Goal: Information Seeking & Learning: Compare options

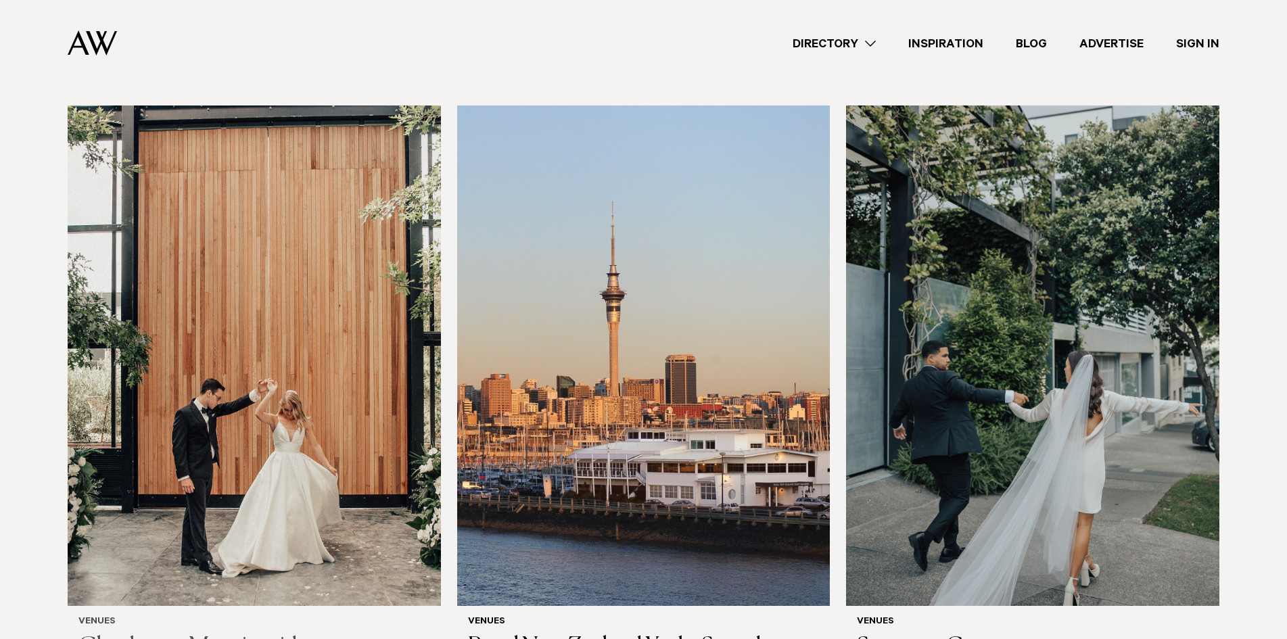
scroll to position [541, 0]
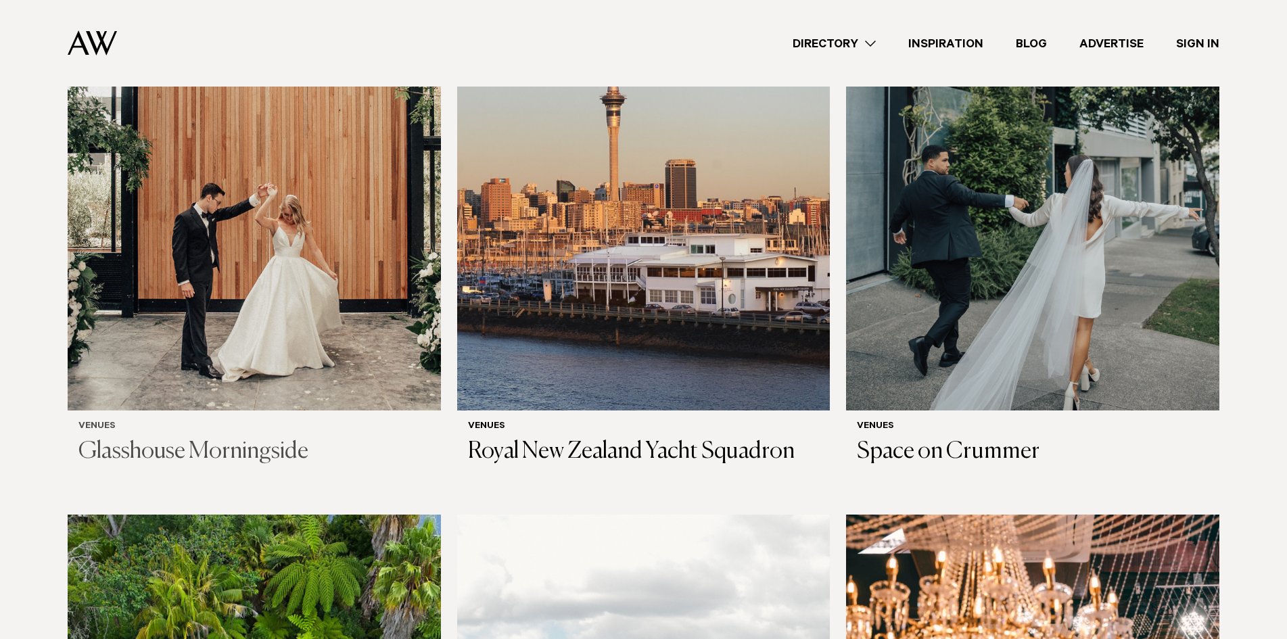
click at [345, 208] on img at bounding box center [254, 160] width 373 height 501
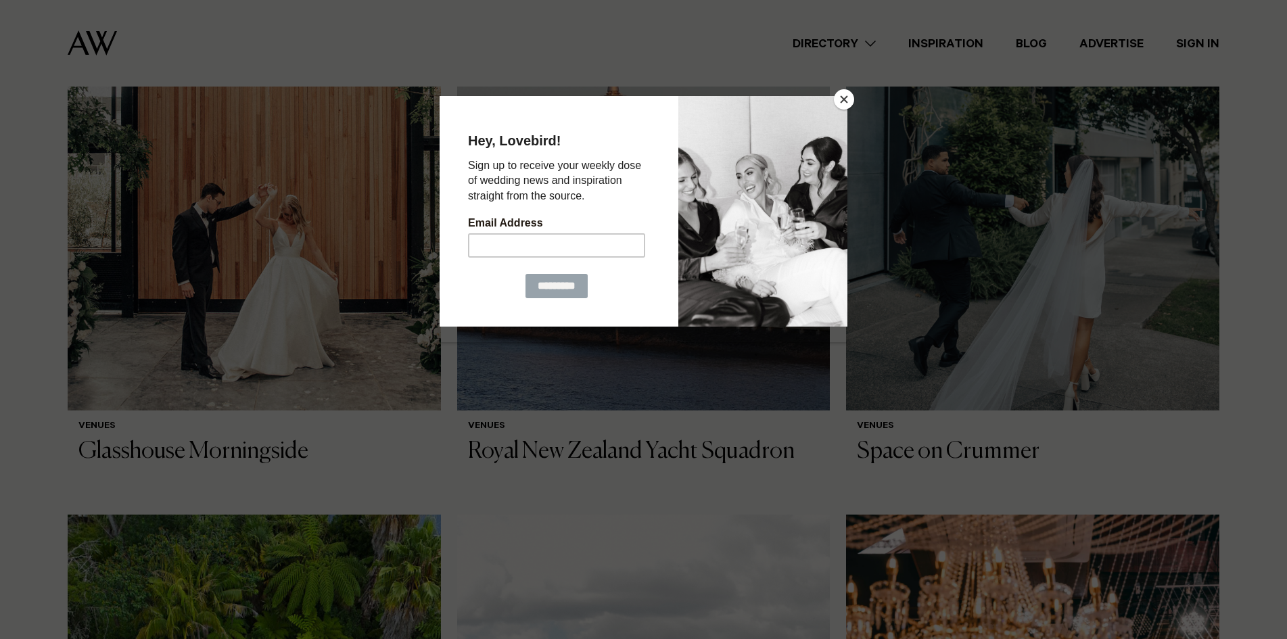
click at [843, 96] on button "Close" at bounding box center [844, 99] width 20 height 20
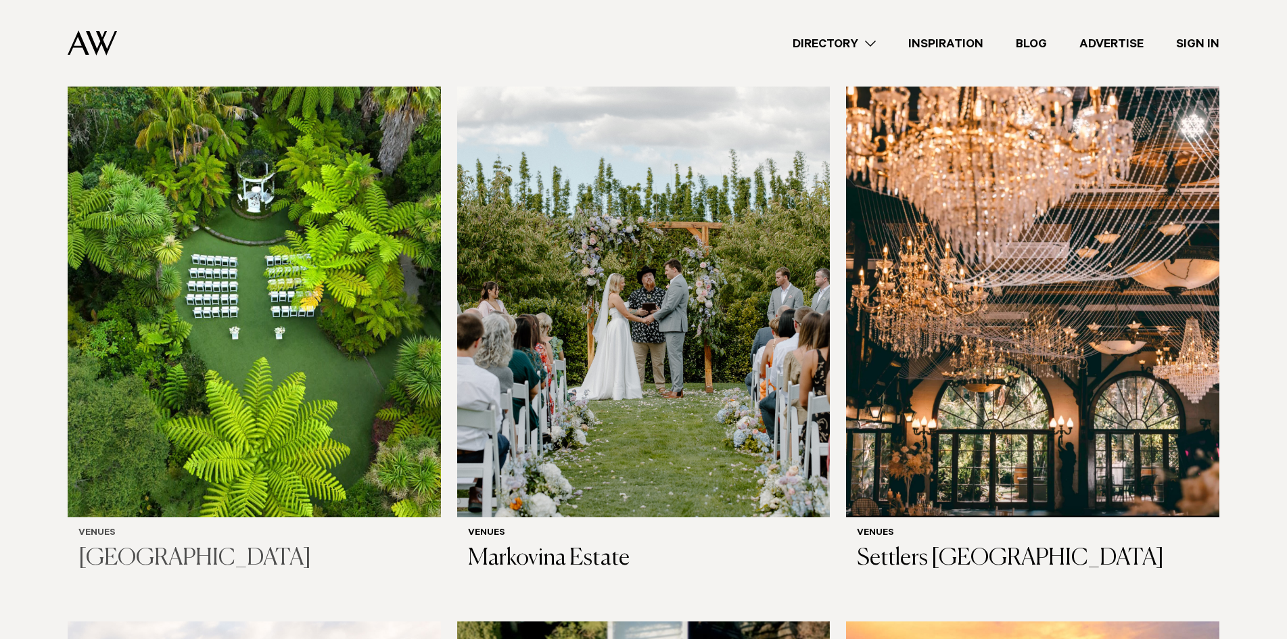
scroll to position [1015, 0]
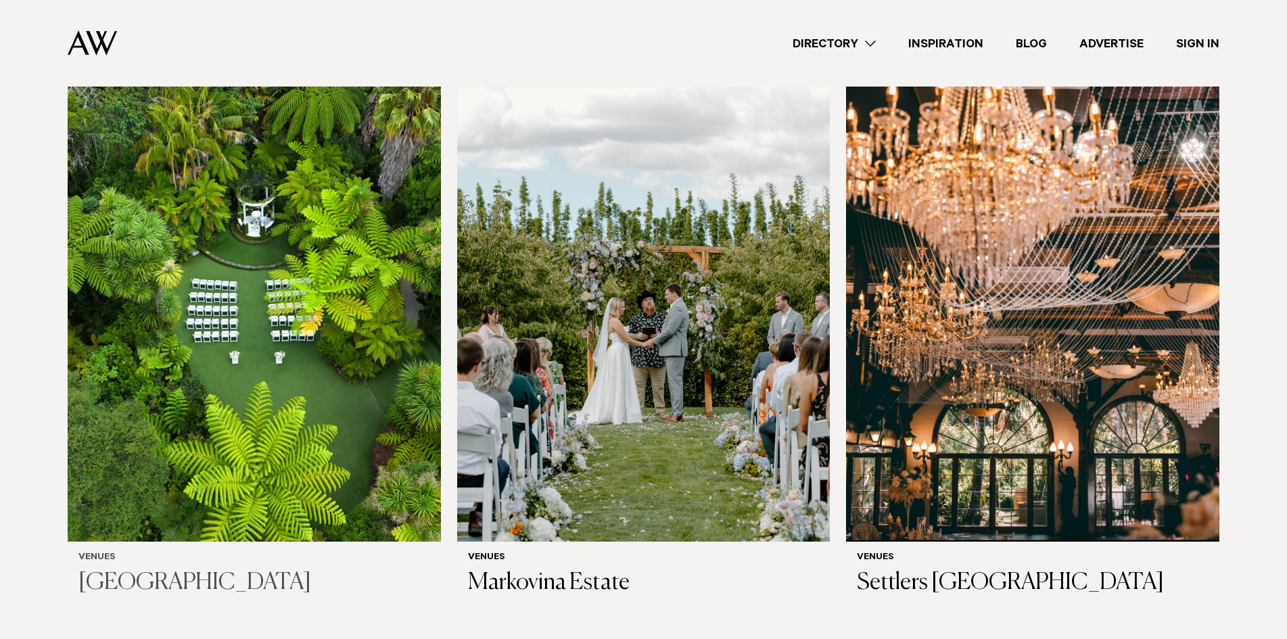
click at [318, 287] on img at bounding box center [254, 291] width 373 height 501
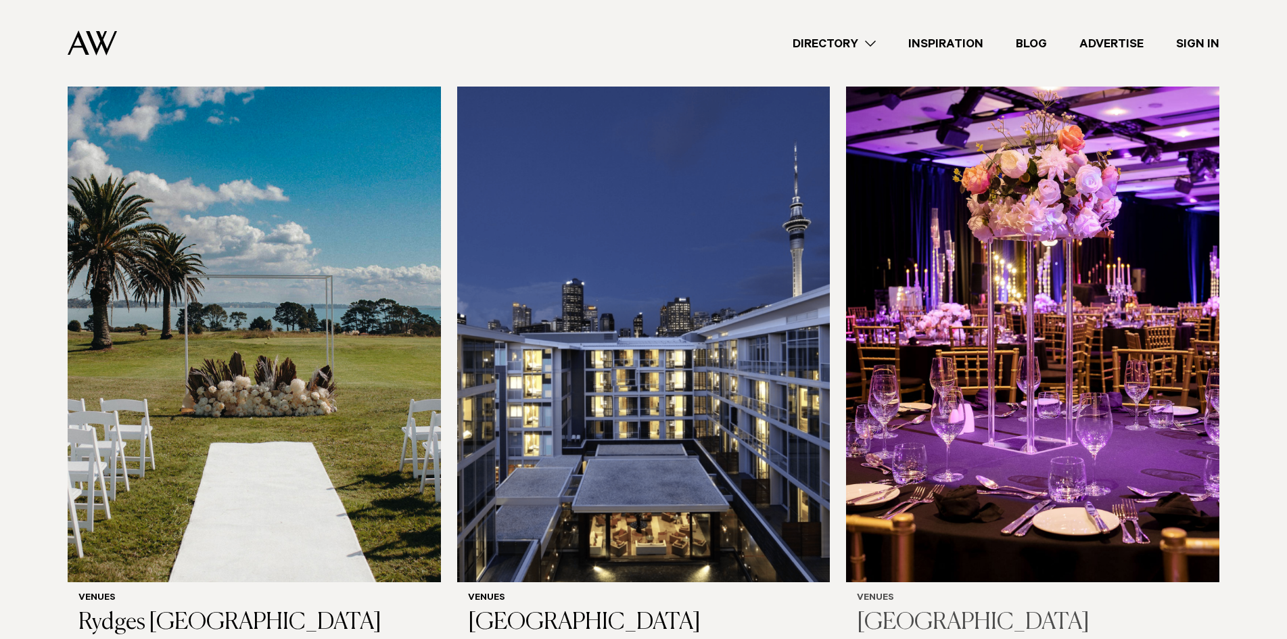
scroll to position [2159, 0]
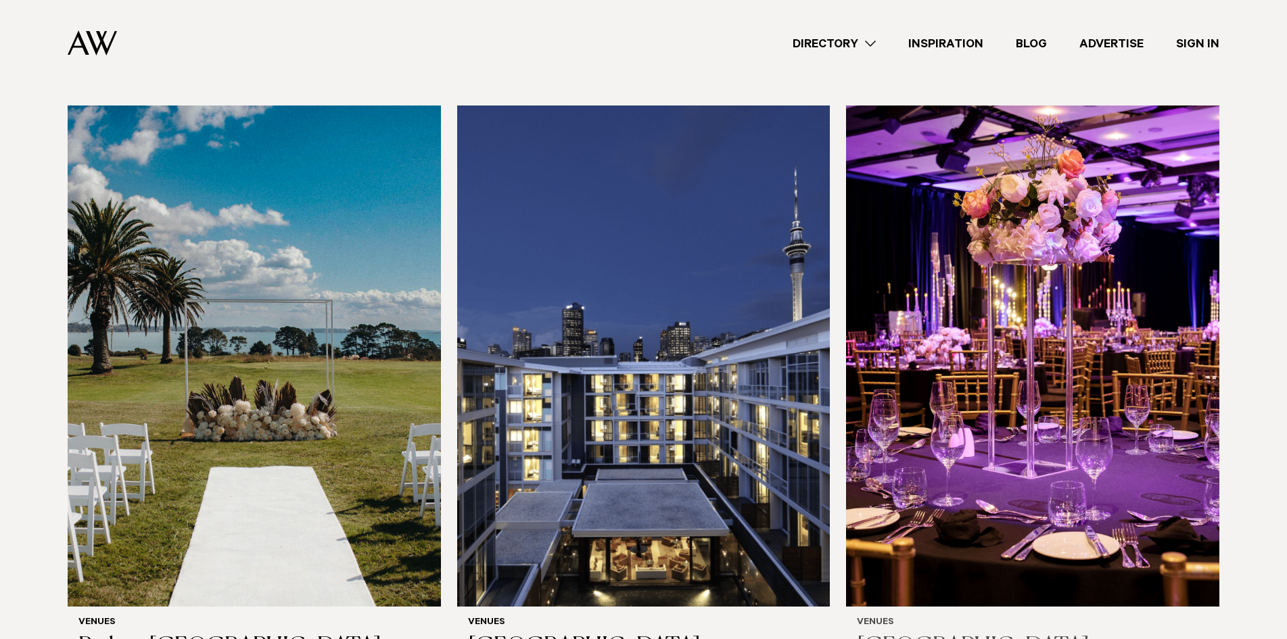
click at [1063, 312] on img at bounding box center [1032, 356] width 373 height 501
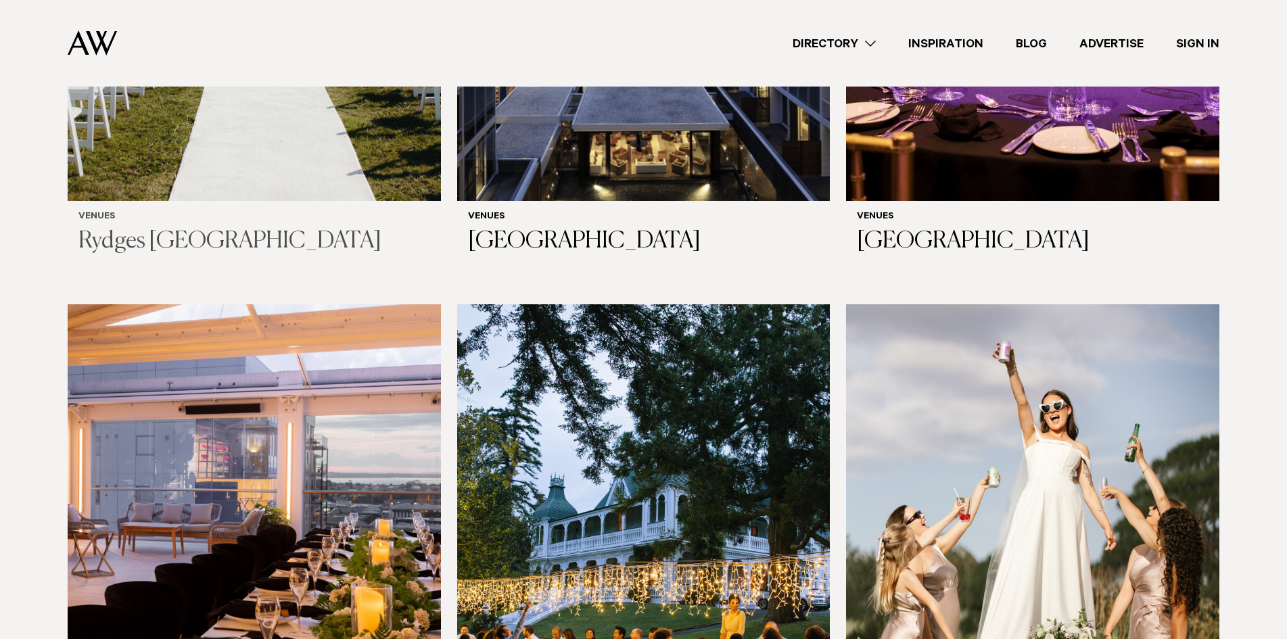
scroll to position [2346, 0]
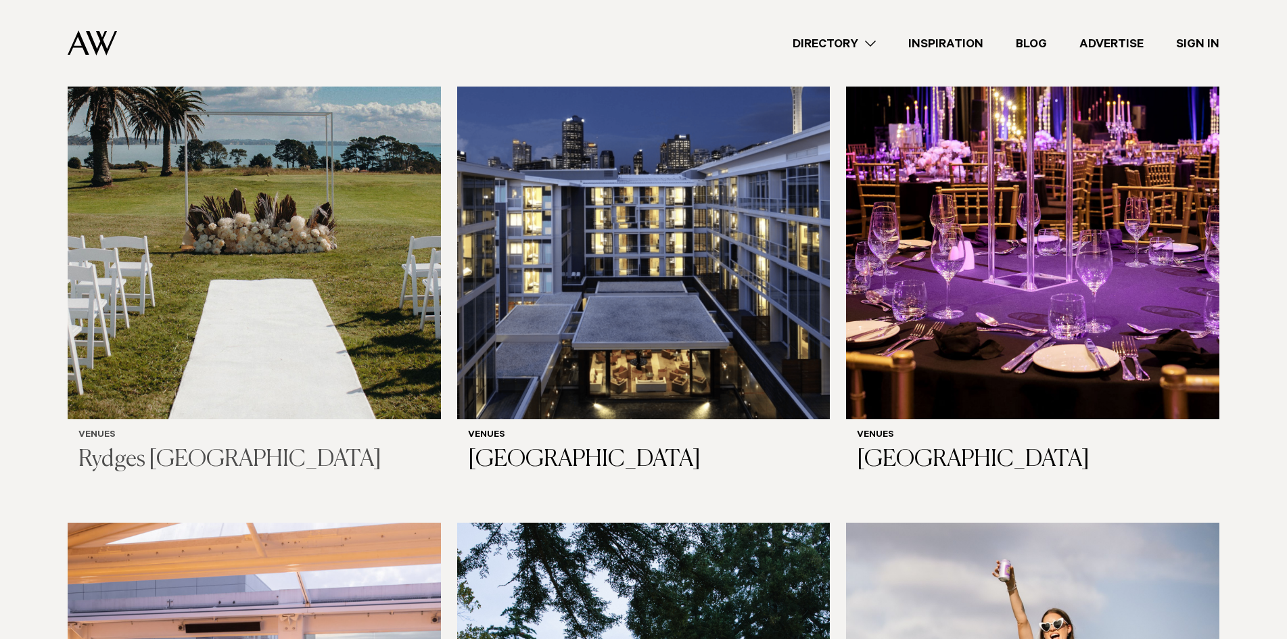
click at [269, 182] on img at bounding box center [254, 168] width 373 height 501
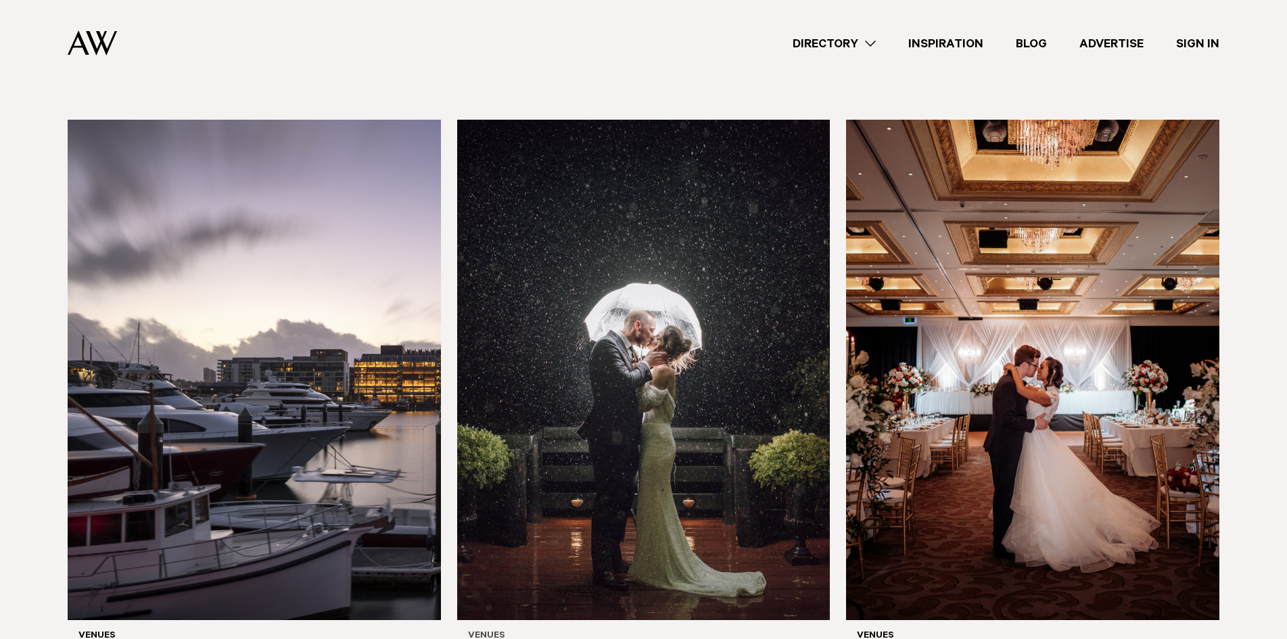
scroll to position [3345, 0]
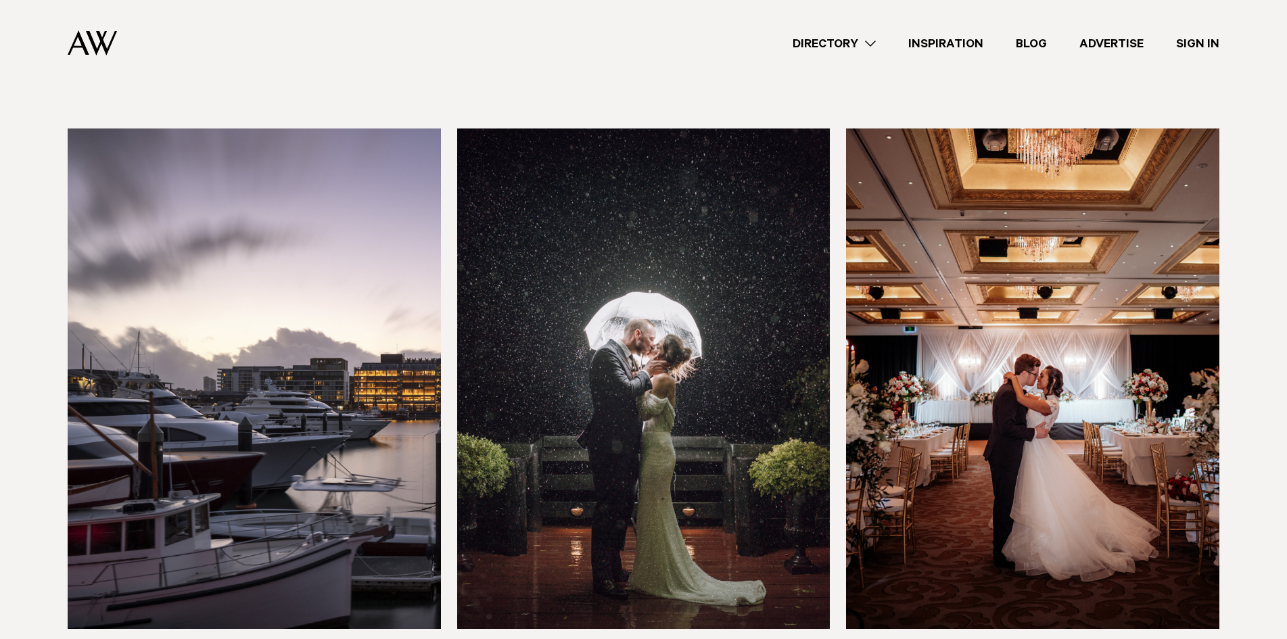
click at [687, 391] on img at bounding box center [643, 379] width 373 height 501
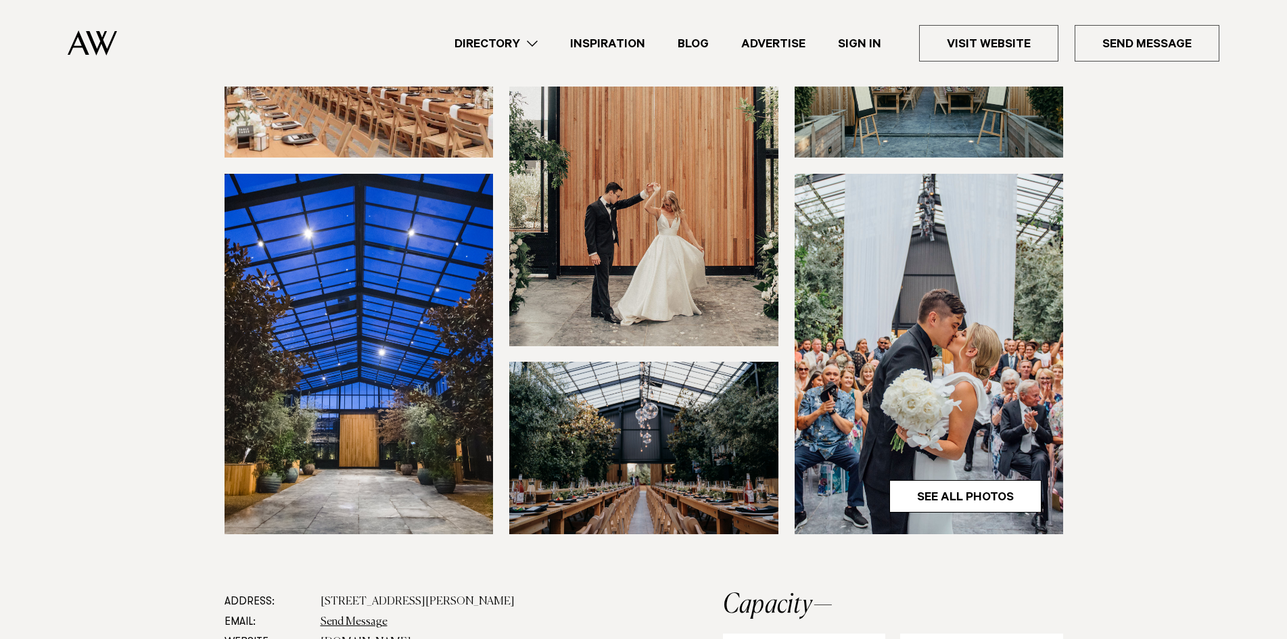
scroll to position [271, 0]
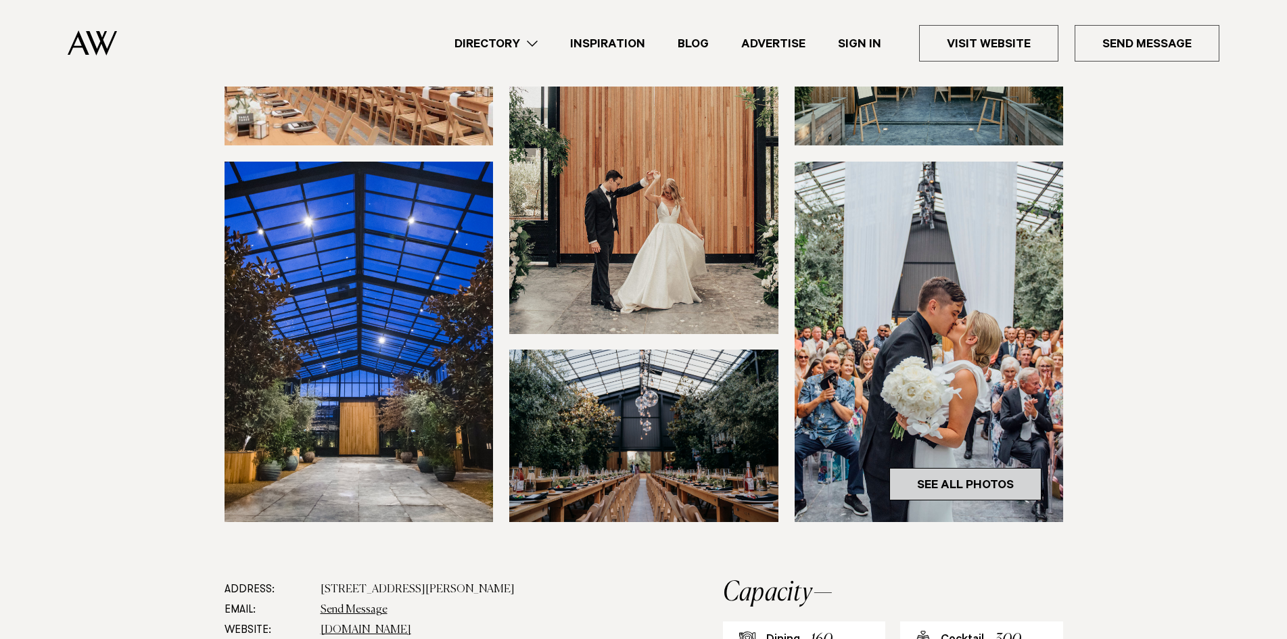
click at [981, 479] on link "See All Photos" at bounding box center [965, 484] width 152 height 32
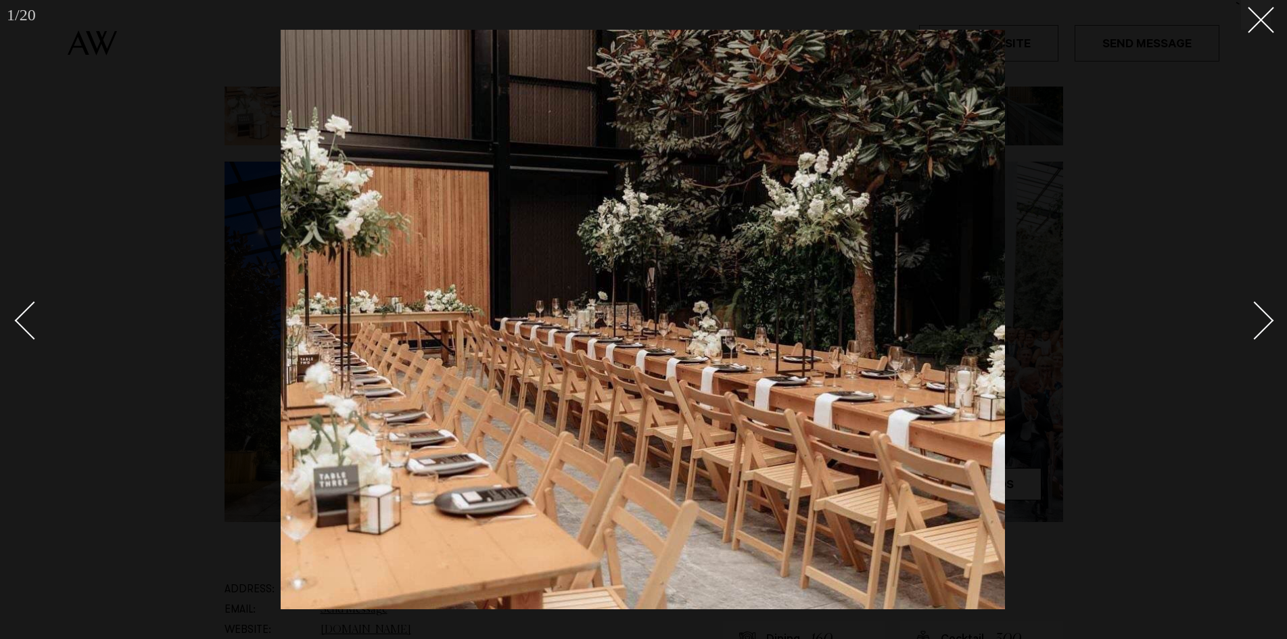
click at [1268, 319] on div "Next slide" at bounding box center [1255, 320] width 39 height 39
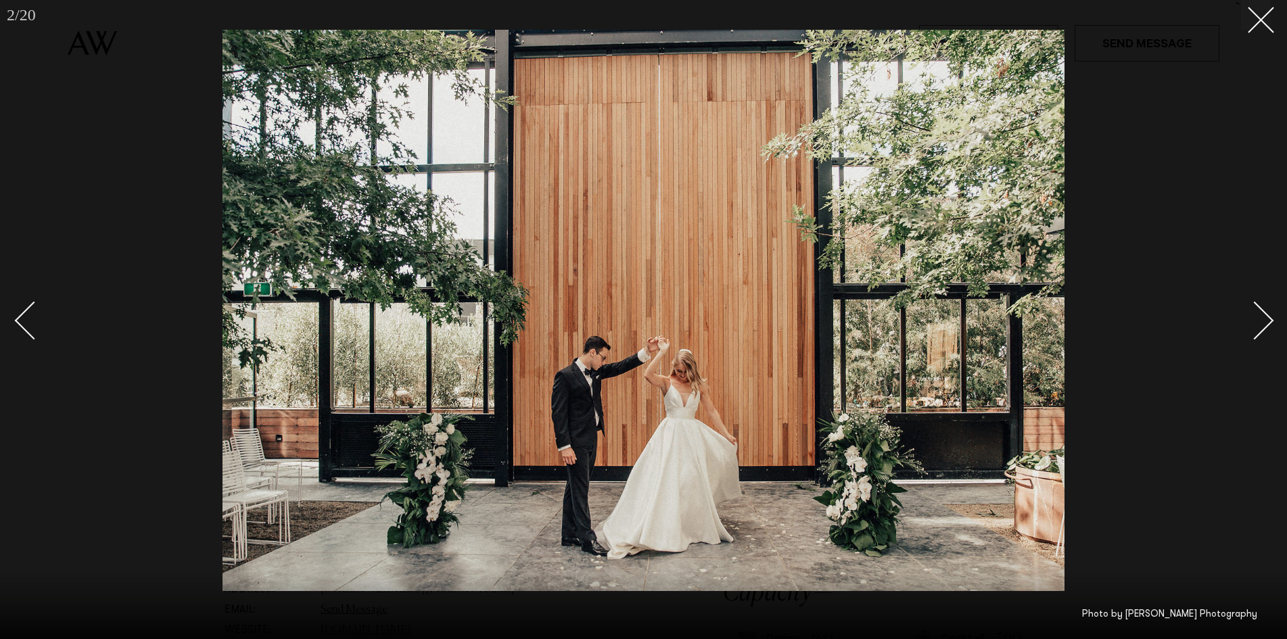
click at [1268, 319] on div "Next slide" at bounding box center [1255, 320] width 39 height 39
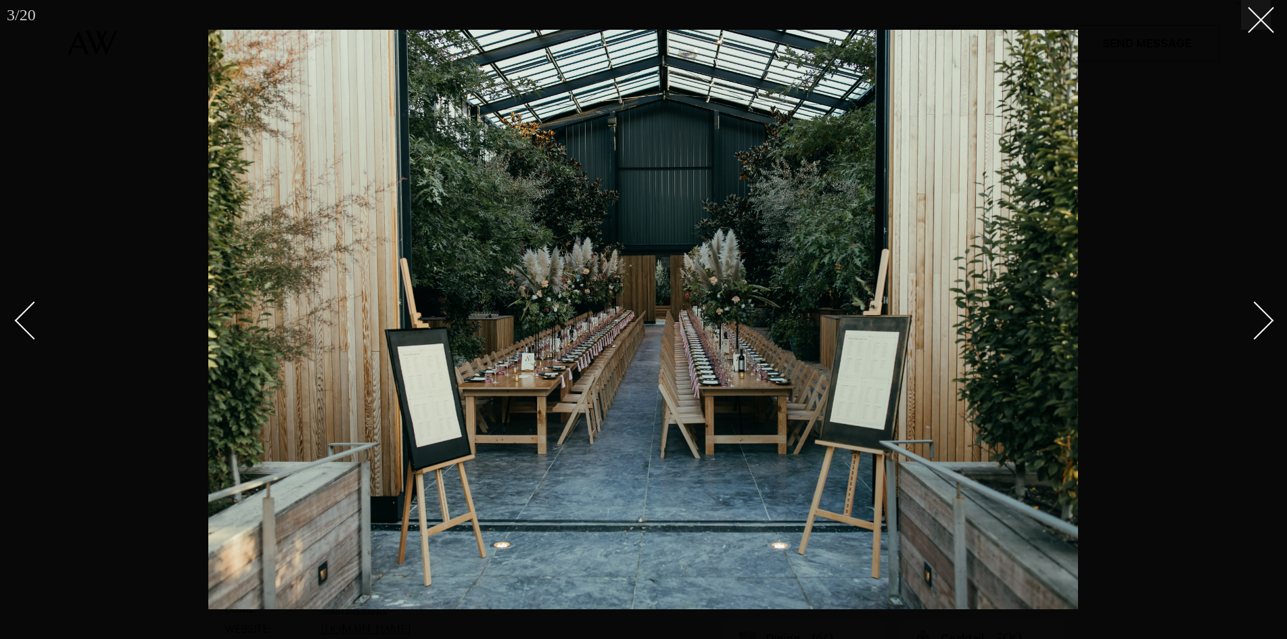
click at [1268, 319] on div "Next slide" at bounding box center [1255, 320] width 39 height 39
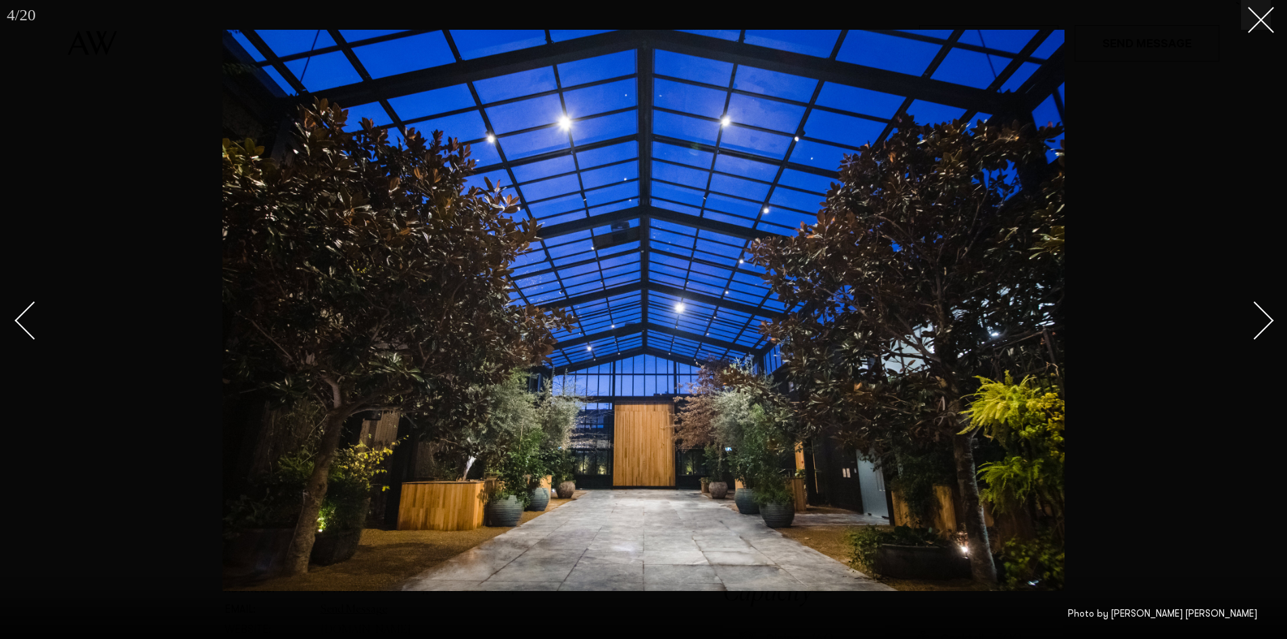
click at [1268, 319] on div "Next slide" at bounding box center [1255, 320] width 39 height 39
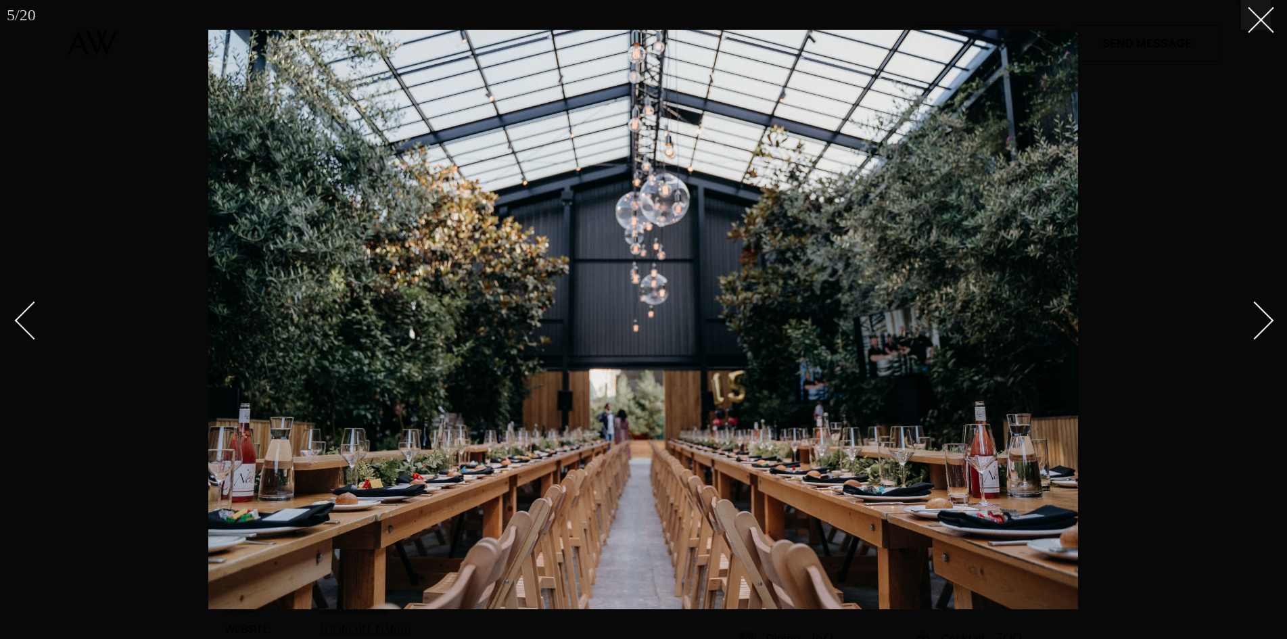
click at [1268, 319] on div "Next slide" at bounding box center [1255, 320] width 39 height 39
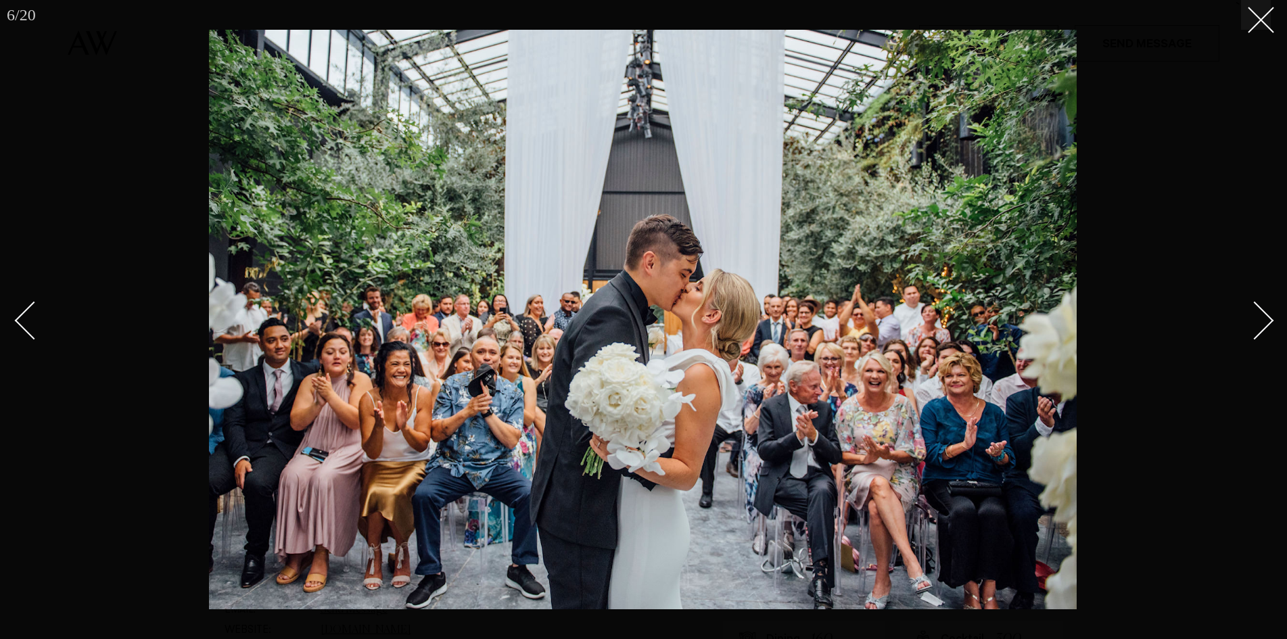
click at [1268, 319] on div "Next slide" at bounding box center [1255, 320] width 39 height 39
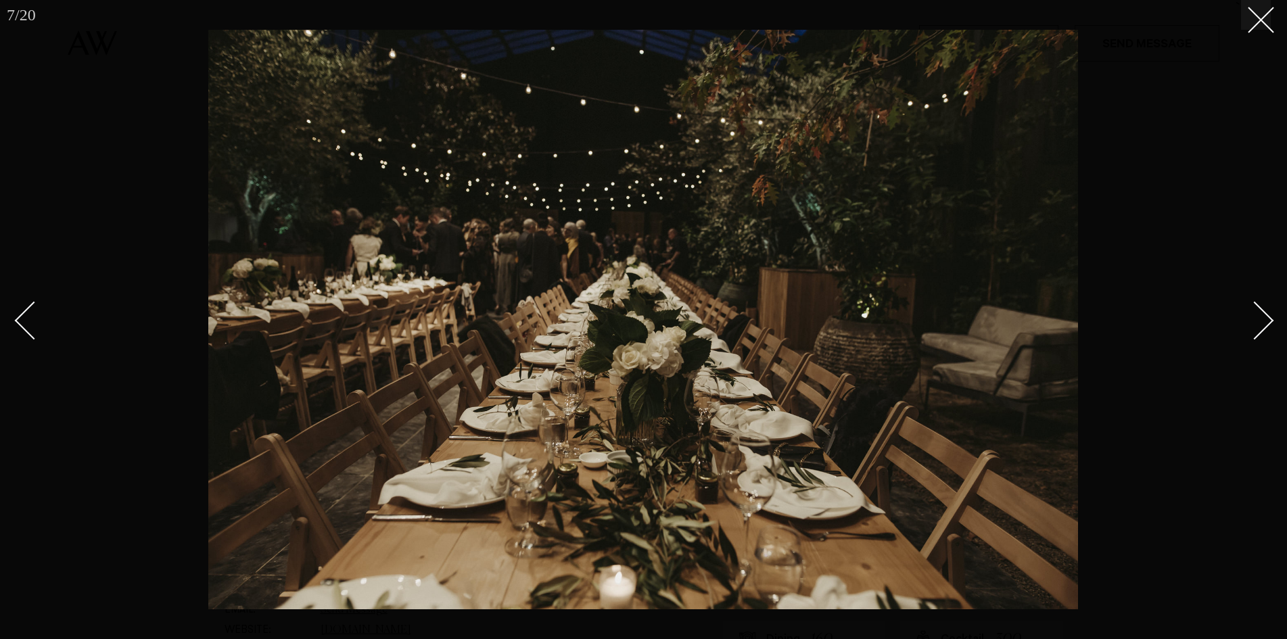
click at [1268, 319] on div "Next slide" at bounding box center [1255, 320] width 39 height 39
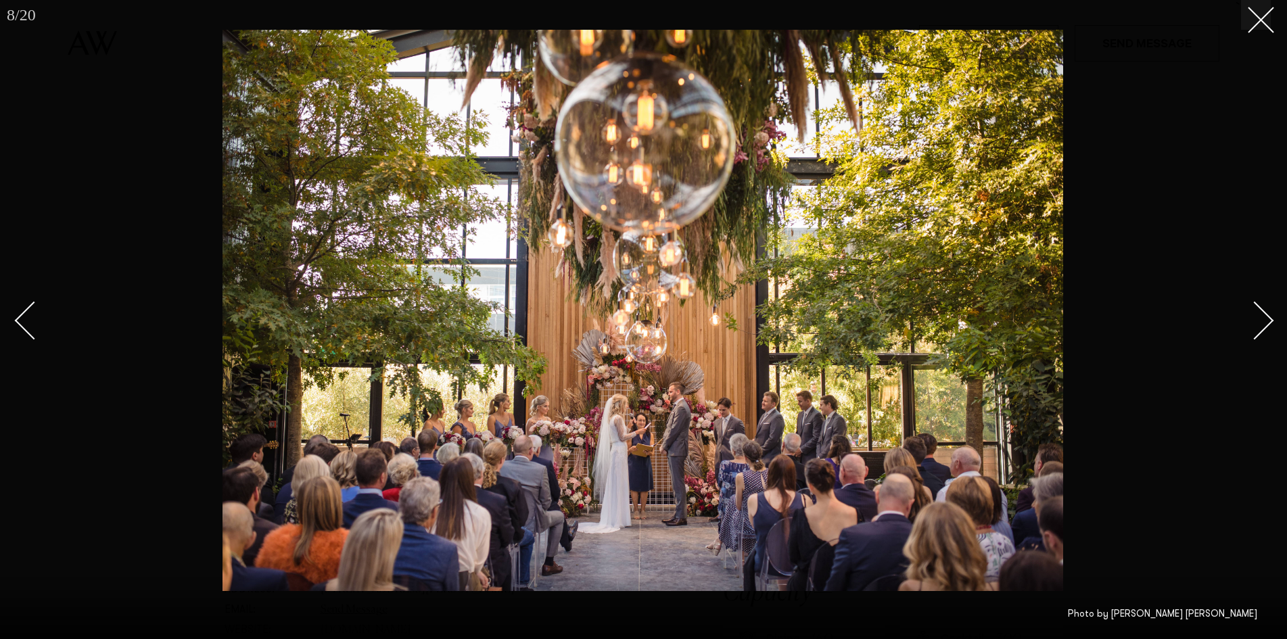
click at [1265, 321] on div "Next slide" at bounding box center [1255, 320] width 39 height 39
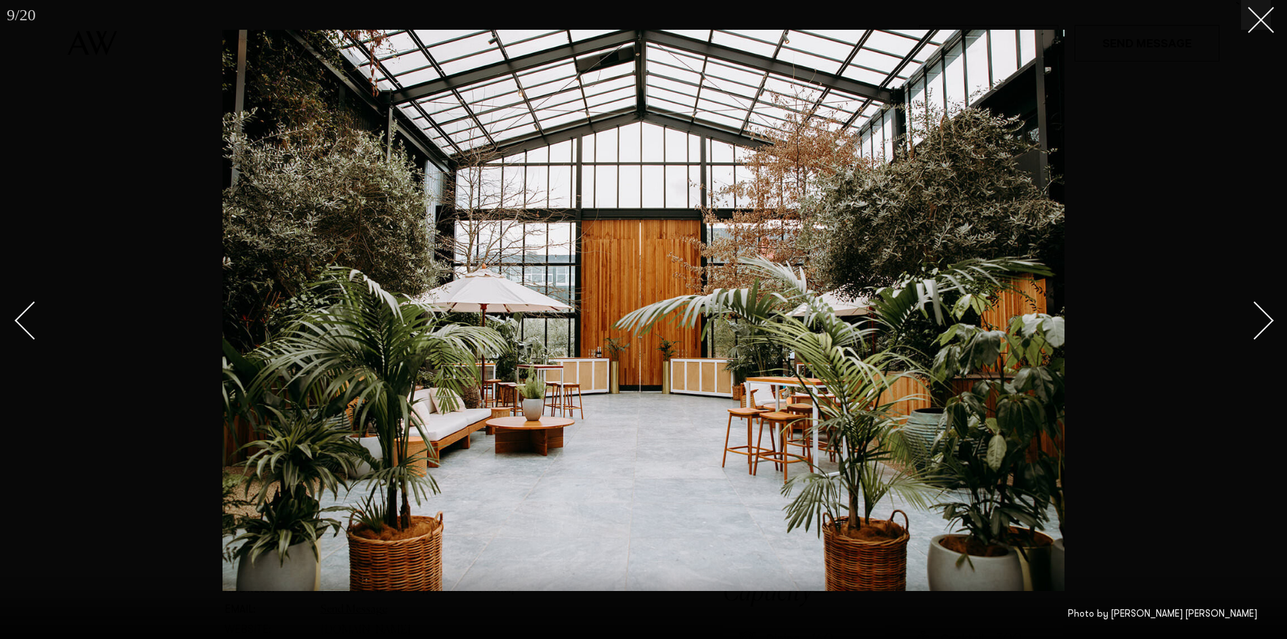
click at [1265, 321] on div "Next slide" at bounding box center [1255, 320] width 39 height 39
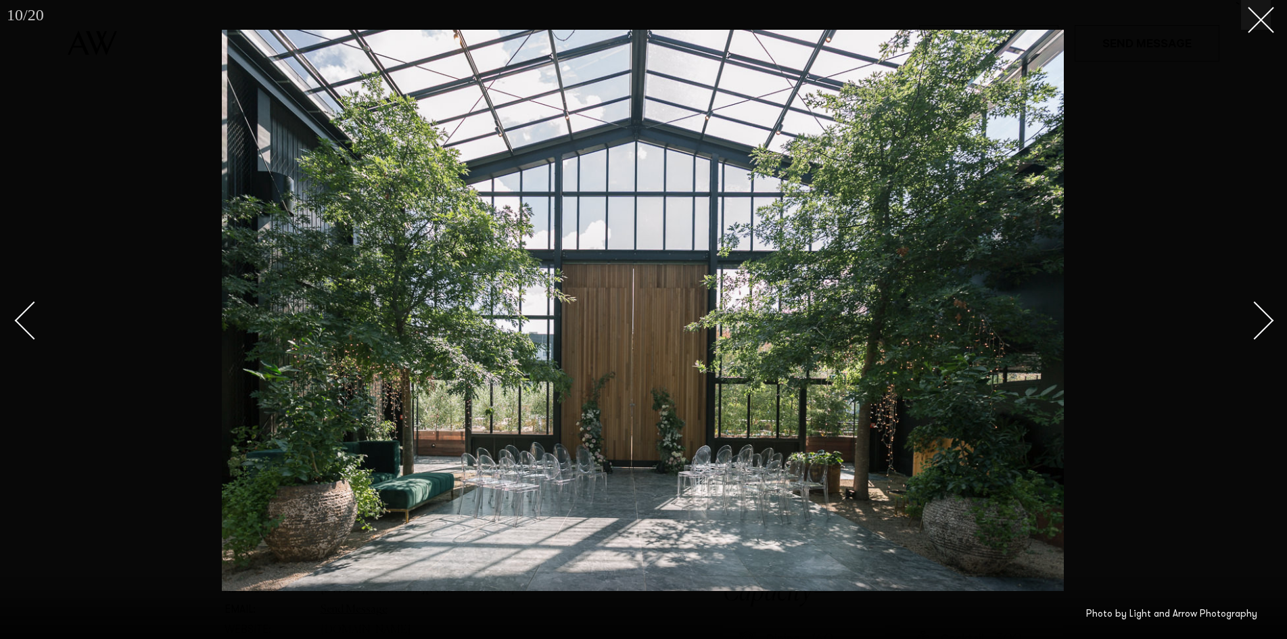
click at [1265, 321] on div "Next slide" at bounding box center [1255, 320] width 39 height 39
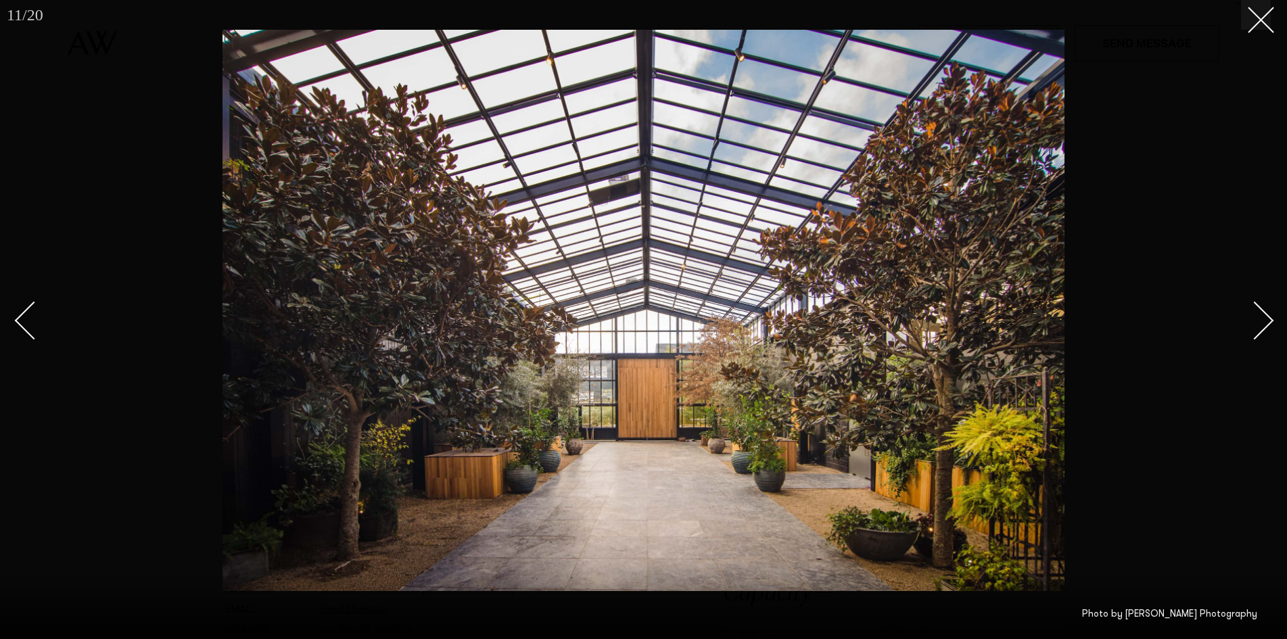
click at [1263, 319] on div "Next slide" at bounding box center [1255, 320] width 39 height 39
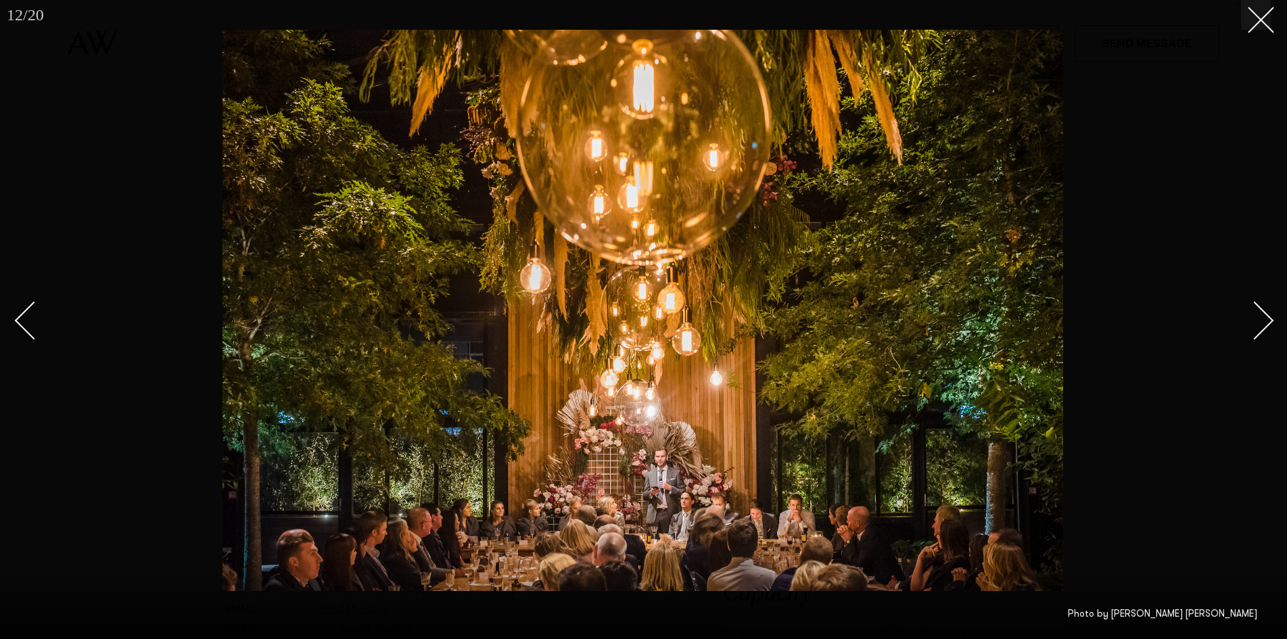
click at [1253, 321] on div "Next slide" at bounding box center [1255, 320] width 39 height 39
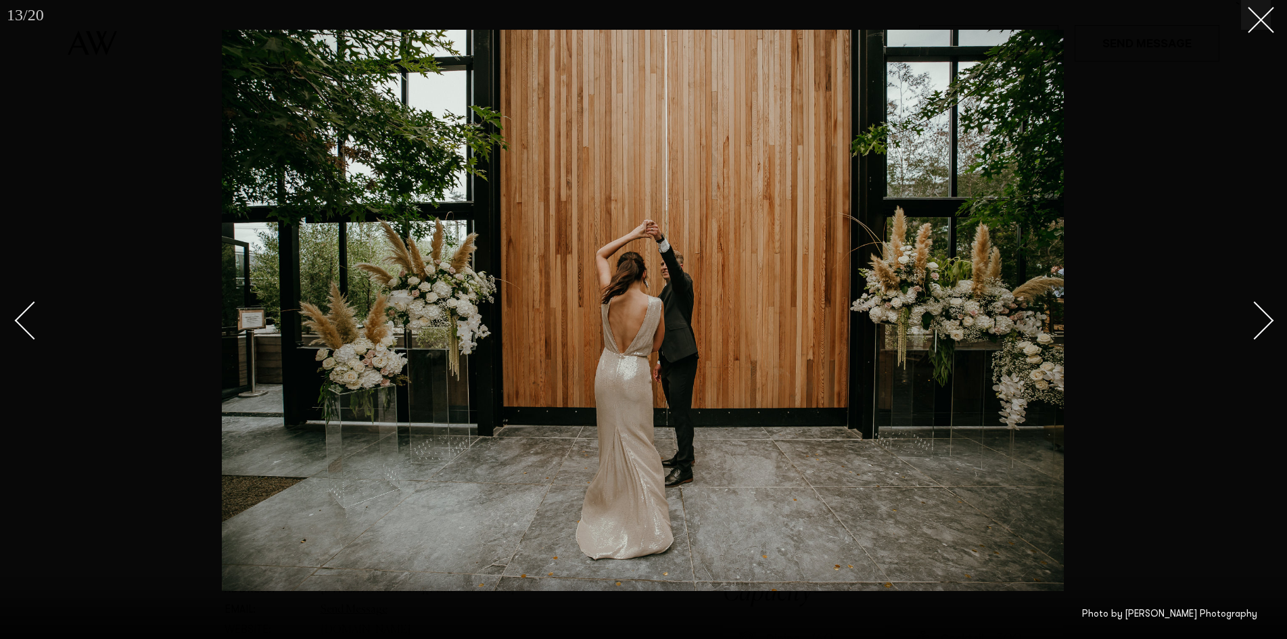
click at [1253, 18] on icon at bounding box center [1256, 15] width 16 height 16
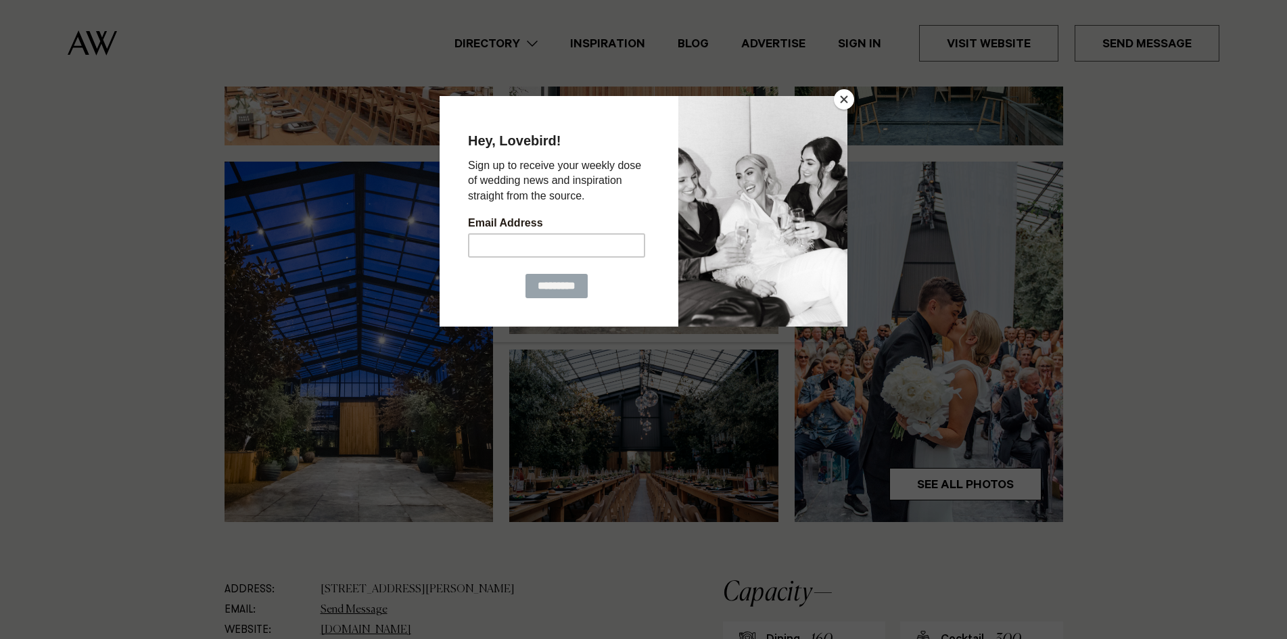
click at [851, 99] on button "Close" at bounding box center [844, 99] width 20 height 20
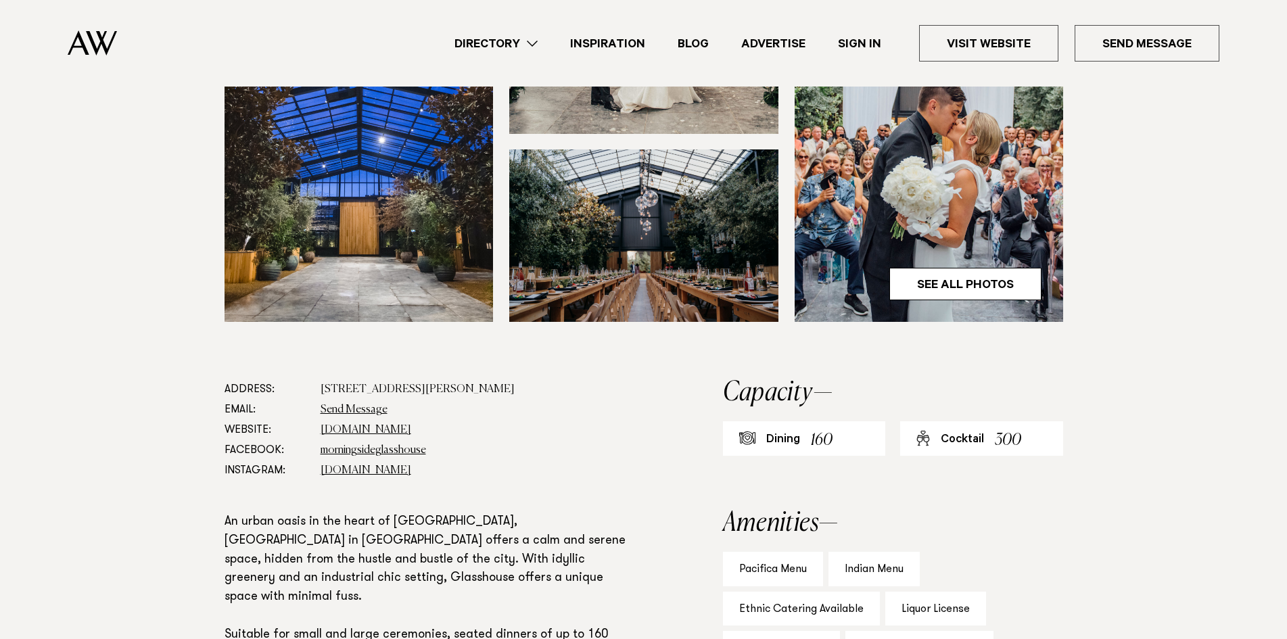
scroll to position [473, 0]
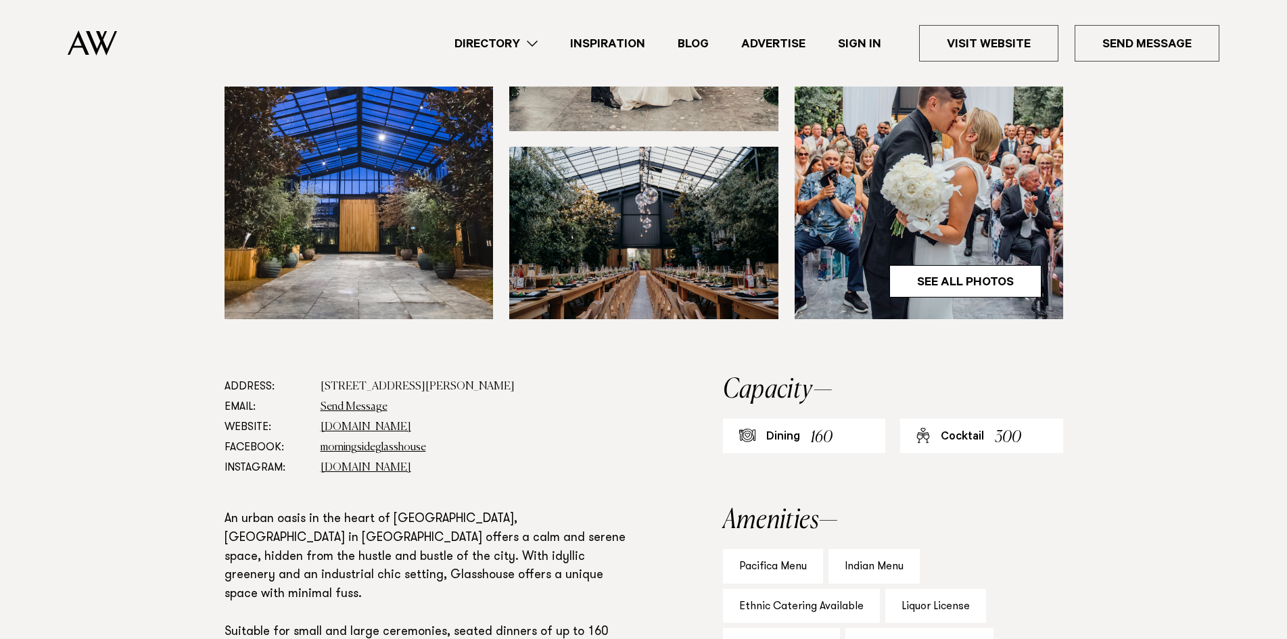
drag, startPoint x: 319, startPoint y: 387, endPoint x: 407, endPoint y: 388, distance: 88.6
click at [407, 388] on dl "Address: 18 McDonald Street, Morningside, Auckland 1025 Email: Send Message Web…" at bounding box center [430, 427] width 411 height 101
copy dd "18 McDonald Street"
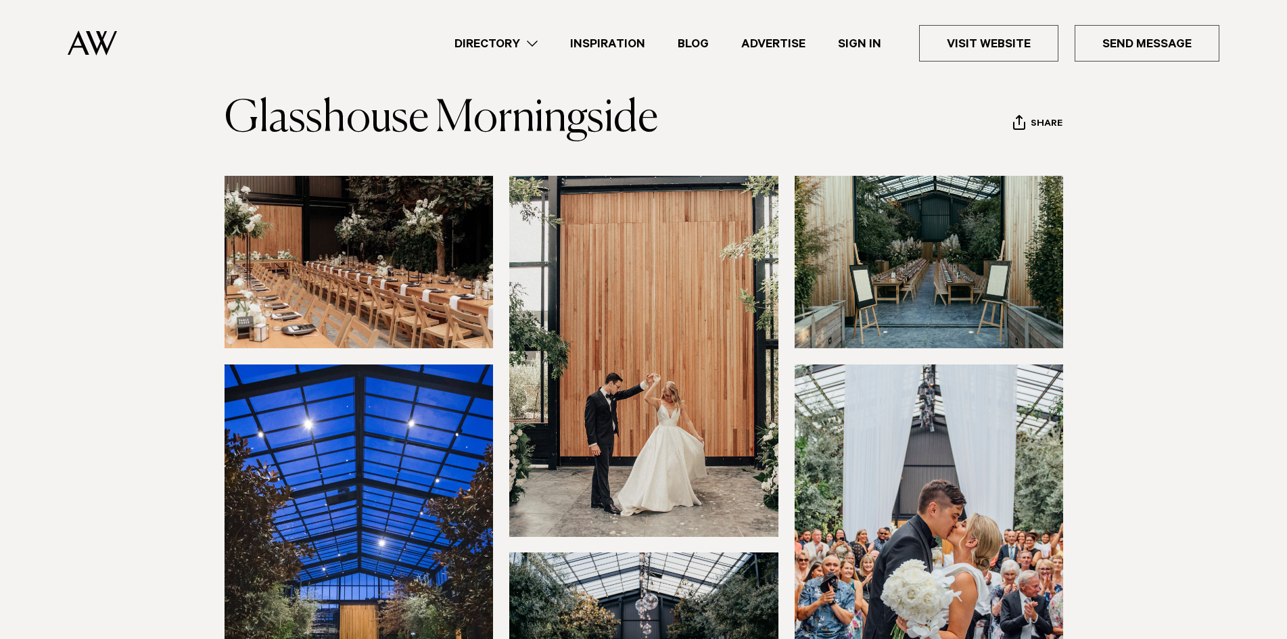
scroll to position [0, 0]
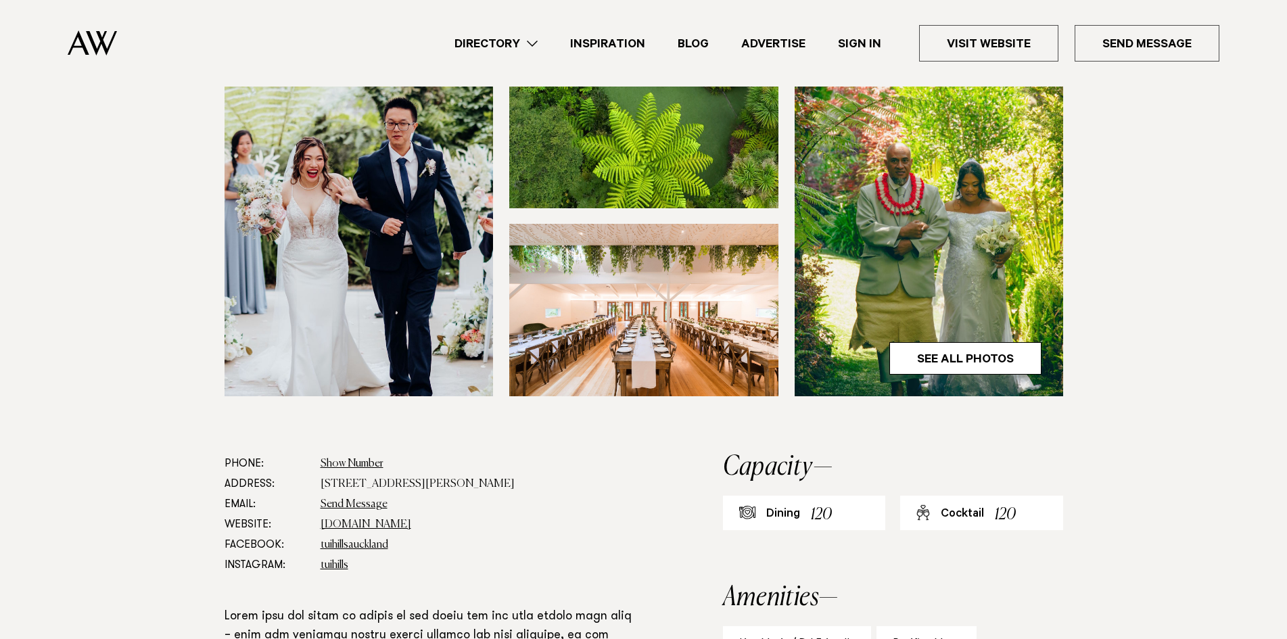
scroll to position [406, 0]
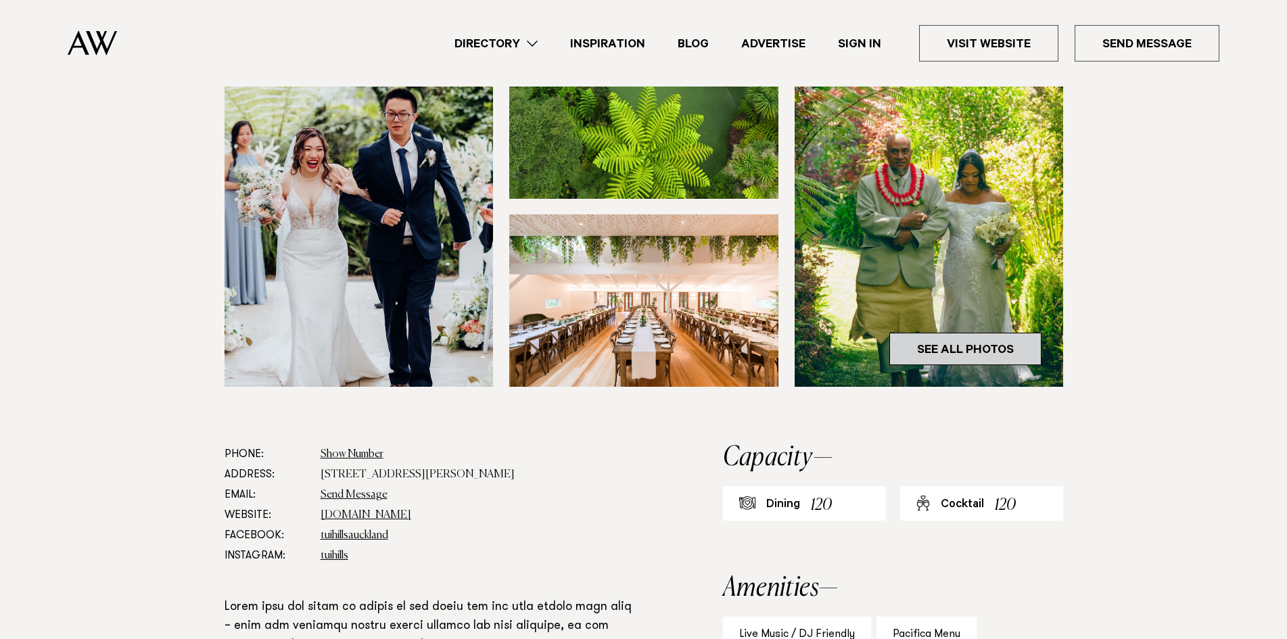
click at [955, 350] on link "See All Photos" at bounding box center [965, 349] width 152 height 32
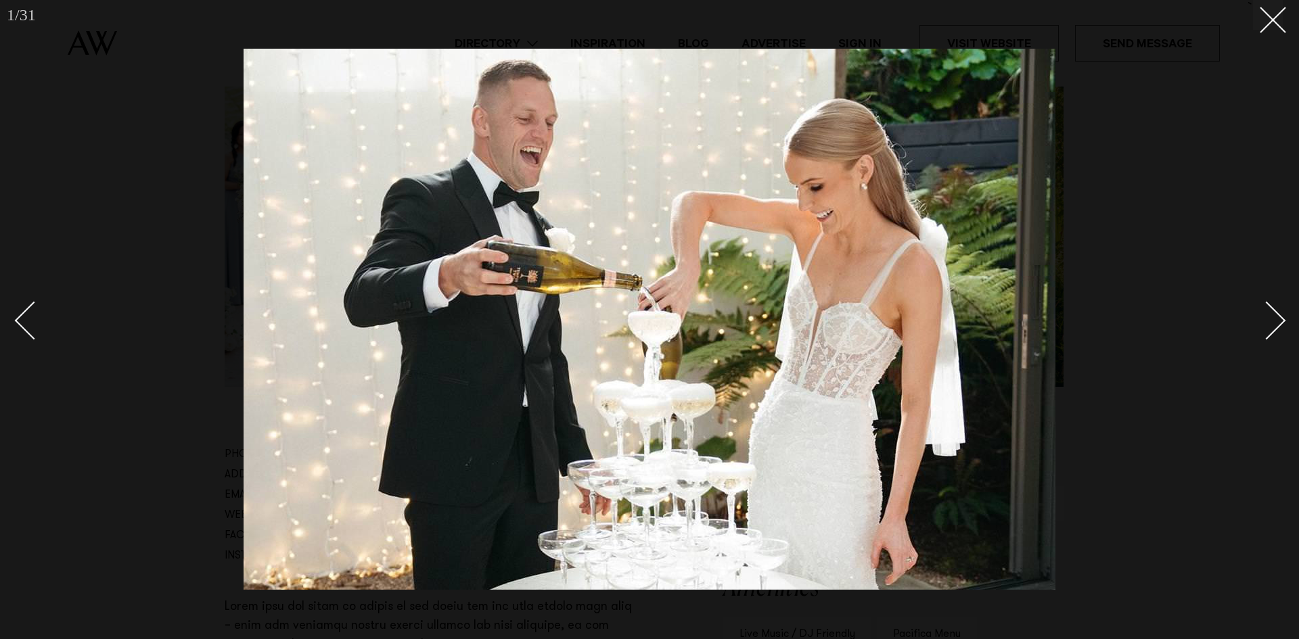
click at [1279, 319] on div "Next slide" at bounding box center [1266, 320] width 39 height 39
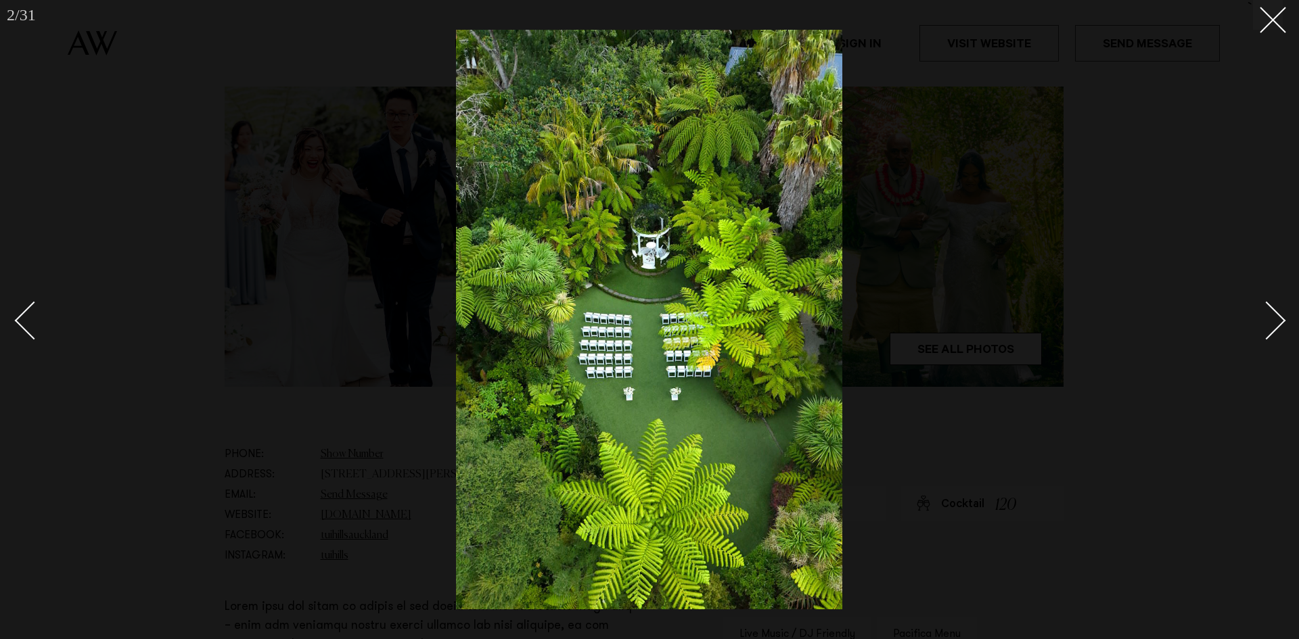
click at [1276, 322] on div "Next slide" at bounding box center [1266, 320] width 39 height 39
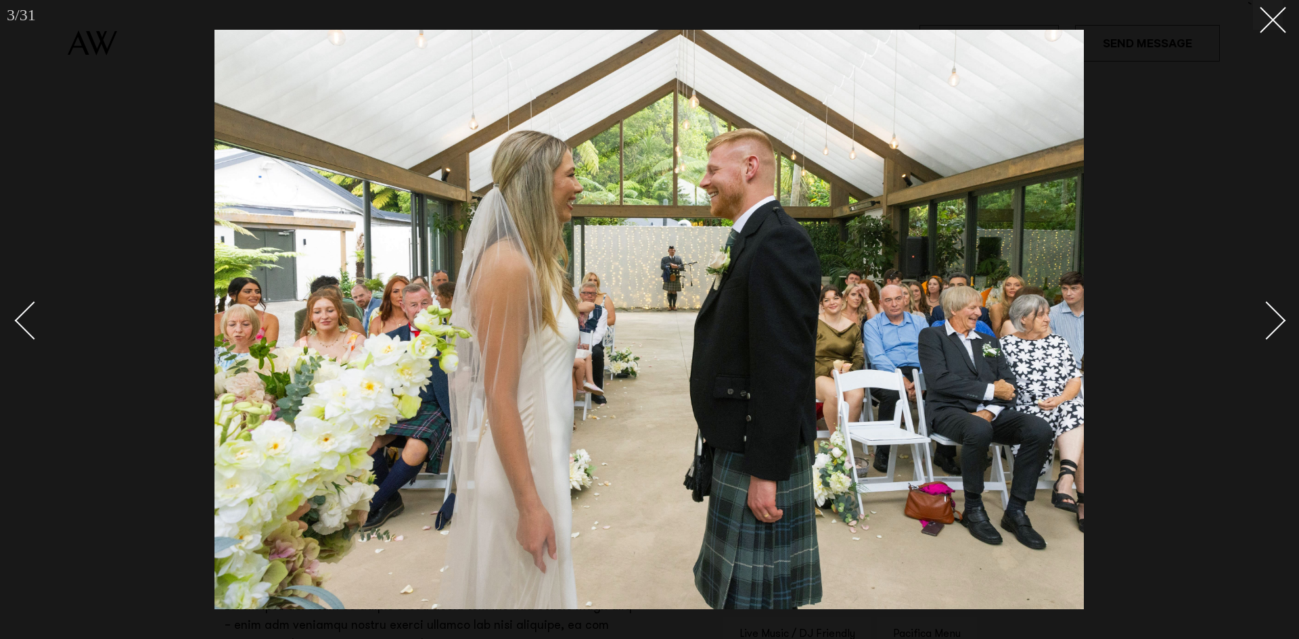
click at [1276, 322] on div "Next slide" at bounding box center [1266, 320] width 39 height 39
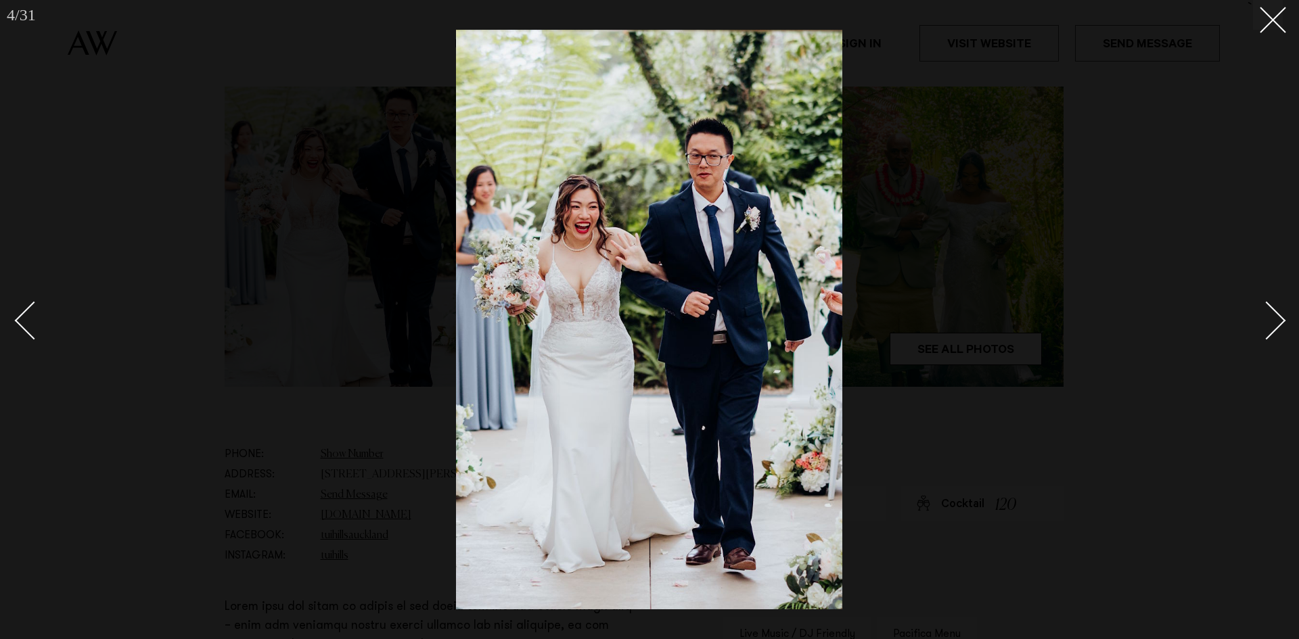
click at [1276, 322] on div "Next slide" at bounding box center [1266, 320] width 39 height 39
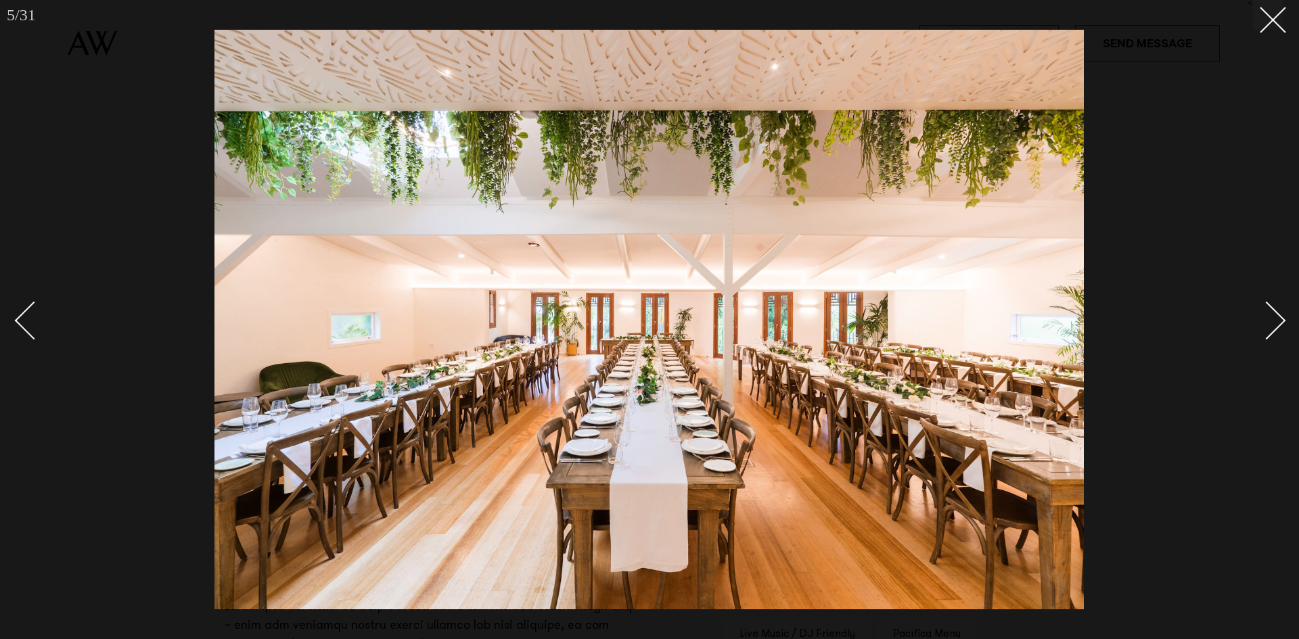
click at [1276, 322] on div "Next slide" at bounding box center [1266, 320] width 39 height 39
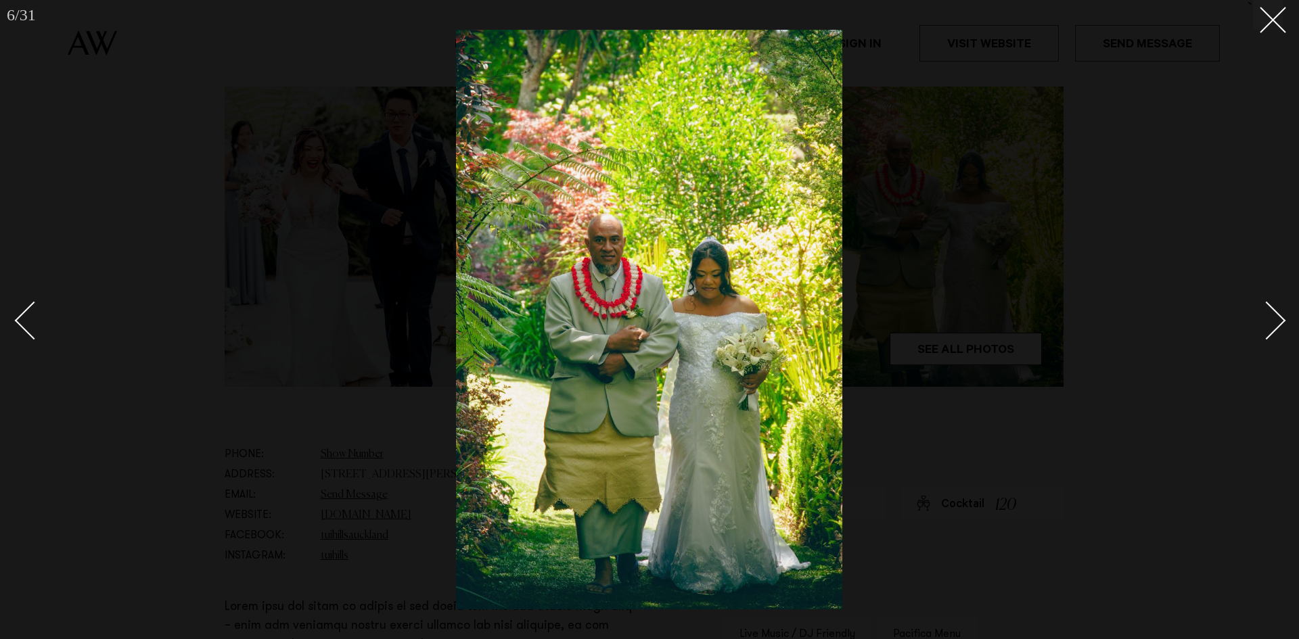
click at [1276, 322] on div "Next slide" at bounding box center [1266, 320] width 39 height 39
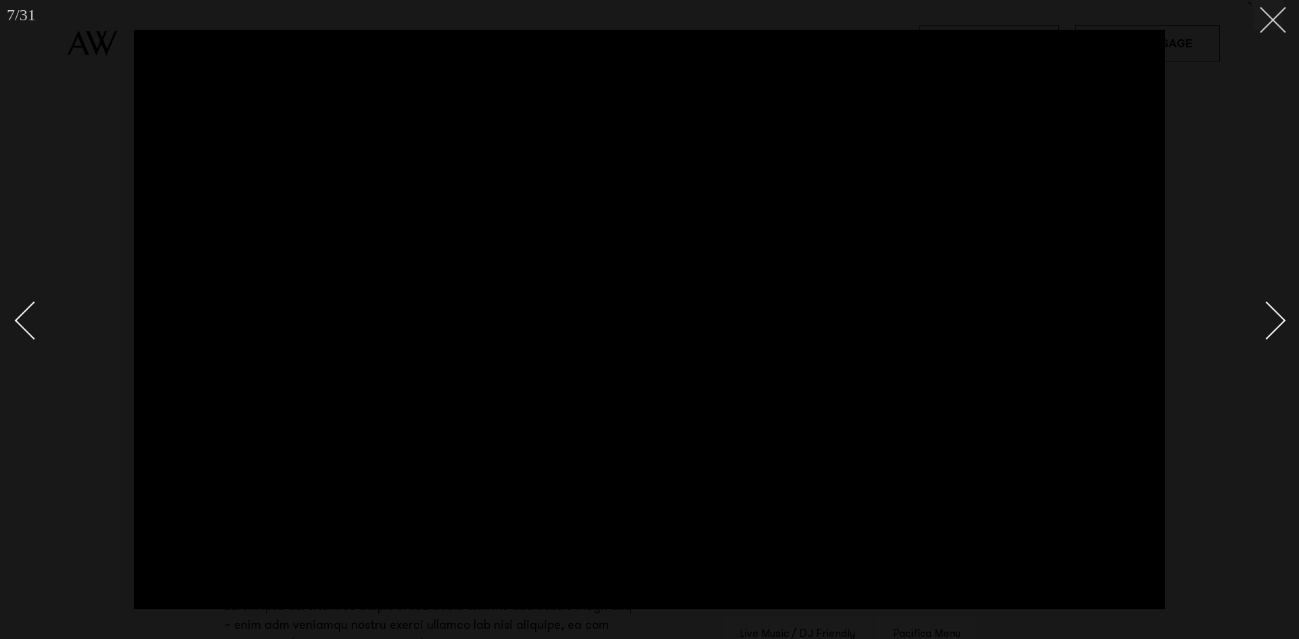
click at [1277, 21] on button at bounding box center [1268, 15] width 30 height 30
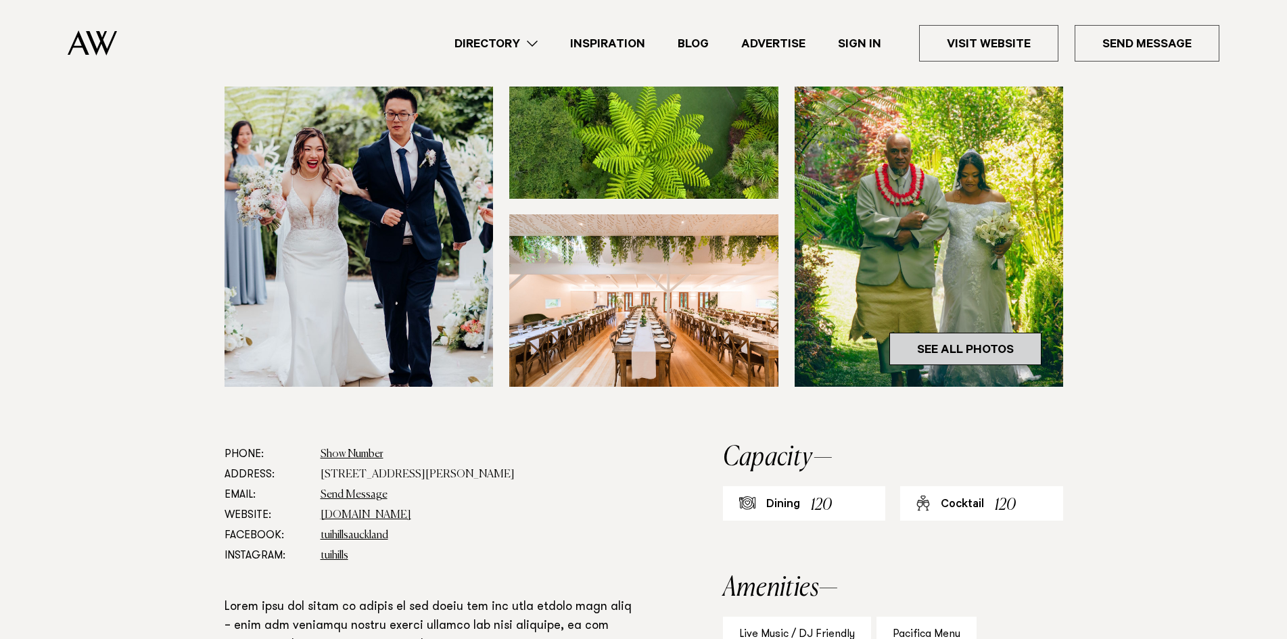
click at [988, 353] on link "See All Photos" at bounding box center [965, 349] width 152 height 32
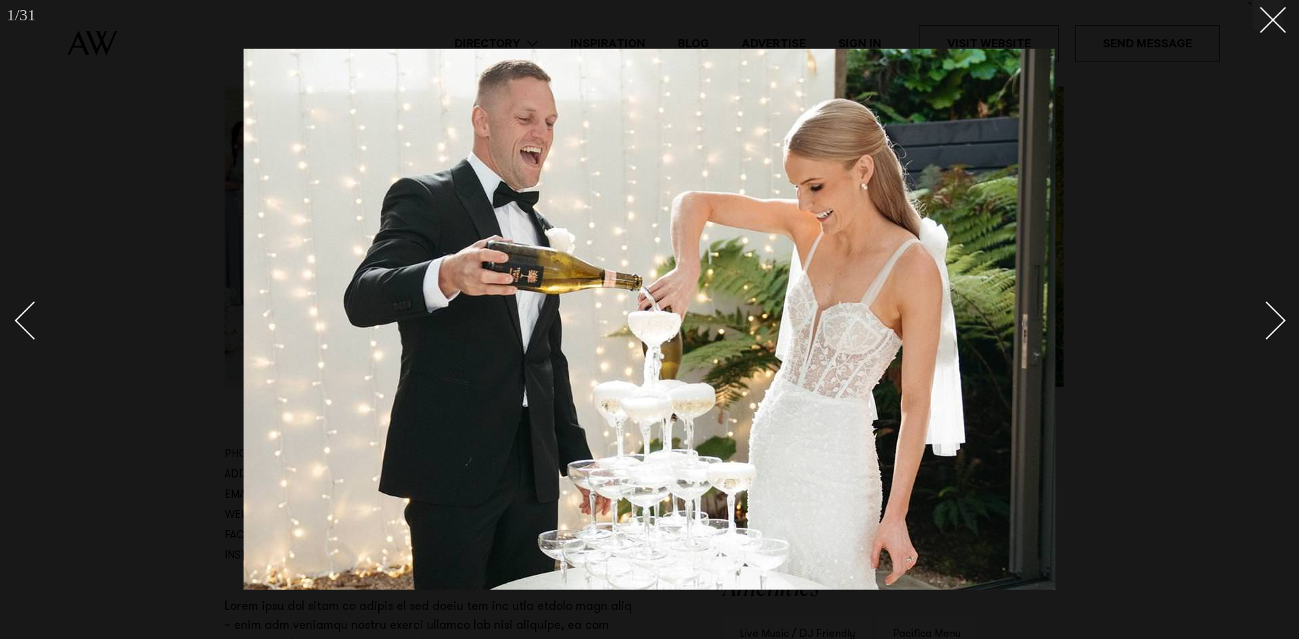
click at [1286, 323] on div at bounding box center [649, 319] width 1299 height 639
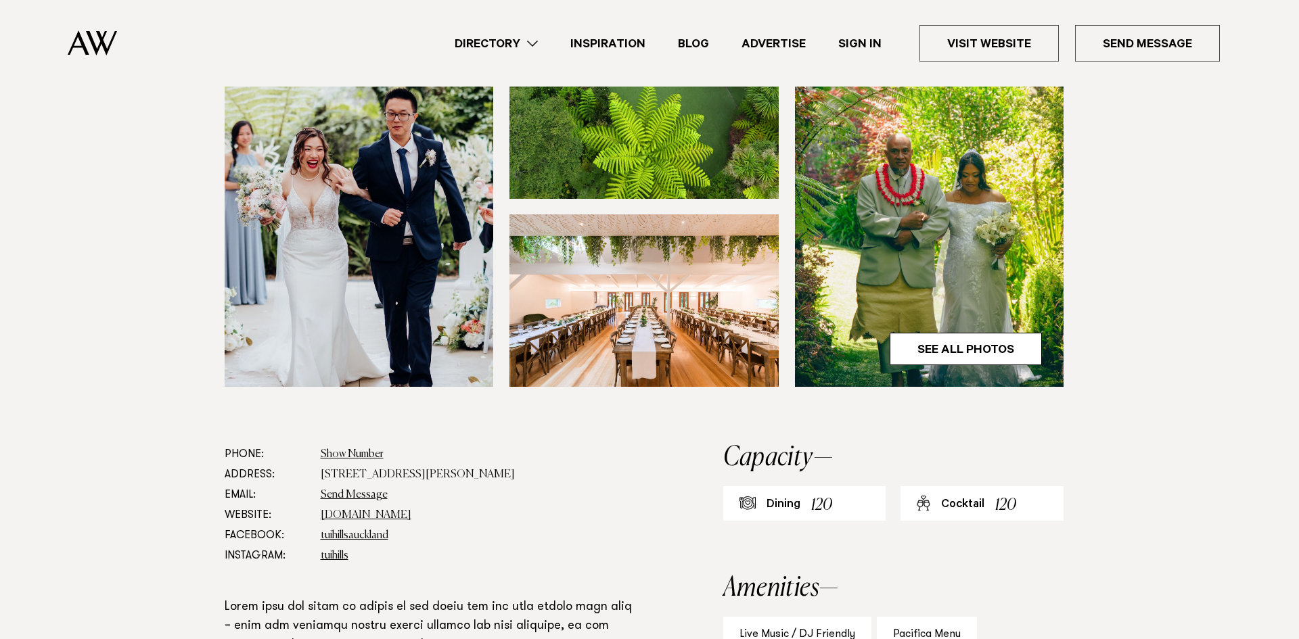
click at [1286, 323] on div "Next slide" at bounding box center [1282, 320] width 26 height 26
click at [1286, 323] on div "1 / 31 `" at bounding box center [649, 319] width 1299 height 639
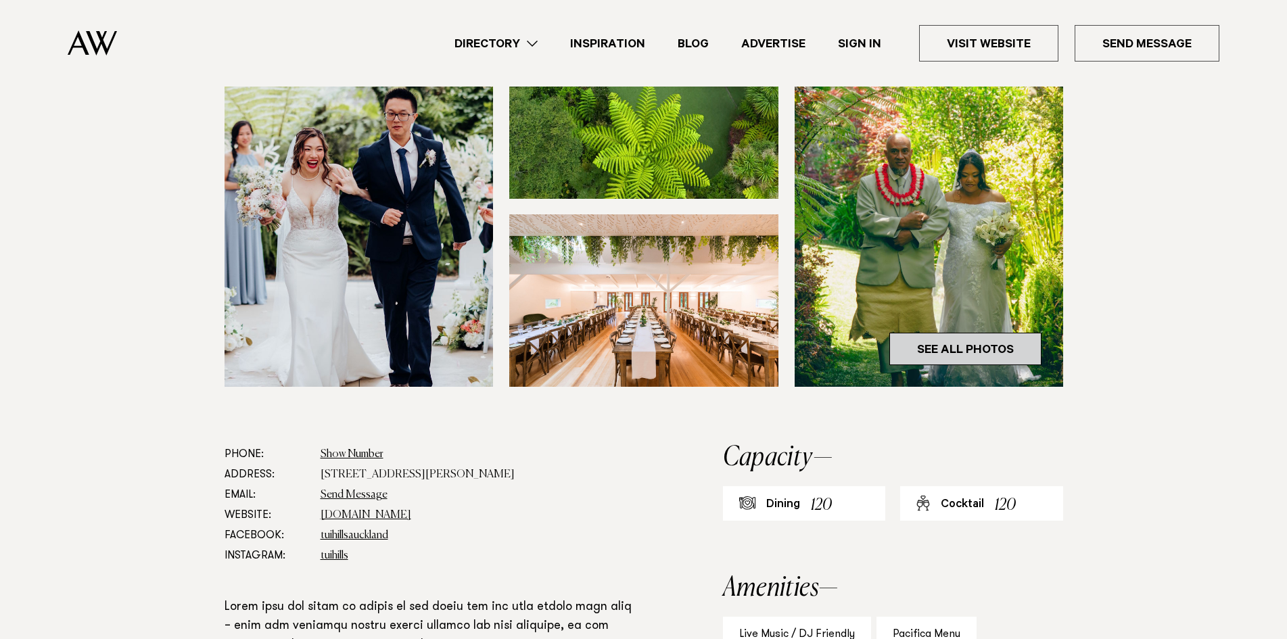
click at [957, 353] on link "See All Photos" at bounding box center [965, 349] width 152 height 32
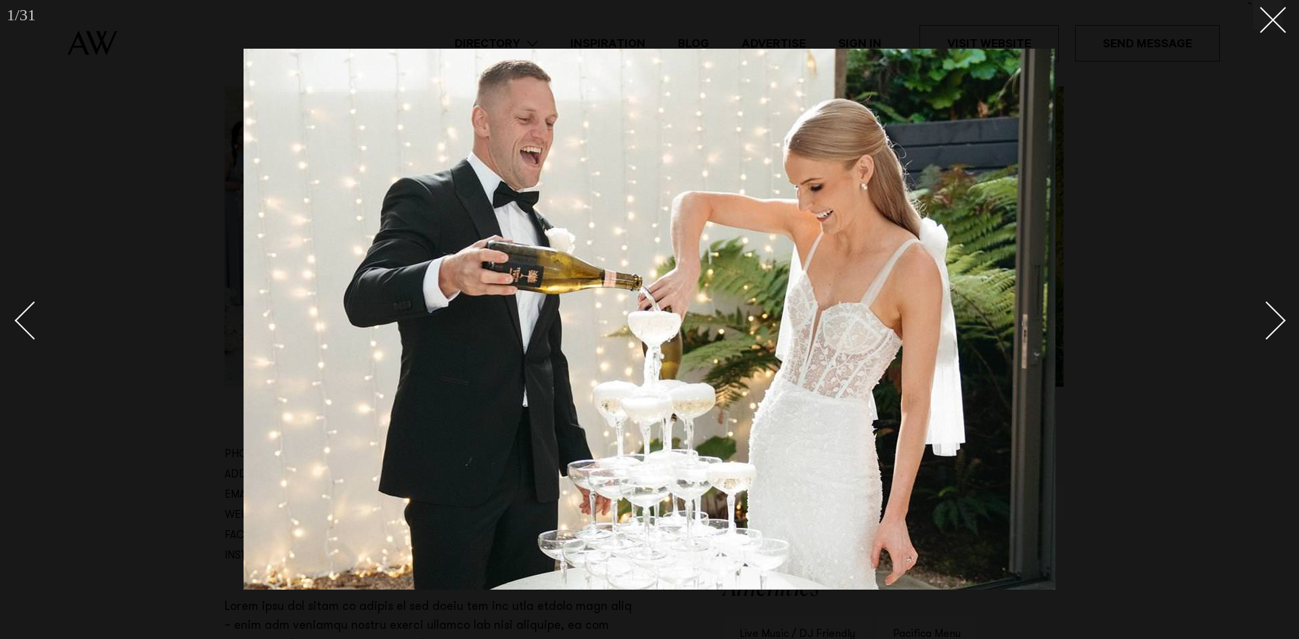
click at [1274, 310] on div "Next slide" at bounding box center [1266, 320] width 39 height 39
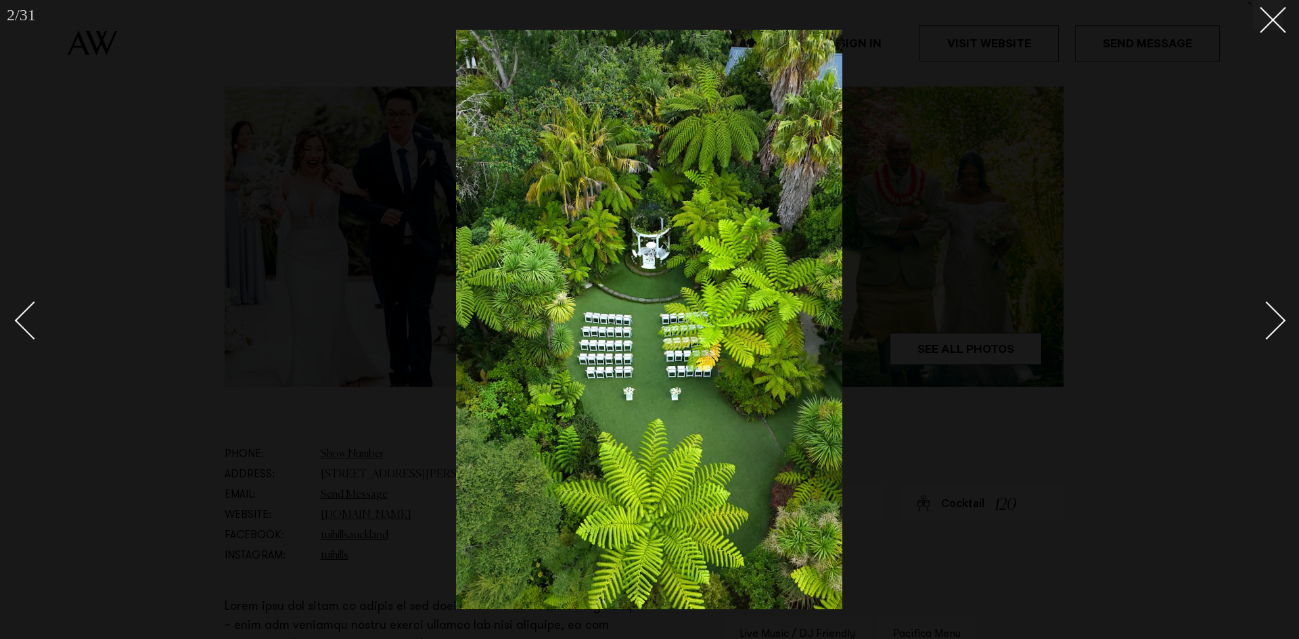
drag, startPoint x: 1274, startPoint y: 310, endPoint x: 1272, endPoint y: 323, distance: 12.3
click at [1273, 311] on div "Next slide" at bounding box center [1266, 320] width 39 height 39
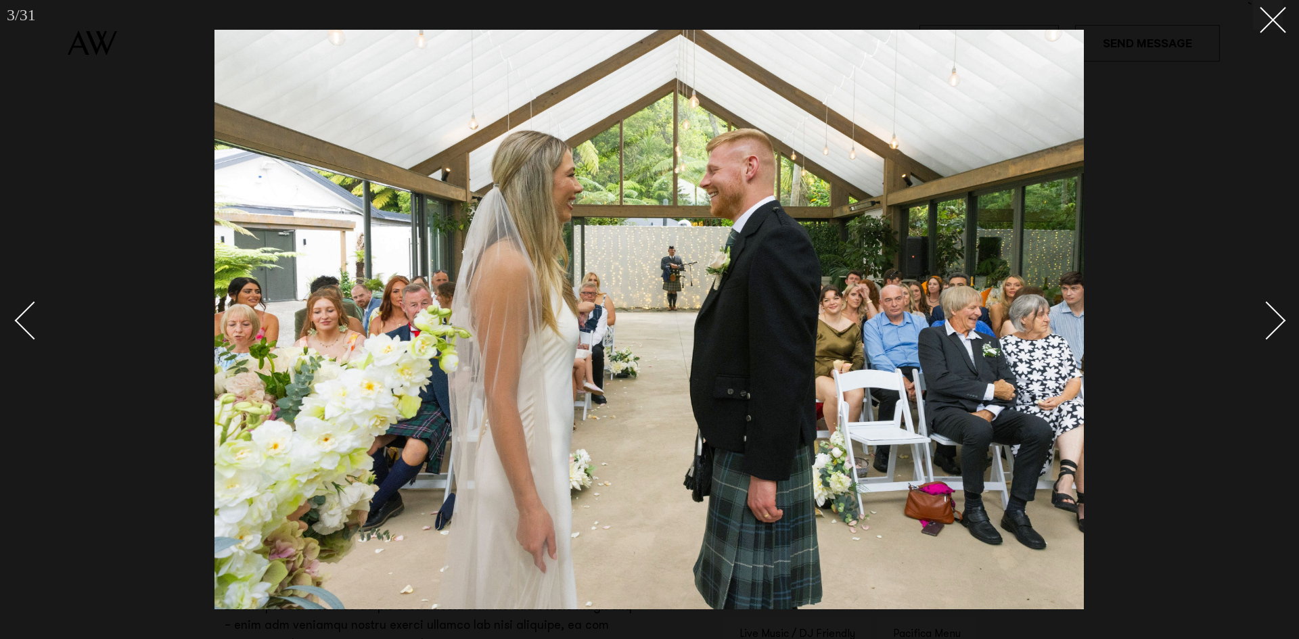
click at [1270, 323] on div "Next slide" at bounding box center [1266, 320] width 39 height 39
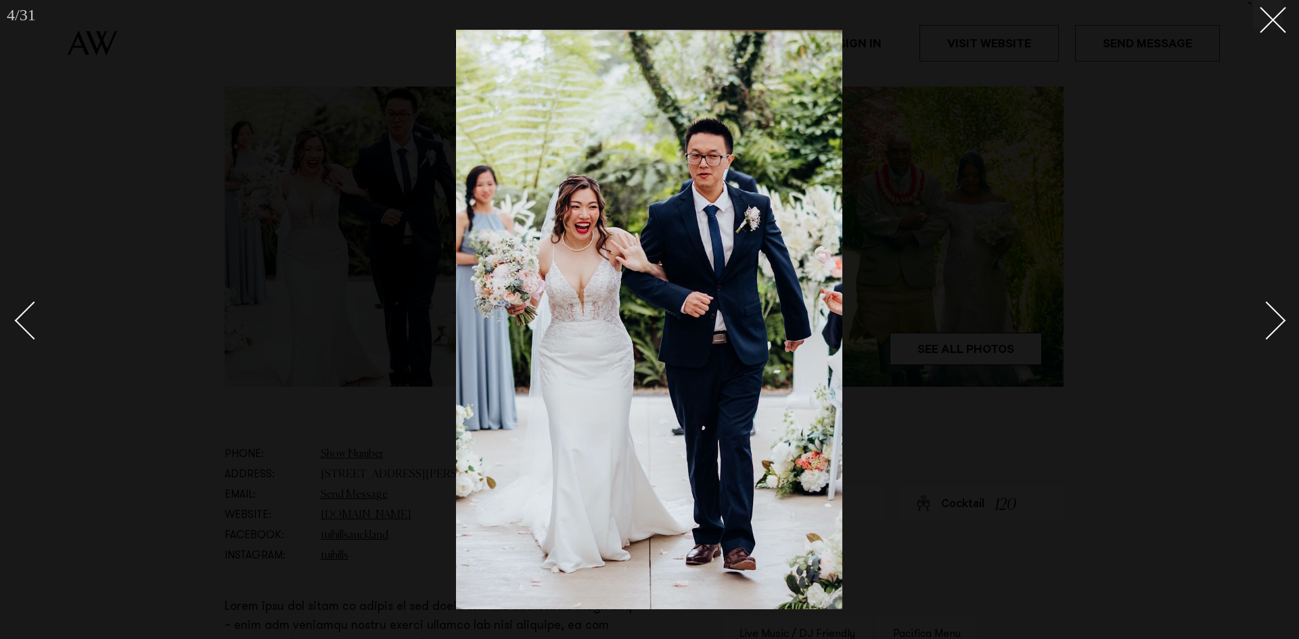
click at [1275, 332] on link at bounding box center [1258, 320] width 47 height 68
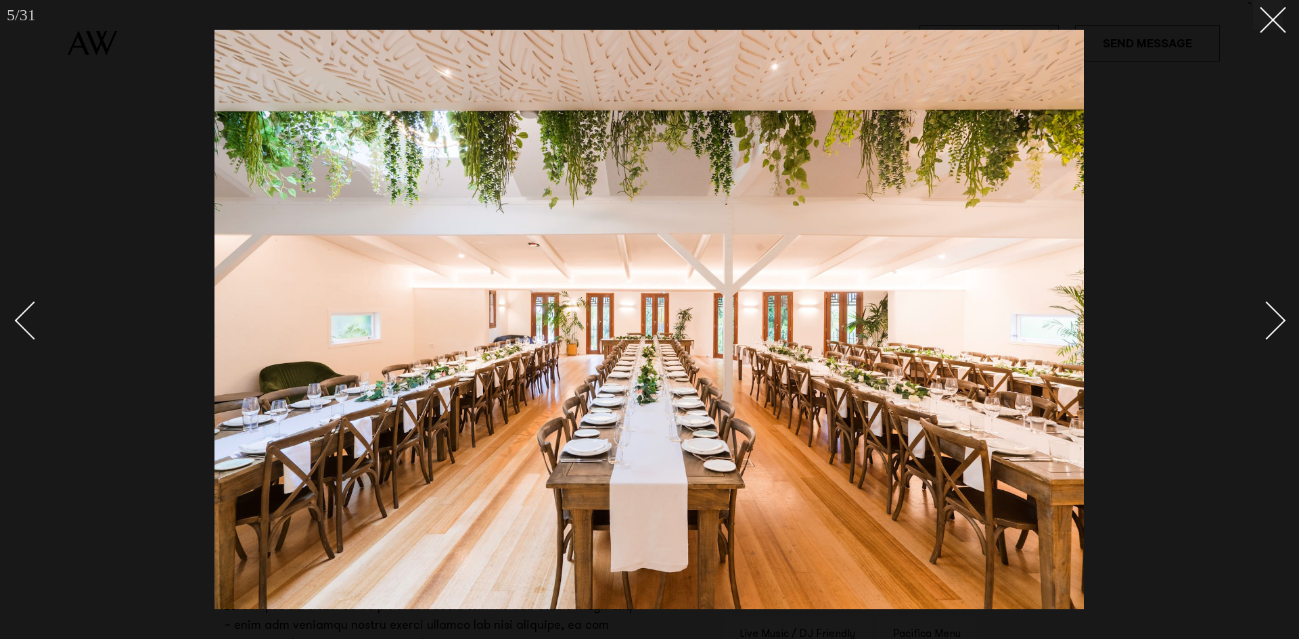
click at [1275, 332] on link at bounding box center [1258, 320] width 47 height 68
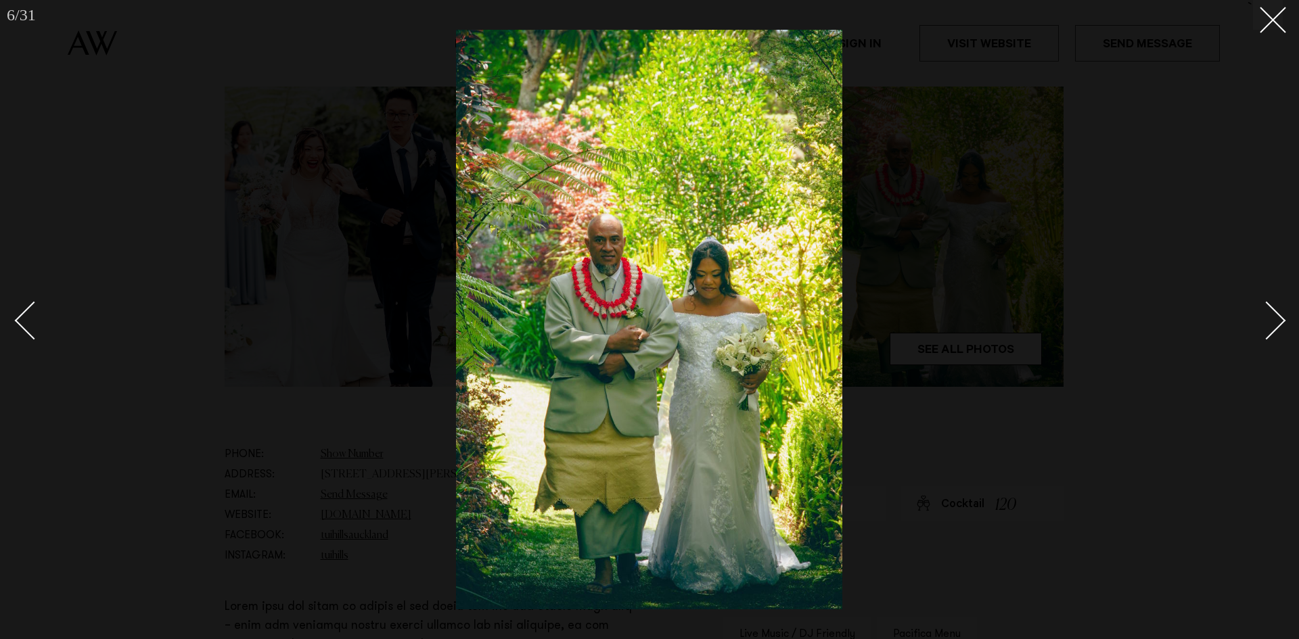
click at [1275, 332] on link at bounding box center [1258, 320] width 47 height 68
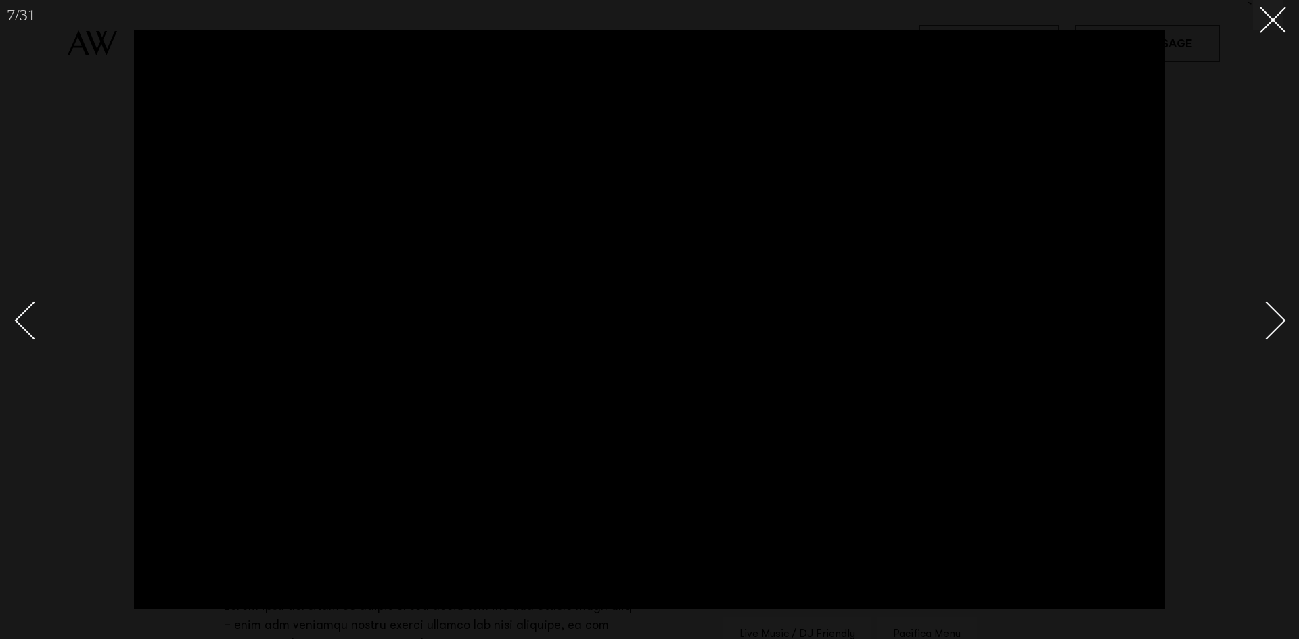
click at [1275, 332] on link at bounding box center [1258, 320] width 47 height 68
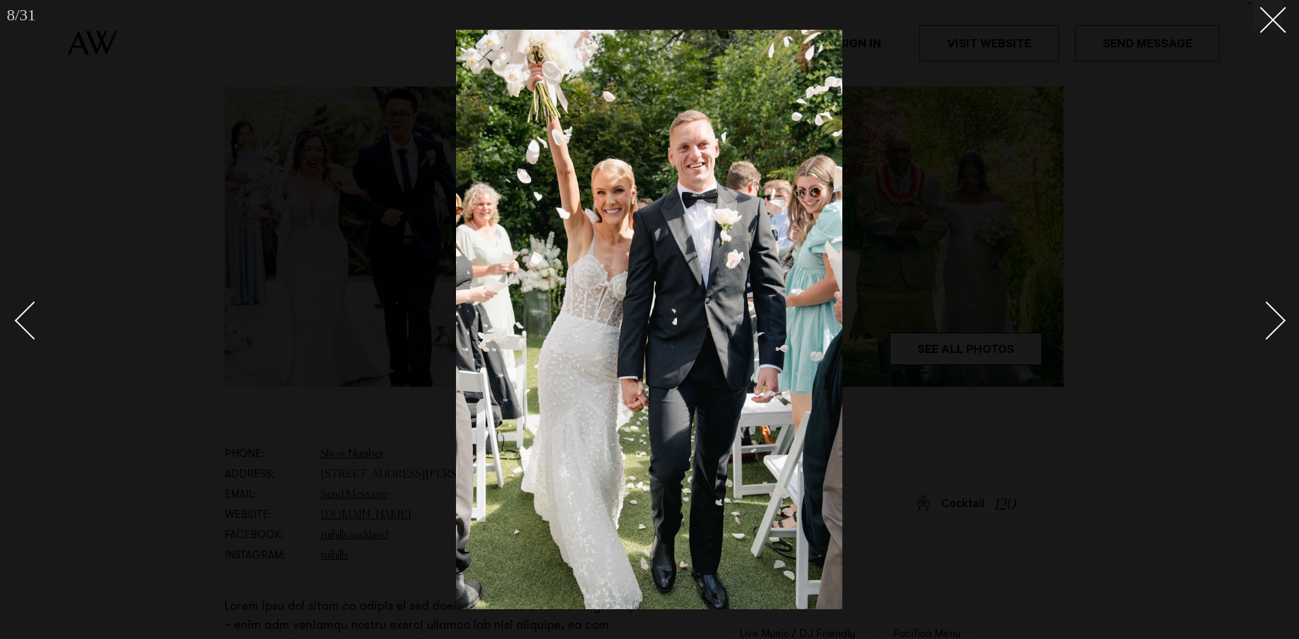
click at [1275, 332] on link at bounding box center [1258, 320] width 47 height 68
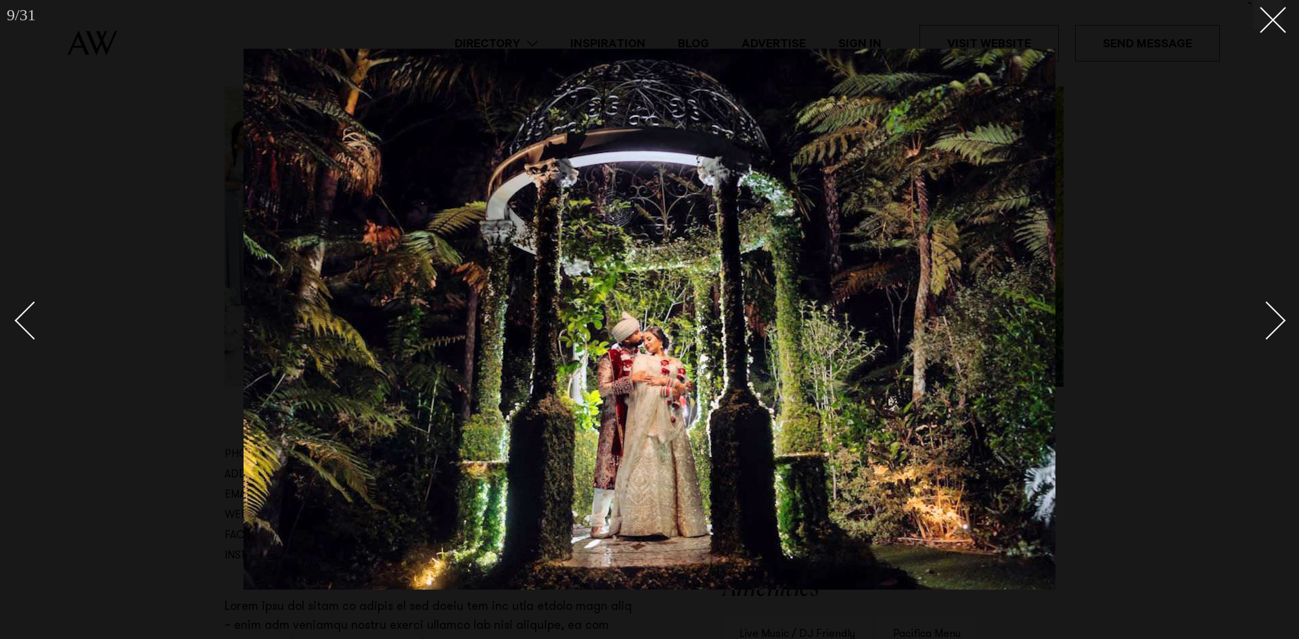
click at [1275, 333] on link at bounding box center [1258, 320] width 47 height 68
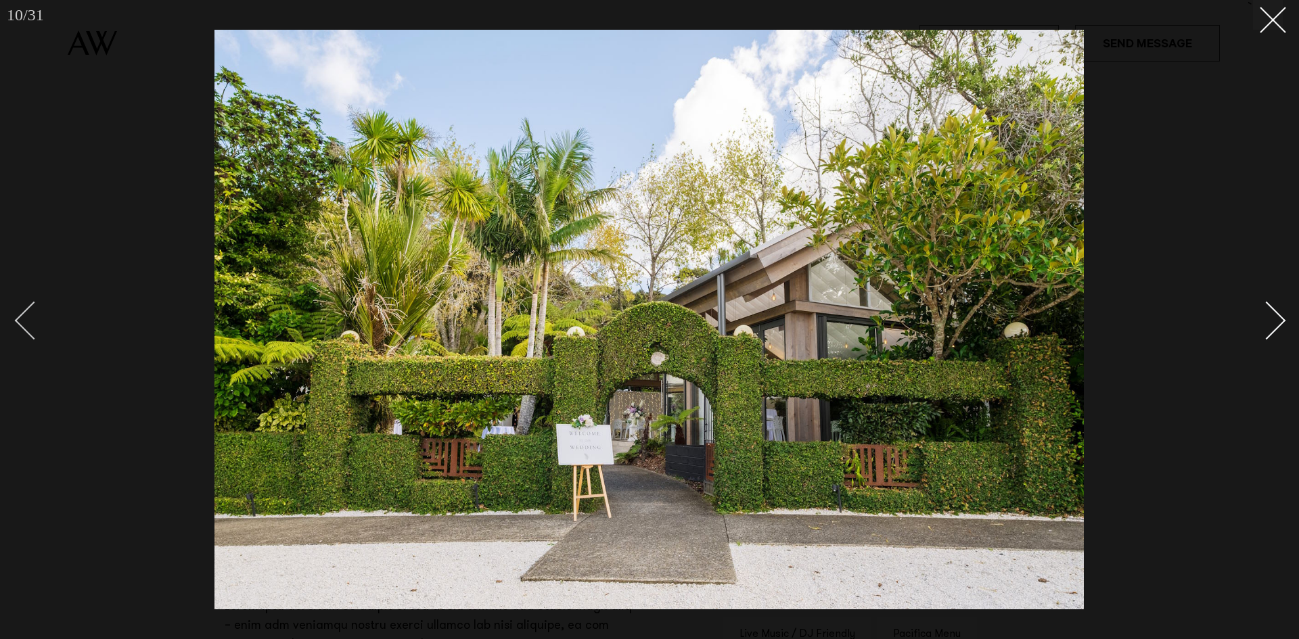
click at [18, 322] on div "Previous slide" at bounding box center [34, 320] width 39 height 39
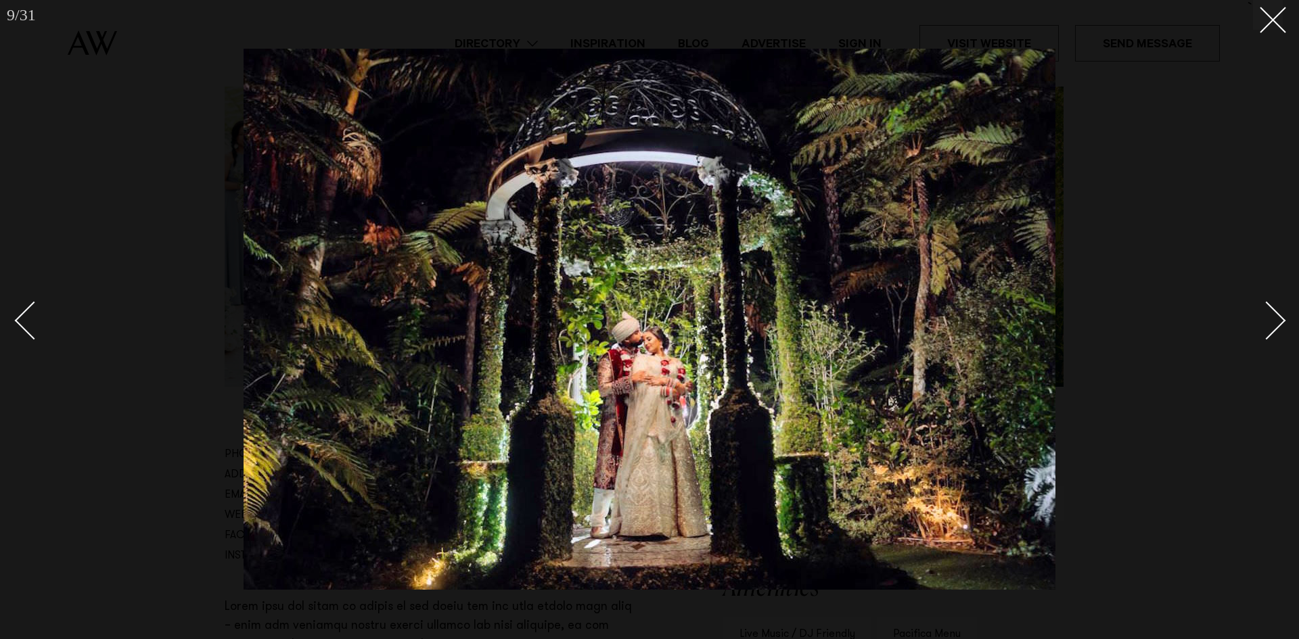
click at [1282, 314] on div at bounding box center [649, 319] width 1299 height 639
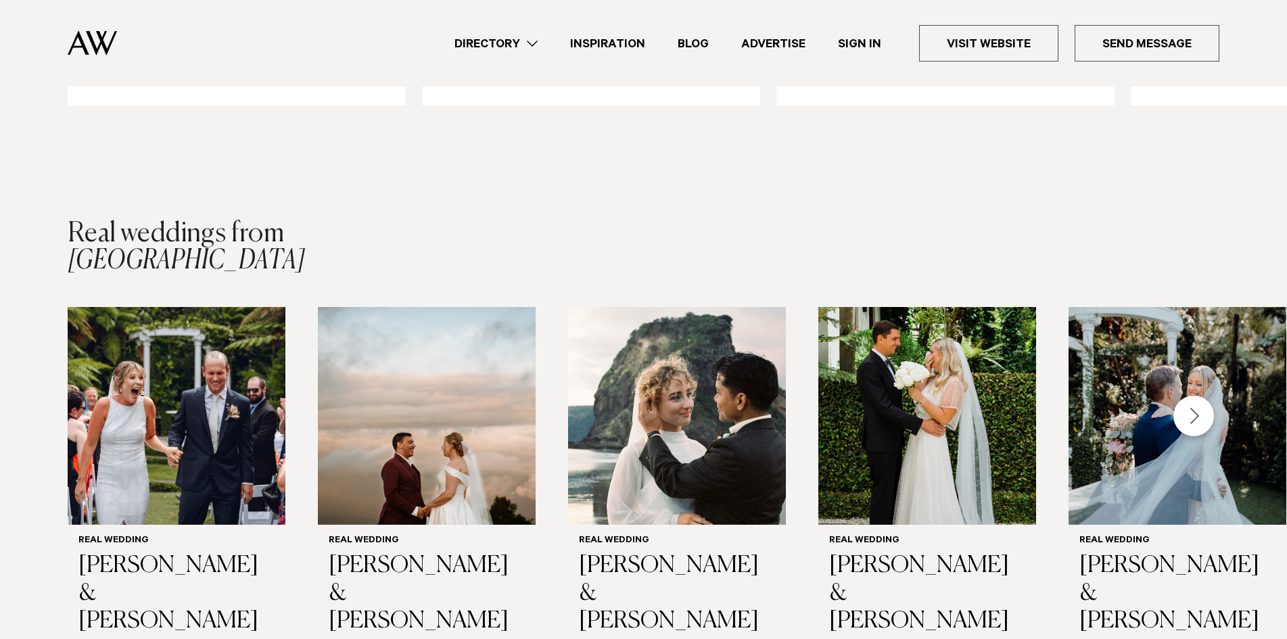
scroll to position [2029, 0]
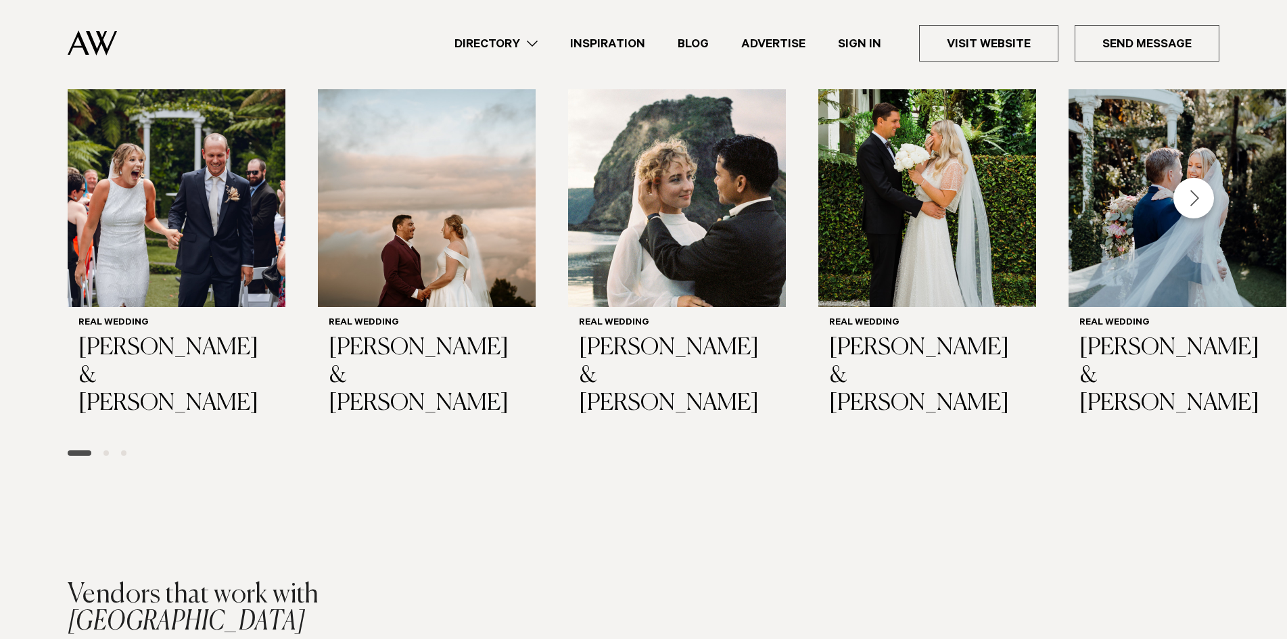
click at [1183, 190] on div "Next slide" at bounding box center [1194, 198] width 41 height 41
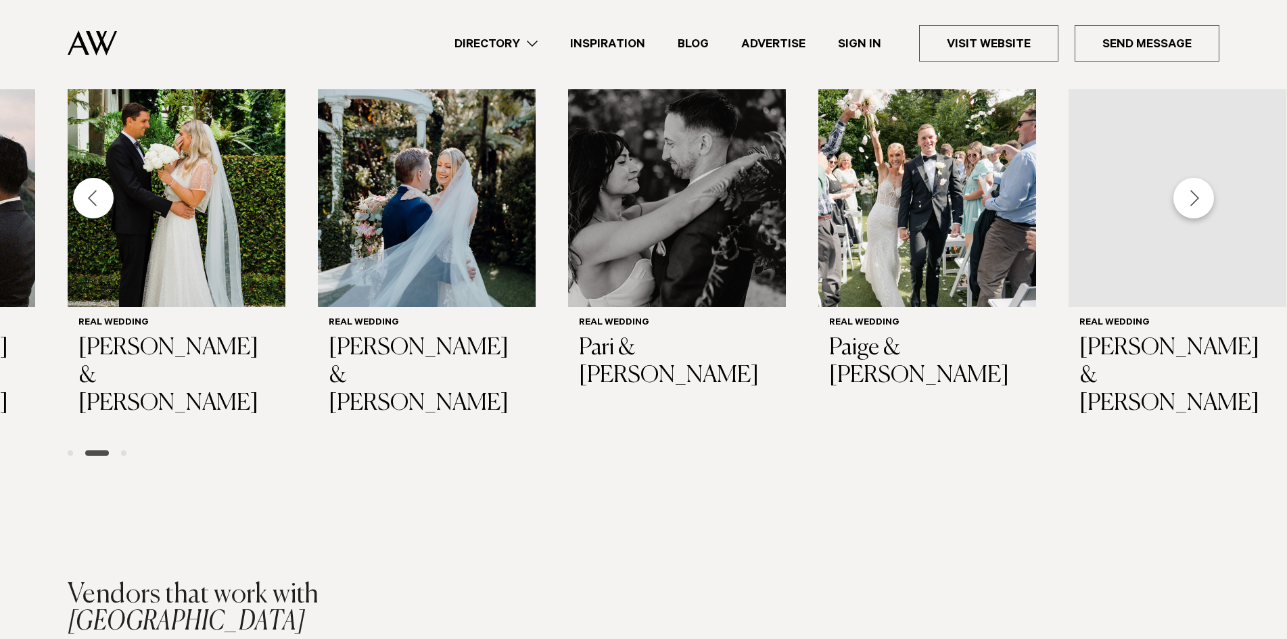
click at [1188, 190] on div "Next slide" at bounding box center [1194, 198] width 41 height 41
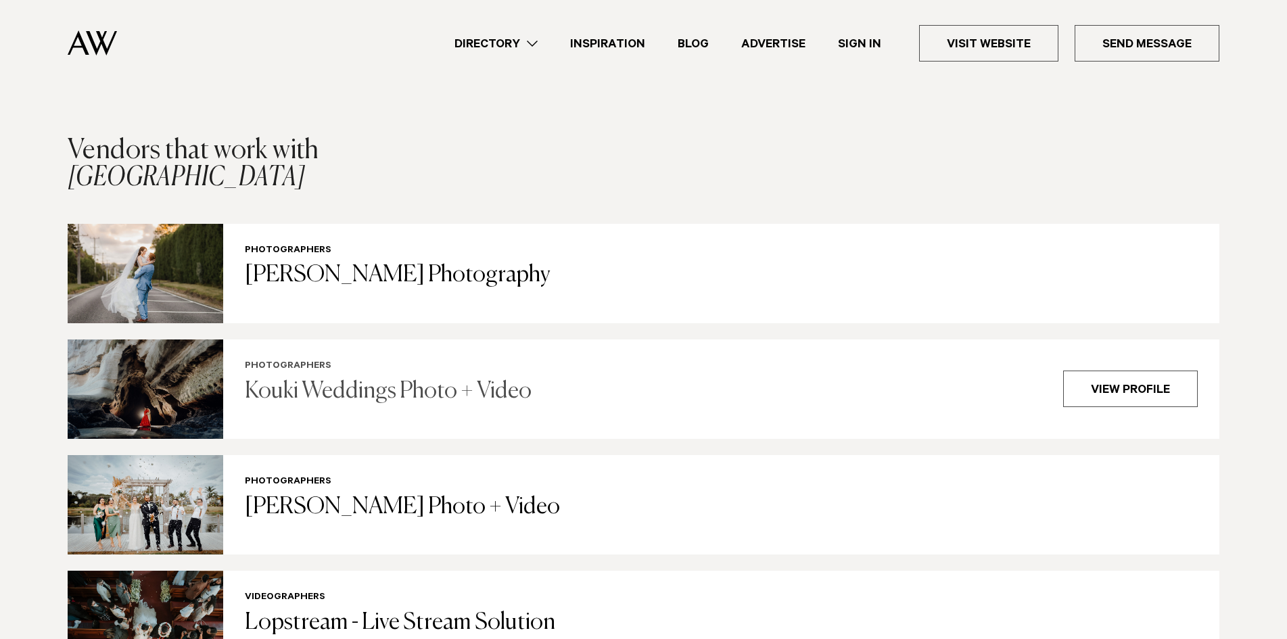
scroll to position [2435, 0]
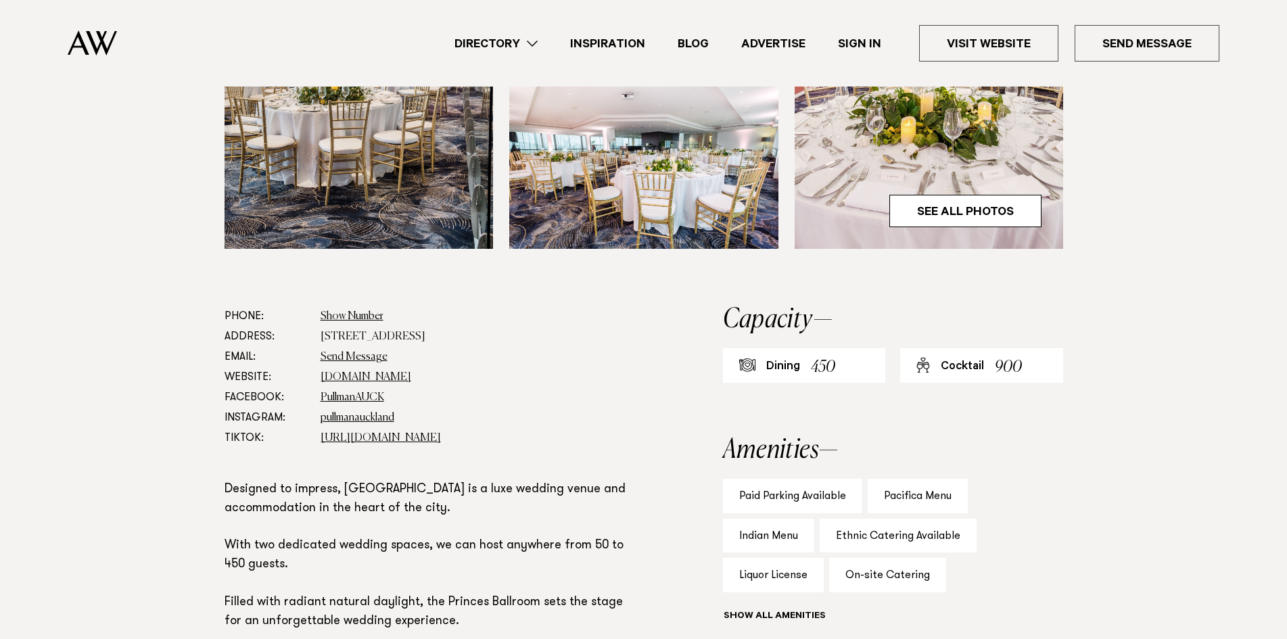
scroll to position [271, 0]
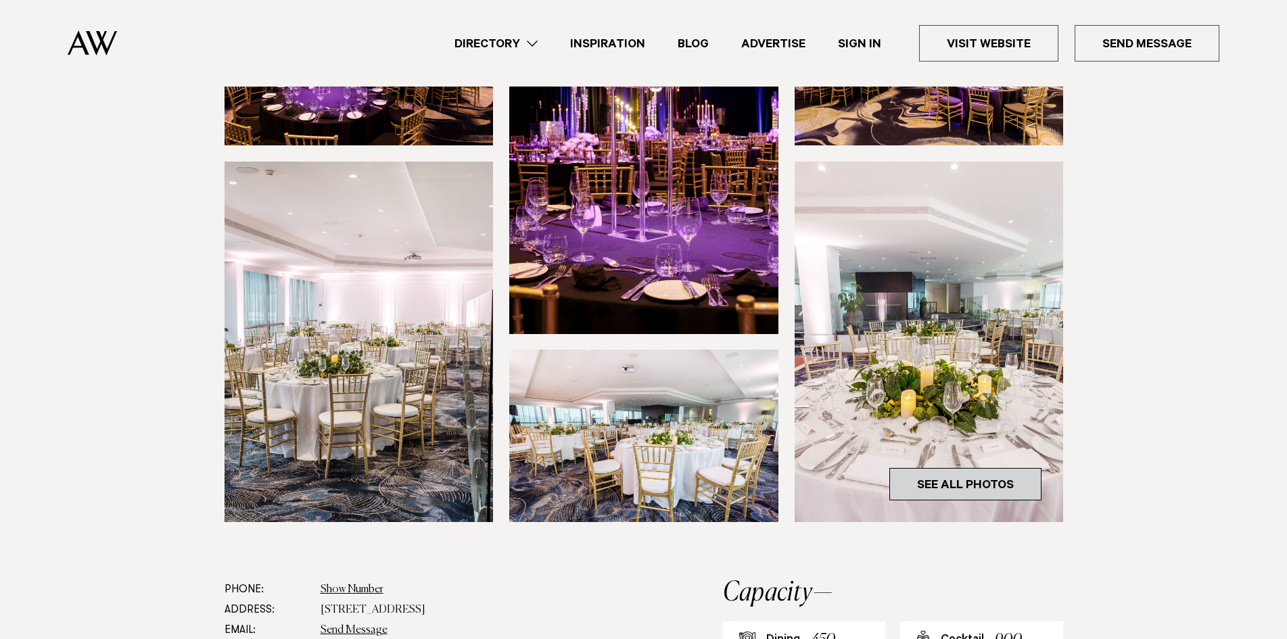
click at [1008, 486] on link "See All Photos" at bounding box center [965, 484] width 152 height 32
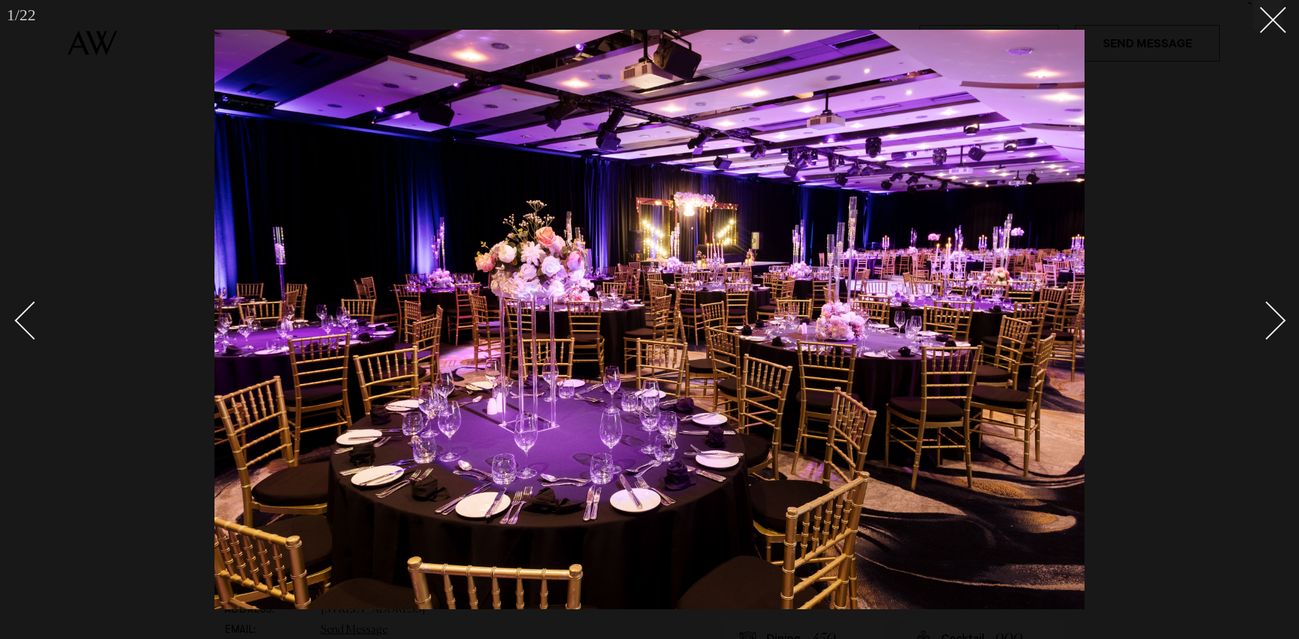
click at [1286, 318] on div at bounding box center [649, 319] width 1299 height 639
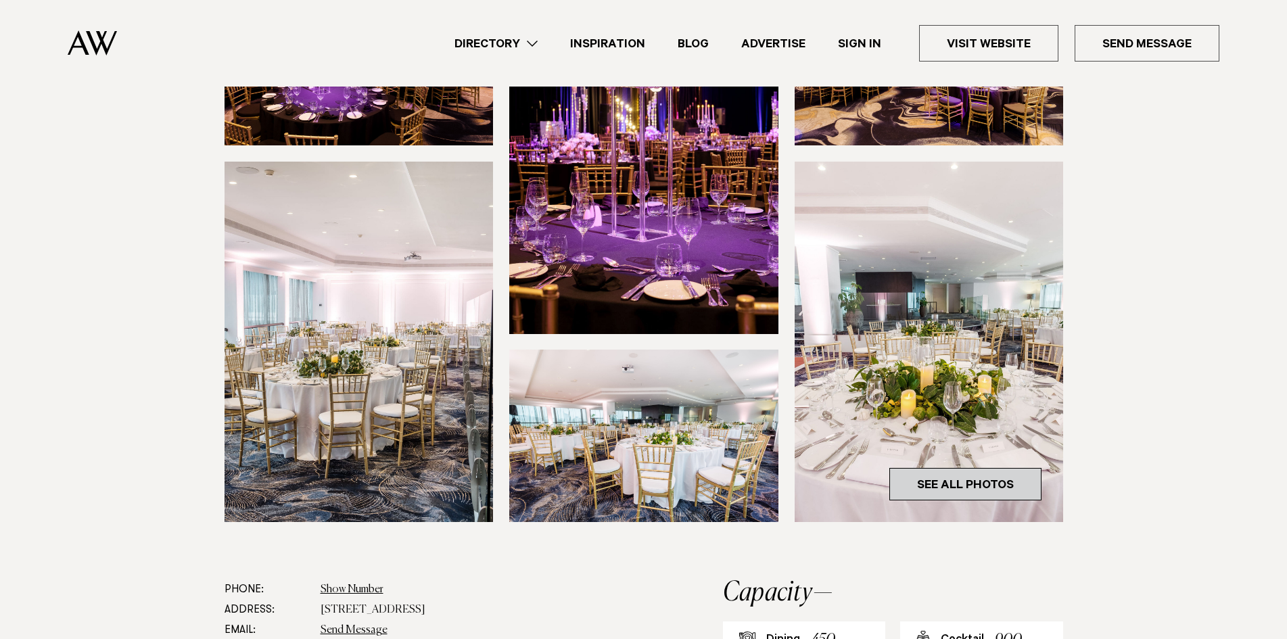
click at [977, 477] on link "See All Photos" at bounding box center [965, 484] width 152 height 32
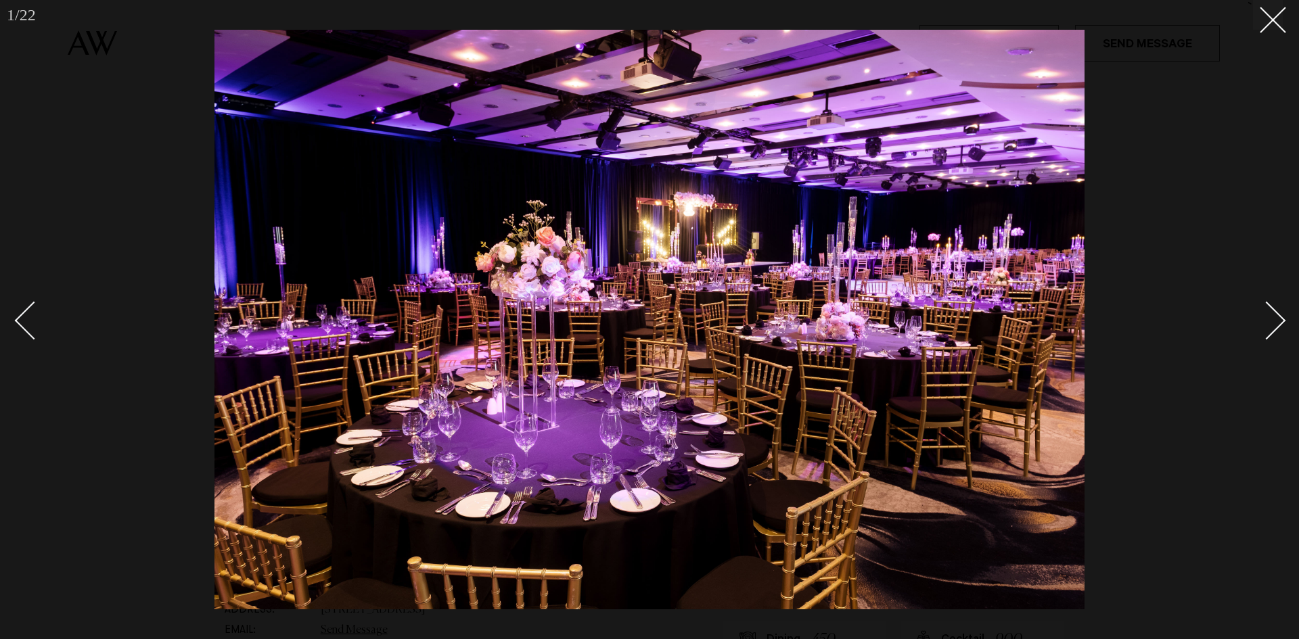
click at [1267, 324] on div "Next slide" at bounding box center [1266, 320] width 39 height 39
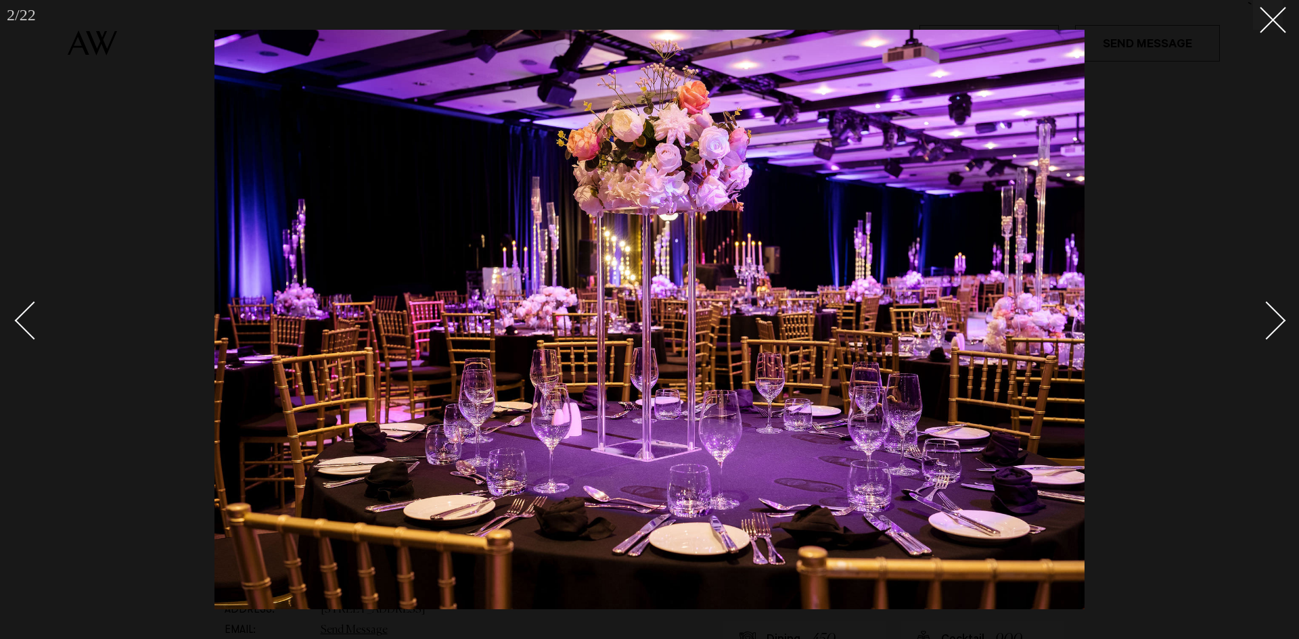
click at [1266, 323] on div "Next slide" at bounding box center [1266, 320] width 39 height 39
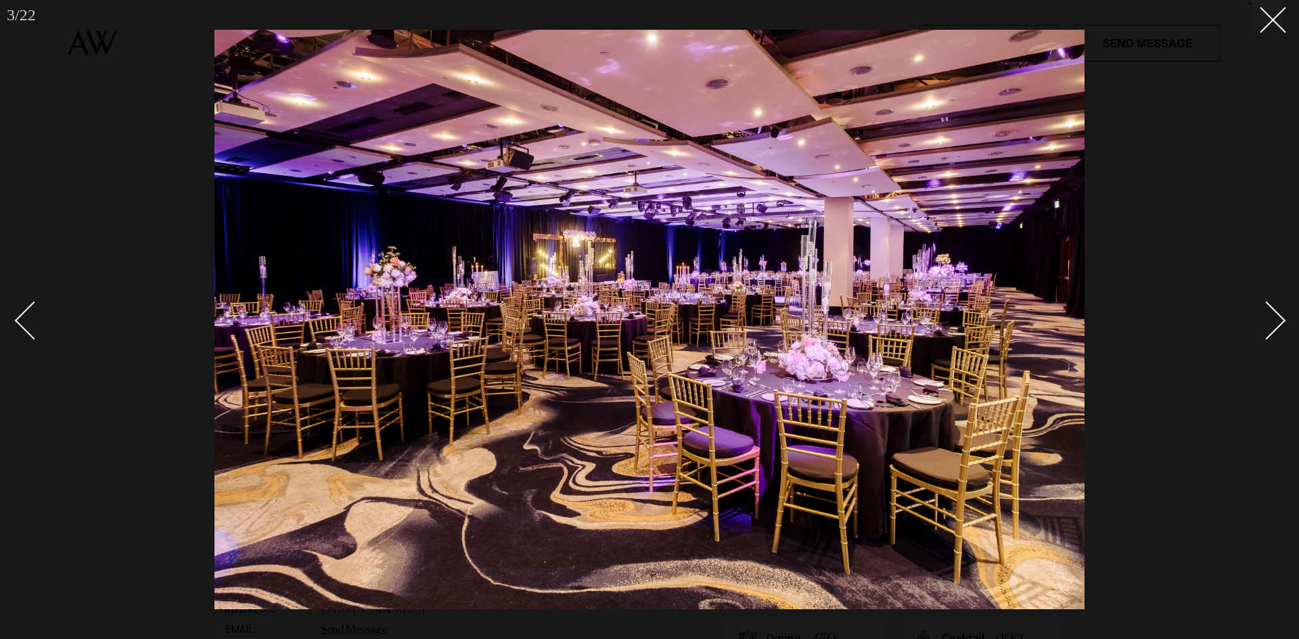
click at [1279, 319] on div "Next slide" at bounding box center [1266, 320] width 39 height 39
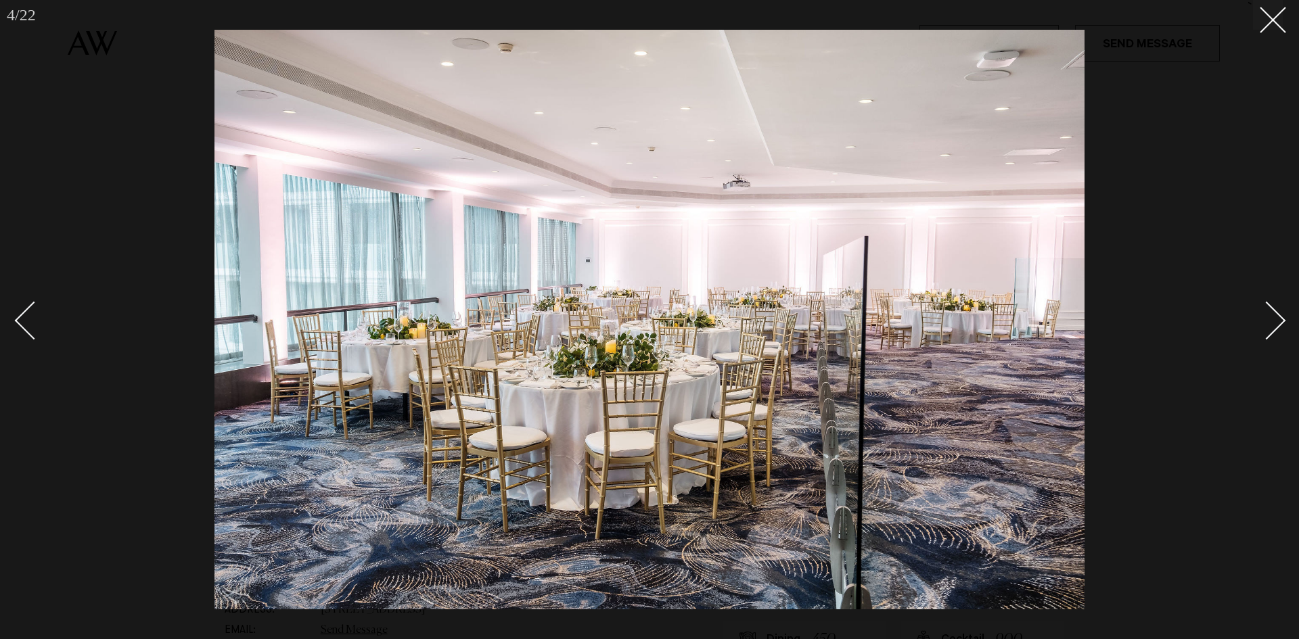
click at [1279, 319] on div "Next slide" at bounding box center [1266, 320] width 39 height 39
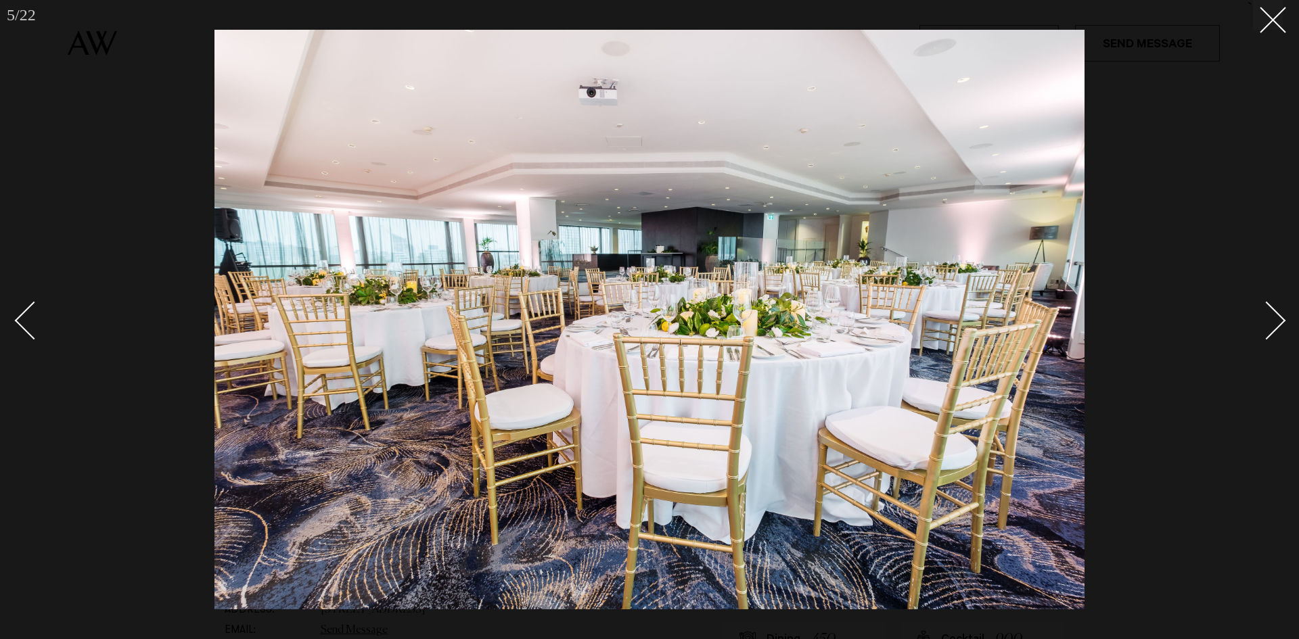
click at [1279, 319] on div "Next slide" at bounding box center [1266, 320] width 39 height 39
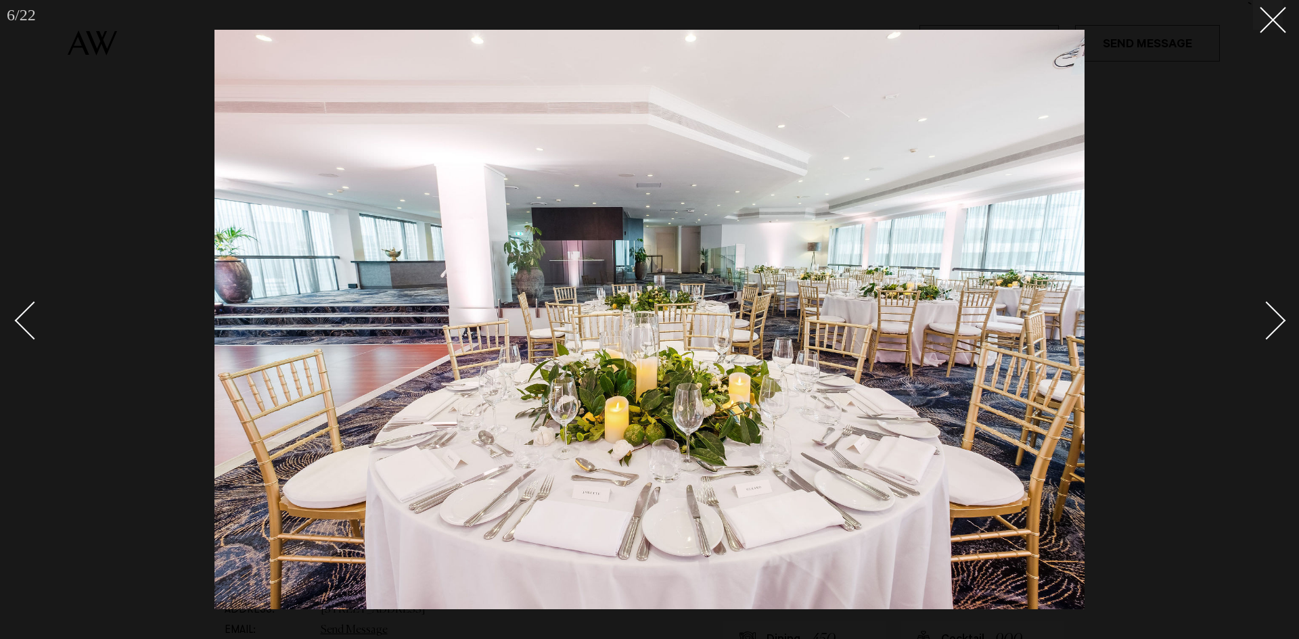
click at [1279, 319] on div "Next slide" at bounding box center [1266, 320] width 39 height 39
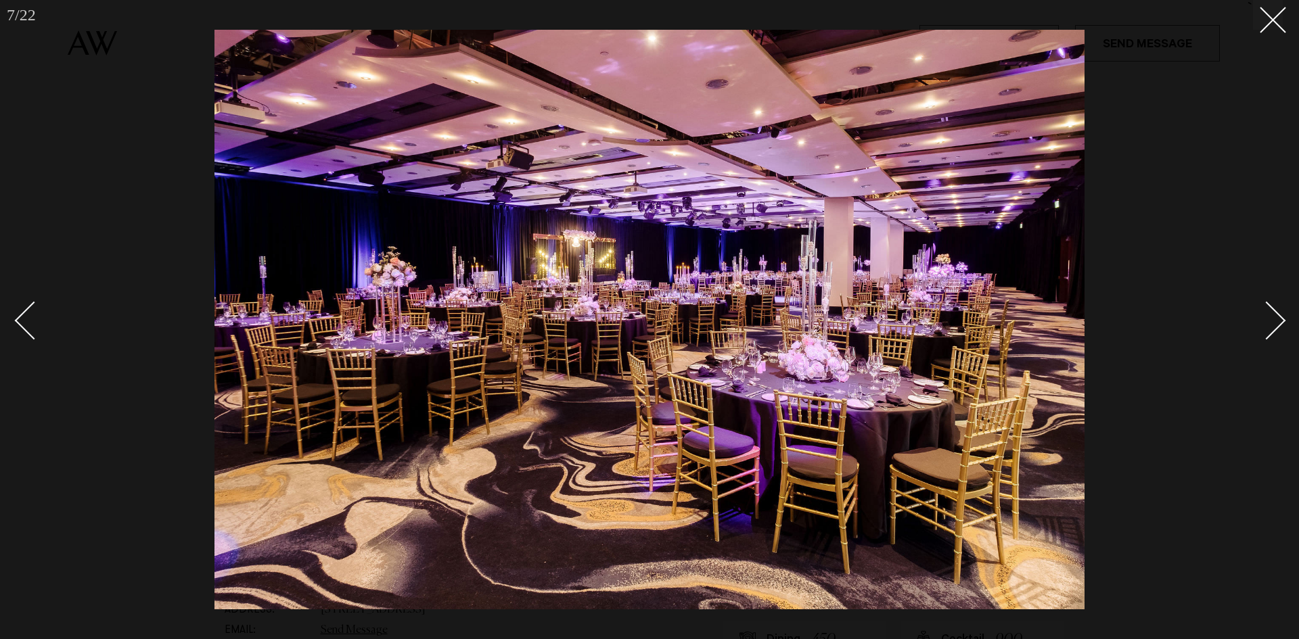
click at [1279, 319] on div "Next slide" at bounding box center [1266, 320] width 39 height 39
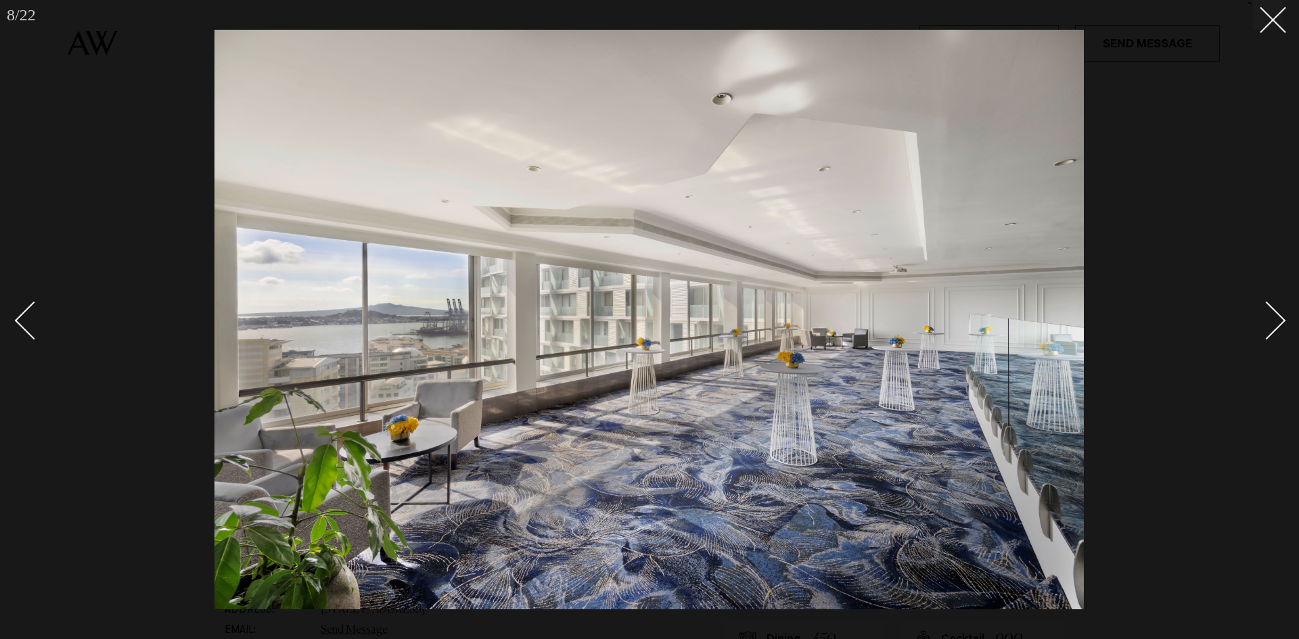
click at [1279, 319] on div "Next slide" at bounding box center [1266, 320] width 39 height 39
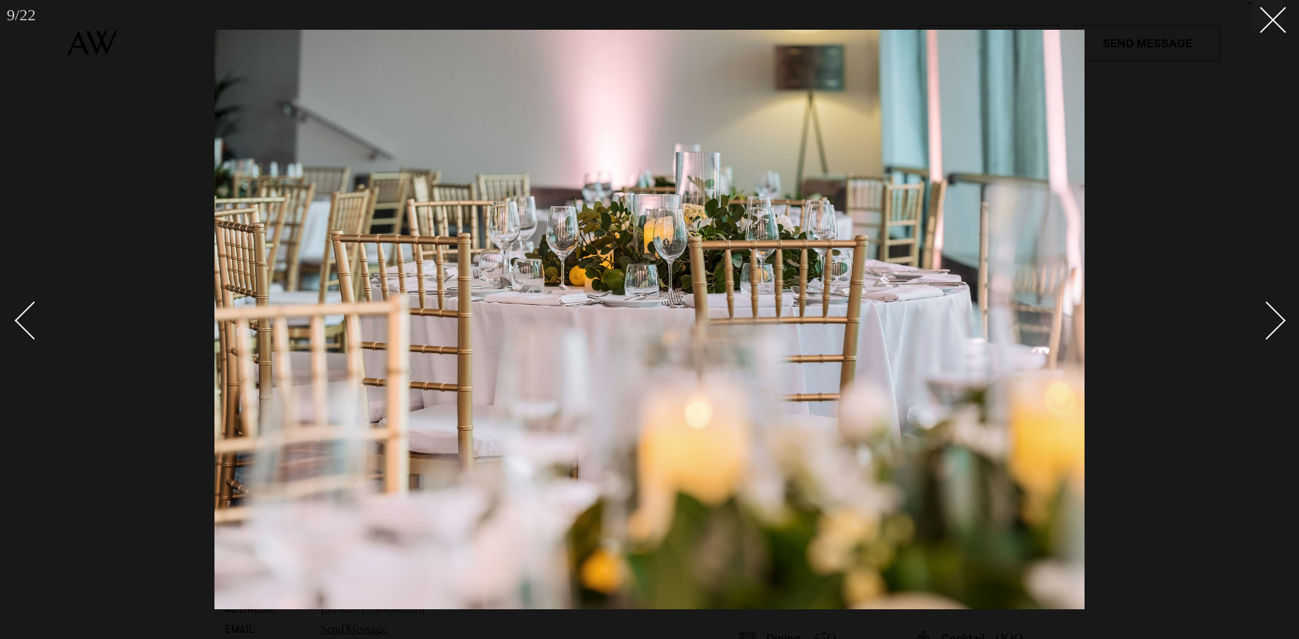
click at [1279, 319] on div "Next slide" at bounding box center [1266, 320] width 39 height 39
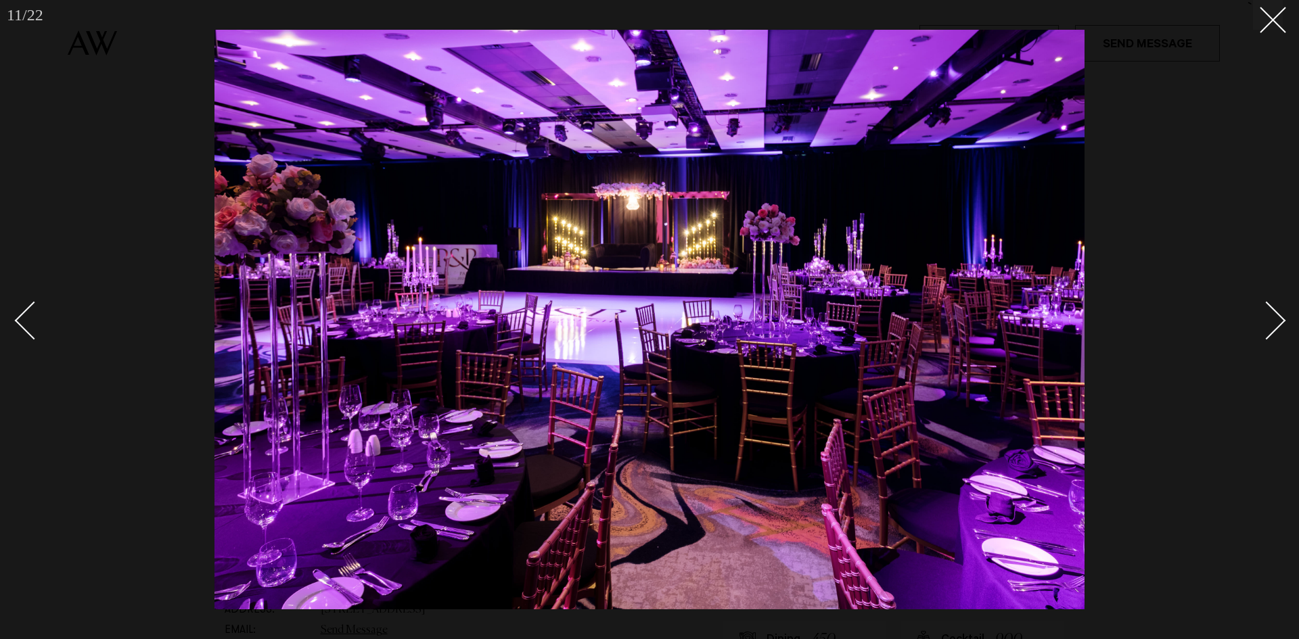
click at [1279, 319] on div "Next slide" at bounding box center [1266, 320] width 39 height 39
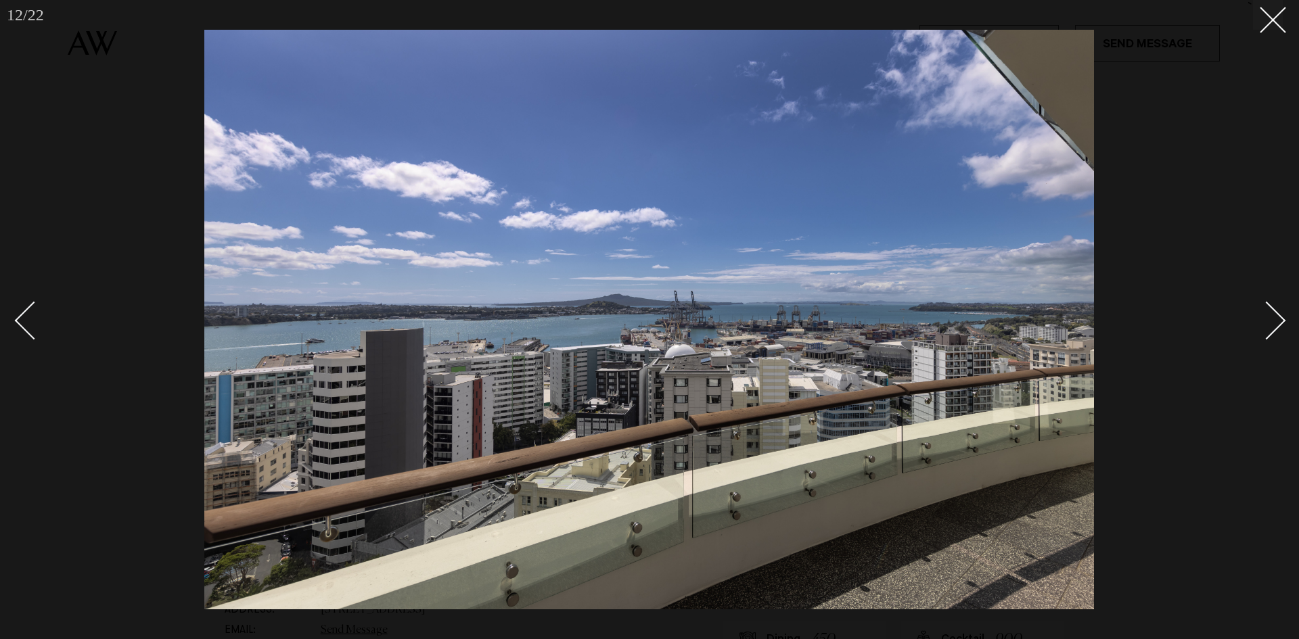
click at [1279, 319] on div "Next slide" at bounding box center [1266, 320] width 39 height 39
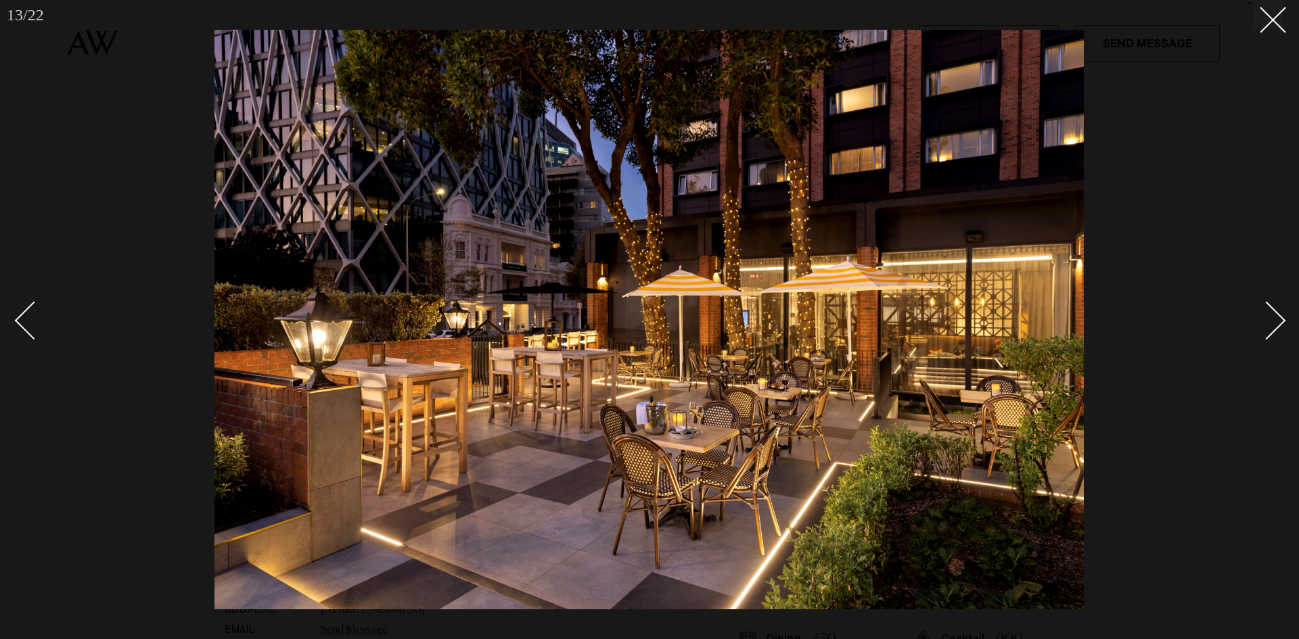
click at [1279, 319] on div "Next slide" at bounding box center [1266, 320] width 39 height 39
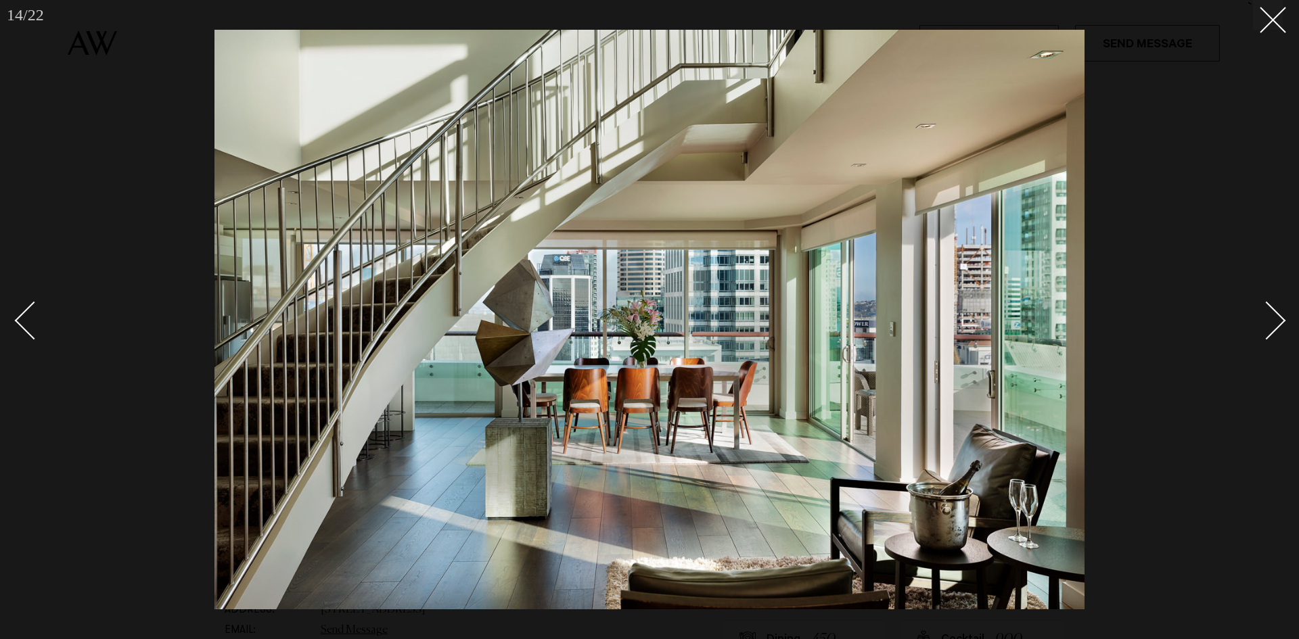
click at [1279, 319] on div "Next slide" at bounding box center [1266, 320] width 39 height 39
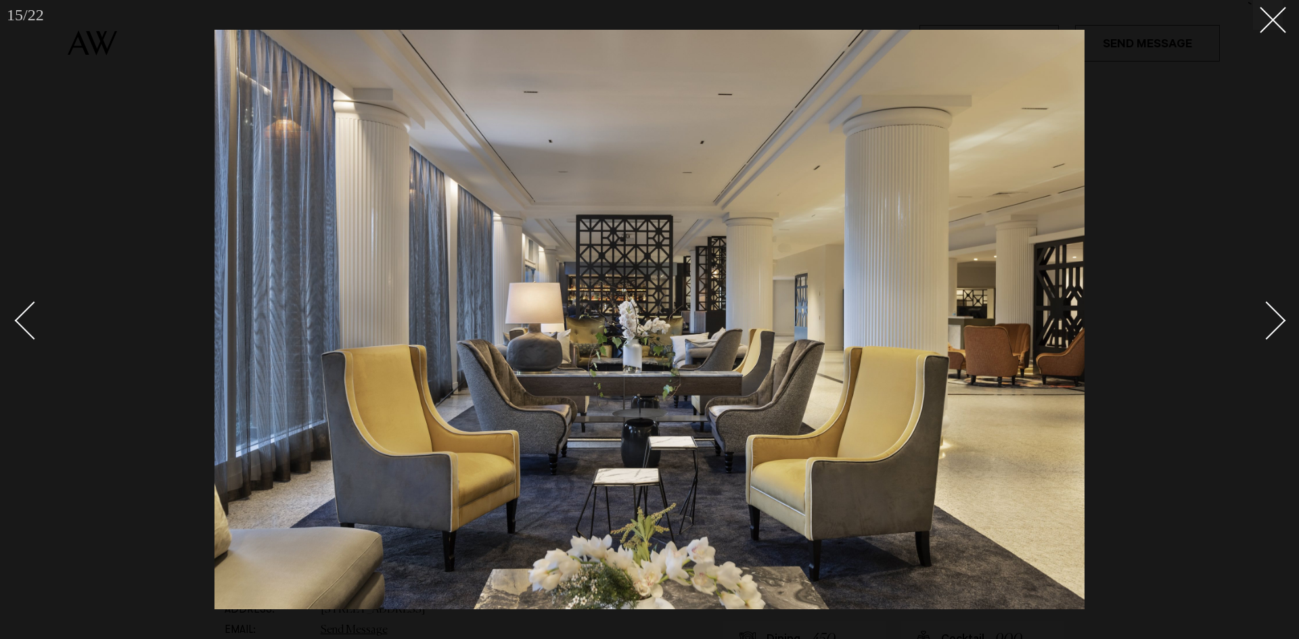
click at [1279, 319] on div "Next slide" at bounding box center [1266, 320] width 39 height 39
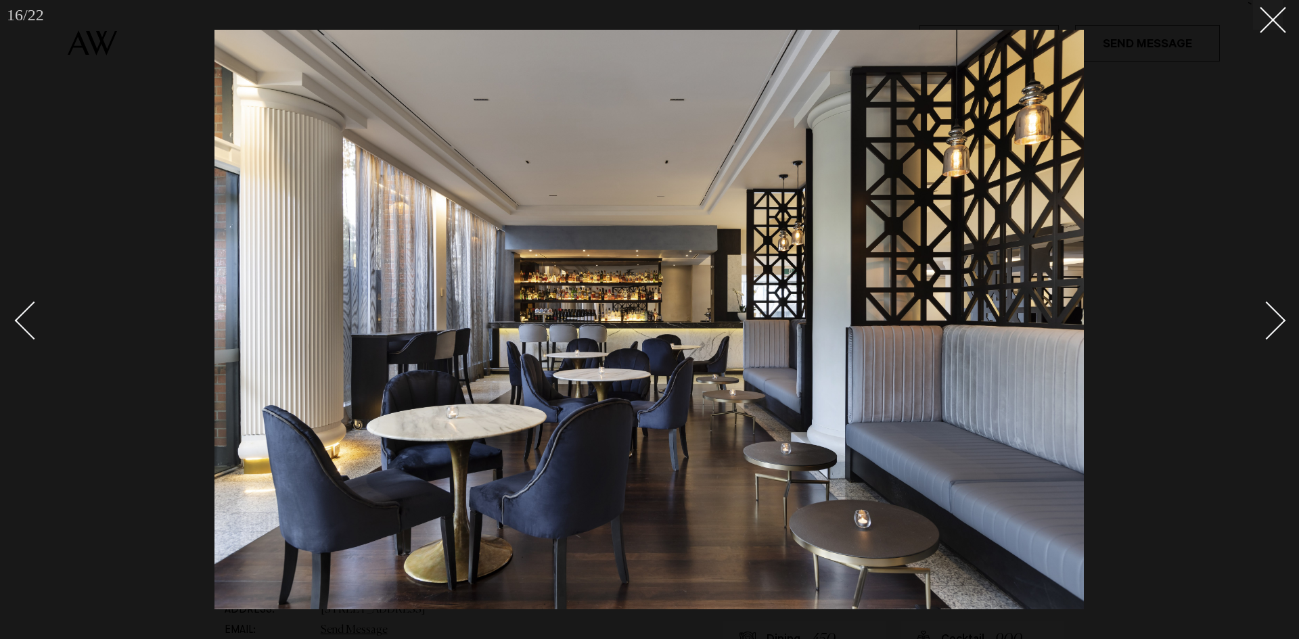
click at [1279, 319] on div "Next slide" at bounding box center [1266, 320] width 39 height 39
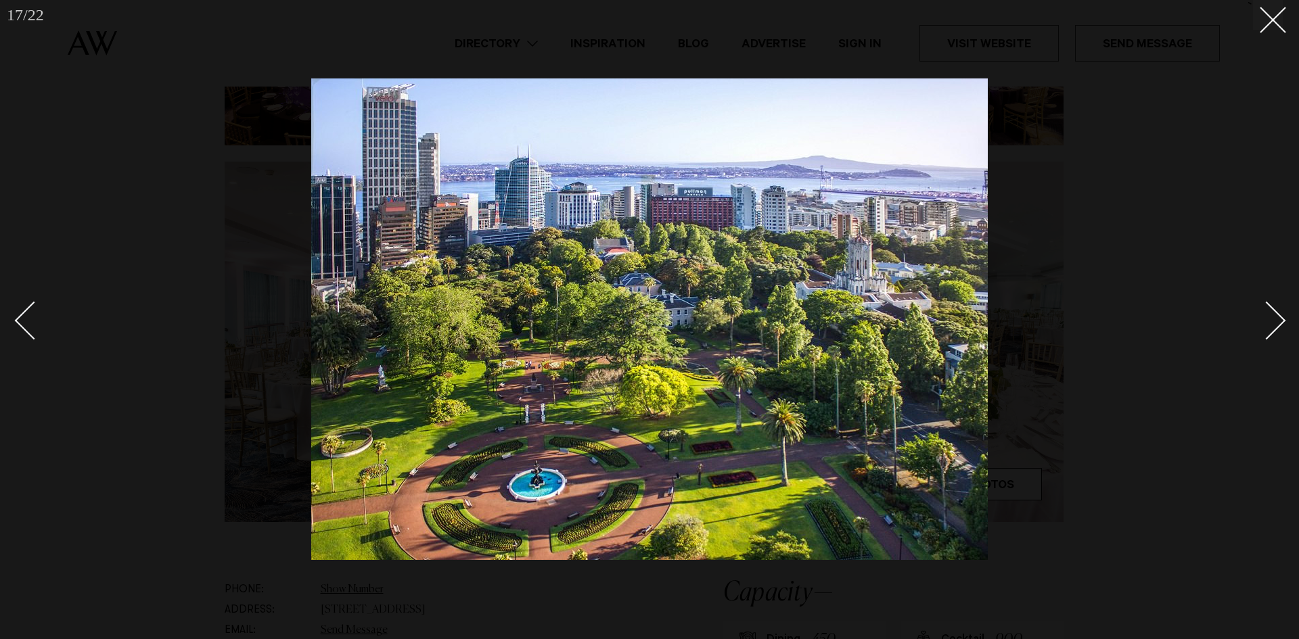
click at [1279, 319] on div "Next slide" at bounding box center [1266, 320] width 39 height 39
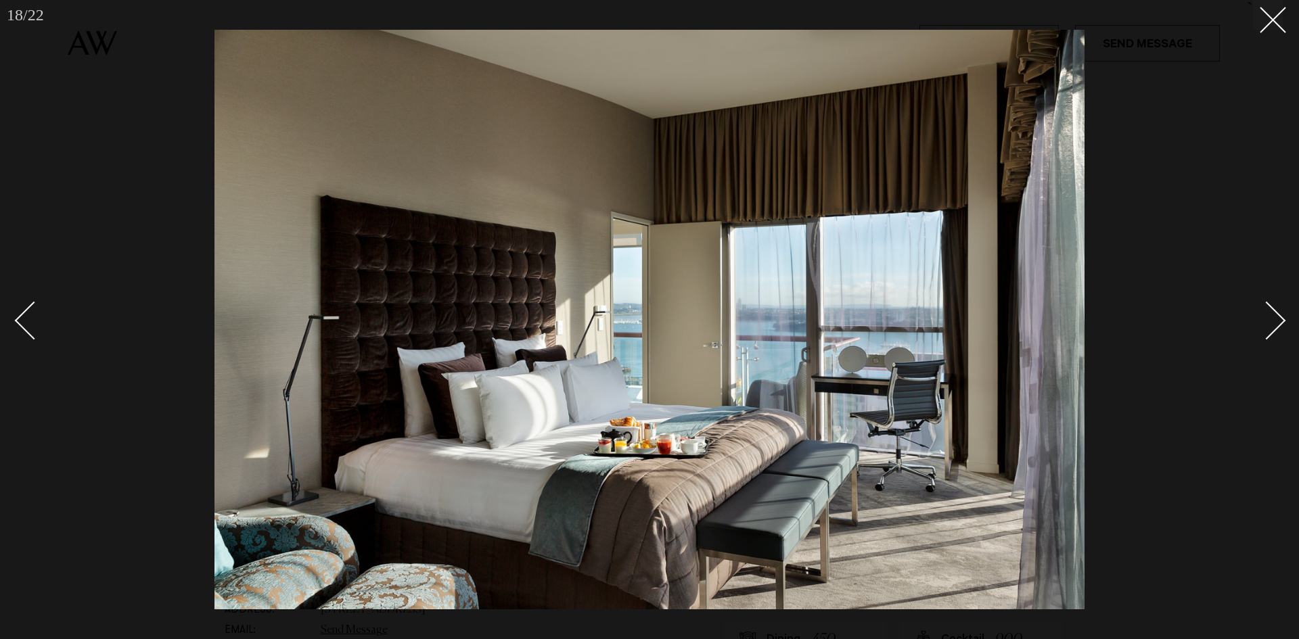
click at [1279, 319] on div "Next slide" at bounding box center [1266, 320] width 39 height 39
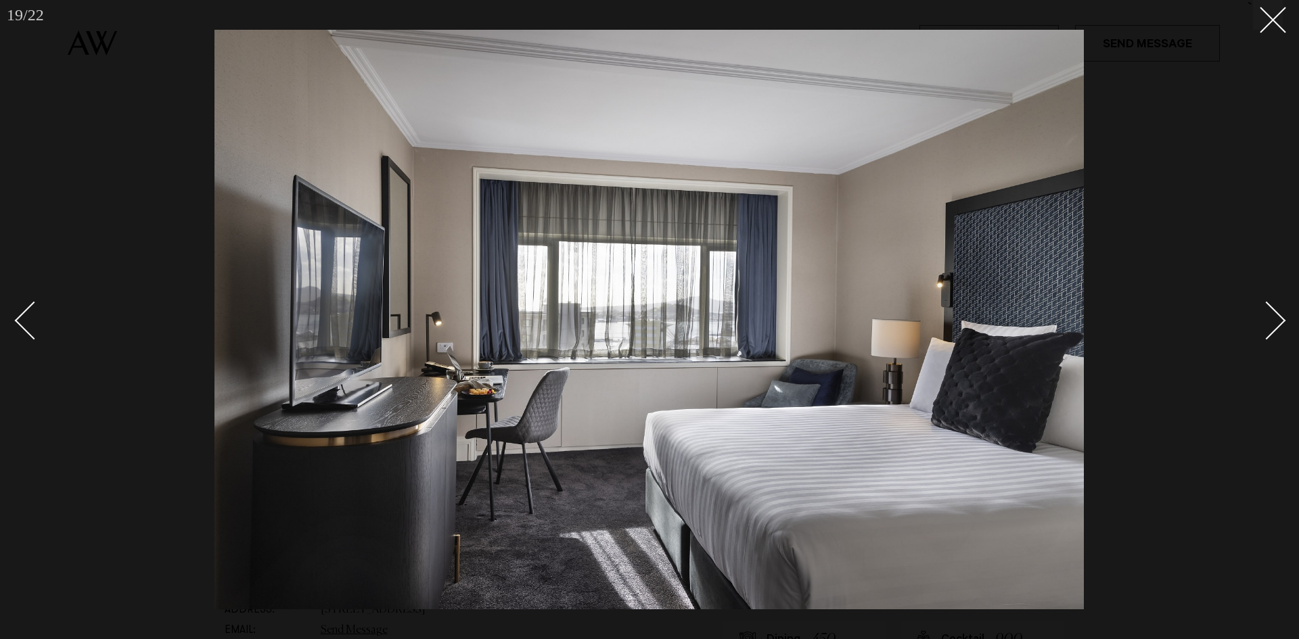
click at [1279, 319] on div "Next slide" at bounding box center [1266, 320] width 39 height 39
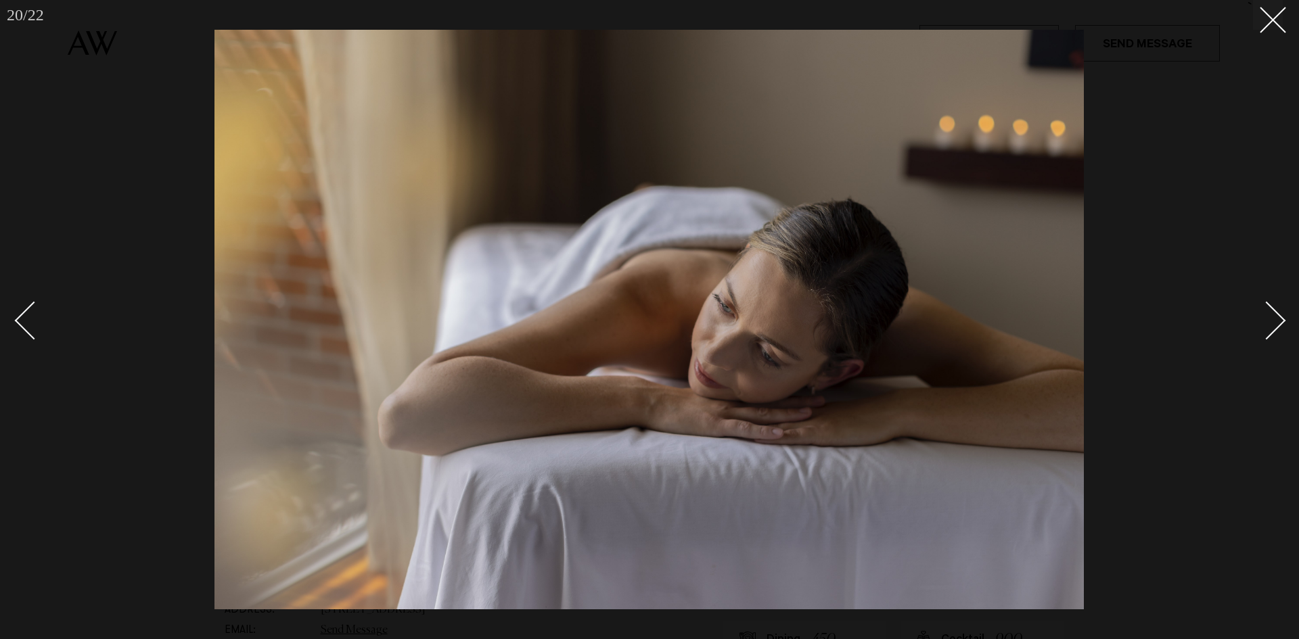
click at [1279, 319] on div "Next slide" at bounding box center [1266, 320] width 39 height 39
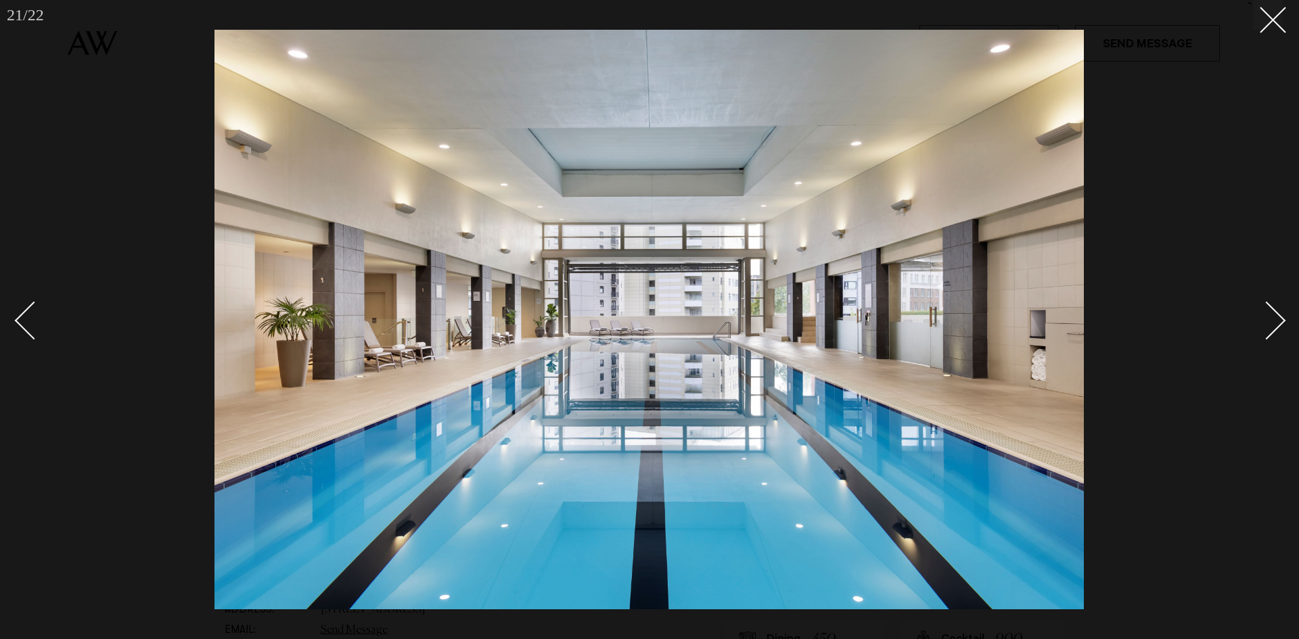
click at [1279, 319] on div "Next slide" at bounding box center [1266, 320] width 39 height 39
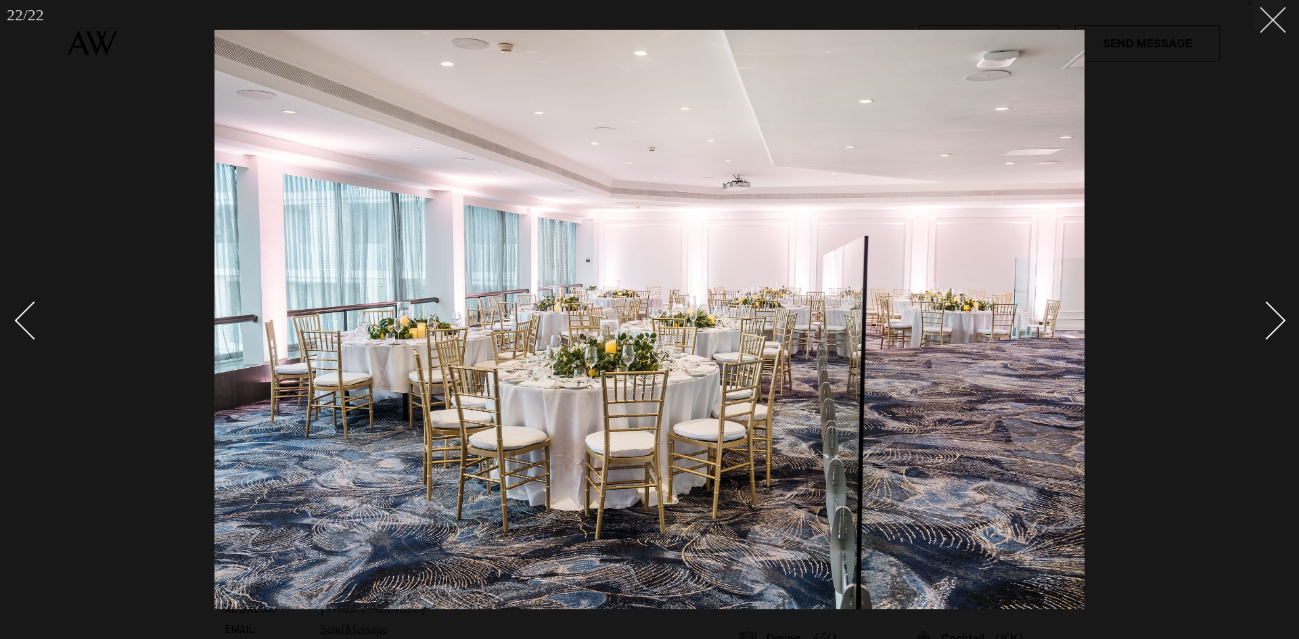
click at [1272, 11] on icon at bounding box center [1267, 15] width 16 height 16
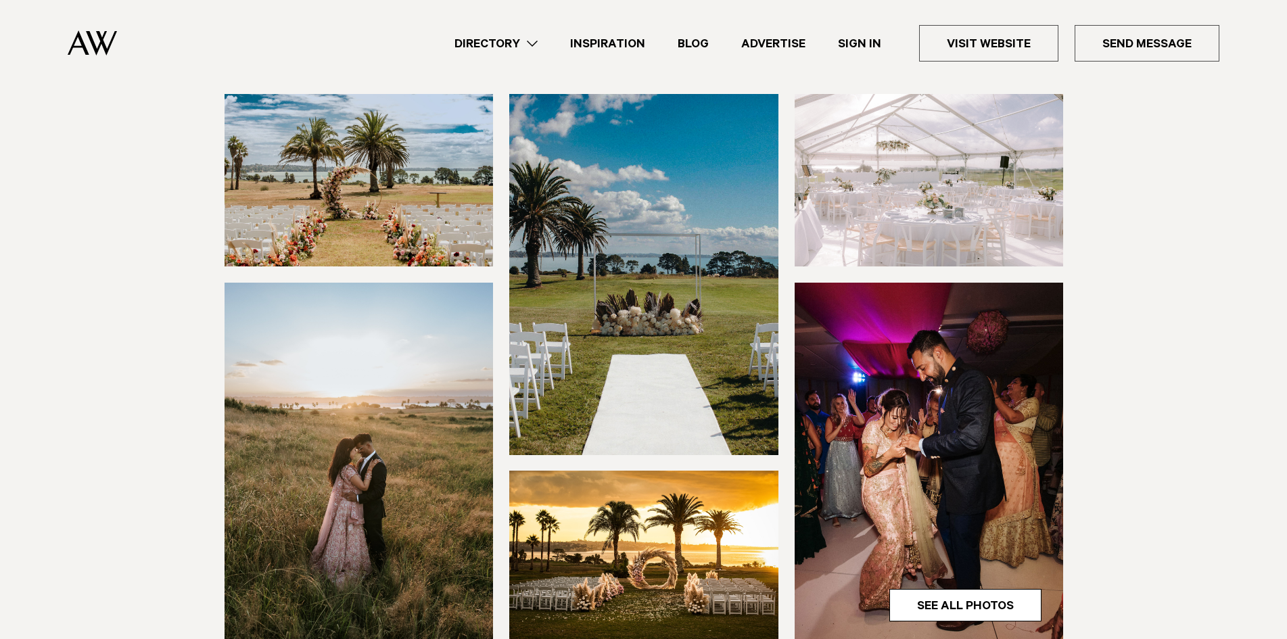
scroll to position [203, 0]
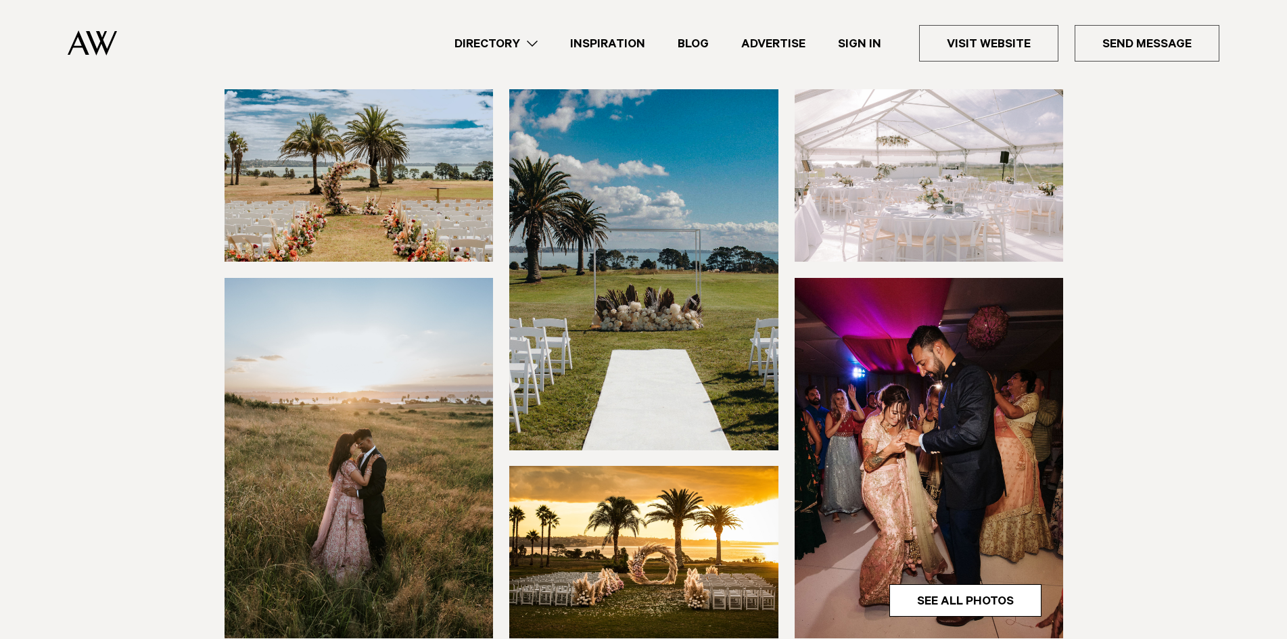
click at [404, 177] on img at bounding box center [359, 175] width 269 height 172
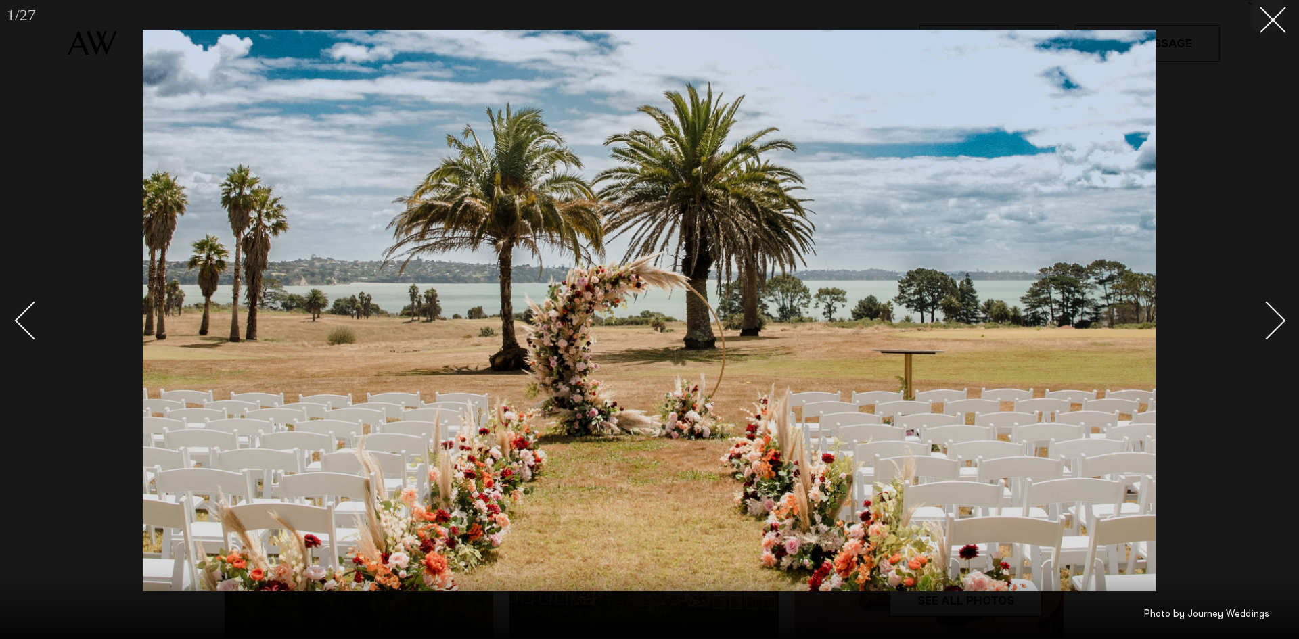
click at [1277, 315] on div "Next slide" at bounding box center [1266, 320] width 39 height 39
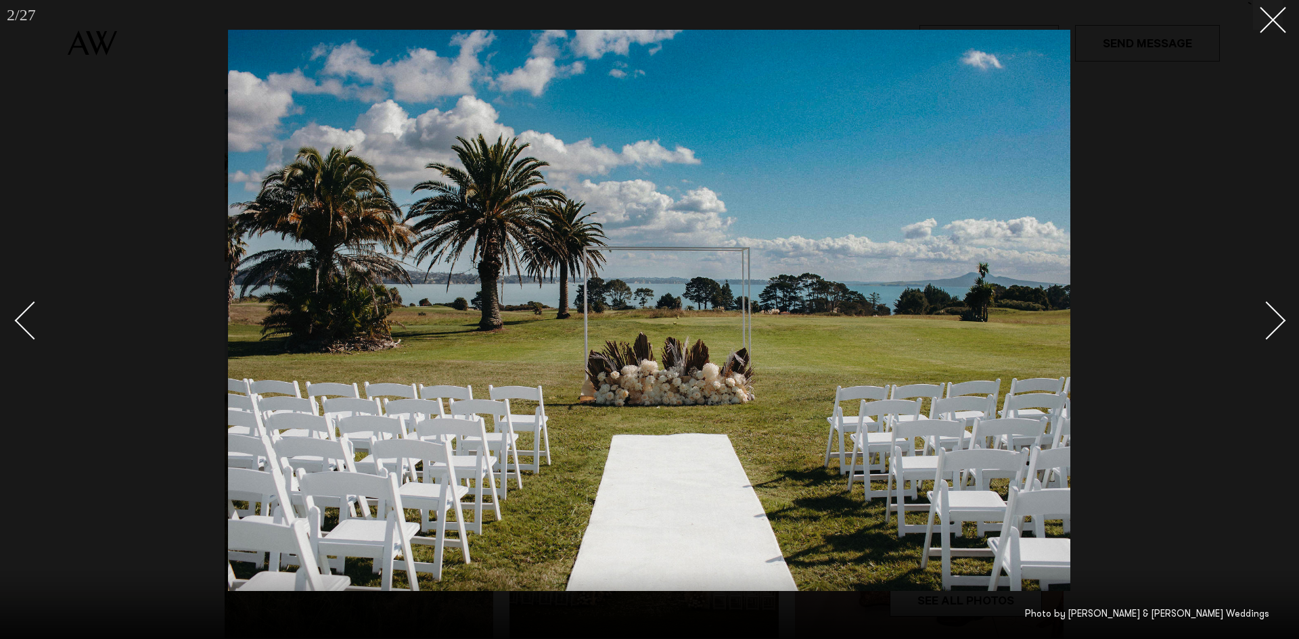
click at [1277, 315] on div "Next slide" at bounding box center [1266, 320] width 39 height 39
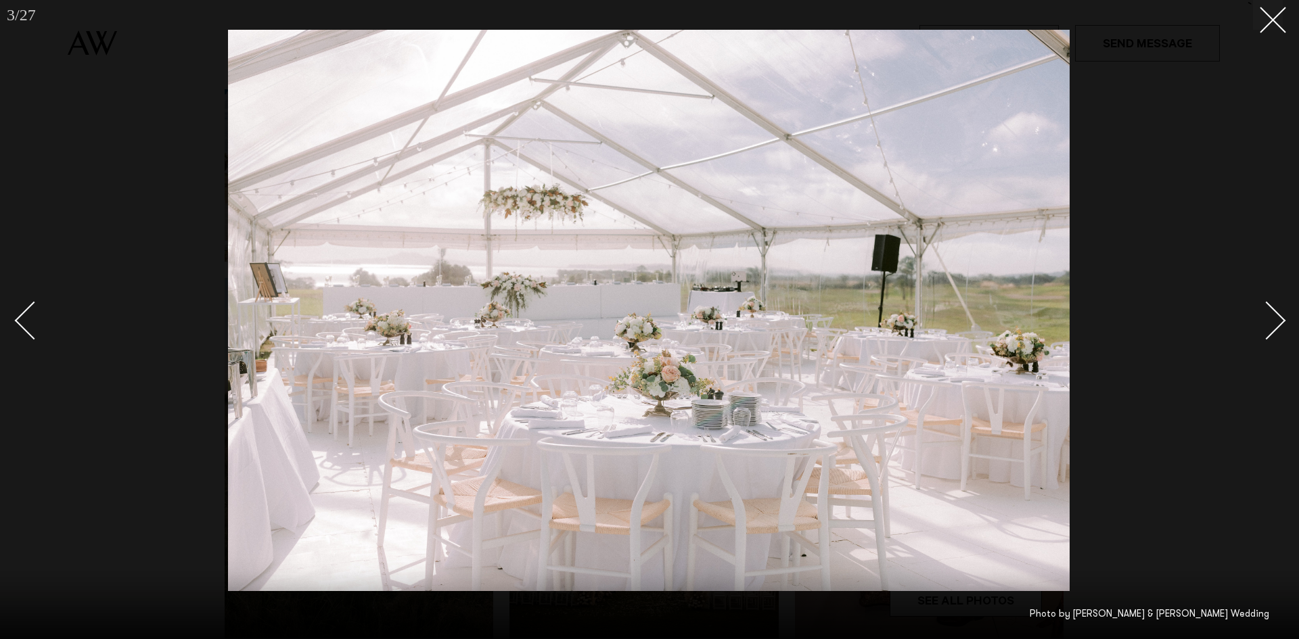
click at [1277, 315] on div "Next slide" at bounding box center [1266, 320] width 39 height 39
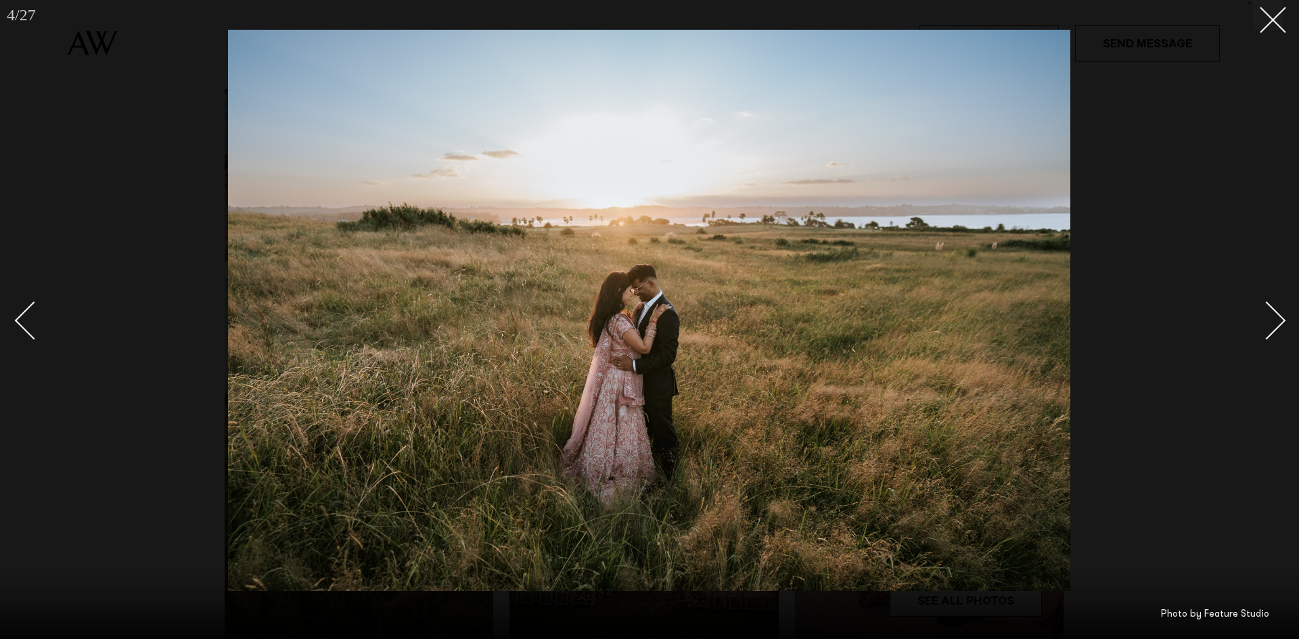
click at [1277, 315] on div "Next slide" at bounding box center [1266, 320] width 39 height 39
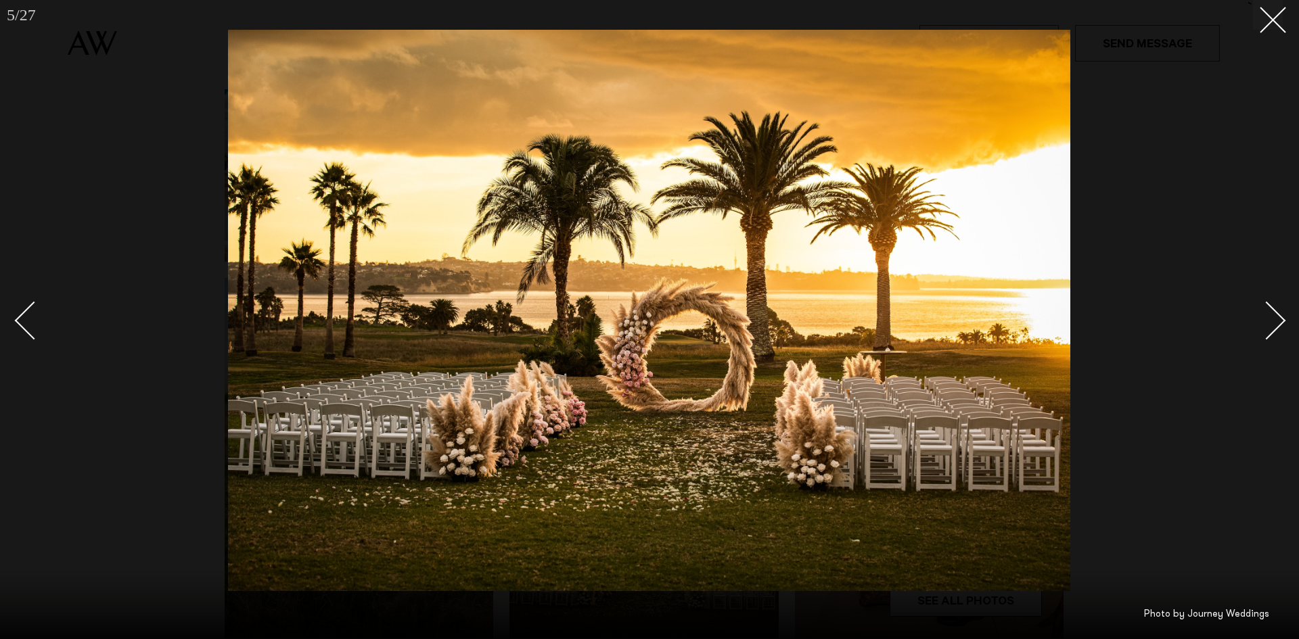
click at [1277, 315] on div "Next slide" at bounding box center [1266, 320] width 39 height 39
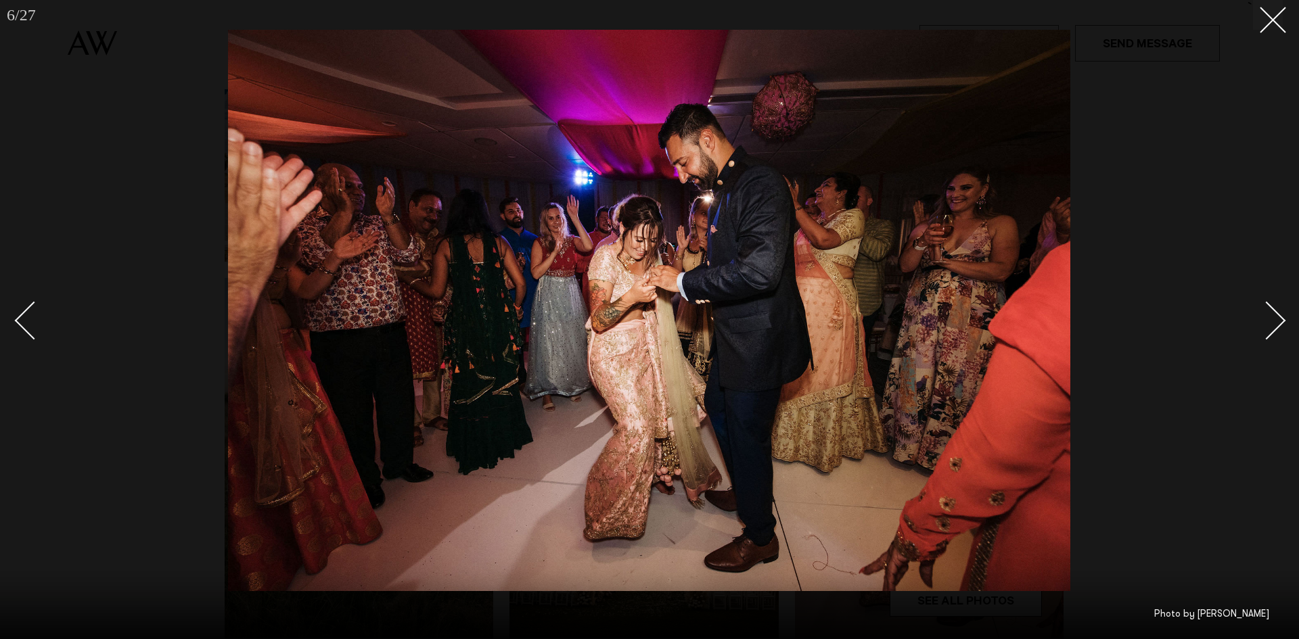
click at [20, 331] on link at bounding box center [39, 320] width 47 height 68
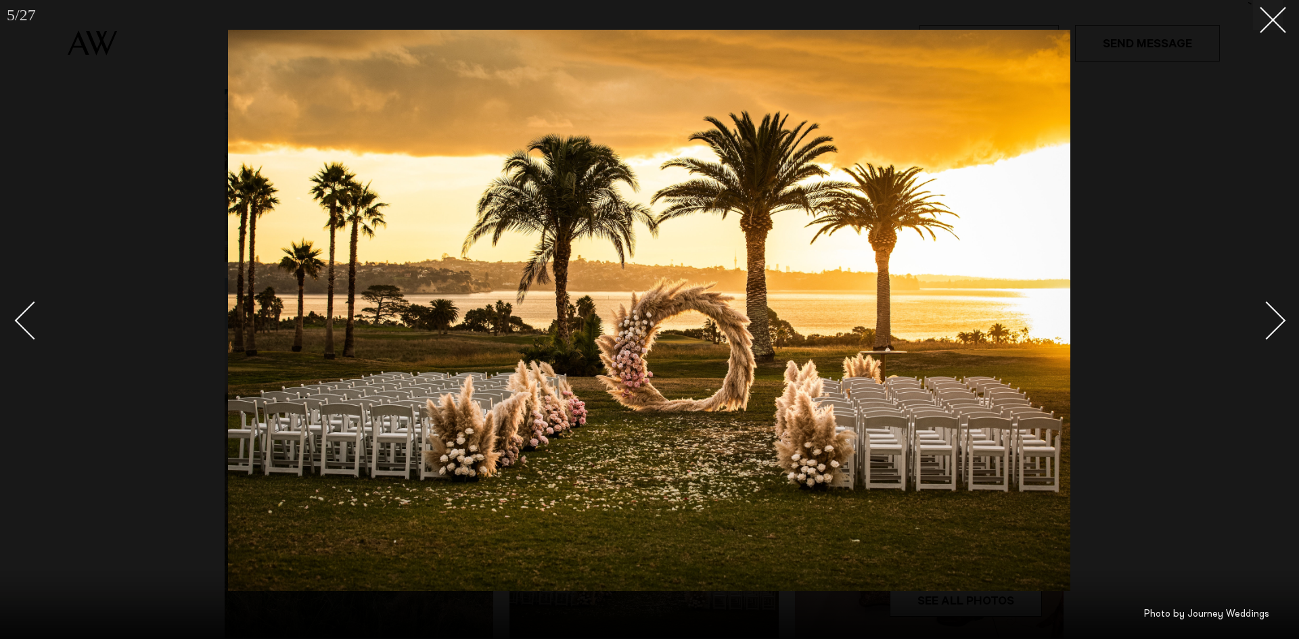
click at [1286, 312] on div at bounding box center [649, 319] width 1299 height 639
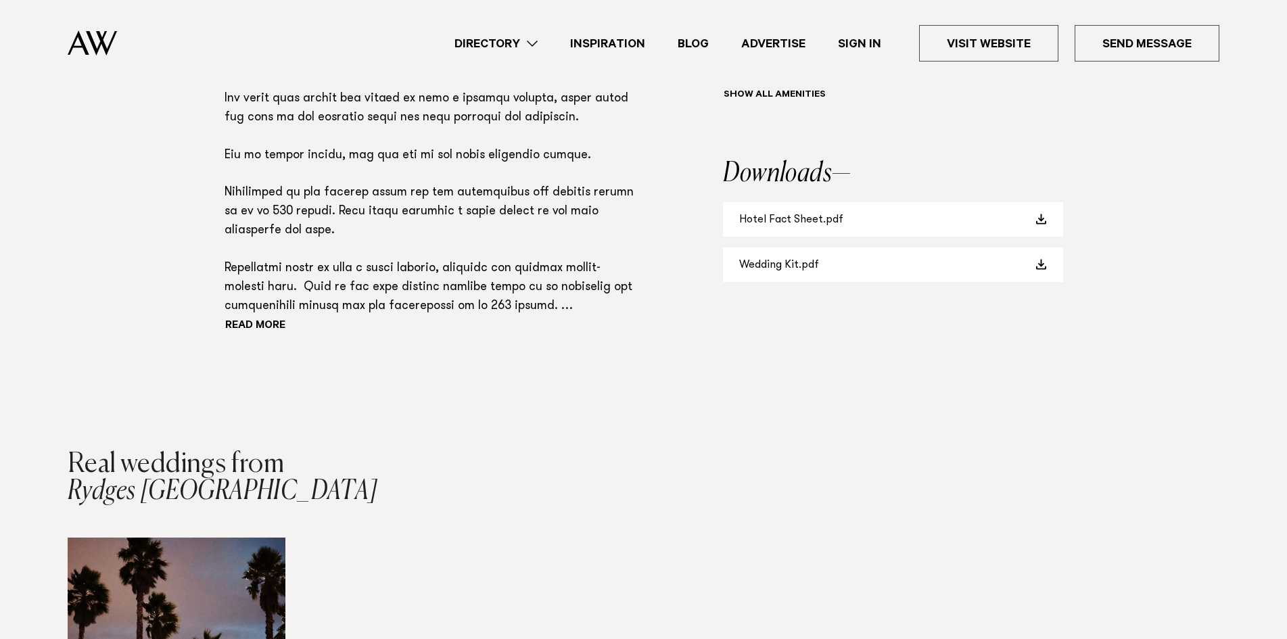
scroll to position [947, 0]
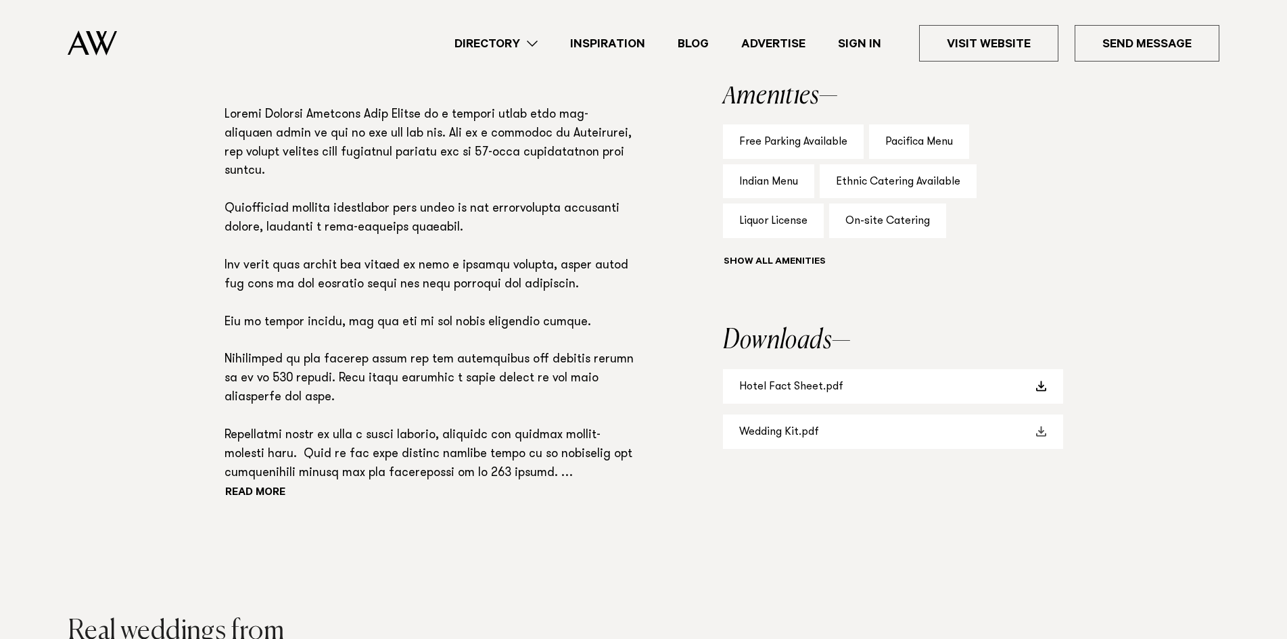
click at [792, 428] on link "Wedding Kit.pdf" at bounding box center [893, 432] width 340 height 34
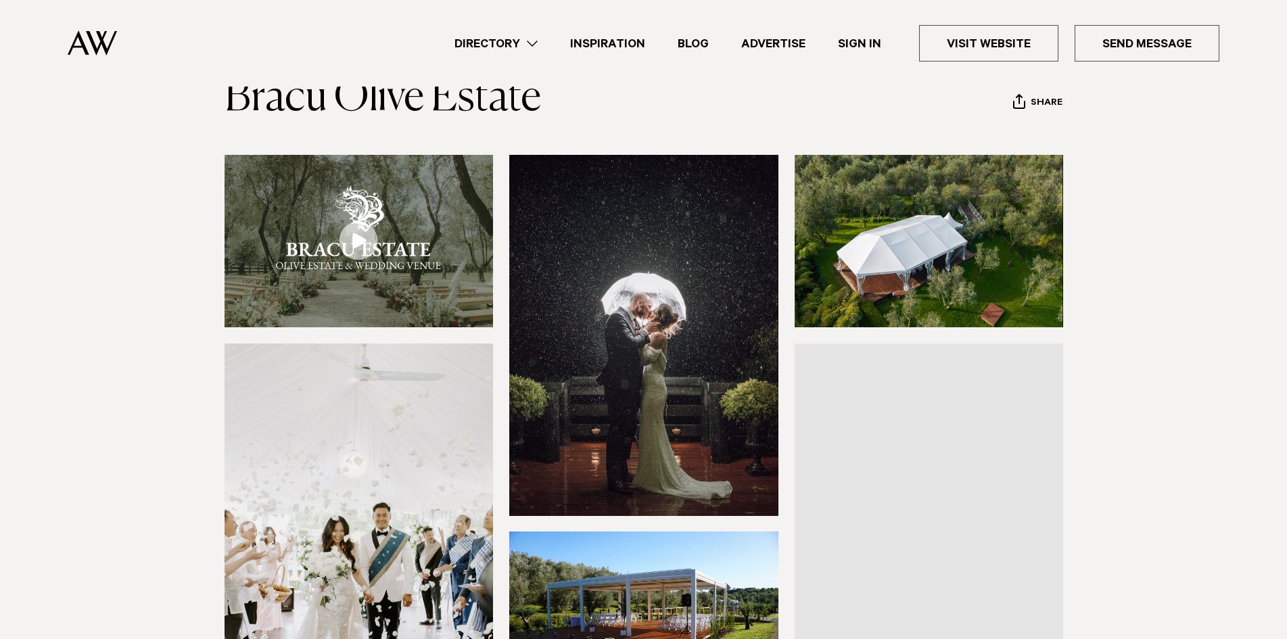
scroll to position [203, 0]
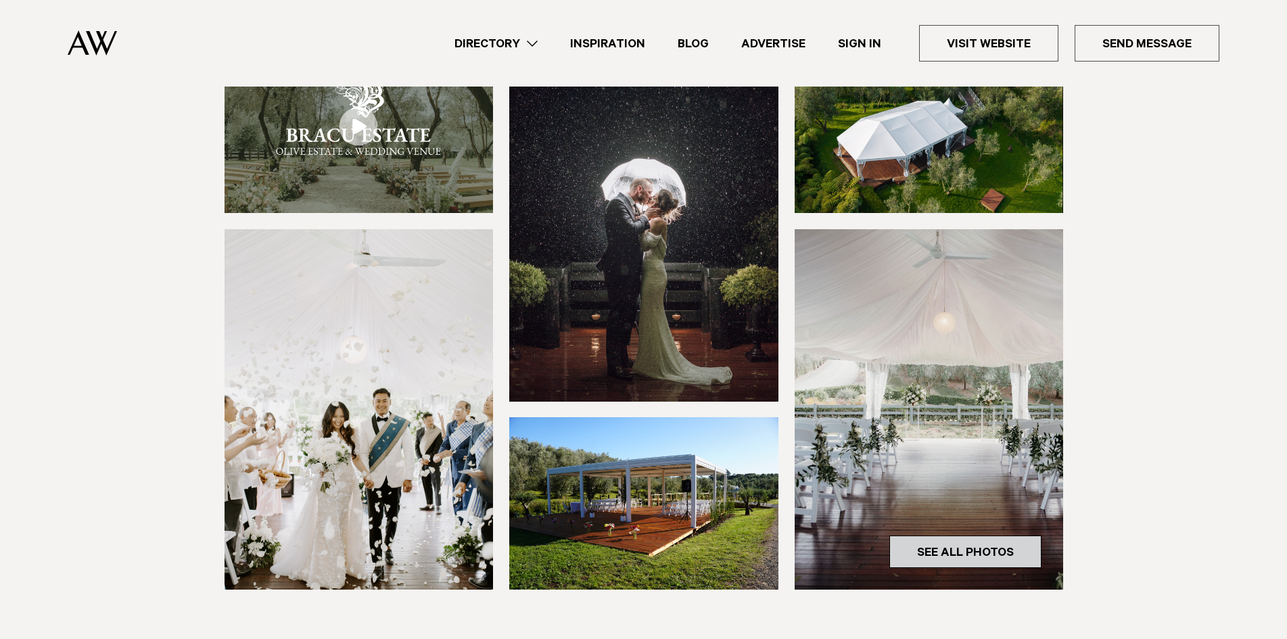
click at [950, 547] on link "See All Photos" at bounding box center [965, 552] width 152 height 32
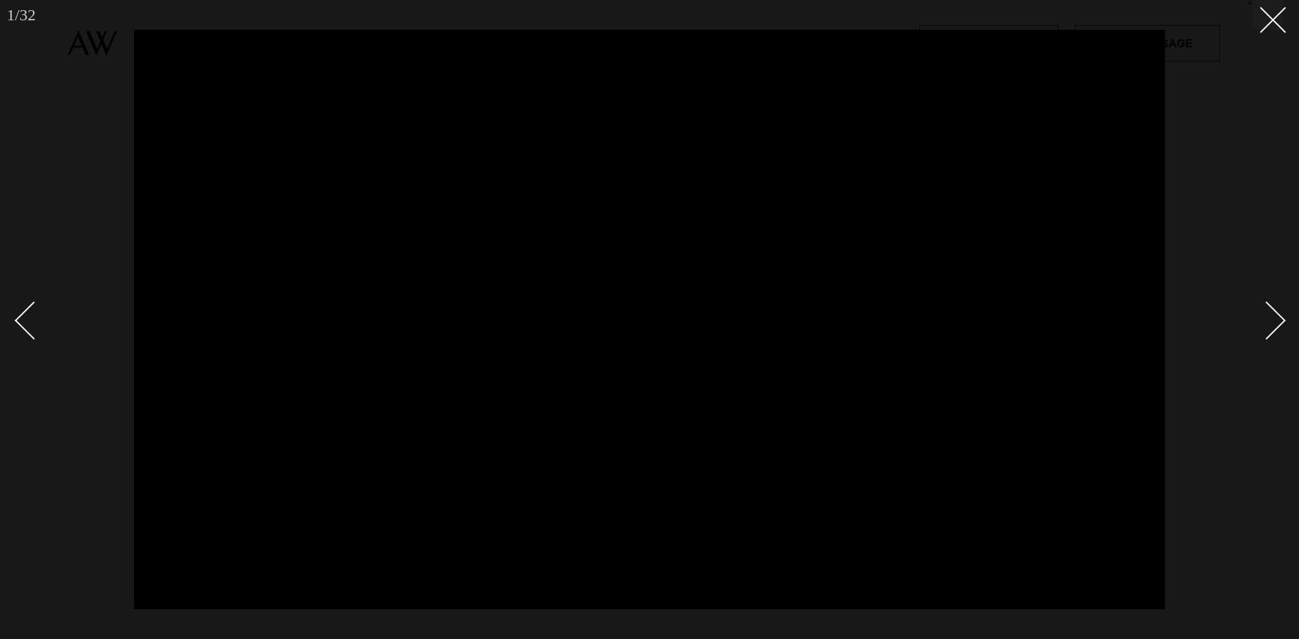
click at [1285, 17] on div at bounding box center [649, 319] width 1299 height 639
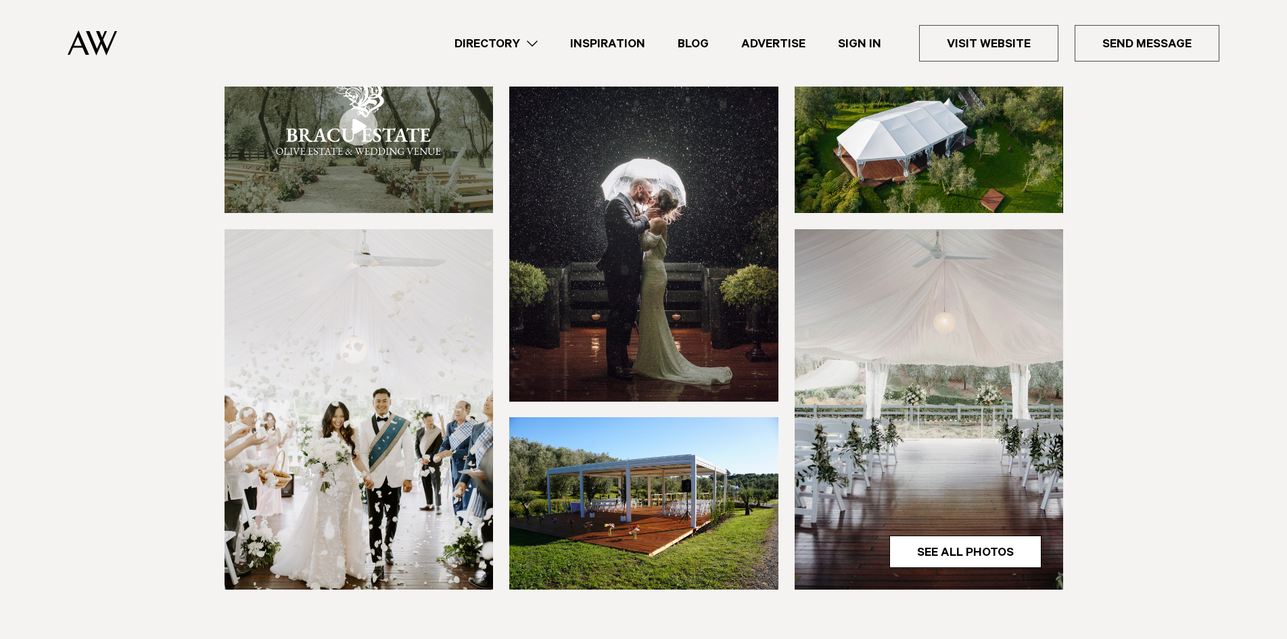
click at [632, 265] on img at bounding box center [643, 221] width 269 height 361
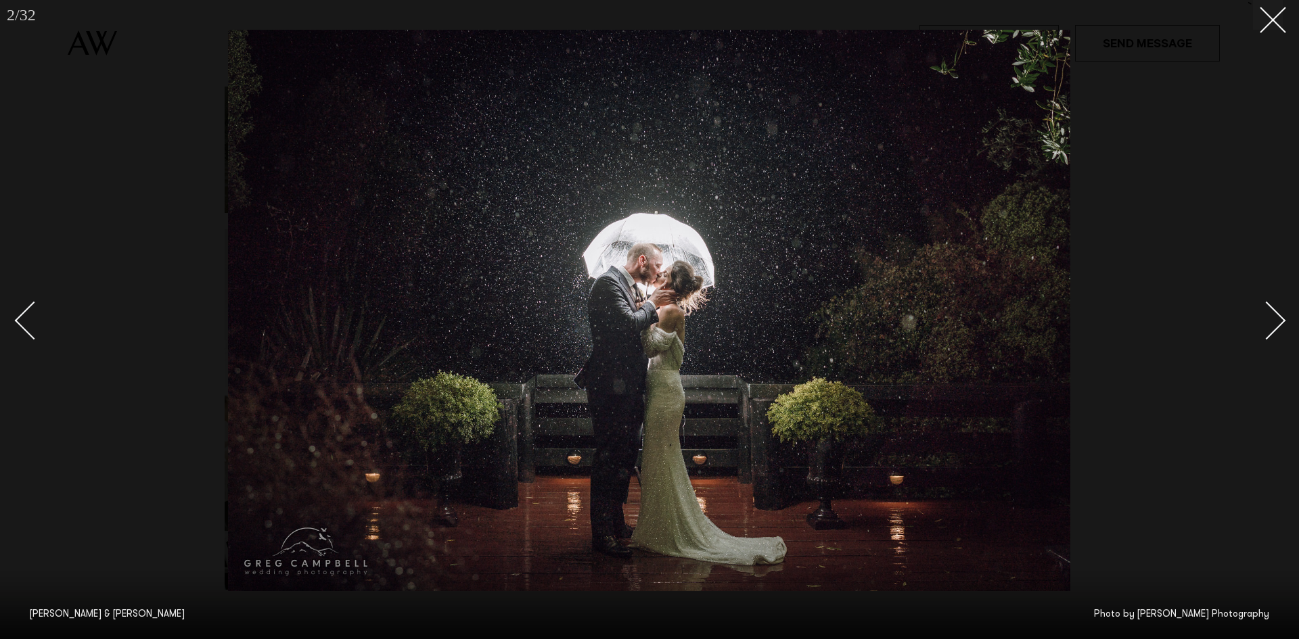
click at [1277, 323] on div "Next slide" at bounding box center [1266, 320] width 39 height 39
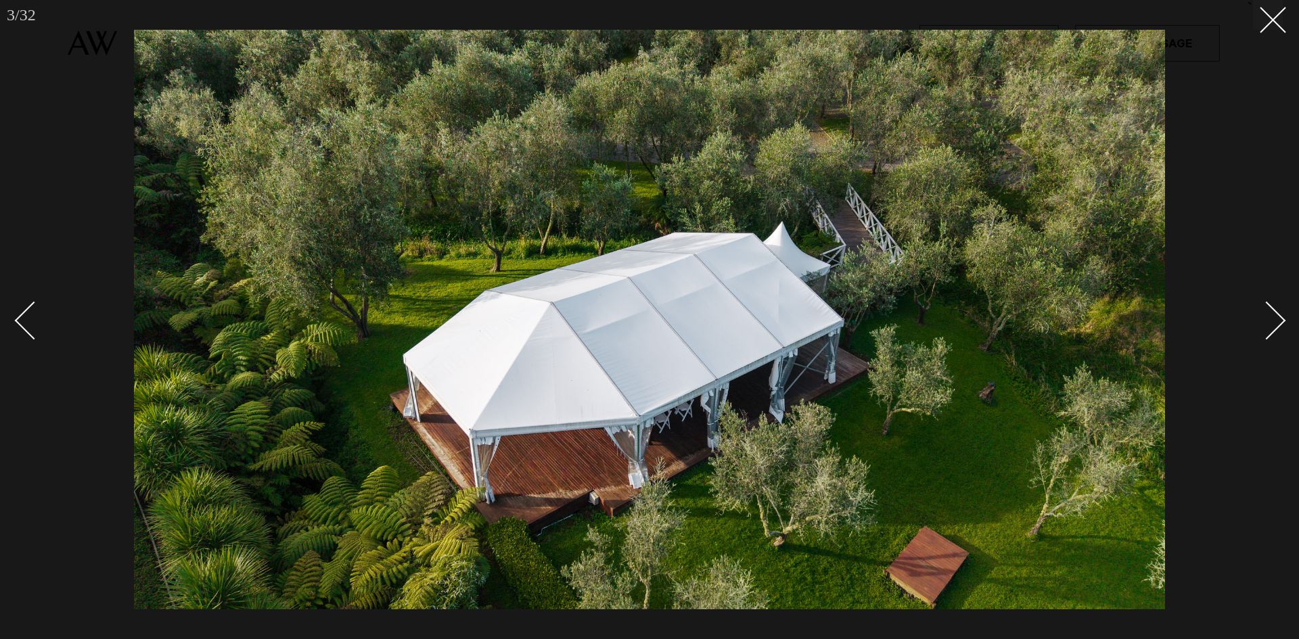
click at [1278, 323] on div "Next slide" at bounding box center [1266, 320] width 39 height 39
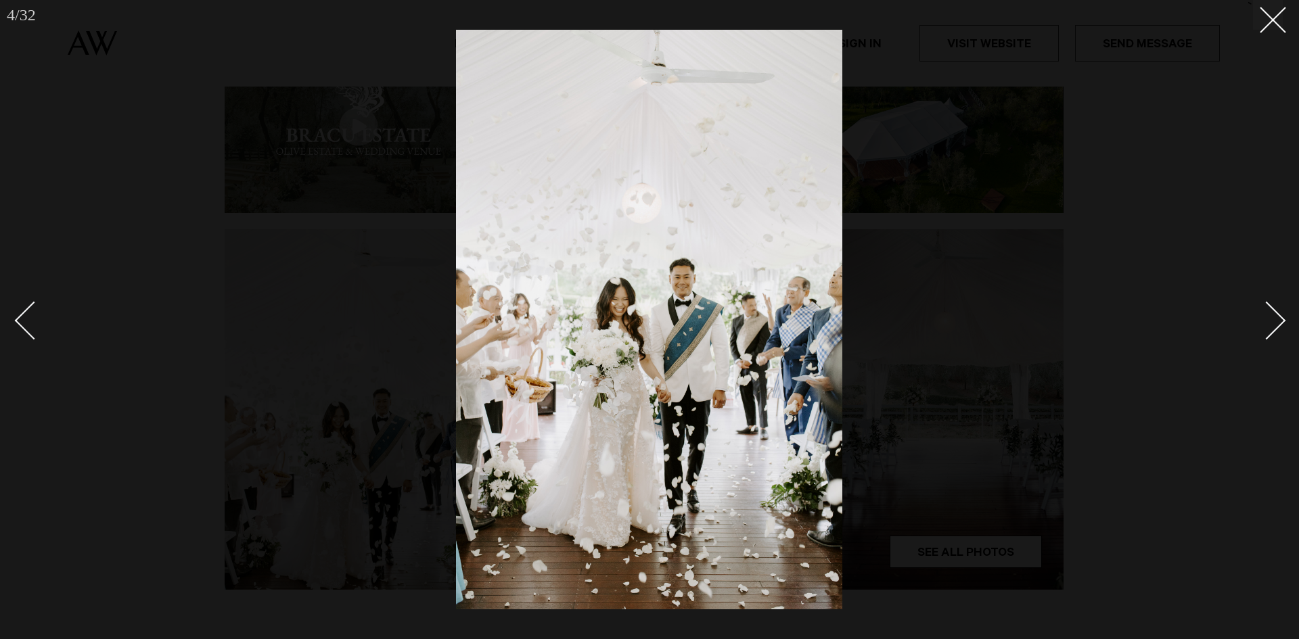
click at [11, 316] on div at bounding box center [649, 319] width 1299 height 639
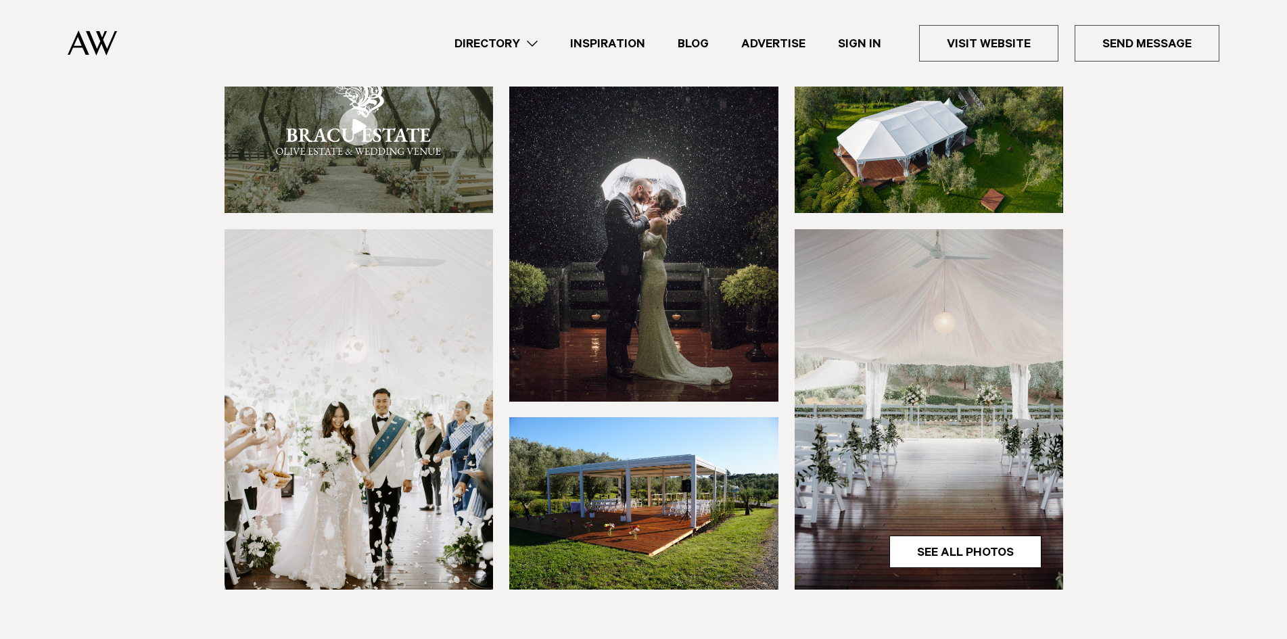
click at [662, 289] on img at bounding box center [643, 221] width 269 height 361
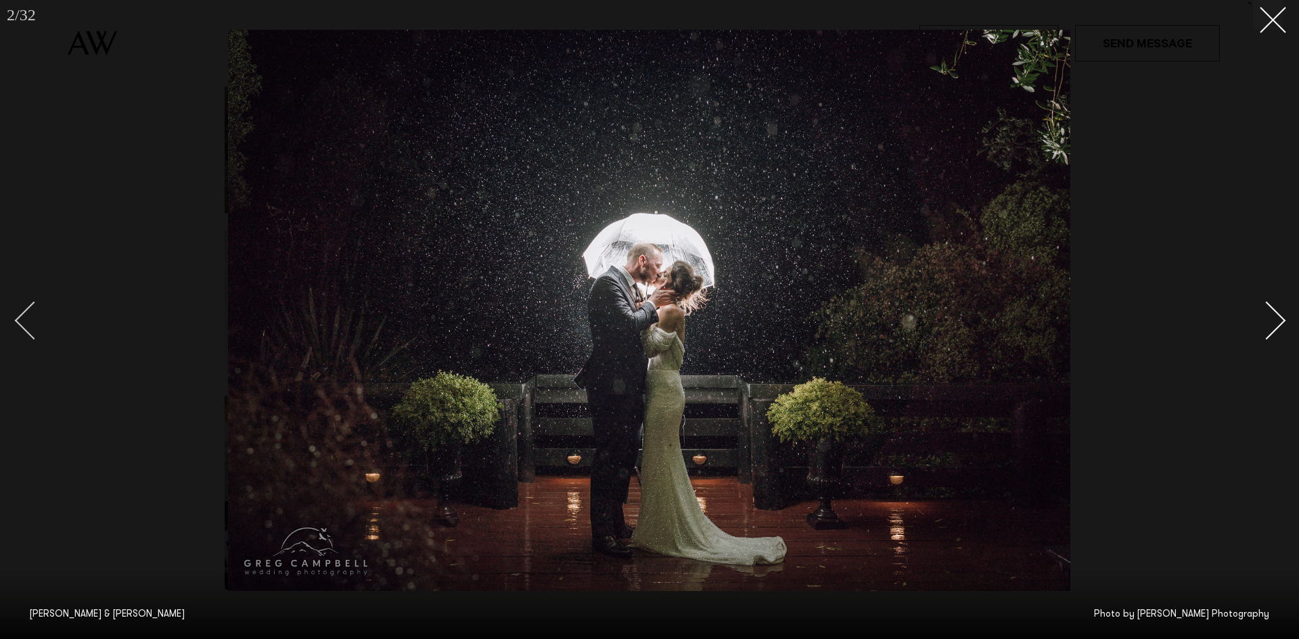
click at [28, 321] on div "Previous slide" at bounding box center [34, 320] width 39 height 39
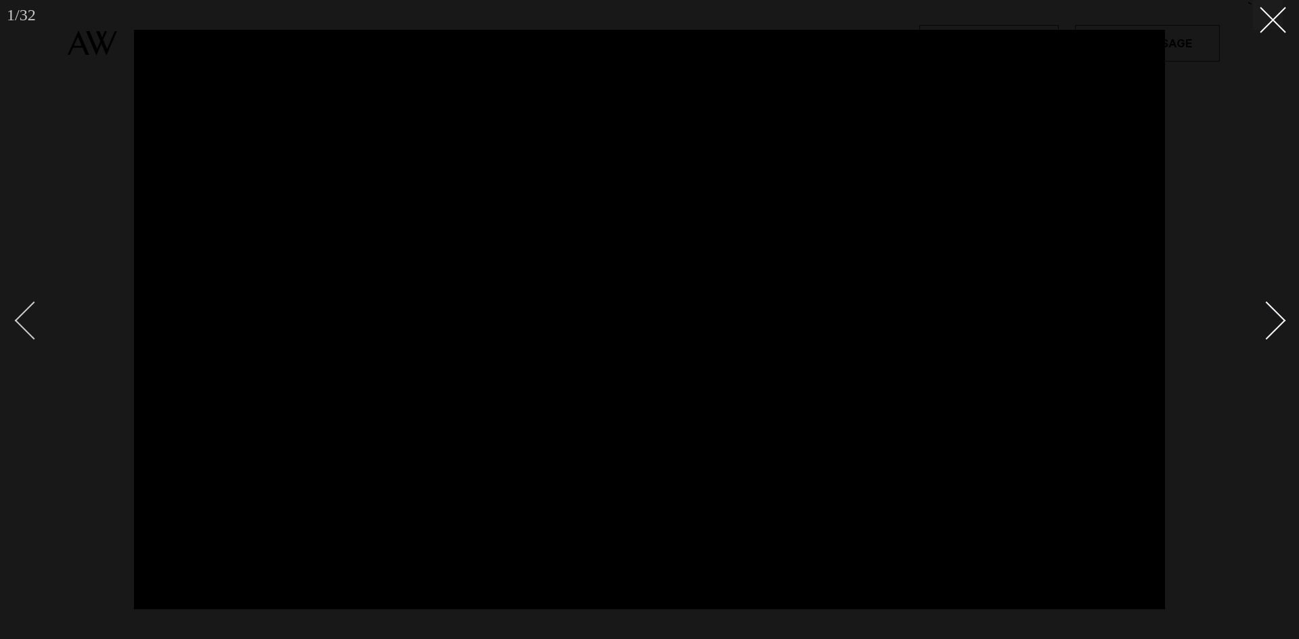
click at [28, 321] on div "Previous slide" at bounding box center [34, 320] width 39 height 39
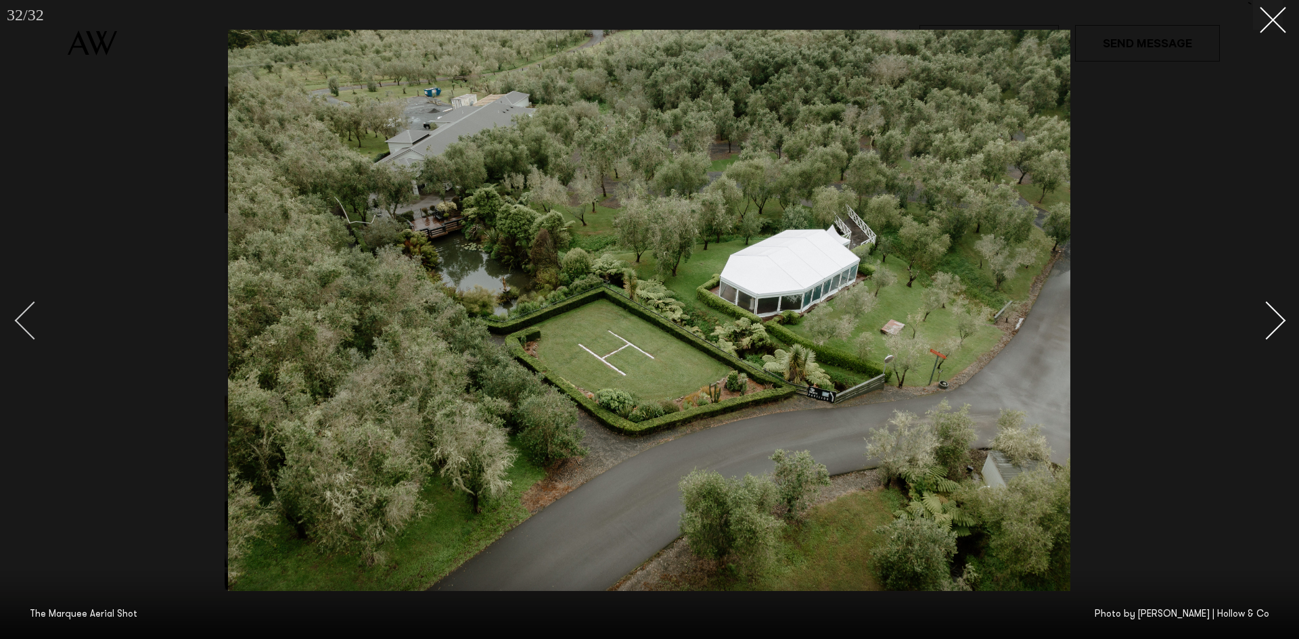
click at [28, 321] on div "Previous slide" at bounding box center [34, 320] width 39 height 39
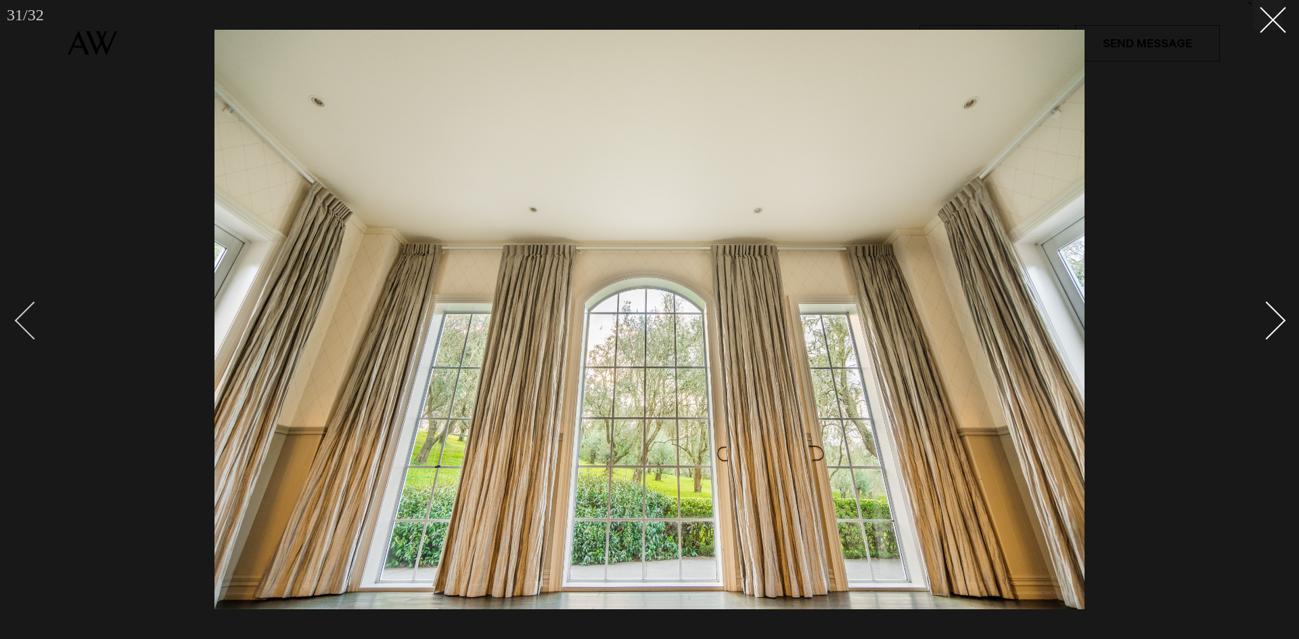
click at [28, 321] on div "Previous slide" at bounding box center [34, 320] width 39 height 39
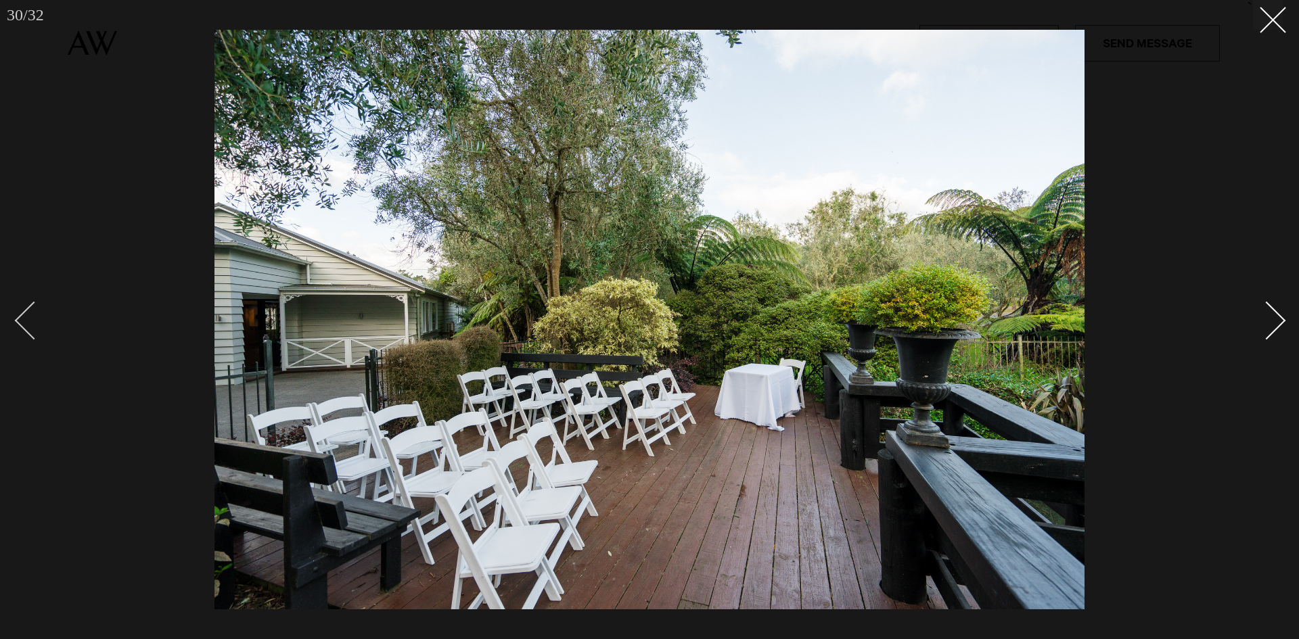
click at [28, 321] on div "Previous slide" at bounding box center [34, 320] width 39 height 39
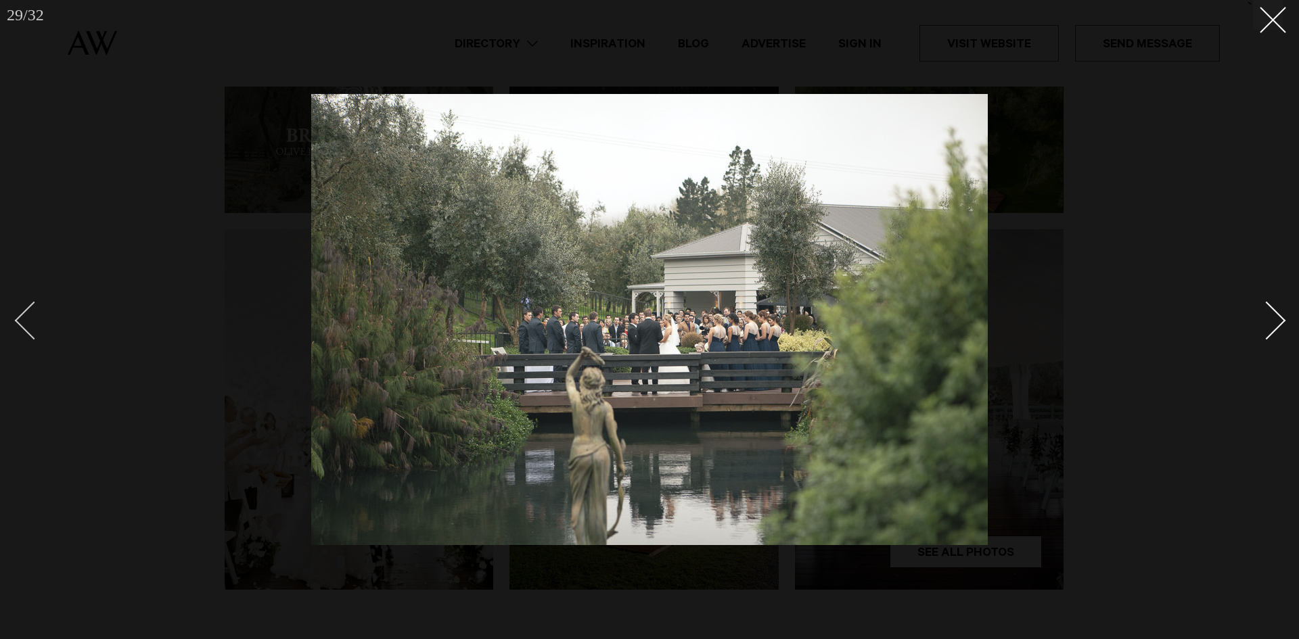
click at [28, 321] on div "Previous slide" at bounding box center [34, 320] width 39 height 39
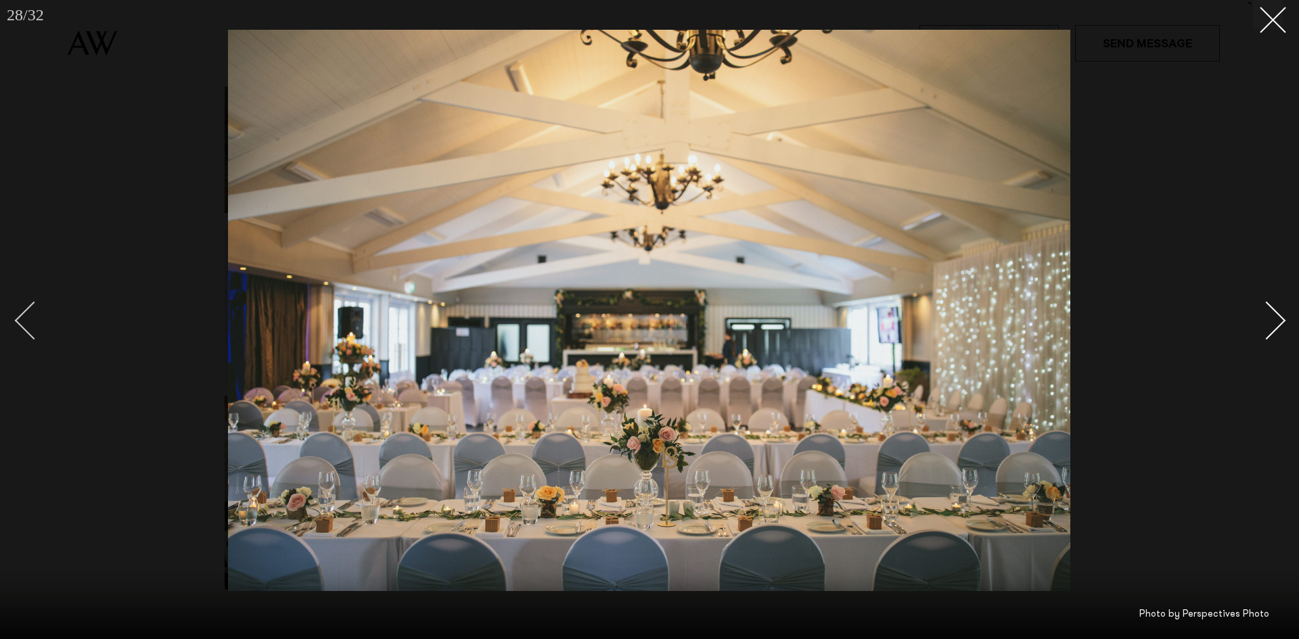
click at [28, 321] on div "Previous slide" at bounding box center [34, 320] width 39 height 39
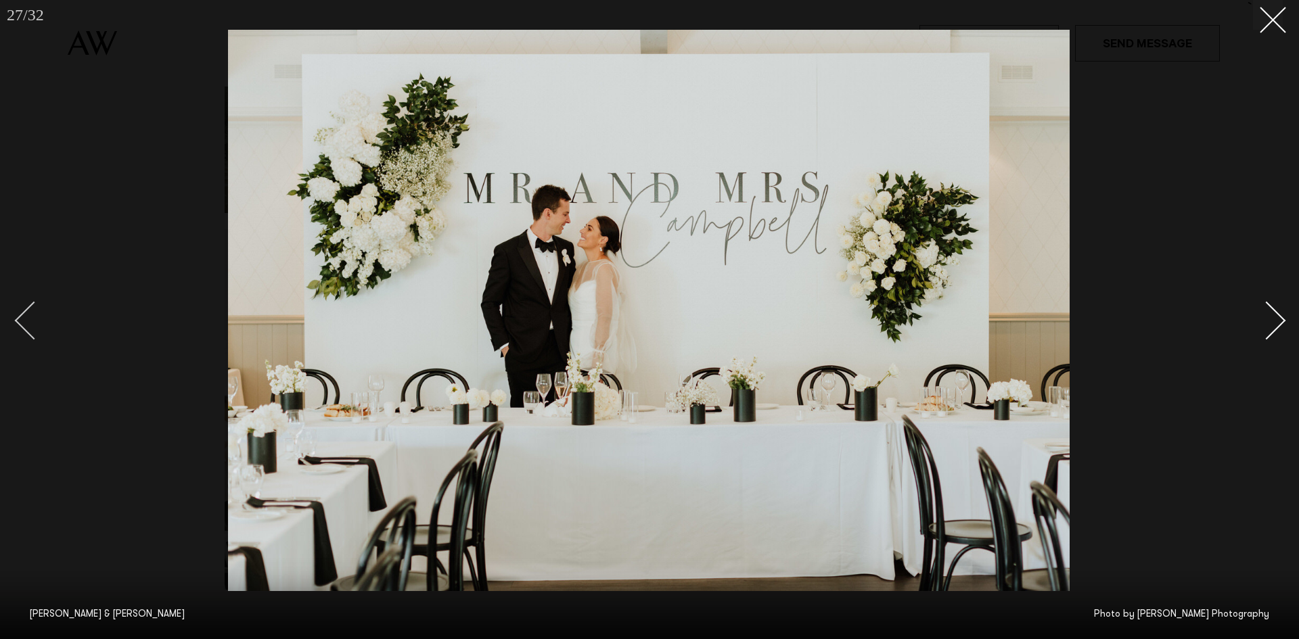
click at [28, 321] on div "Previous slide" at bounding box center [34, 320] width 39 height 39
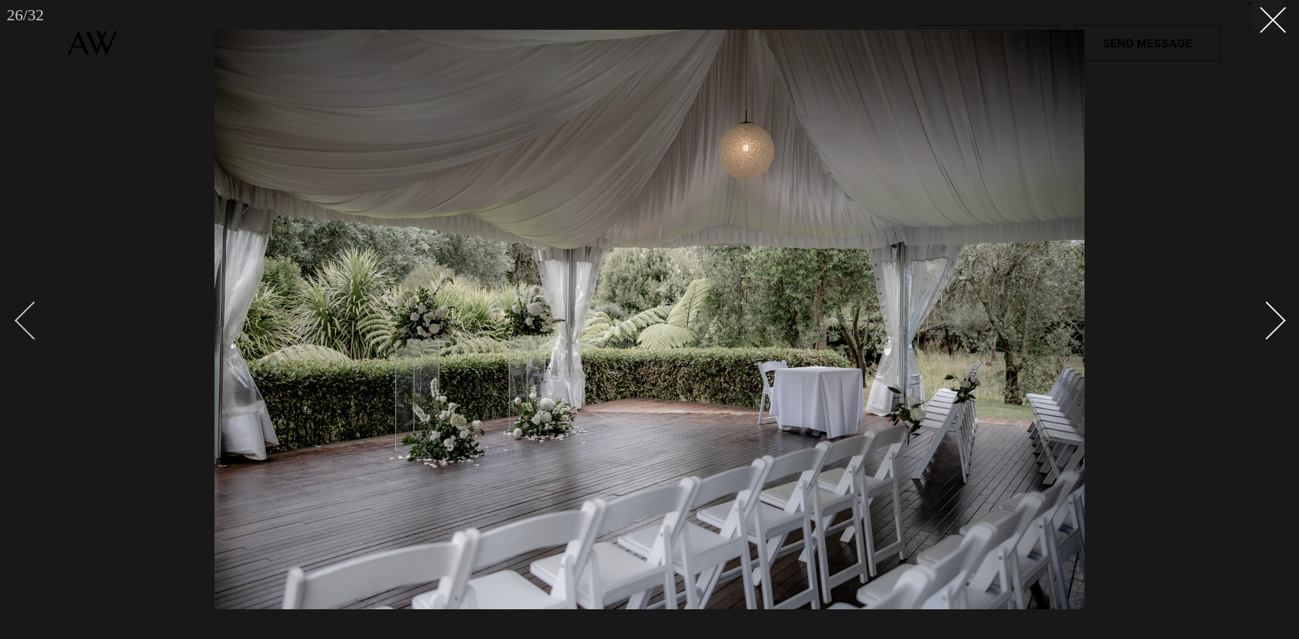
click at [28, 321] on div "Previous slide" at bounding box center [34, 320] width 39 height 39
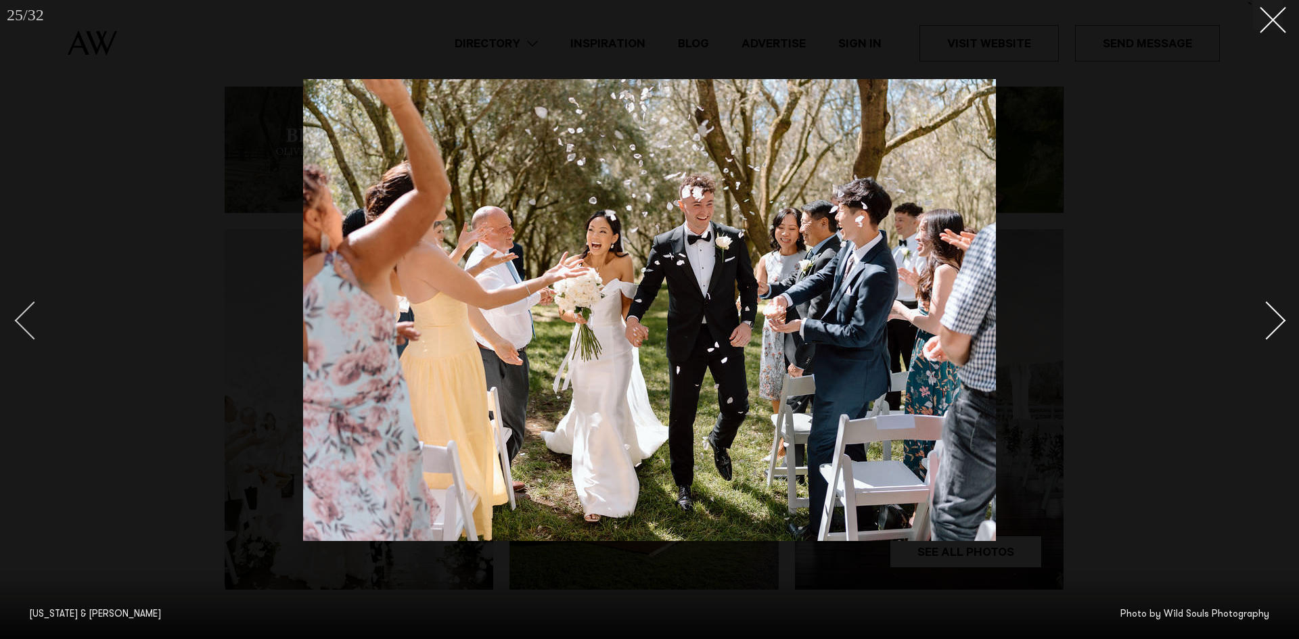
click at [28, 321] on div "Previous slide" at bounding box center [34, 320] width 39 height 39
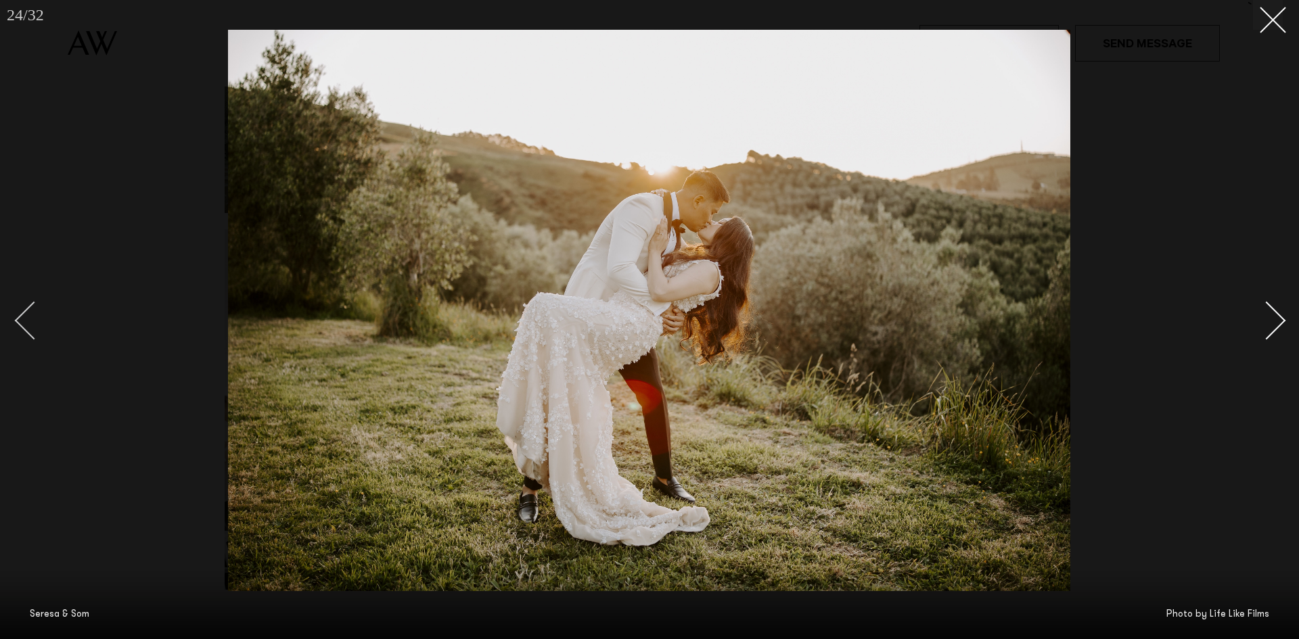
click at [28, 321] on div "Previous slide" at bounding box center [34, 320] width 39 height 39
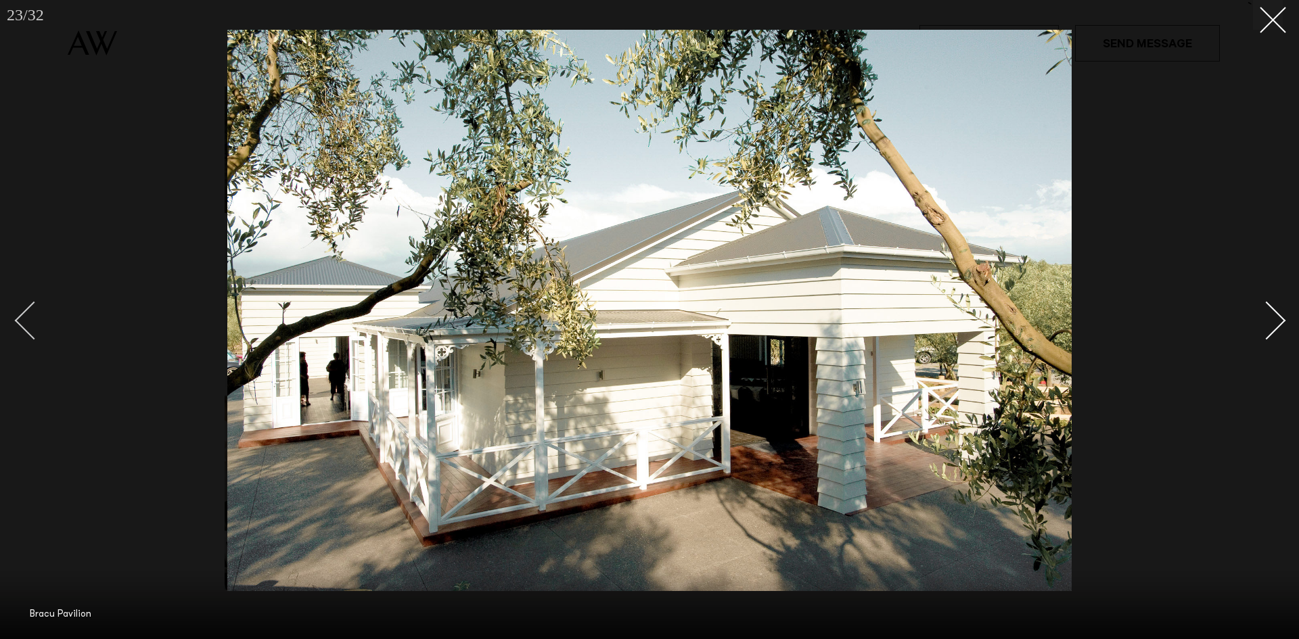
click at [28, 321] on div "Previous slide" at bounding box center [34, 320] width 39 height 39
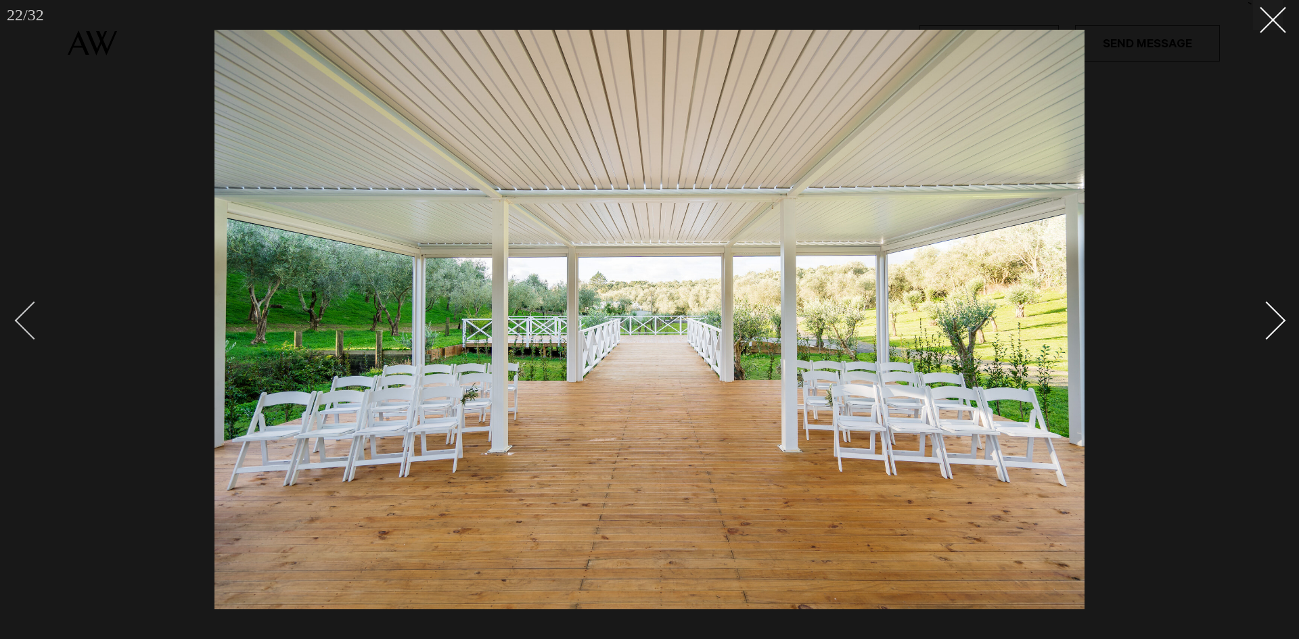
click at [28, 321] on div "Previous slide" at bounding box center [34, 320] width 39 height 39
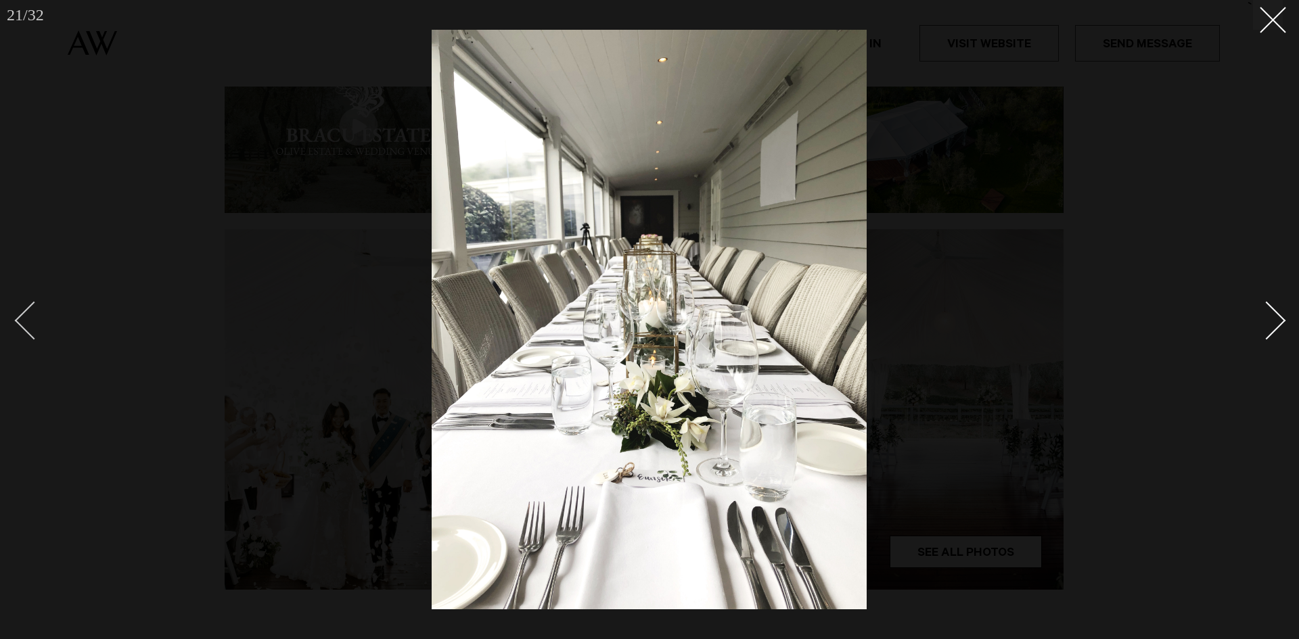
click at [28, 321] on div "Previous slide" at bounding box center [34, 320] width 39 height 39
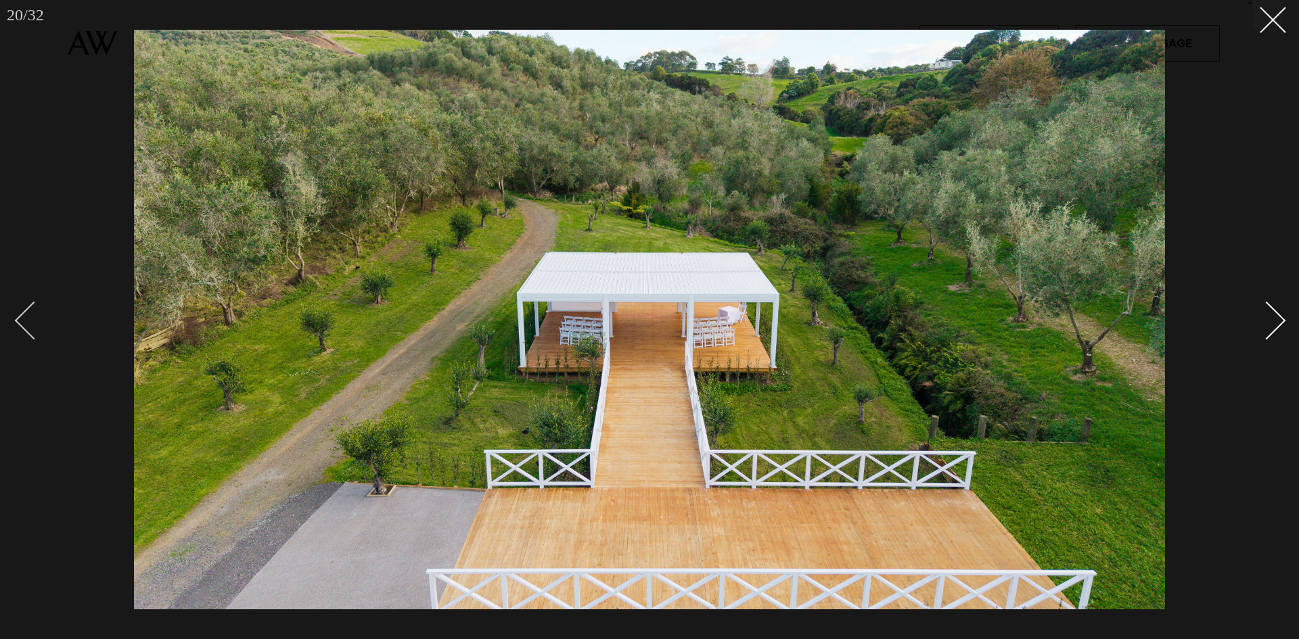
click at [28, 321] on div "Previous slide" at bounding box center [34, 320] width 39 height 39
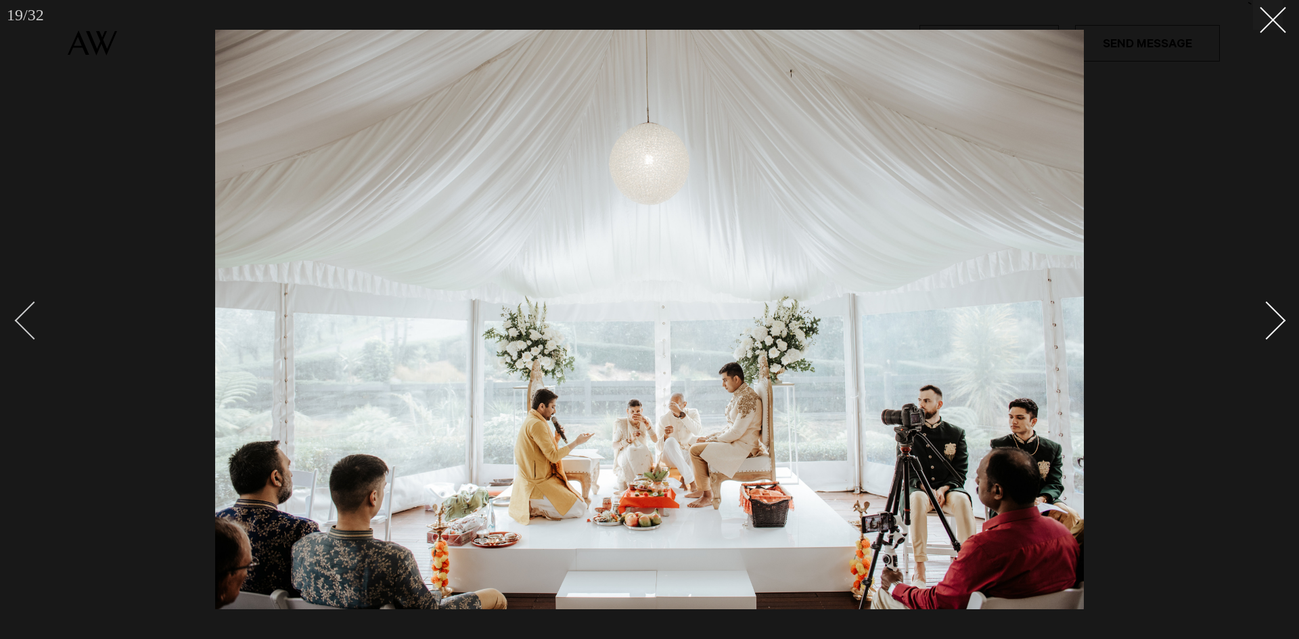
click at [28, 321] on div "Previous slide" at bounding box center [34, 320] width 39 height 39
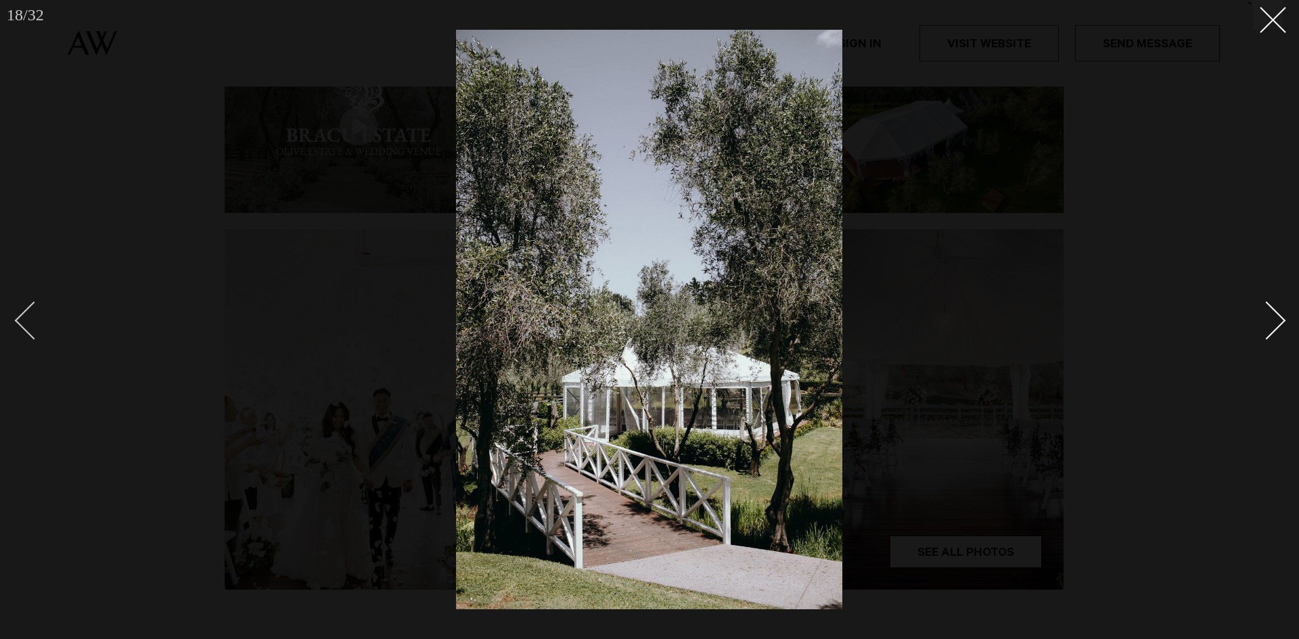
click at [28, 321] on div "Previous slide" at bounding box center [34, 320] width 39 height 39
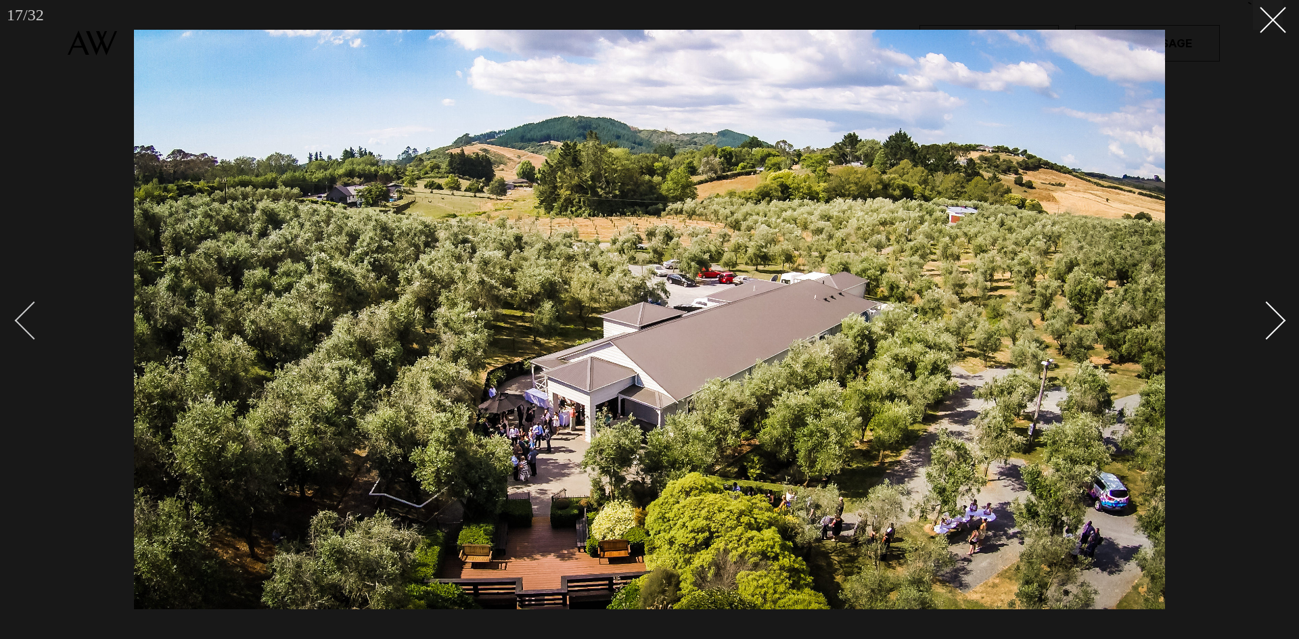
click at [28, 321] on div "Previous slide" at bounding box center [34, 320] width 39 height 39
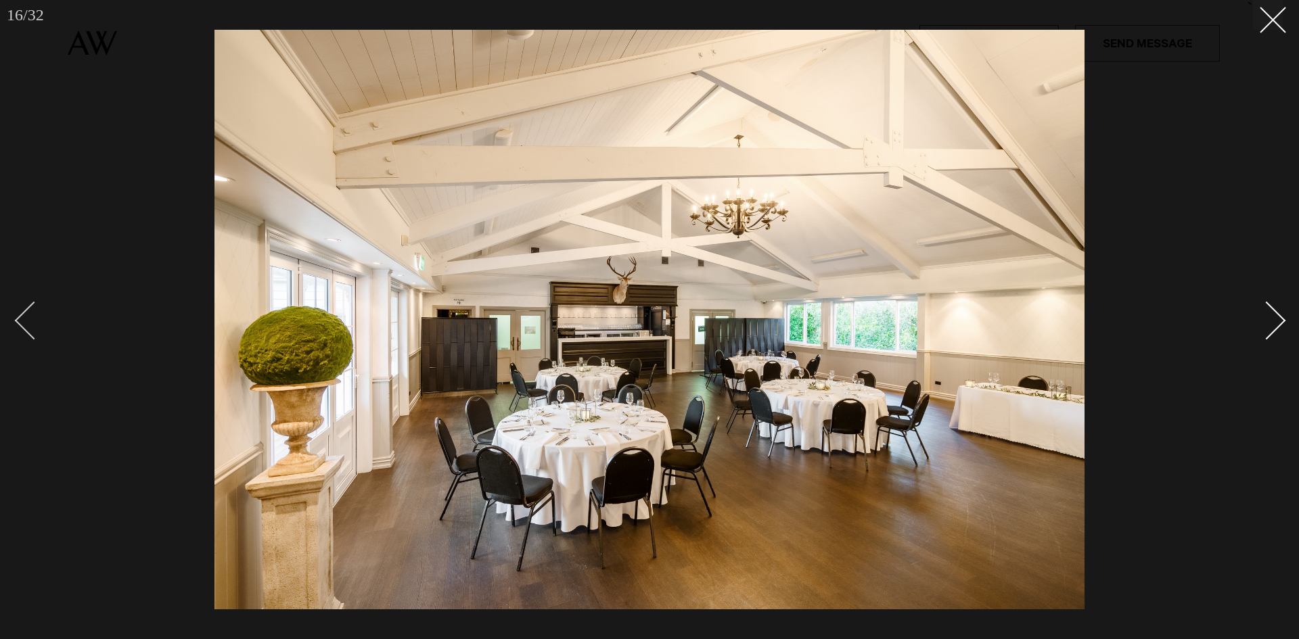
click at [28, 321] on div "Previous slide" at bounding box center [34, 320] width 39 height 39
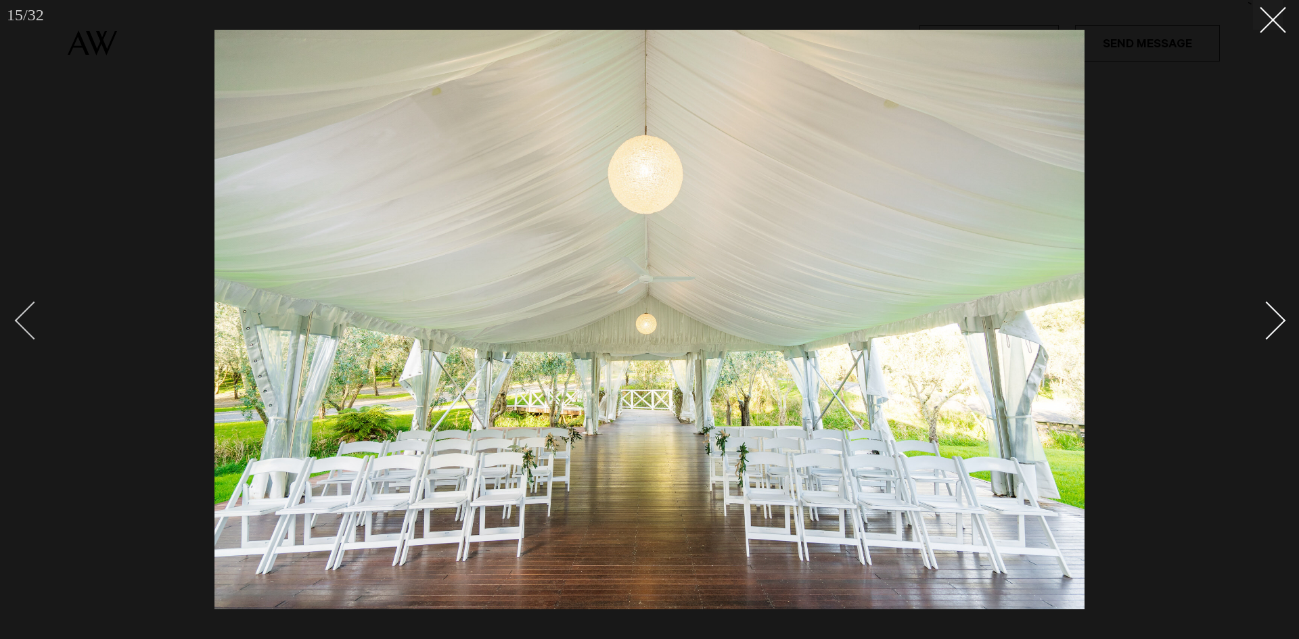
click at [28, 321] on div "Previous slide" at bounding box center [34, 320] width 39 height 39
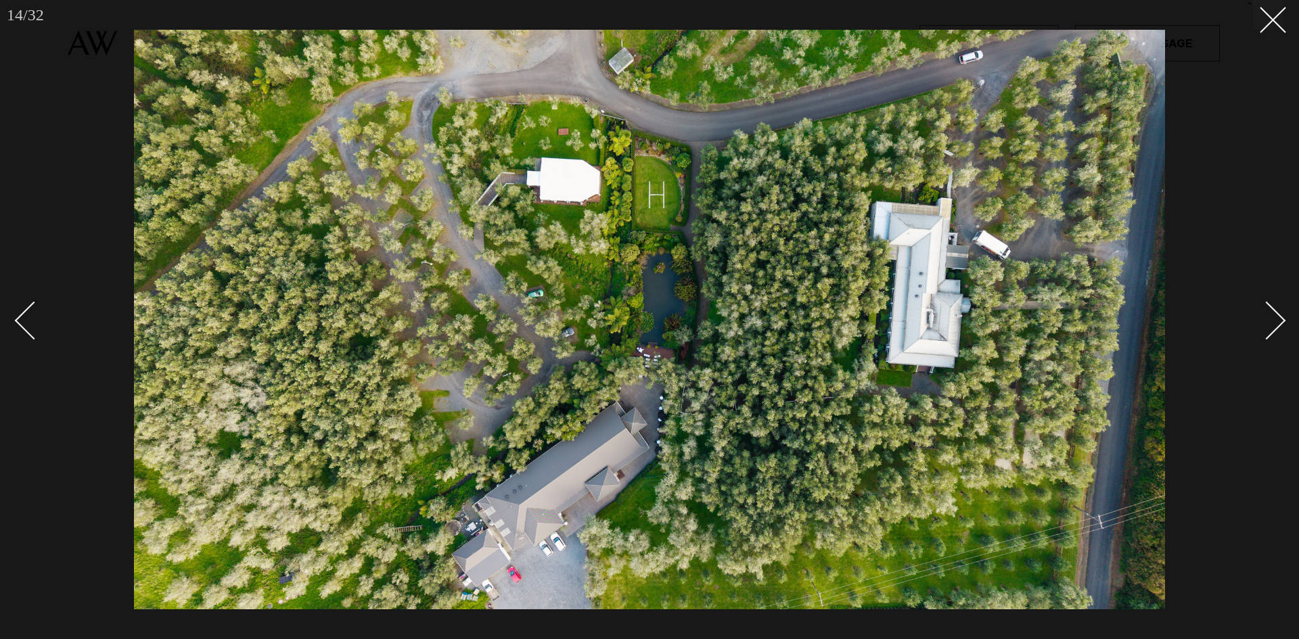
click at [1272, 319] on div "Next slide" at bounding box center [1266, 320] width 39 height 39
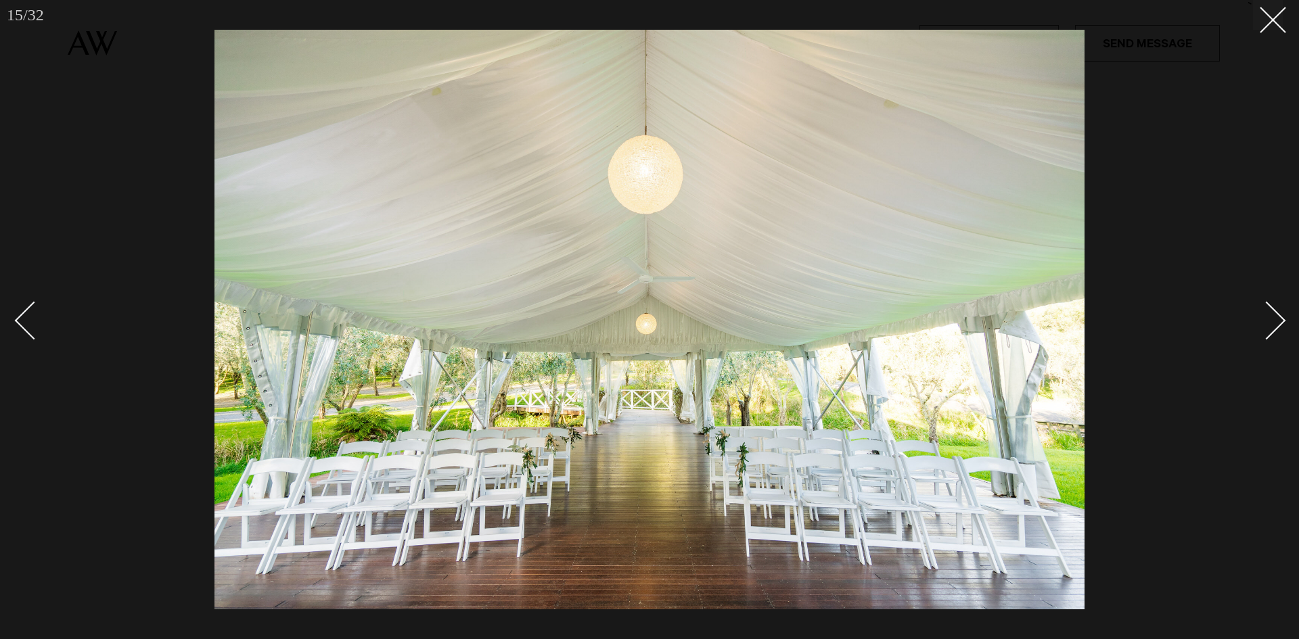
click at [1272, 320] on div "Next slide" at bounding box center [1266, 320] width 39 height 39
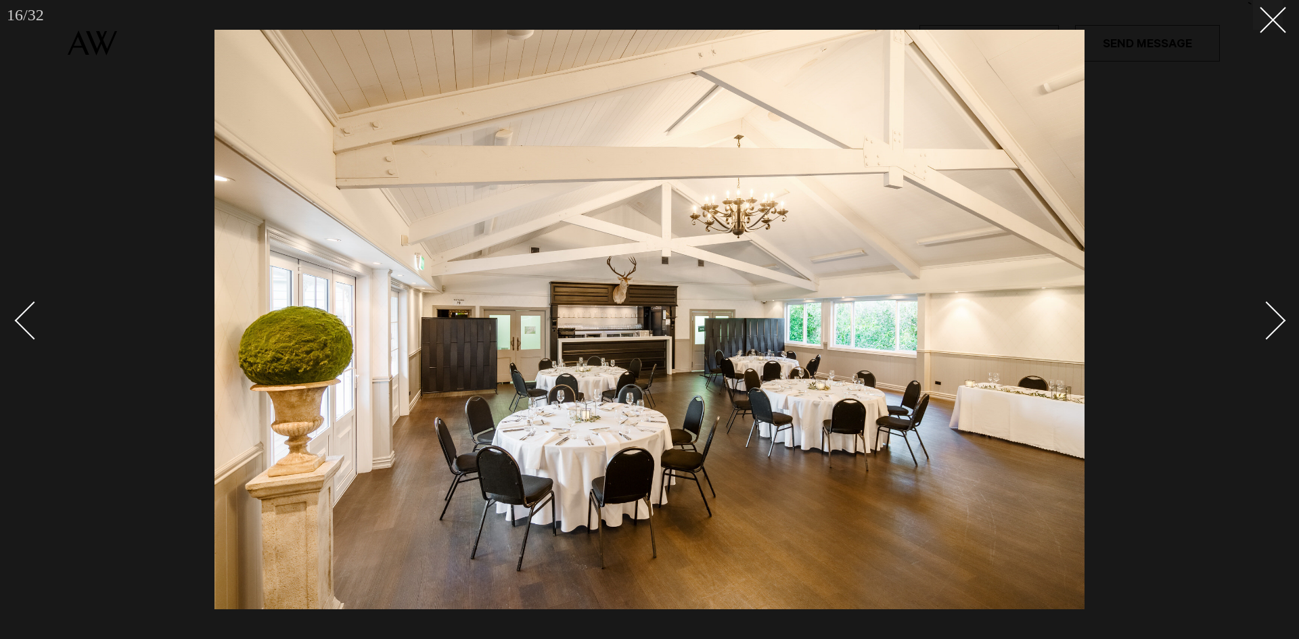
click at [16, 315] on link at bounding box center [39, 320] width 47 height 68
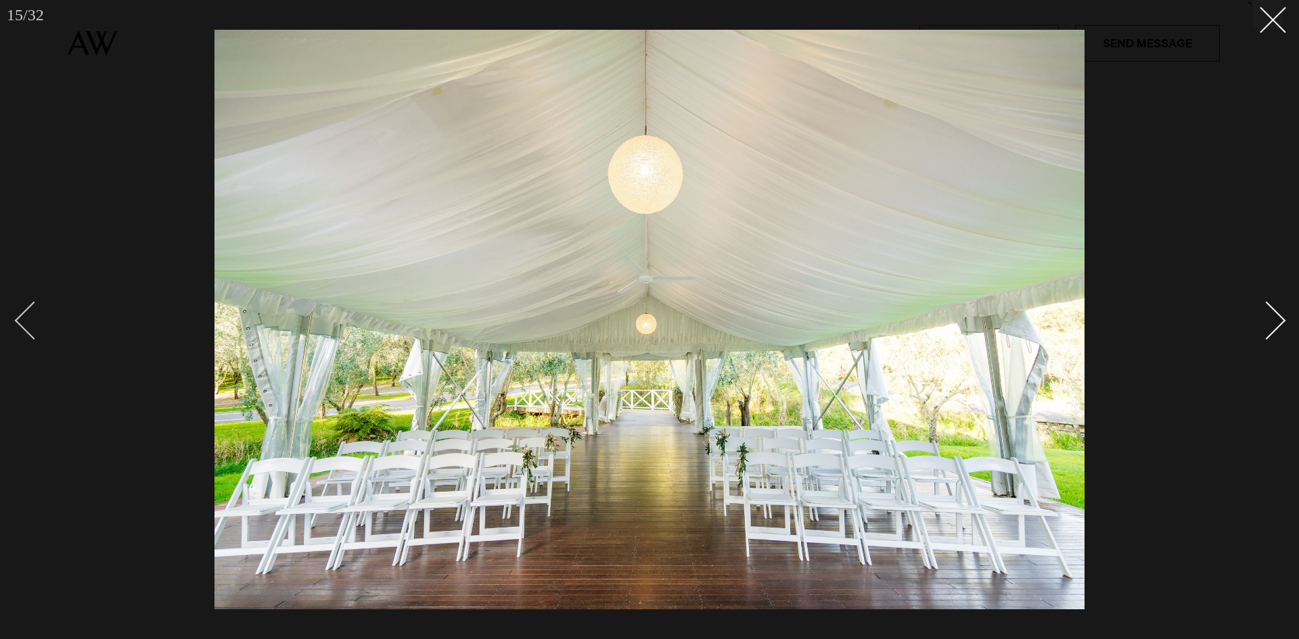
click at [18, 321] on div "Previous slide" at bounding box center [34, 320] width 39 height 39
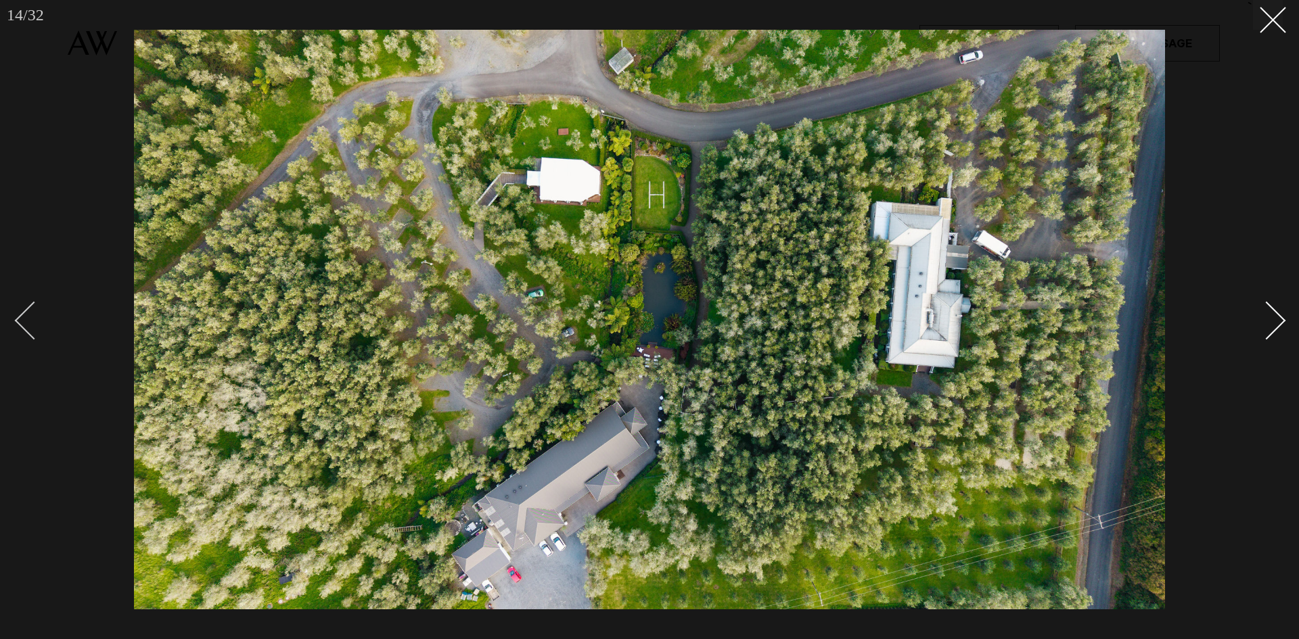
click at [18, 321] on div "Previous slide" at bounding box center [34, 320] width 39 height 39
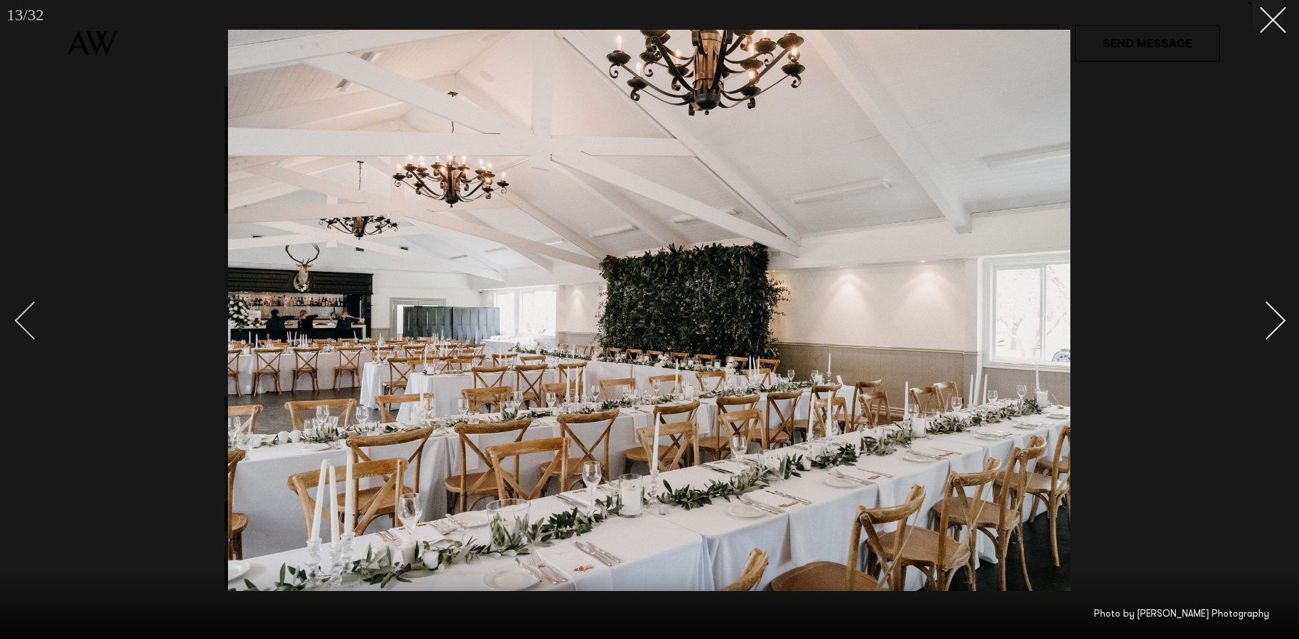
click at [18, 321] on div "Previous slide" at bounding box center [34, 320] width 39 height 39
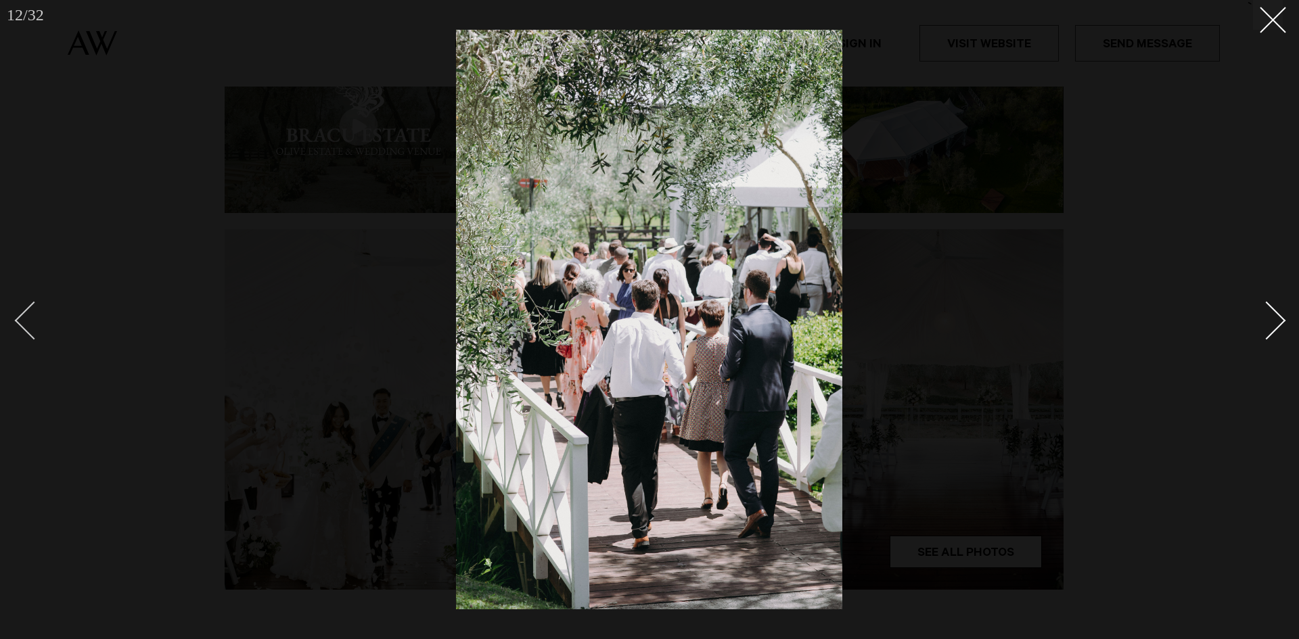
click at [18, 321] on div "Previous slide" at bounding box center [34, 320] width 39 height 39
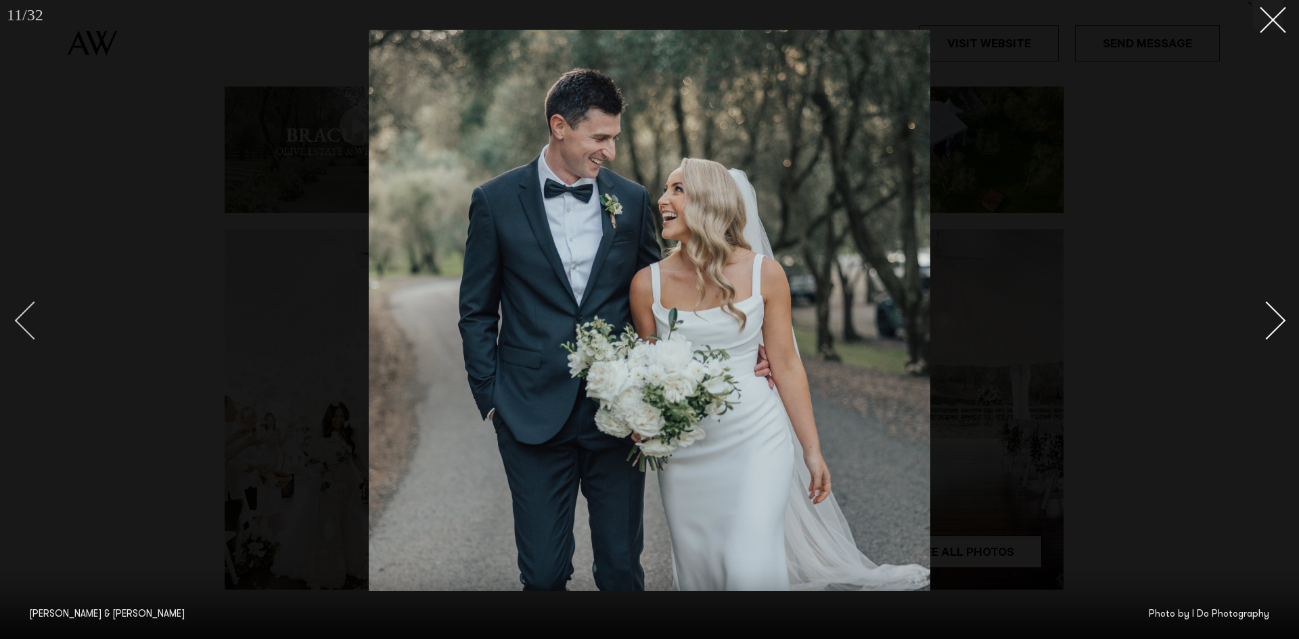
click at [17, 321] on div "Previous slide" at bounding box center [34, 320] width 39 height 39
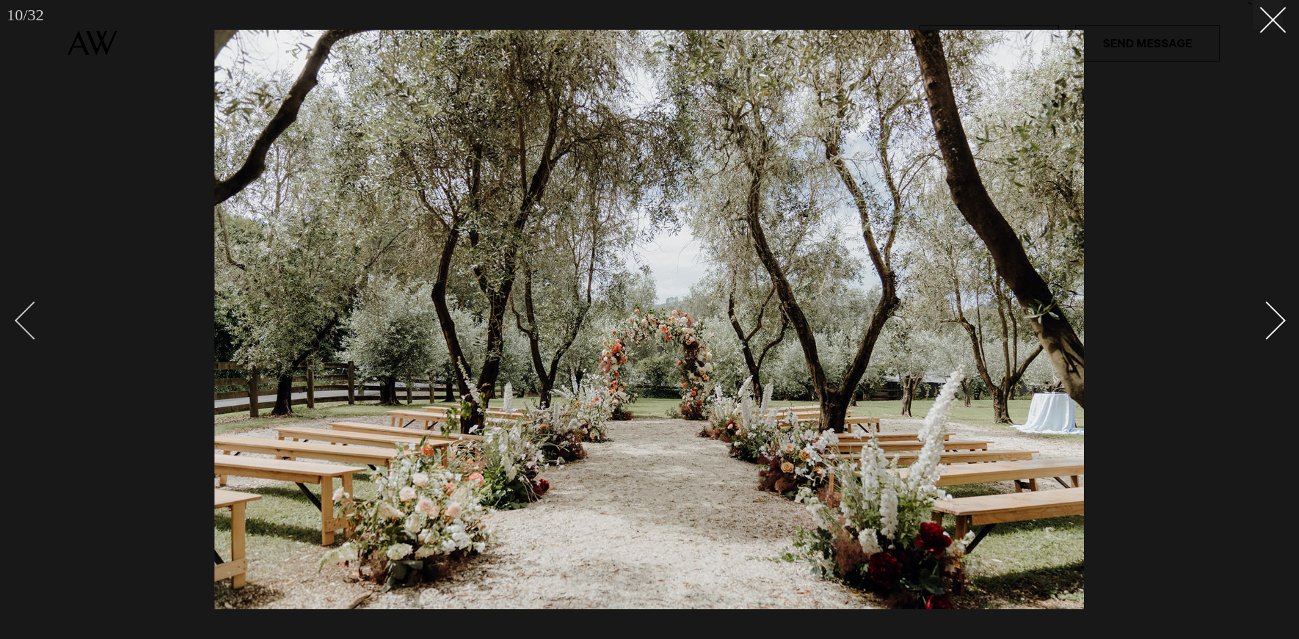
click at [17, 321] on div "Previous slide" at bounding box center [34, 320] width 39 height 39
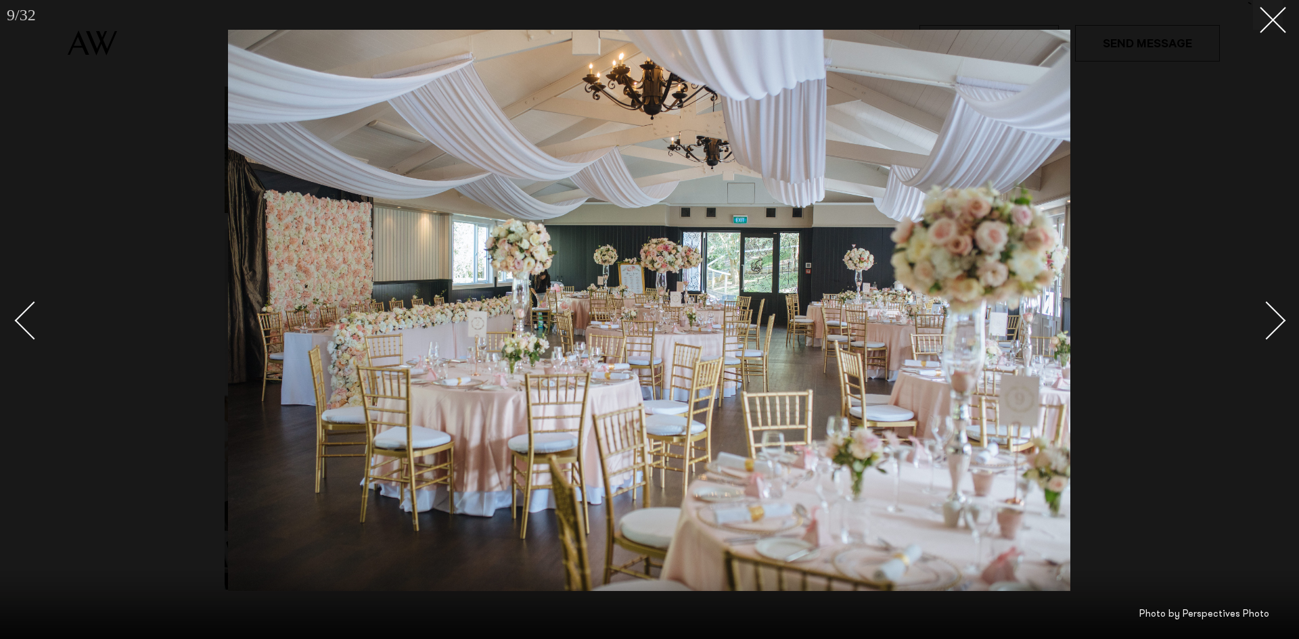
click at [1286, 322] on div at bounding box center [649, 319] width 1299 height 639
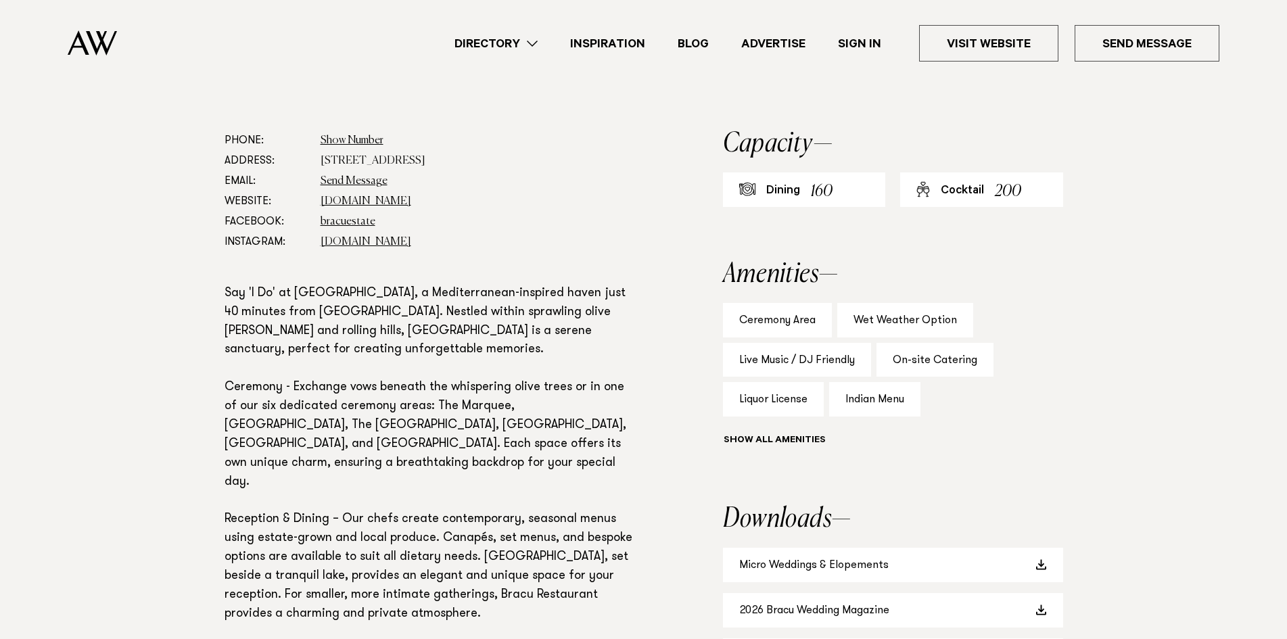
scroll to position [744, 0]
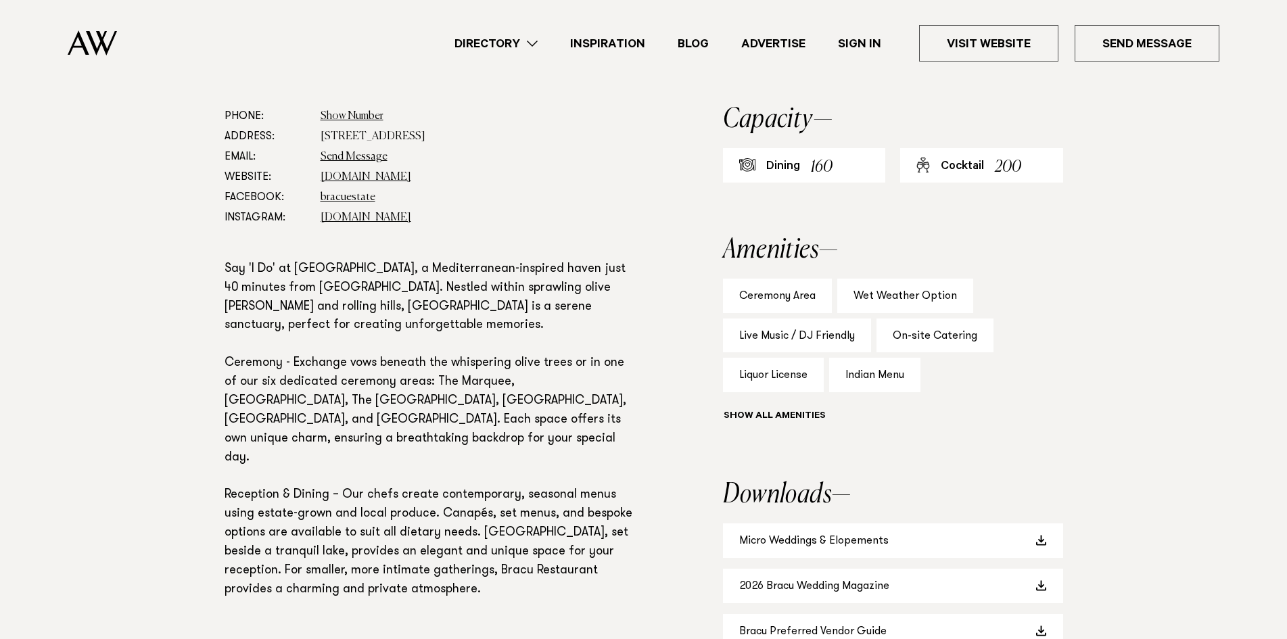
drag, startPoint x: 318, startPoint y: 133, endPoint x: 381, endPoint y: 136, distance: 63.7
click at [381, 136] on dl "Phone: Show Number 09 236 1033 Address: 49 Main Road, Bombay 2675 Email: Send M…" at bounding box center [430, 167] width 411 height 122
copy dd "49 Main Road"
click at [533, 281] on p "Say 'I Do' at Bracu, a Mediterranean-inspired haven just 40 minutes from Auckla…" at bounding box center [430, 430] width 411 height 340
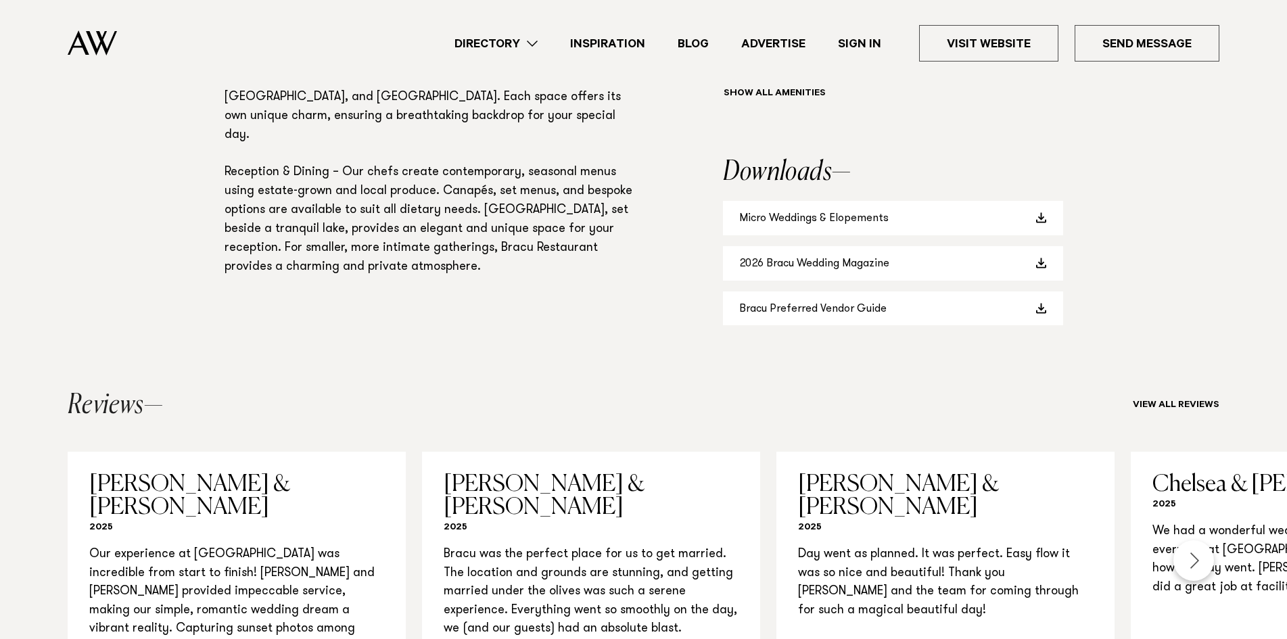
scroll to position [1082, 0]
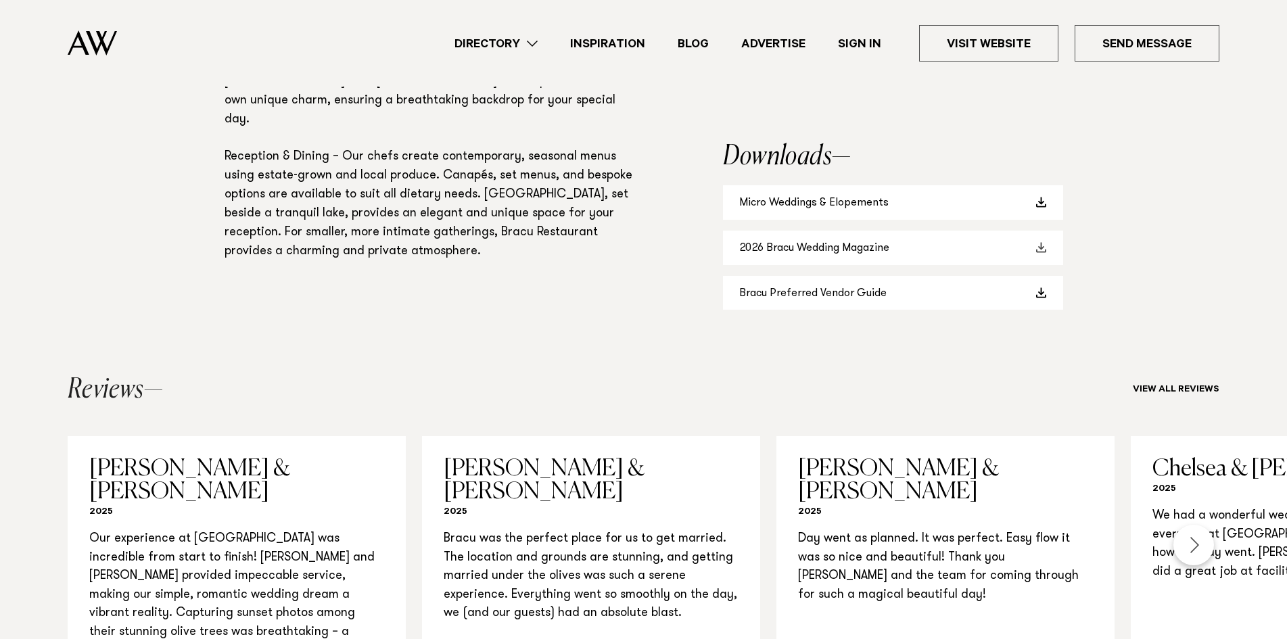
click at [844, 251] on link "2026 Bracu Wedding Magazine" at bounding box center [893, 248] width 340 height 34
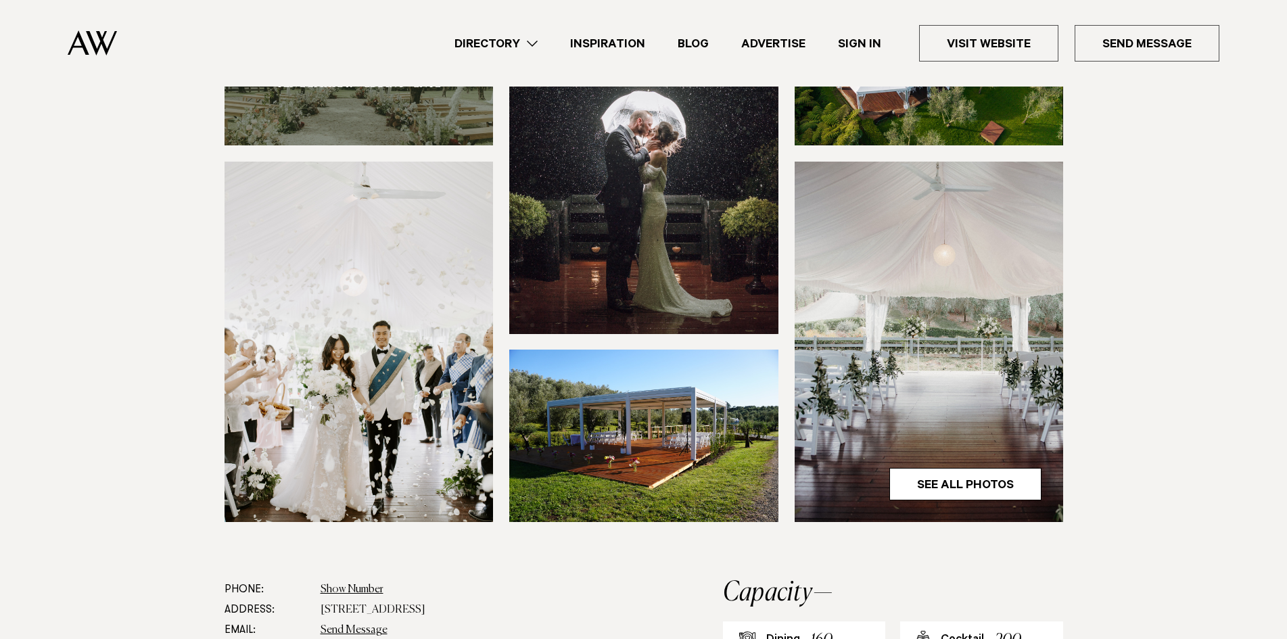
scroll to position [0, 0]
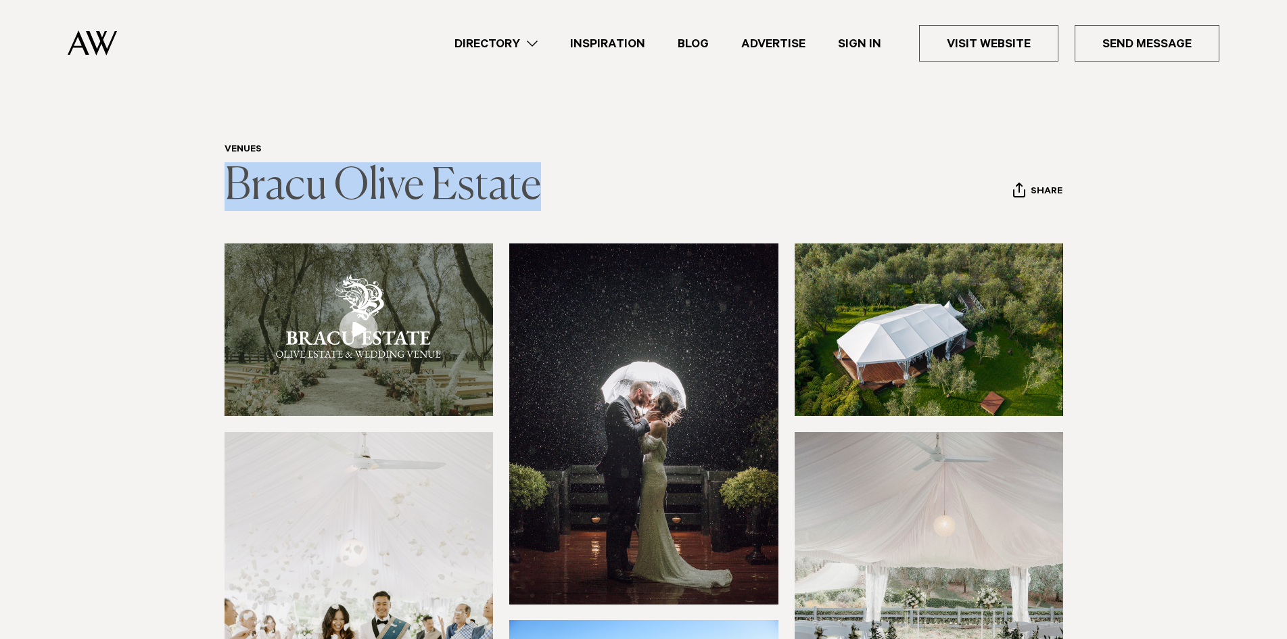
drag, startPoint x: 222, startPoint y: 186, endPoint x: 536, endPoint y: 191, distance: 313.9
click at [536, 191] on div "Venues Bracu Olive Estate Share Copy Link Email twitter" at bounding box center [644, 177] width 952 height 67
copy link "Bracu Olive Estate"
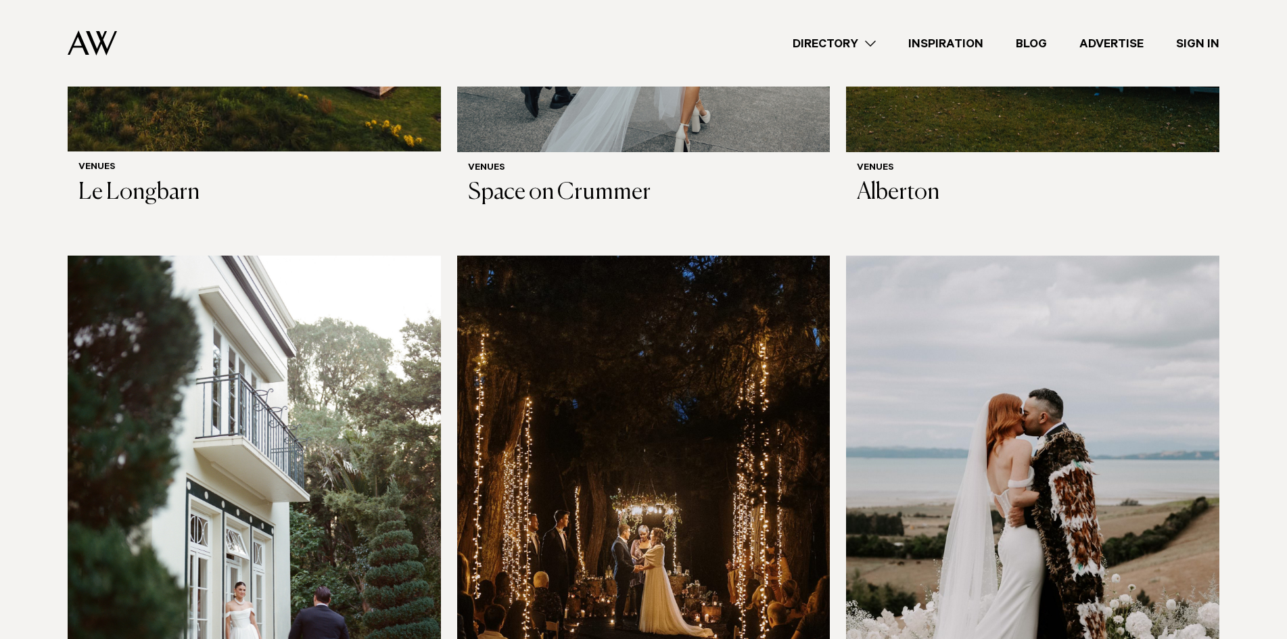
scroll to position [4022, 0]
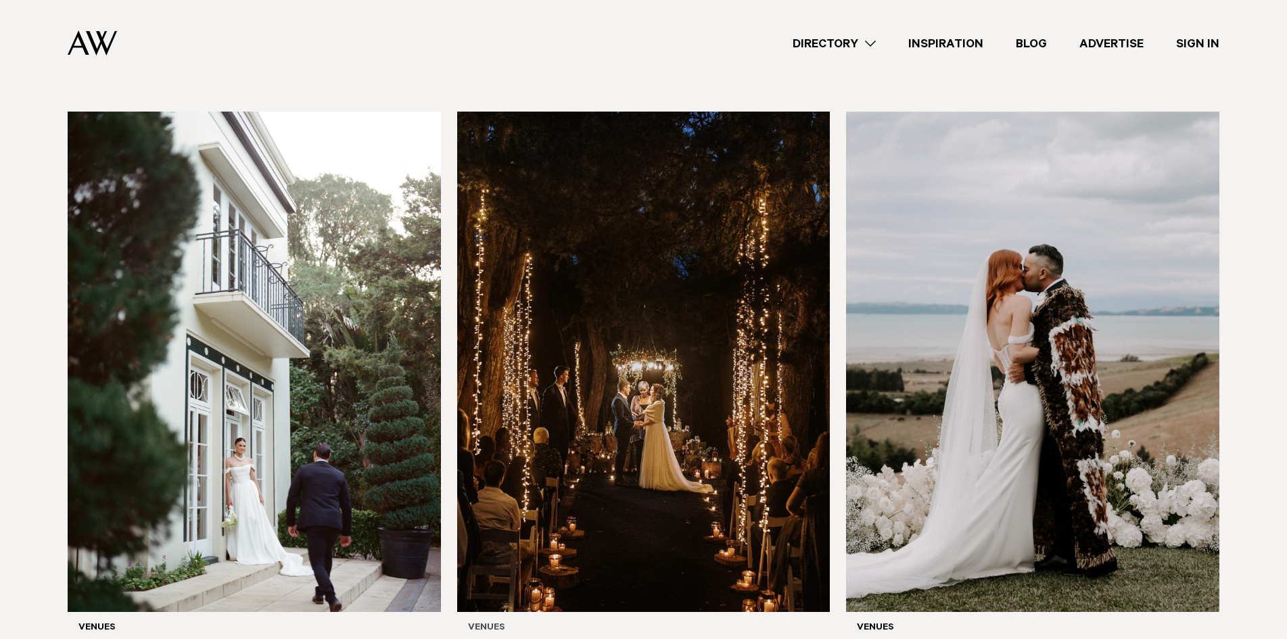
click at [716, 283] on img at bounding box center [643, 362] width 373 height 501
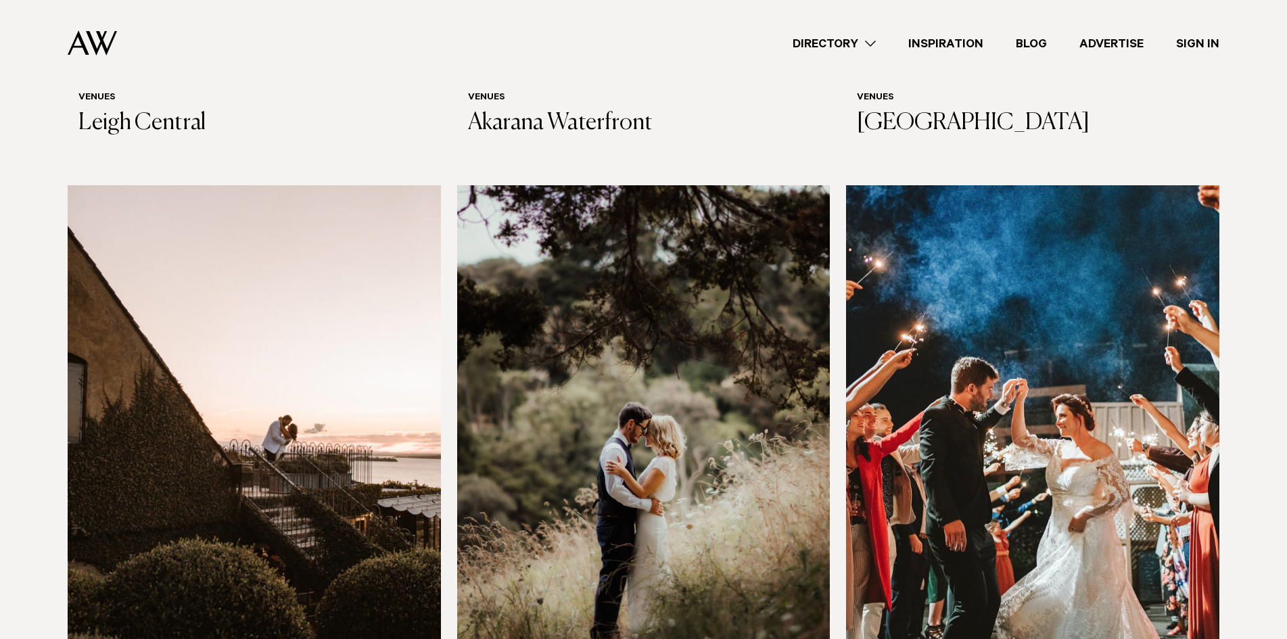
scroll to position [7065, 0]
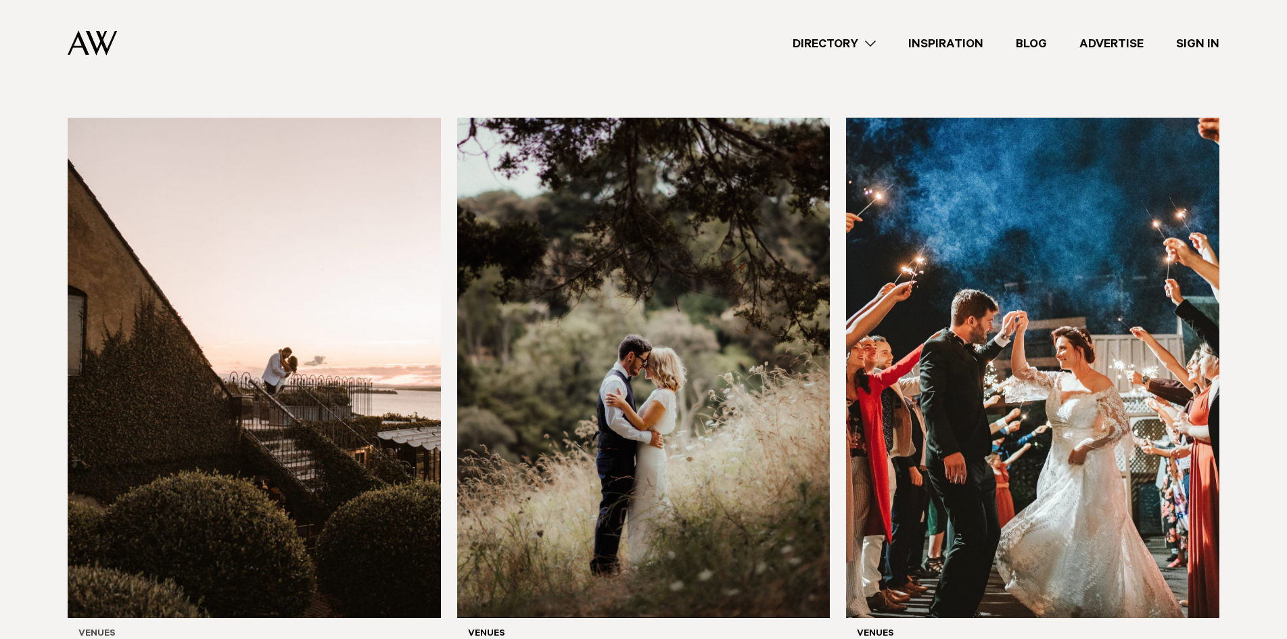
click at [347, 307] on img at bounding box center [254, 368] width 373 height 501
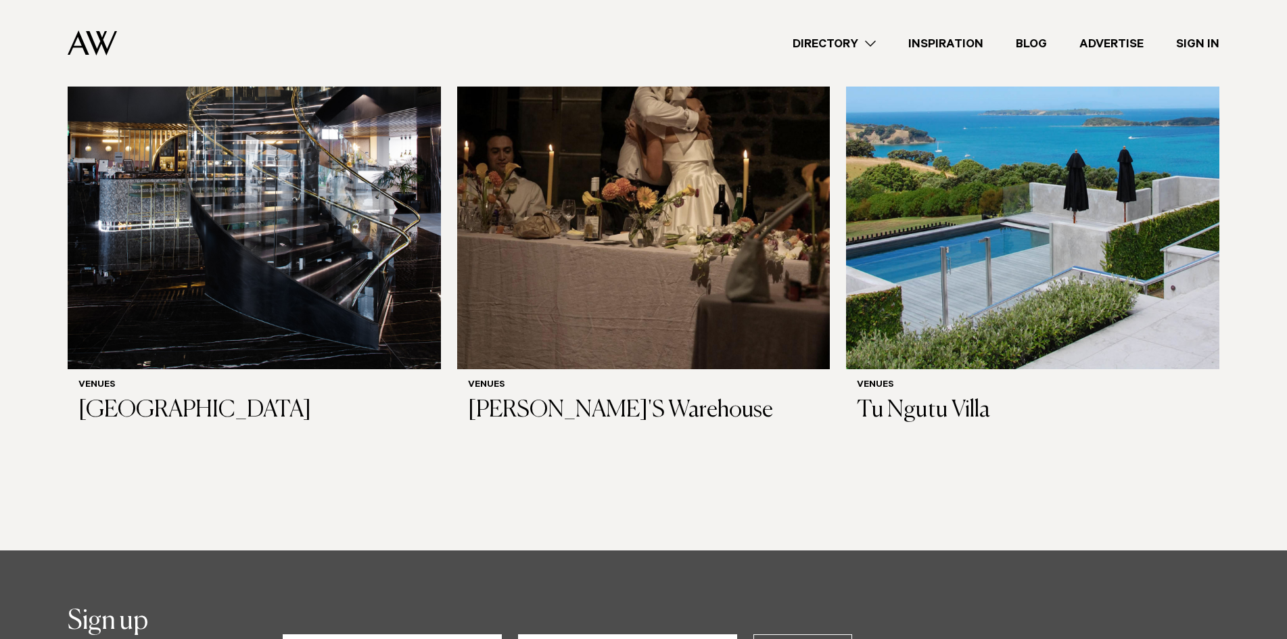
scroll to position [9131, 0]
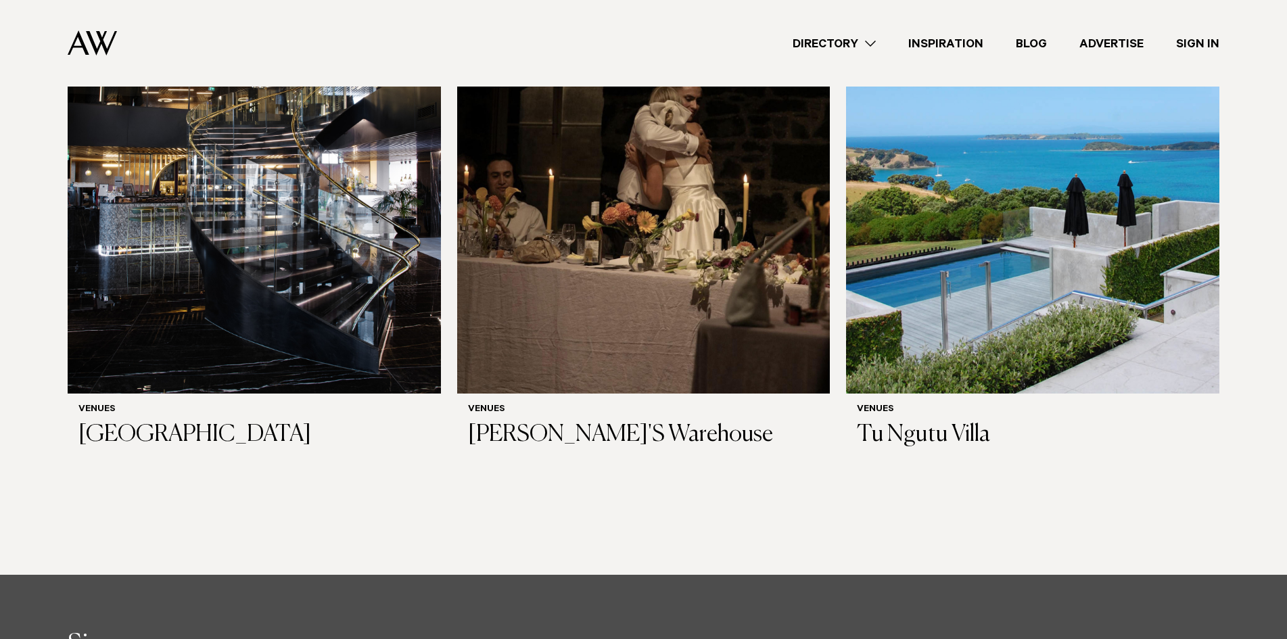
drag, startPoint x: 1298, startPoint y: 0, endPoint x: 748, endPoint y: 435, distance: 701.1
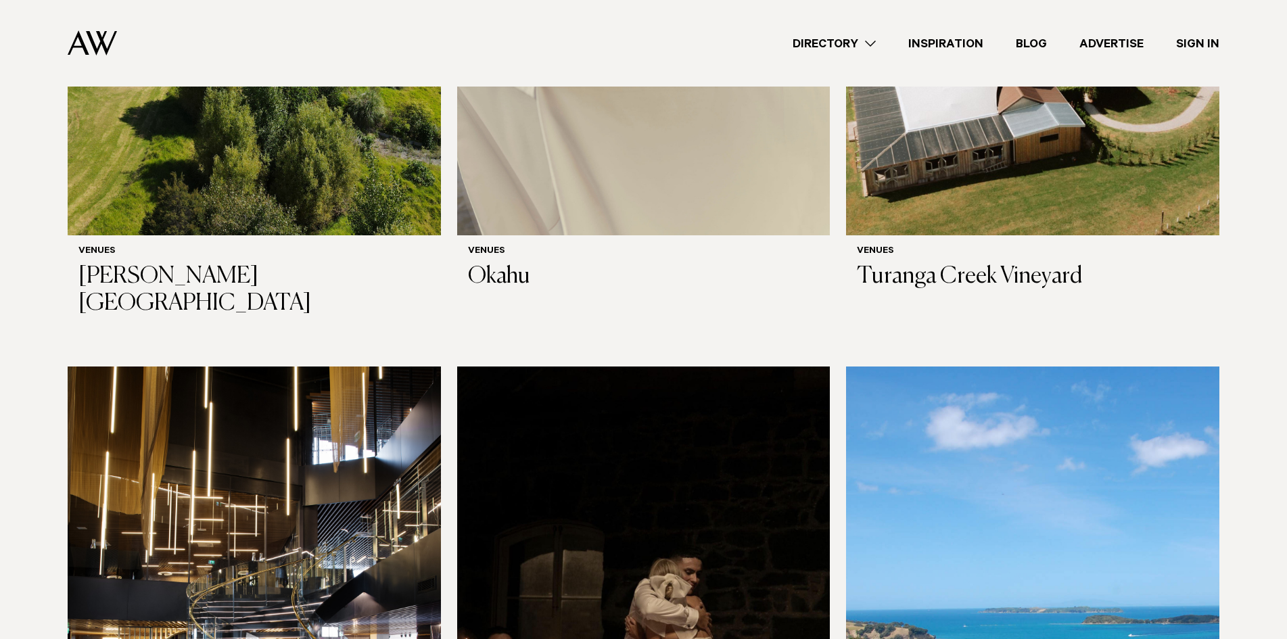
scroll to position [8861, 0]
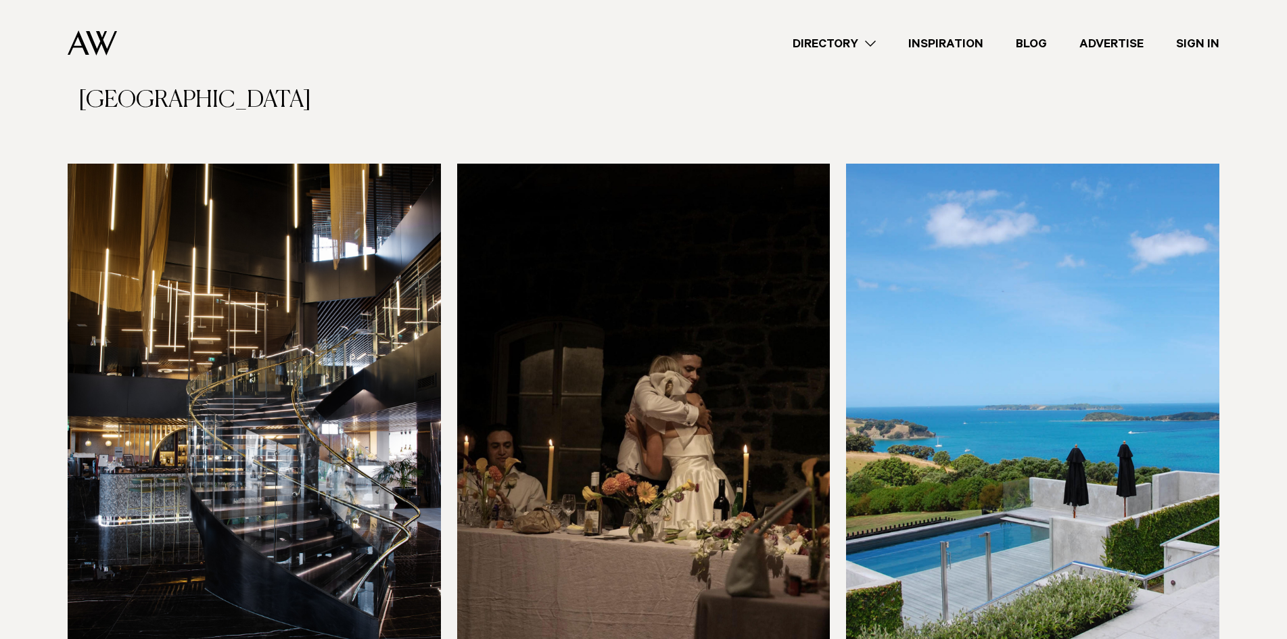
click at [712, 307] on img at bounding box center [643, 414] width 373 height 501
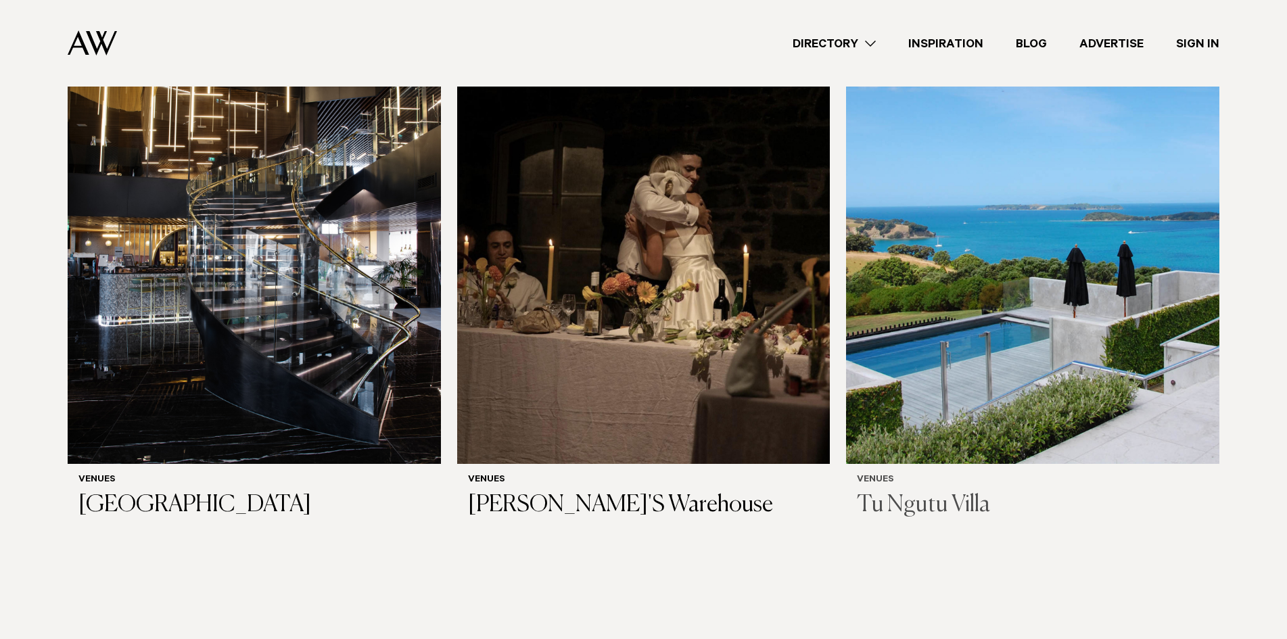
scroll to position [8928, 0]
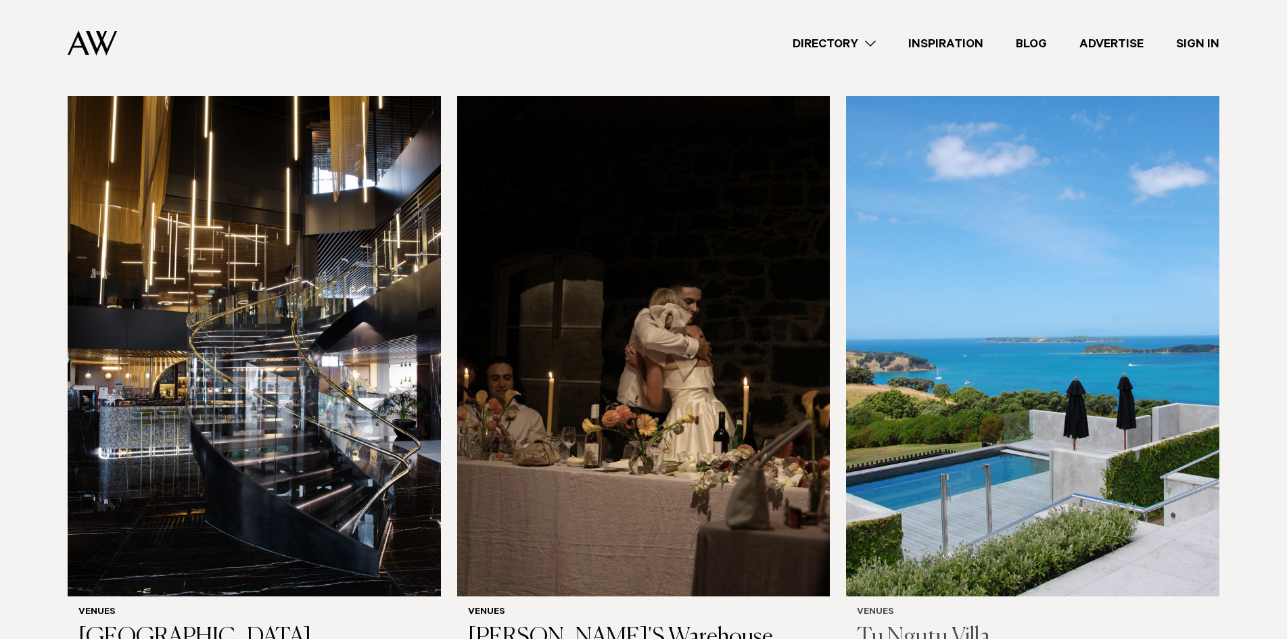
click at [1052, 312] on img at bounding box center [1032, 346] width 373 height 501
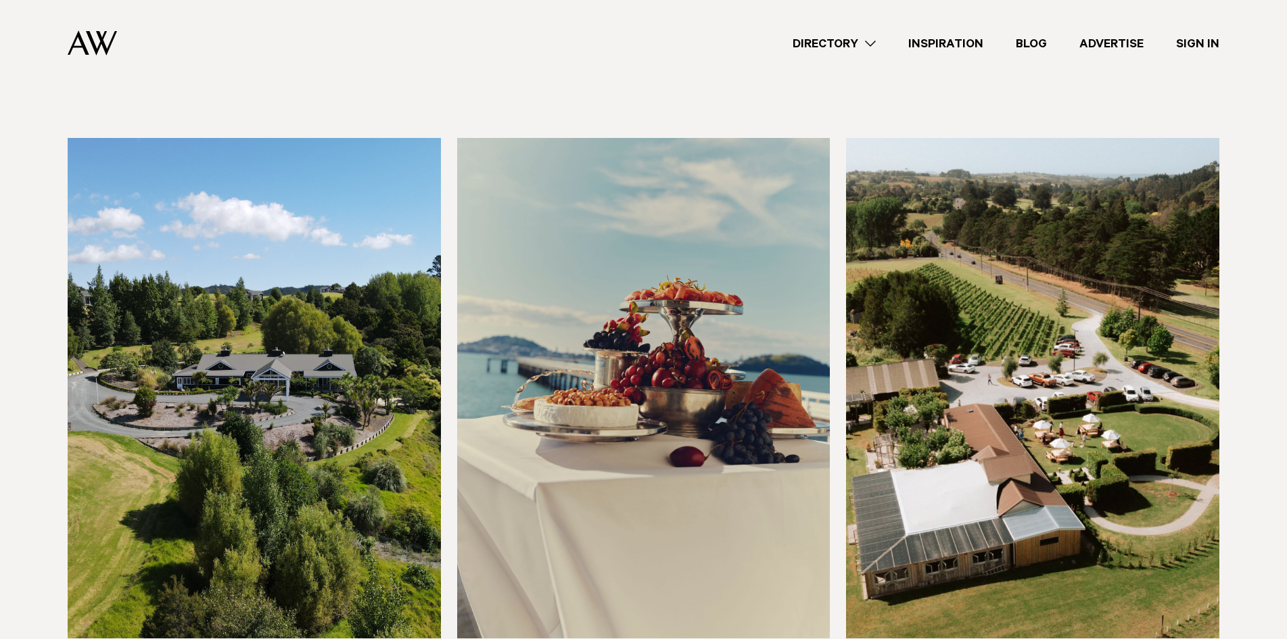
scroll to position [8252, 0]
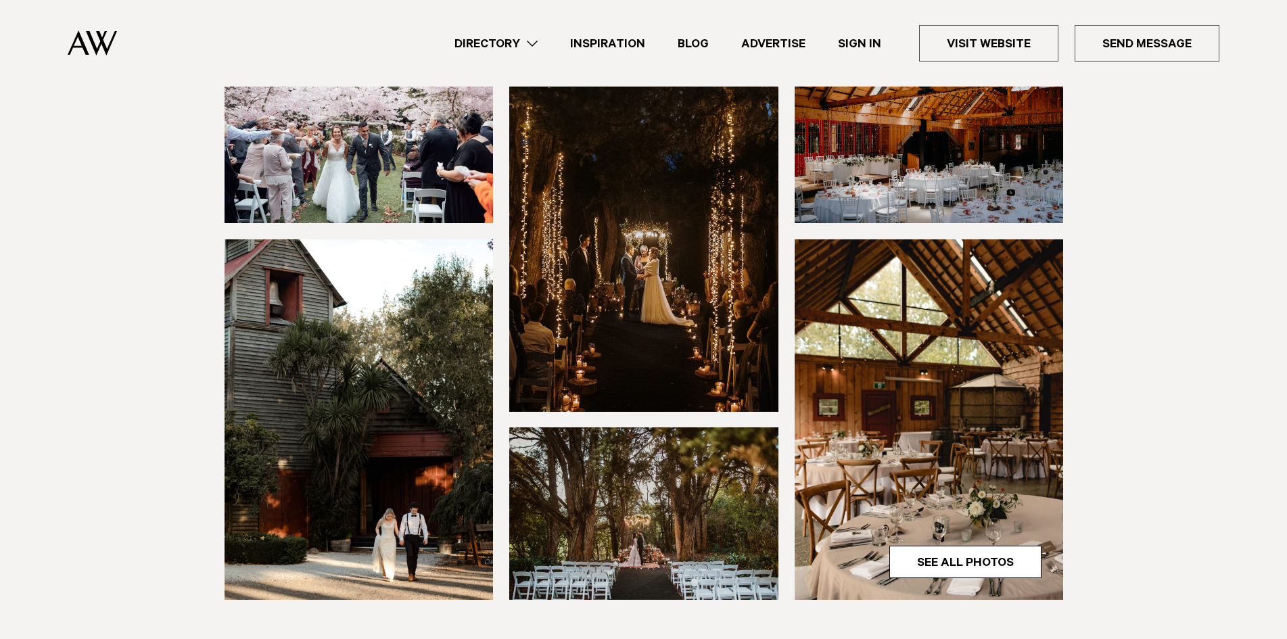
scroll to position [203, 0]
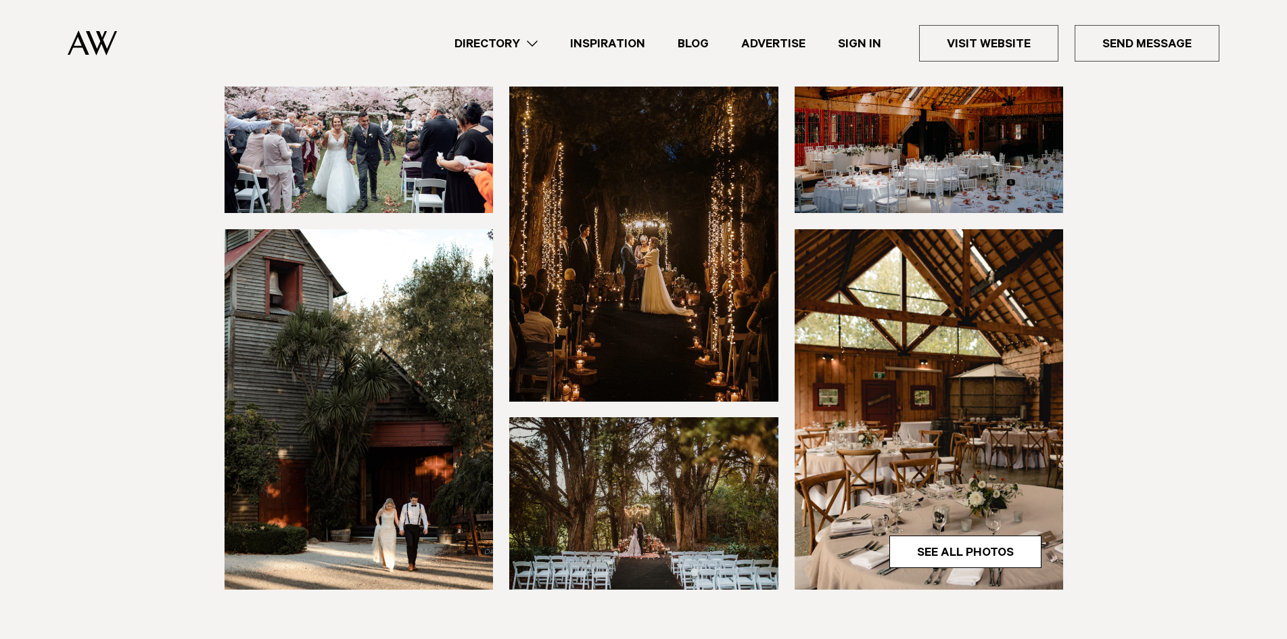
click at [672, 292] on img at bounding box center [643, 221] width 269 height 361
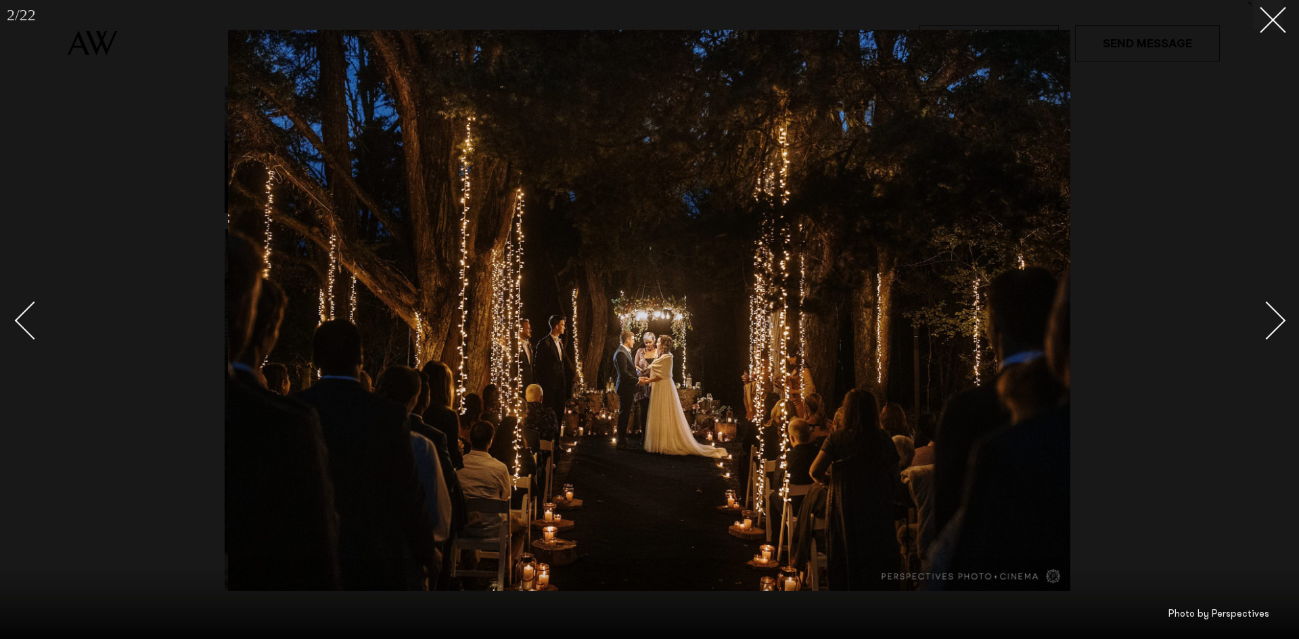
click at [1284, 319] on div "Next slide" at bounding box center [1266, 320] width 39 height 39
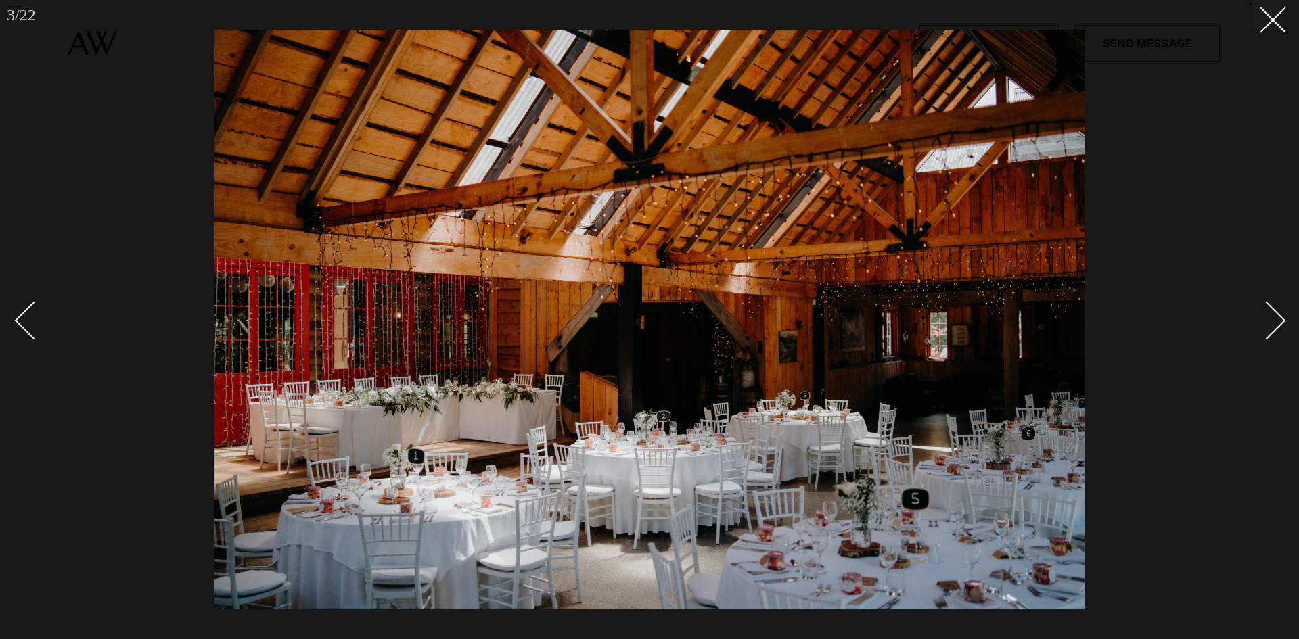
click at [1281, 319] on div "Next slide" at bounding box center [1266, 320] width 39 height 39
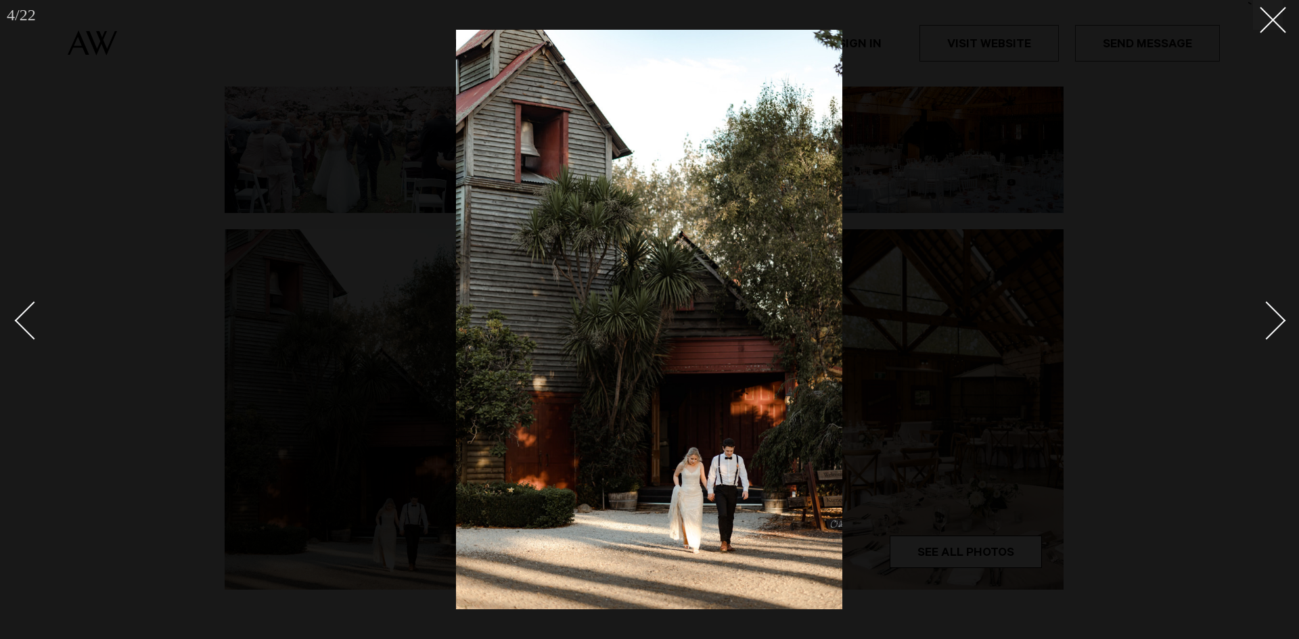
click at [1281, 319] on div "Next slide" at bounding box center [1266, 320] width 39 height 39
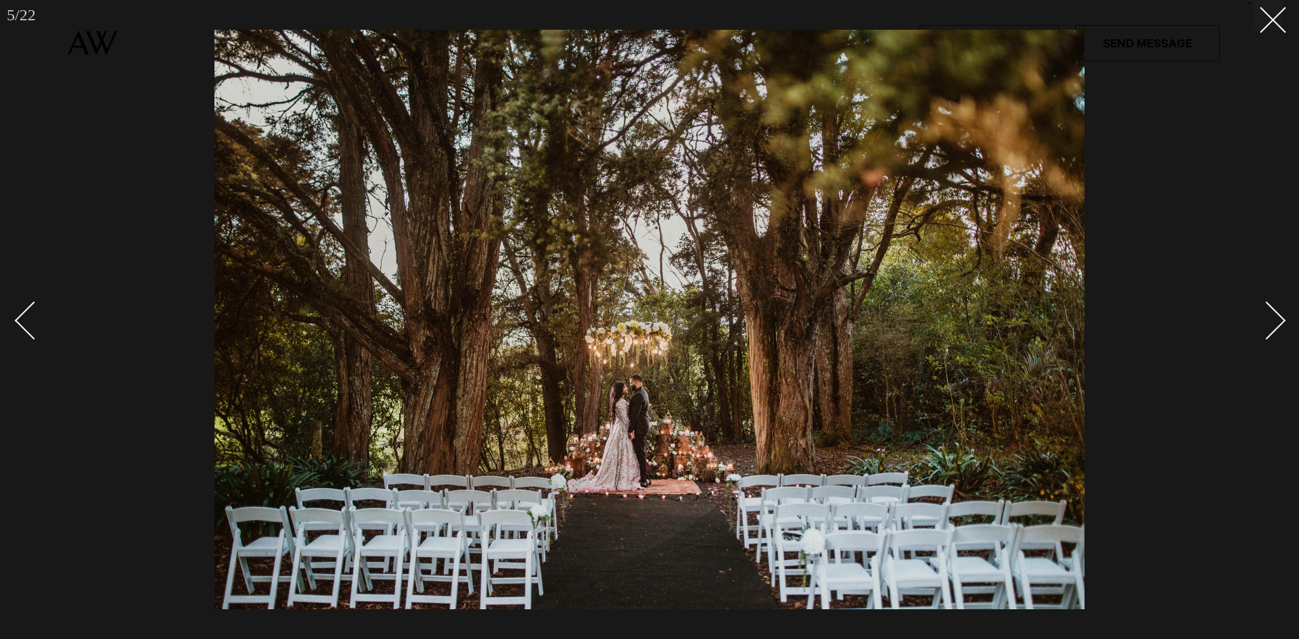
click at [1281, 319] on div "Next slide" at bounding box center [1266, 320] width 39 height 39
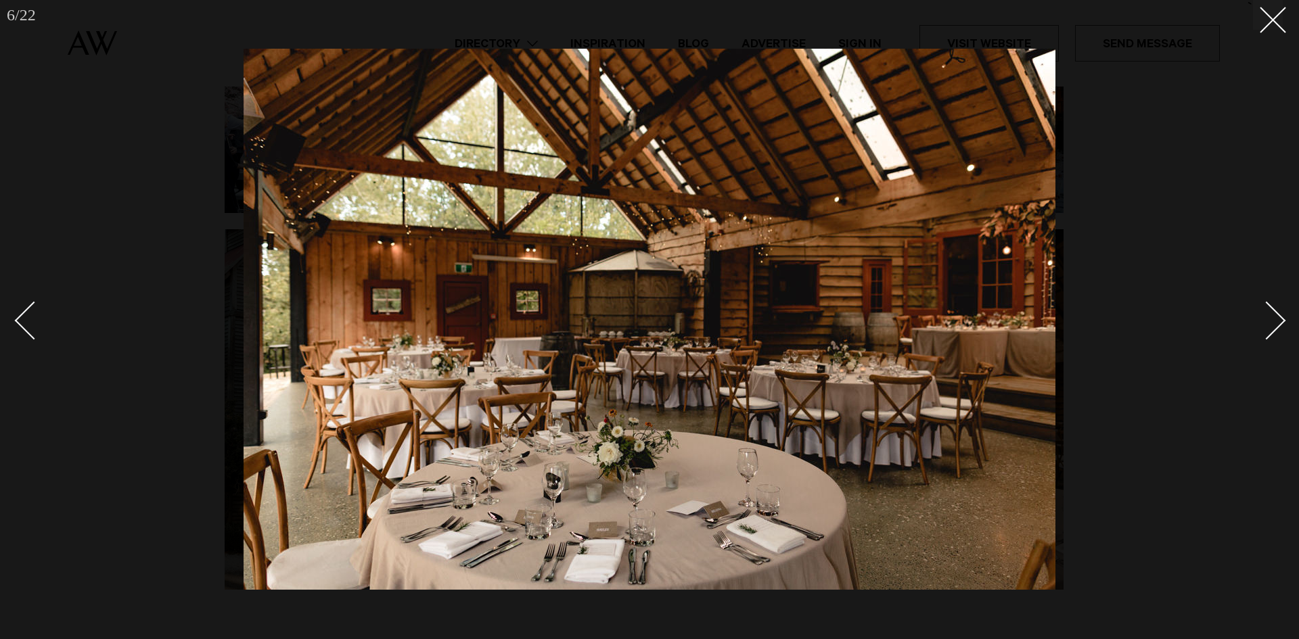
click at [1281, 319] on div "Next slide" at bounding box center [1266, 320] width 39 height 39
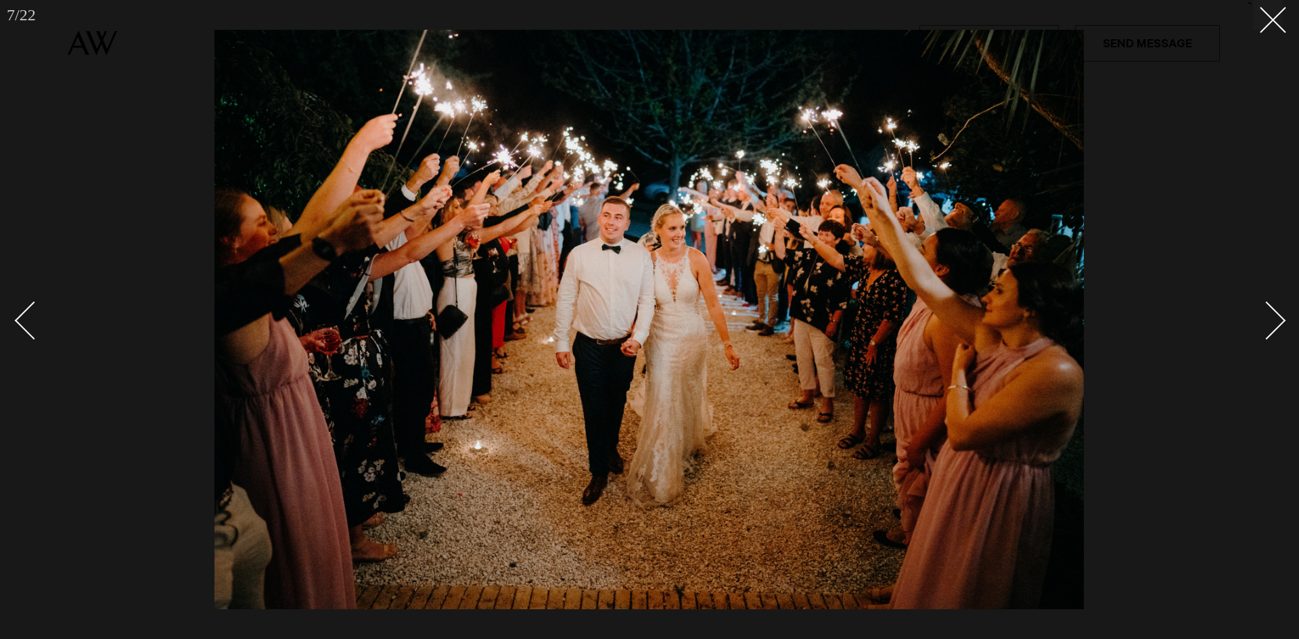
click at [1281, 319] on div "Next slide" at bounding box center [1266, 320] width 39 height 39
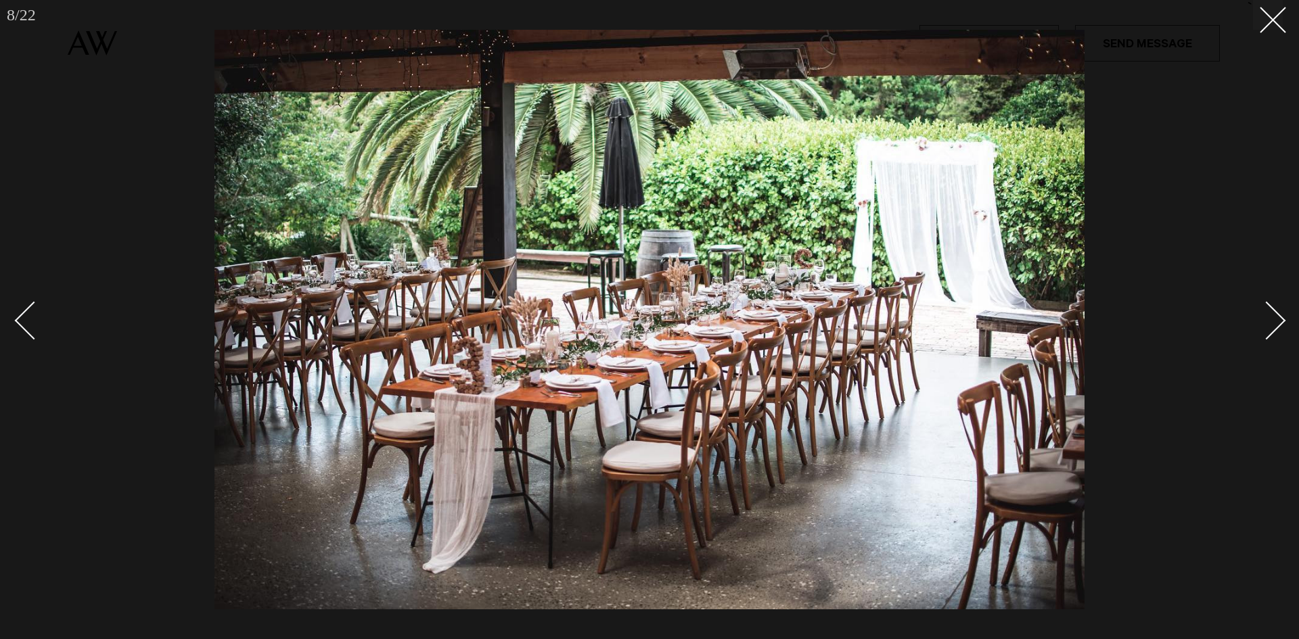
click at [1281, 319] on div "Next slide" at bounding box center [1266, 320] width 39 height 39
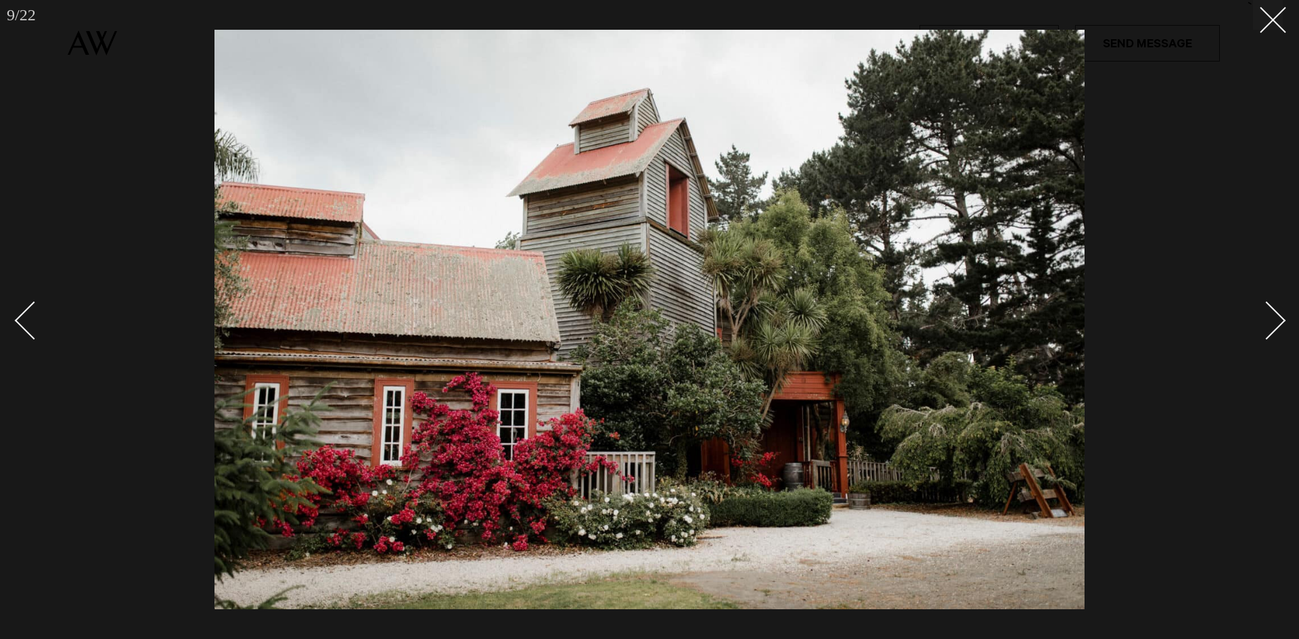
click at [1281, 319] on div "Next slide" at bounding box center [1266, 320] width 39 height 39
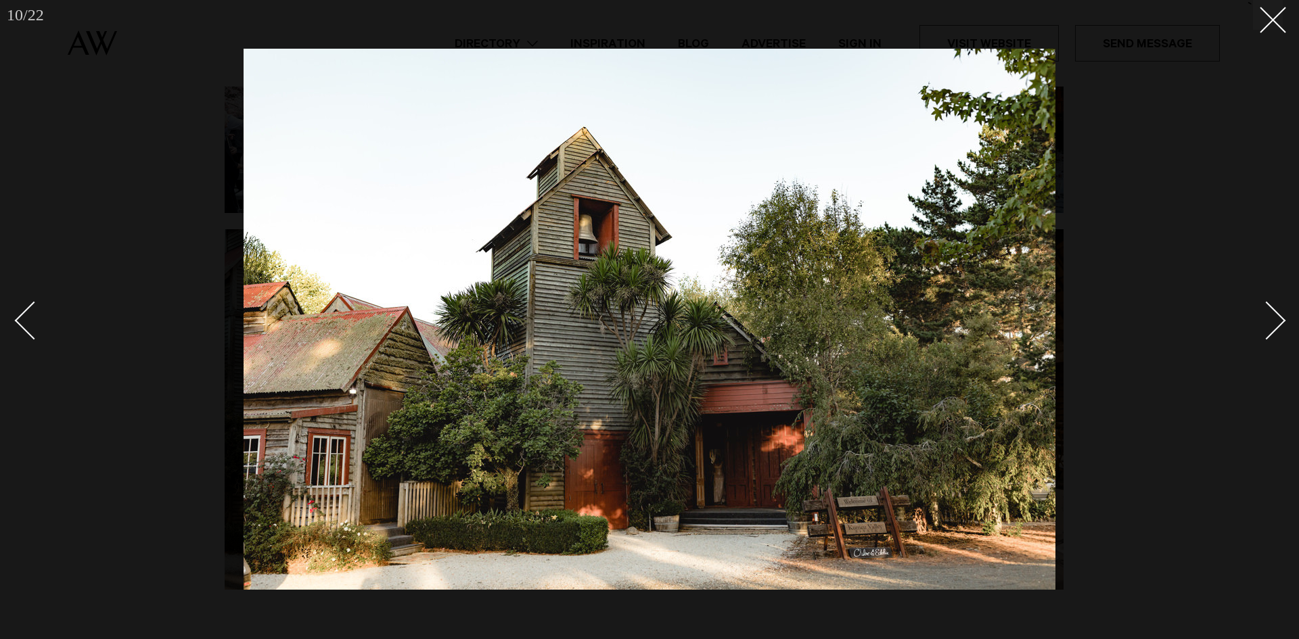
click at [1281, 319] on div "Next slide" at bounding box center [1266, 320] width 39 height 39
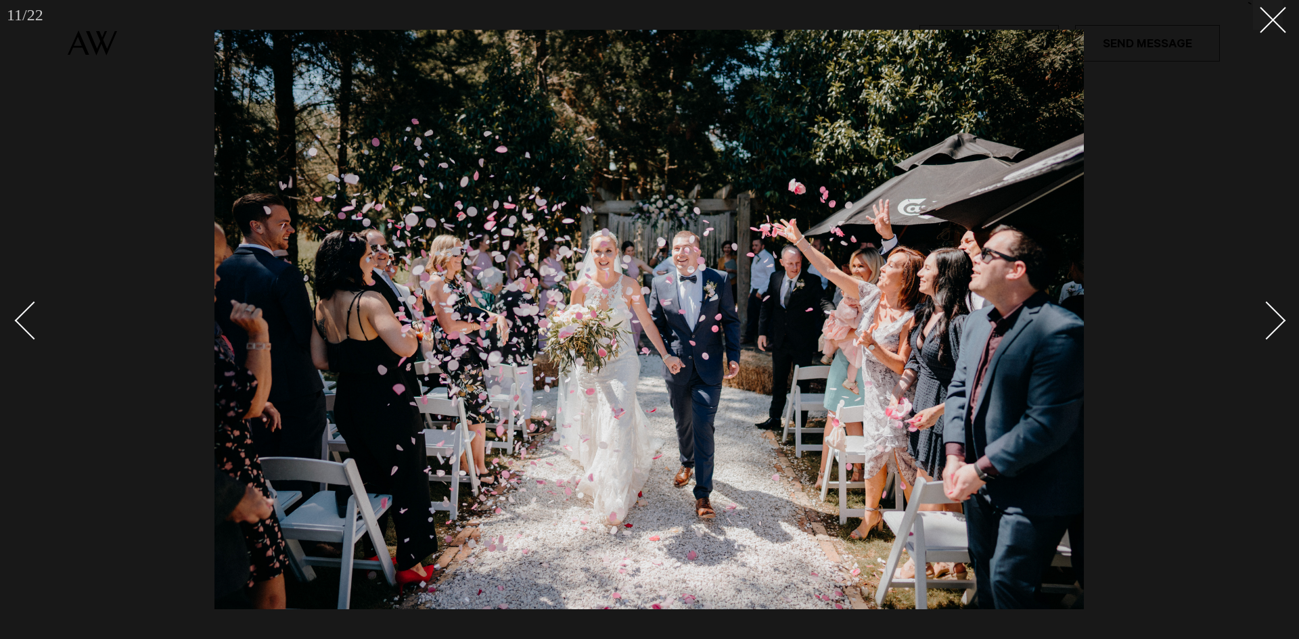
click at [1280, 318] on div "Next slide" at bounding box center [1266, 320] width 39 height 39
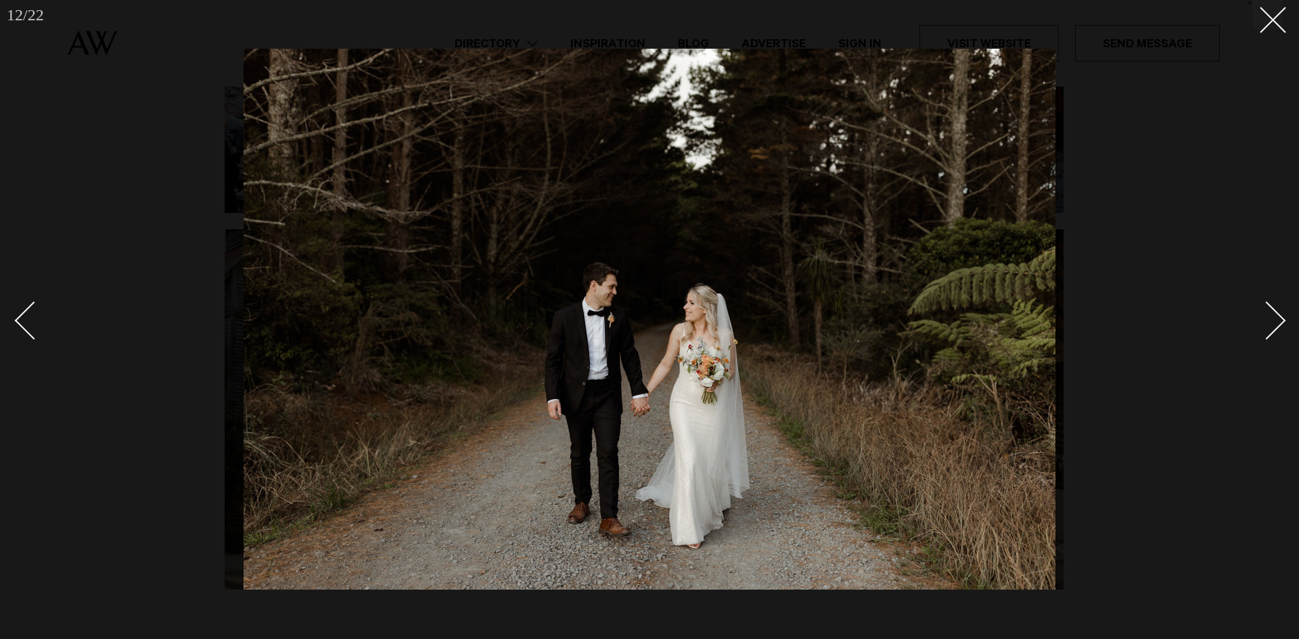
click at [1280, 318] on div "Next slide" at bounding box center [1266, 320] width 39 height 39
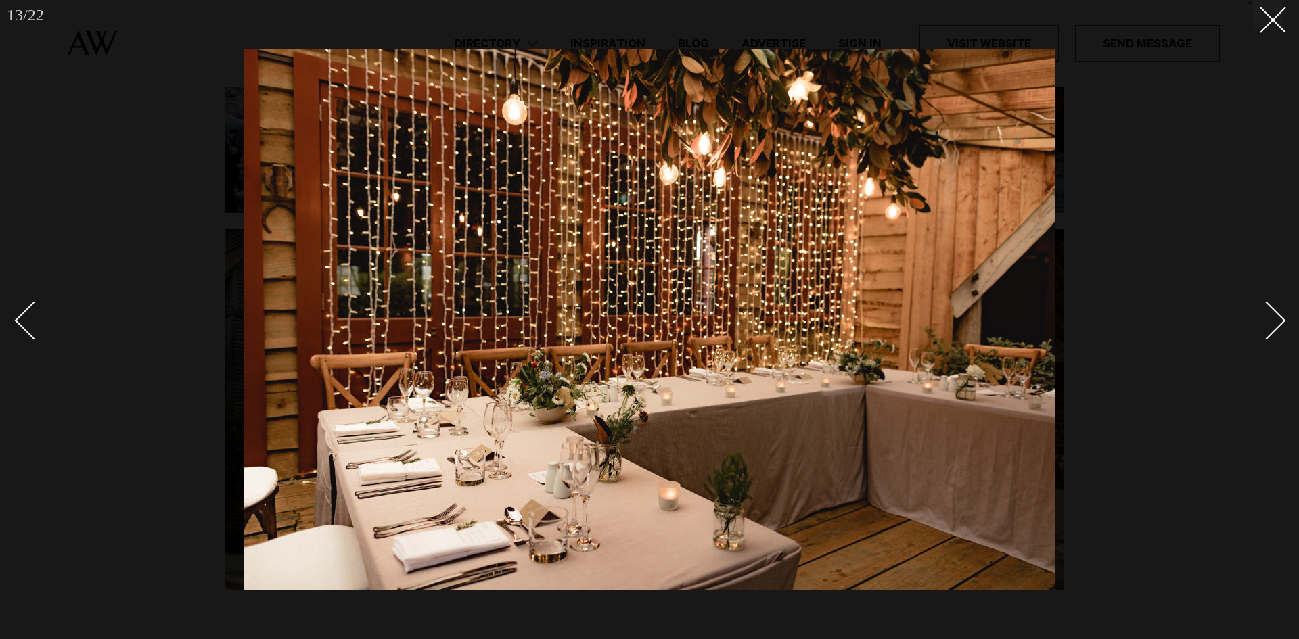
click at [1280, 318] on div "Next slide" at bounding box center [1266, 320] width 39 height 39
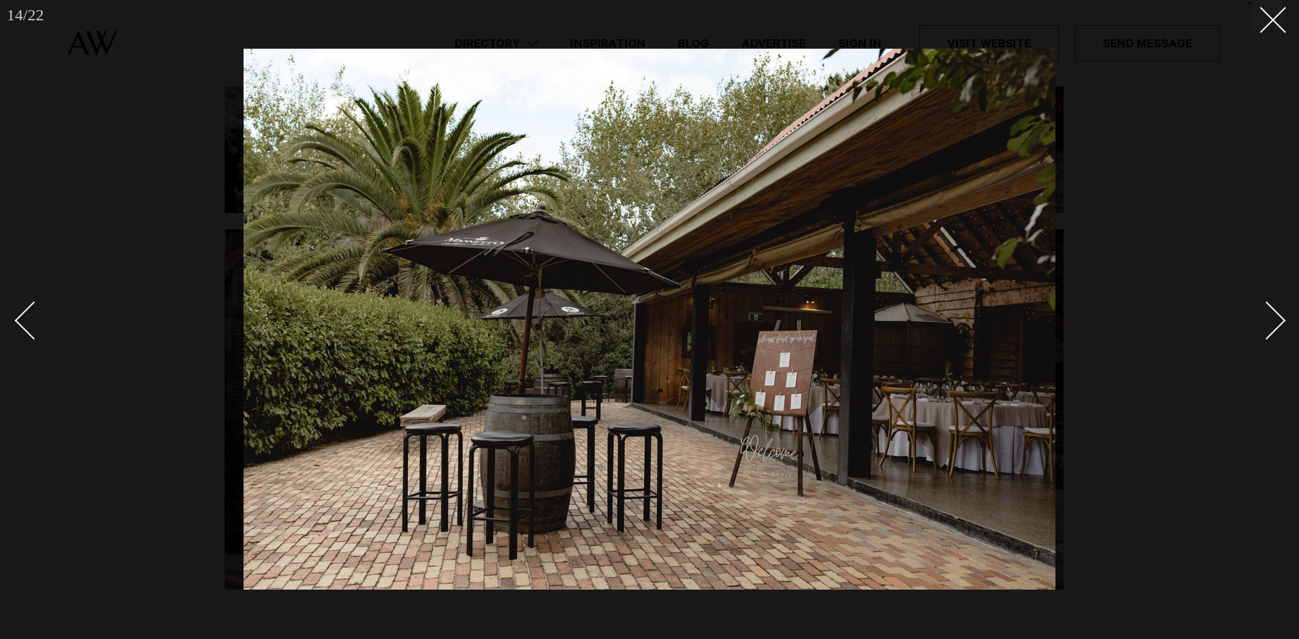
click at [1280, 318] on div "Next slide" at bounding box center [1266, 320] width 39 height 39
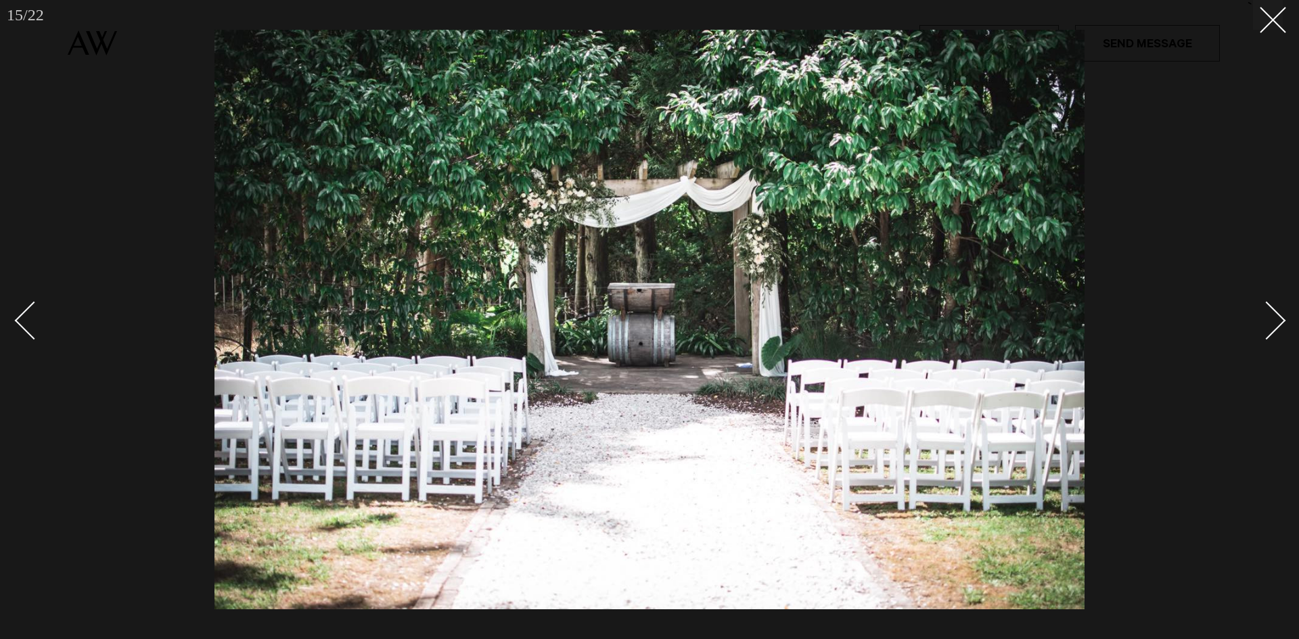
click at [1278, 317] on div "Next slide" at bounding box center [1266, 320] width 39 height 39
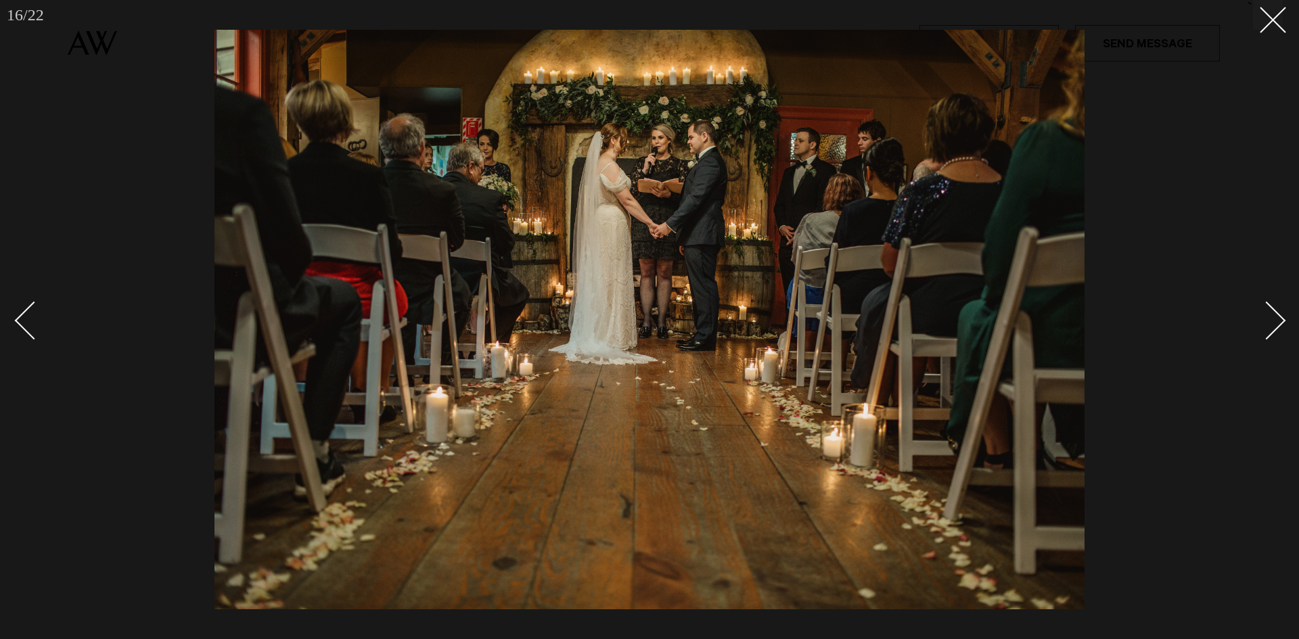
click at [1278, 317] on div "Next slide" at bounding box center [1266, 320] width 39 height 39
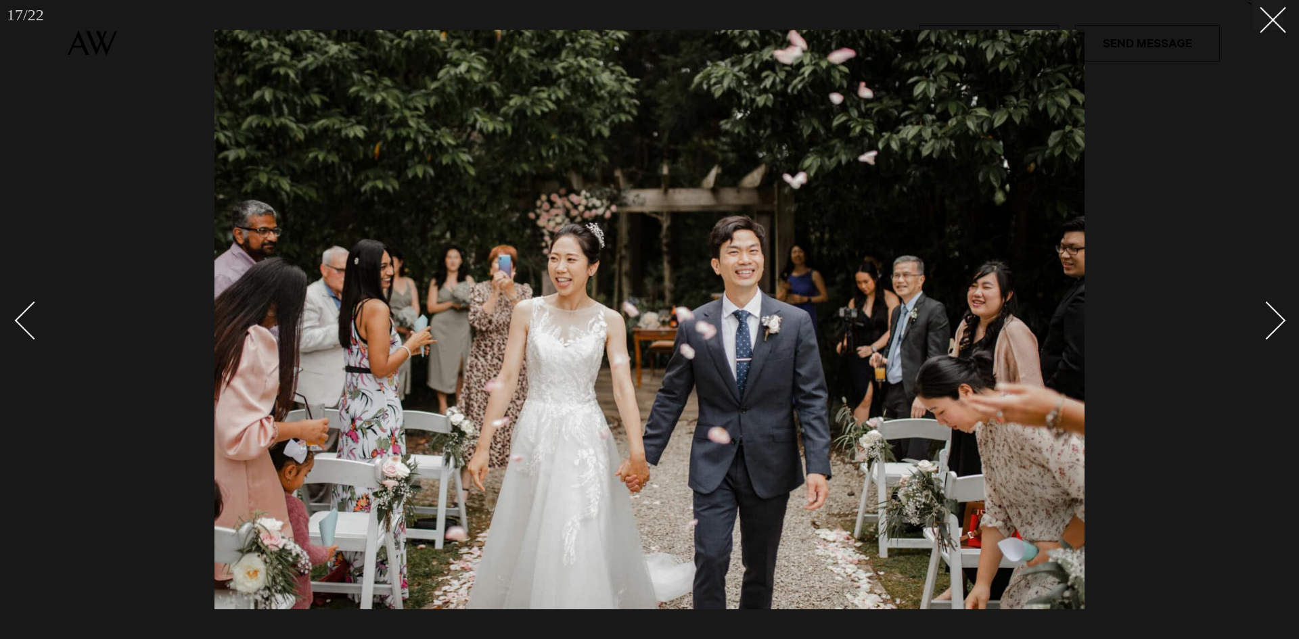
click at [1278, 317] on div "Next slide" at bounding box center [1266, 320] width 39 height 39
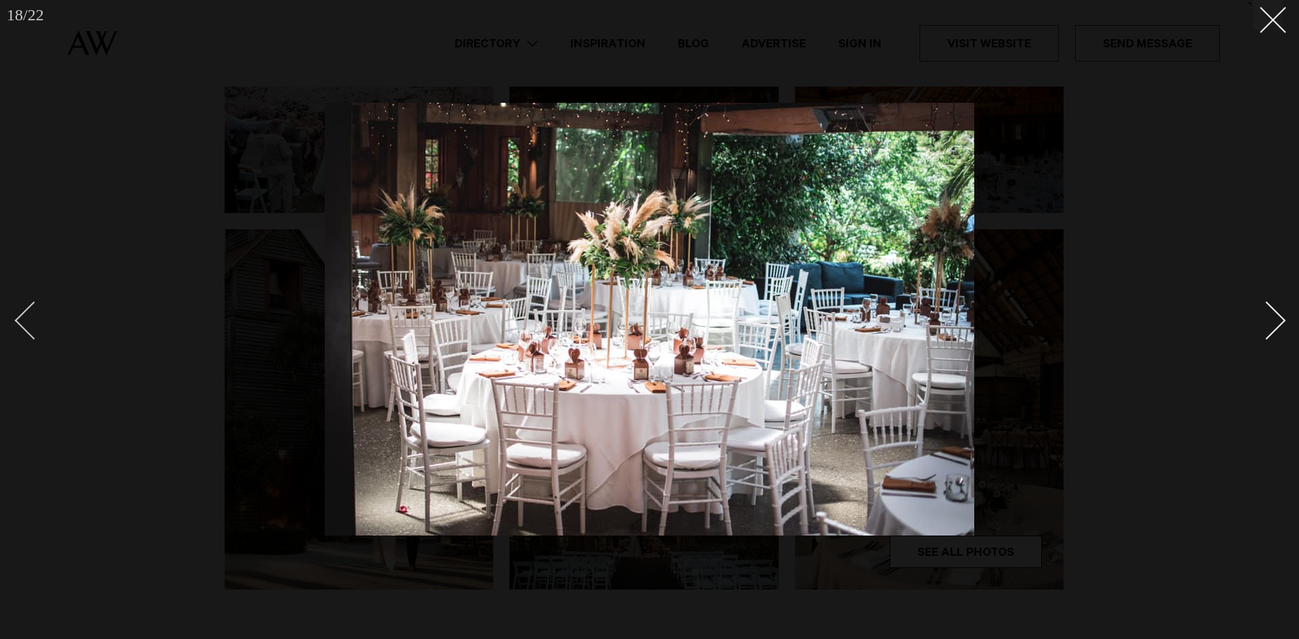
click at [17, 321] on div "Previous slide" at bounding box center [34, 320] width 39 height 39
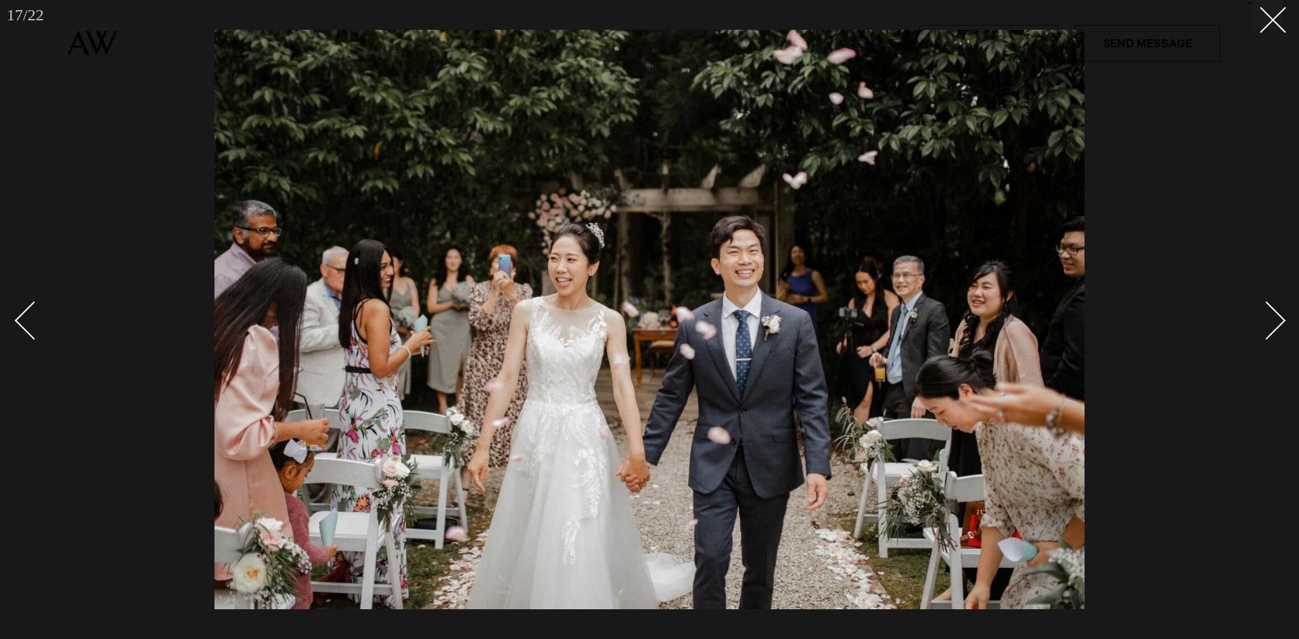
click at [1275, 323] on div "Next slide" at bounding box center [1266, 320] width 39 height 39
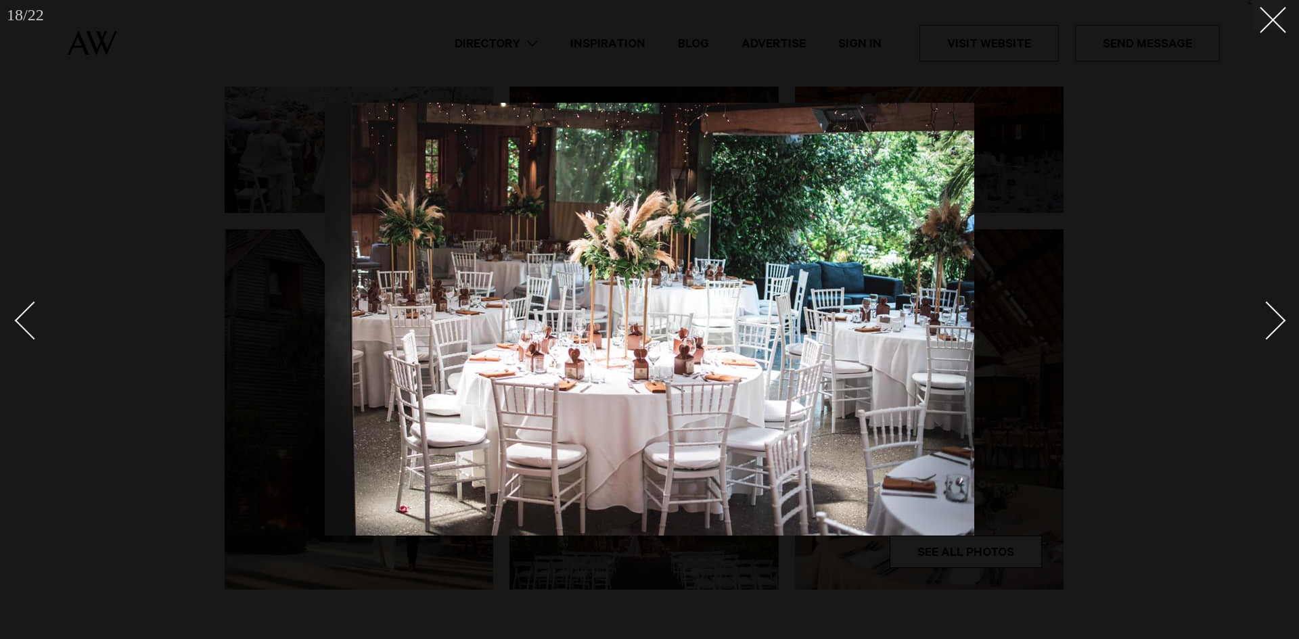
click at [1275, 323] on div "Next slide" at bounding box center [1266, 320] width 39 height 39
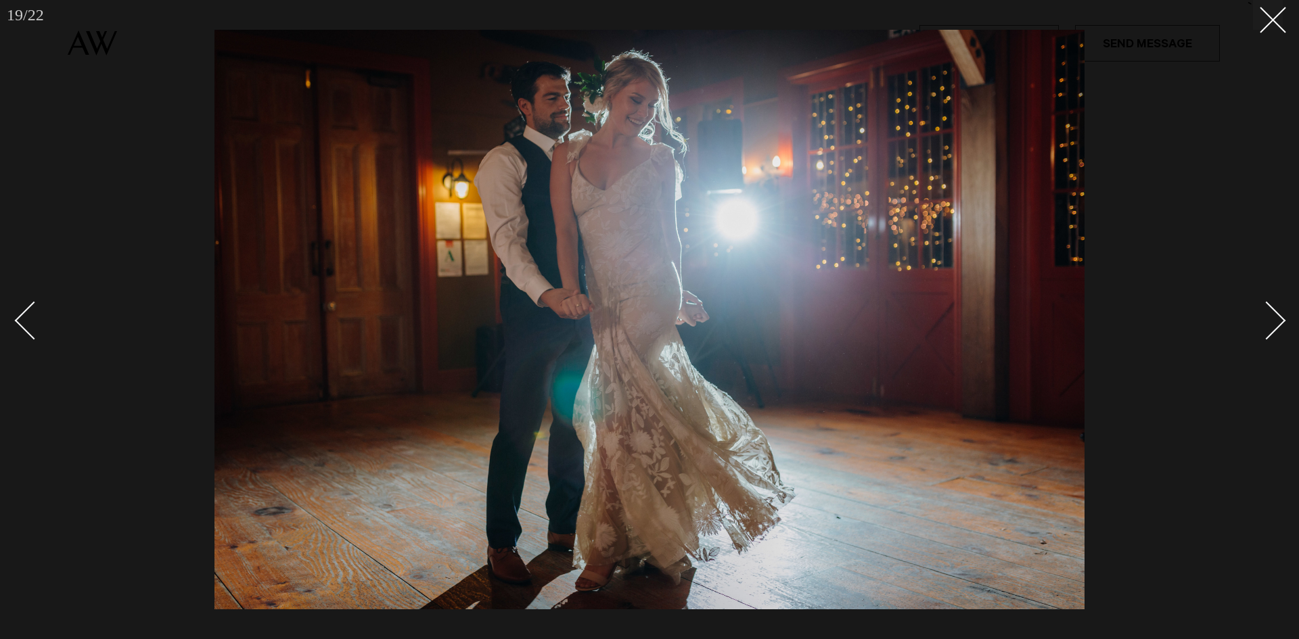
click at [1275, 323] on div "Next slide" at bounding box center [1266, 320] width 39 height 39
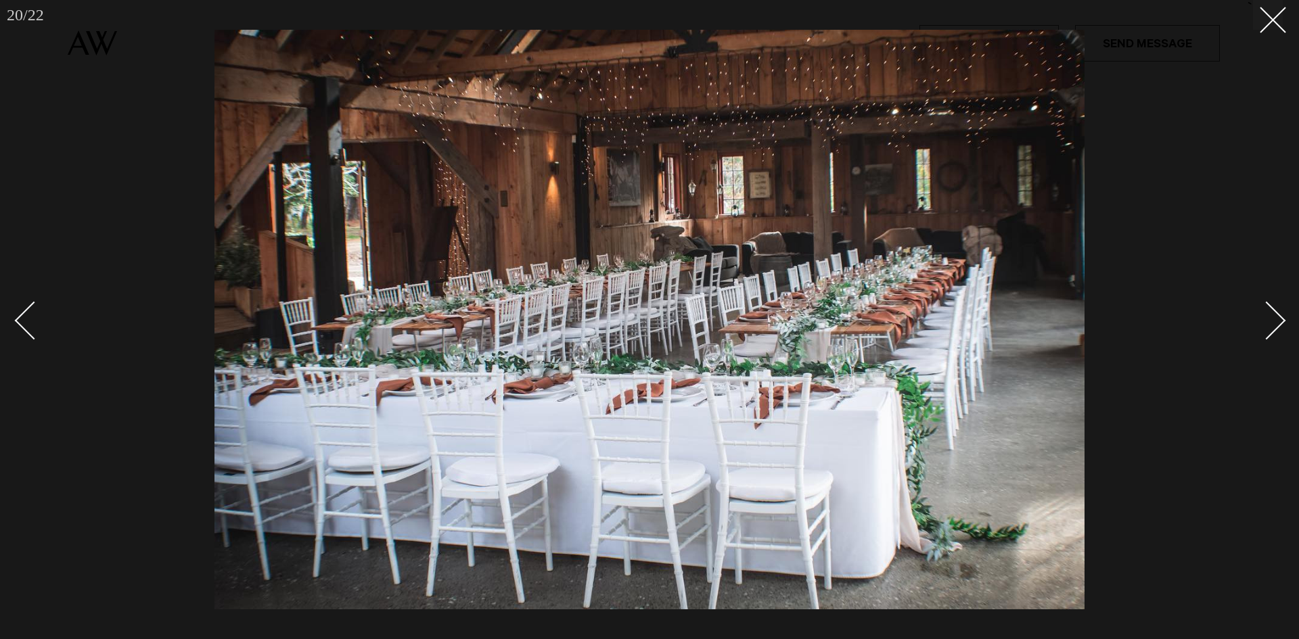
click at [1275, 323] on div "Next slide" at bounding box center [1266, 320] width 39 height 39
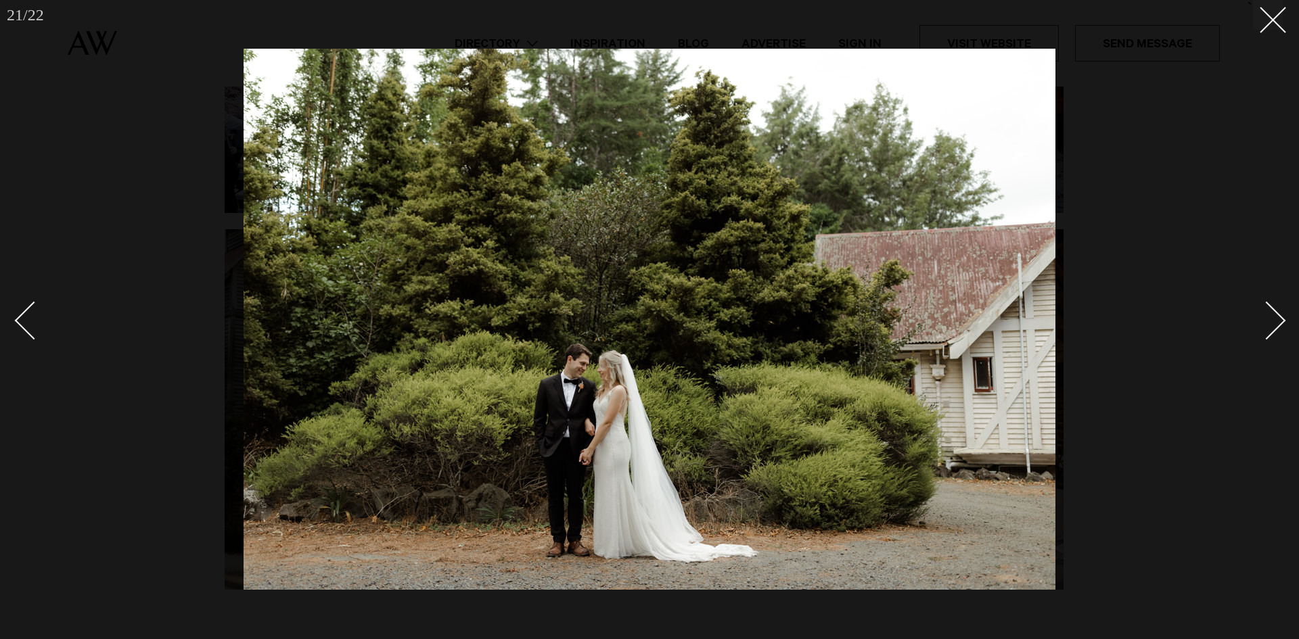
click at [1275, 323] on div "Next slide" at bounding box center [1266, 320] width 39 height 39
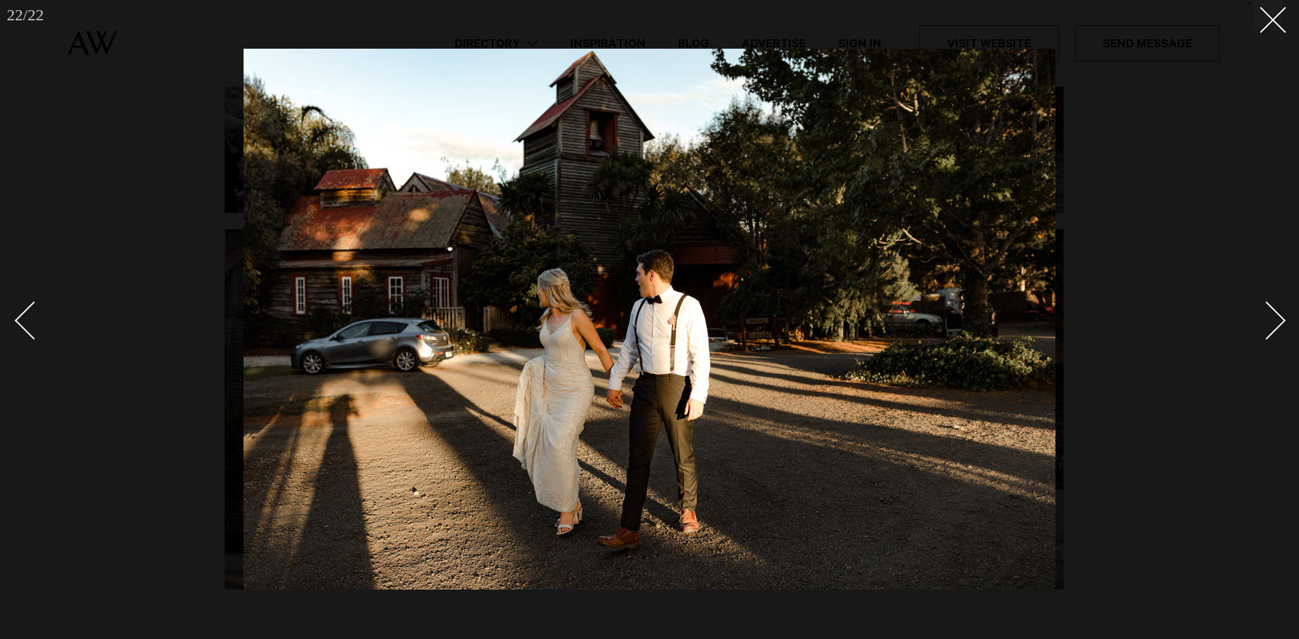
click at [1275, 323] on div "Next slide" at bounding box center [1266, 320] width 39 height 39
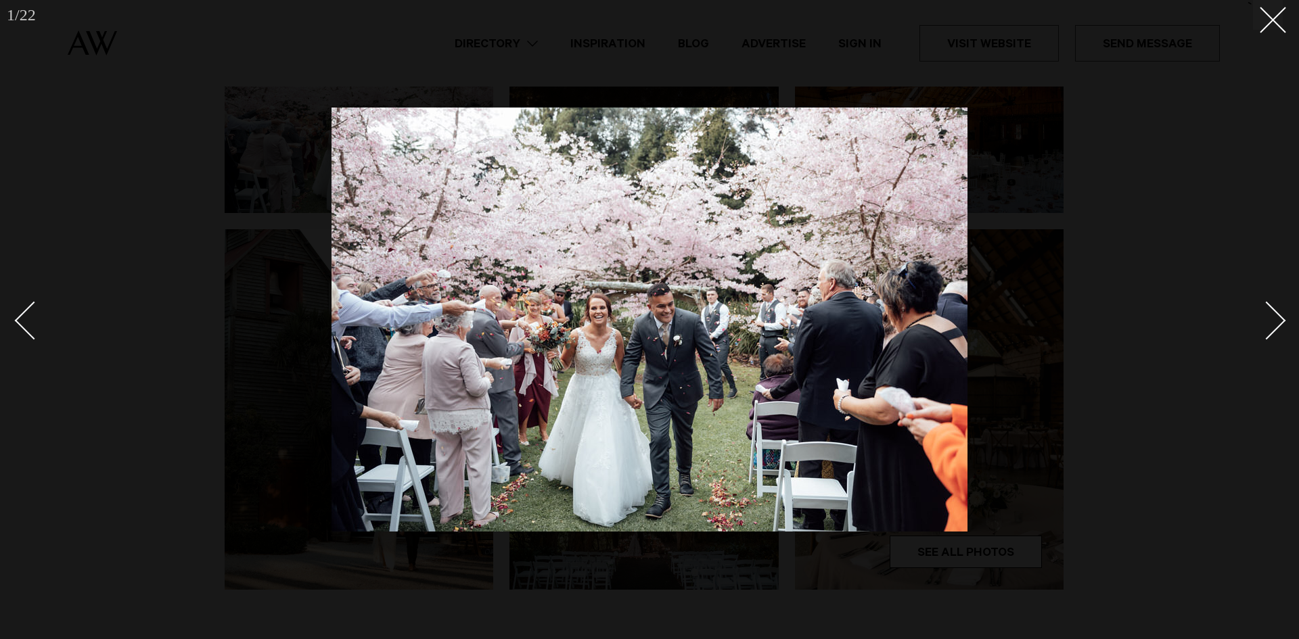
click at [1275, 323] on div "Next slide" at bounding box center [1266, 320] width 39 height 39
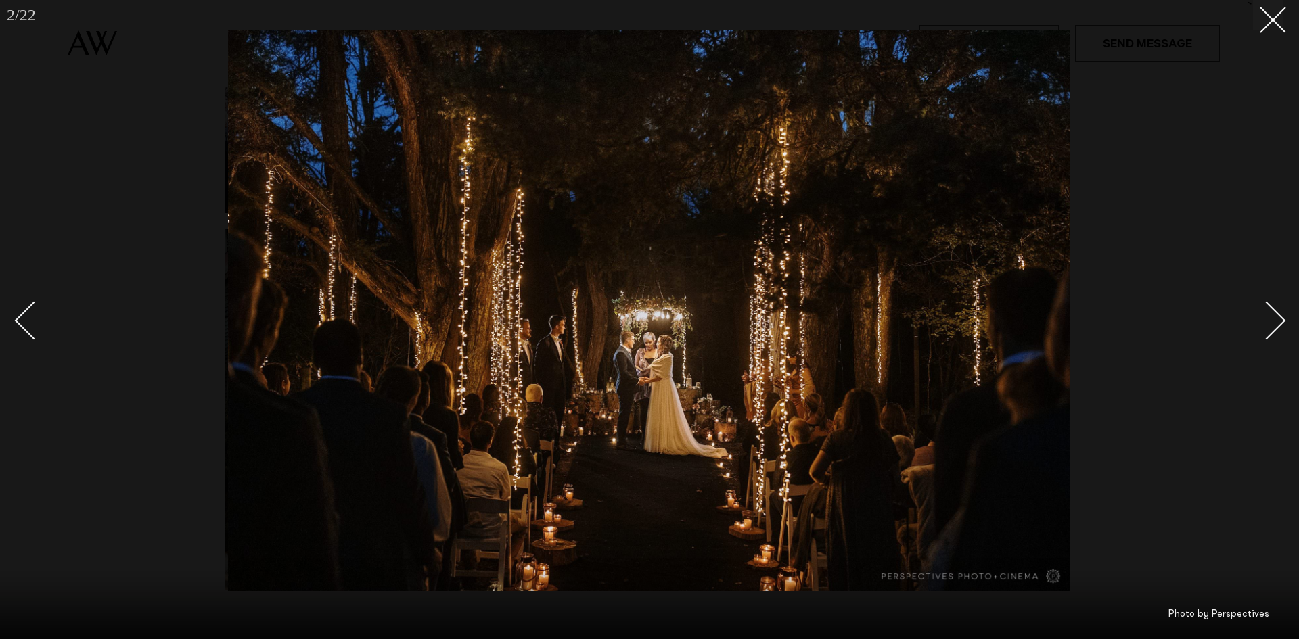
click at [1275, 323] on div "Next slide" at bounding box center [1266, 320] width 39 height 39
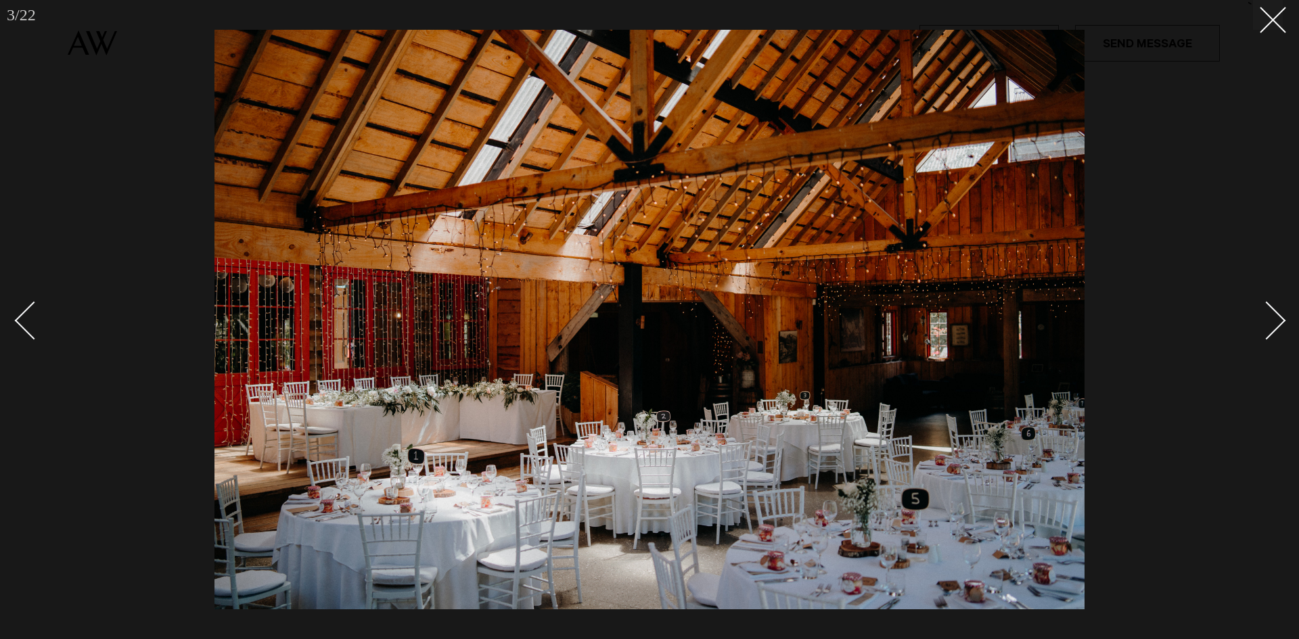
click at [1275, 323] on div "Next slide" at bounding box center [1266, 320] width 39 height 39
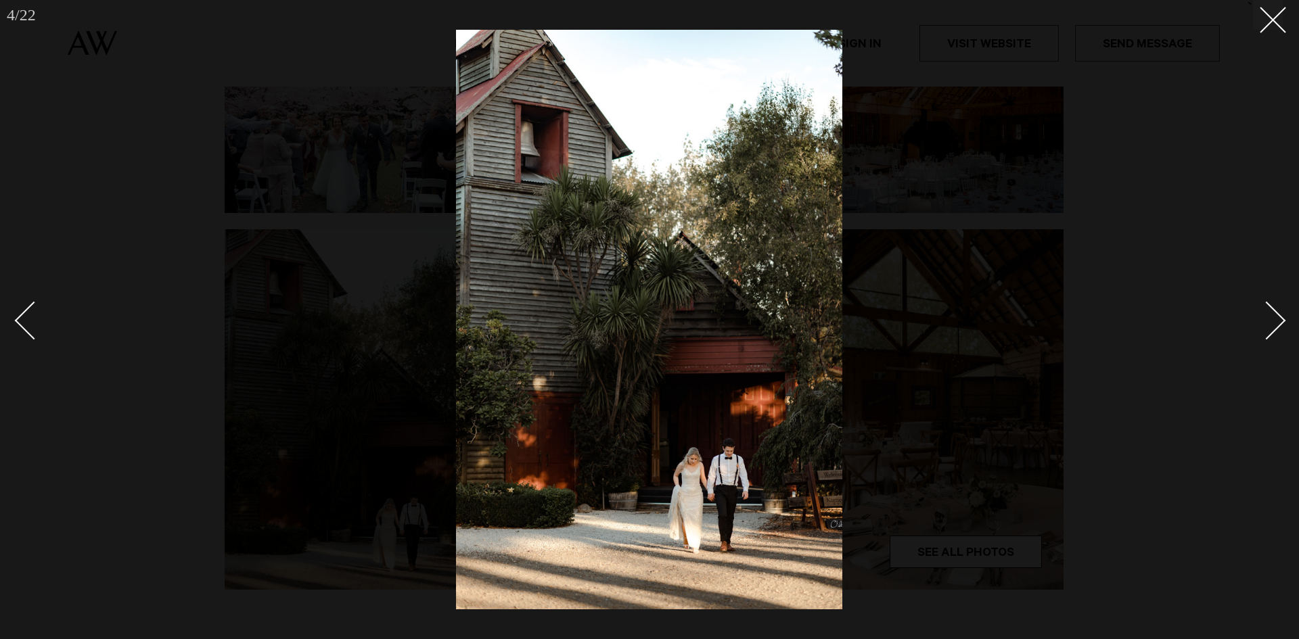
click at [1275, 323] on div "Next slide" at bounding box center [1266, 320] width 39 height 39
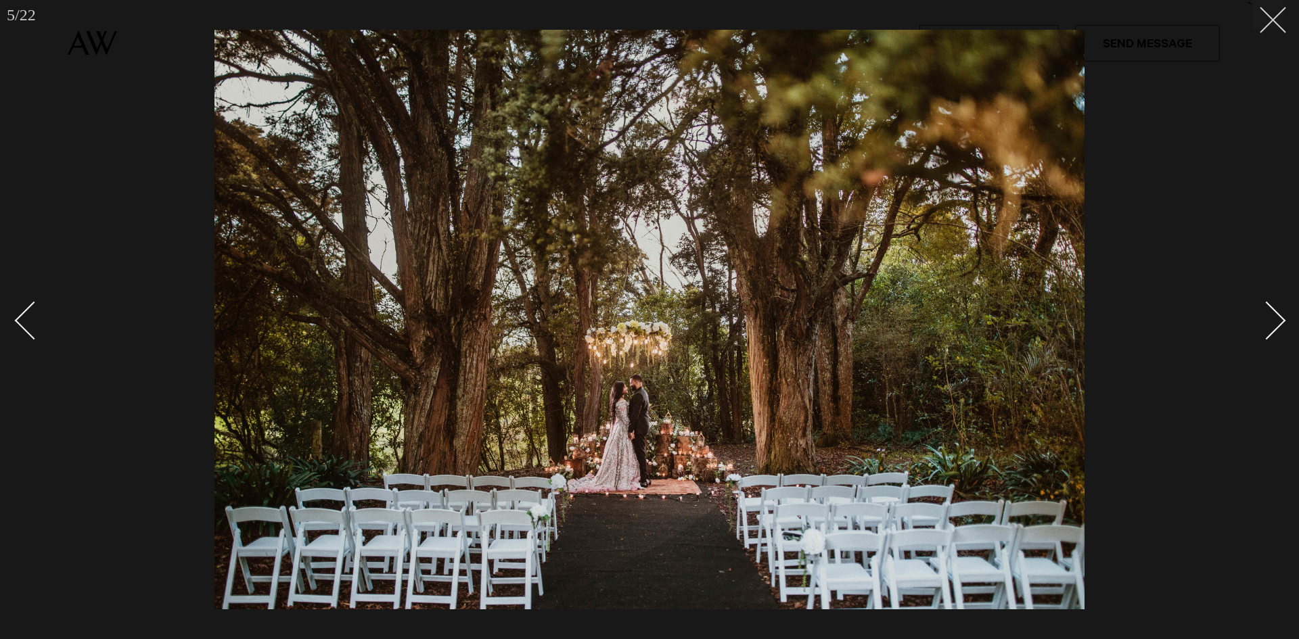
click at [1257, 14] on button at bounding box center [1268, 15] width 30 height 30
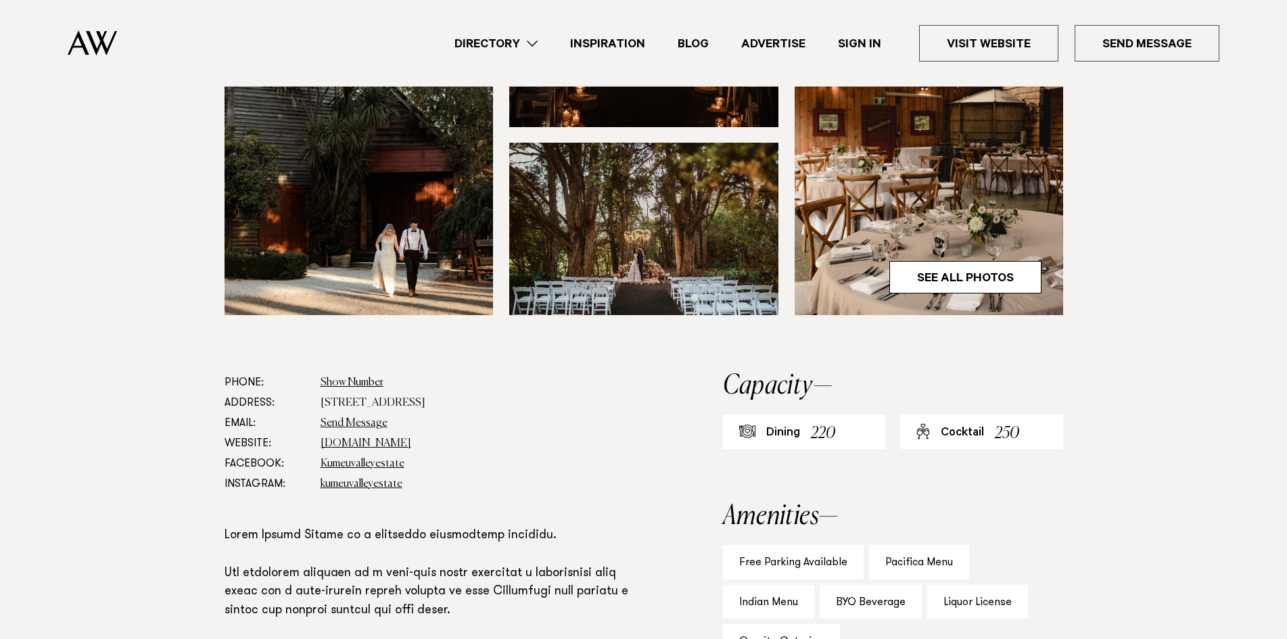
scroll to position [473, 0]
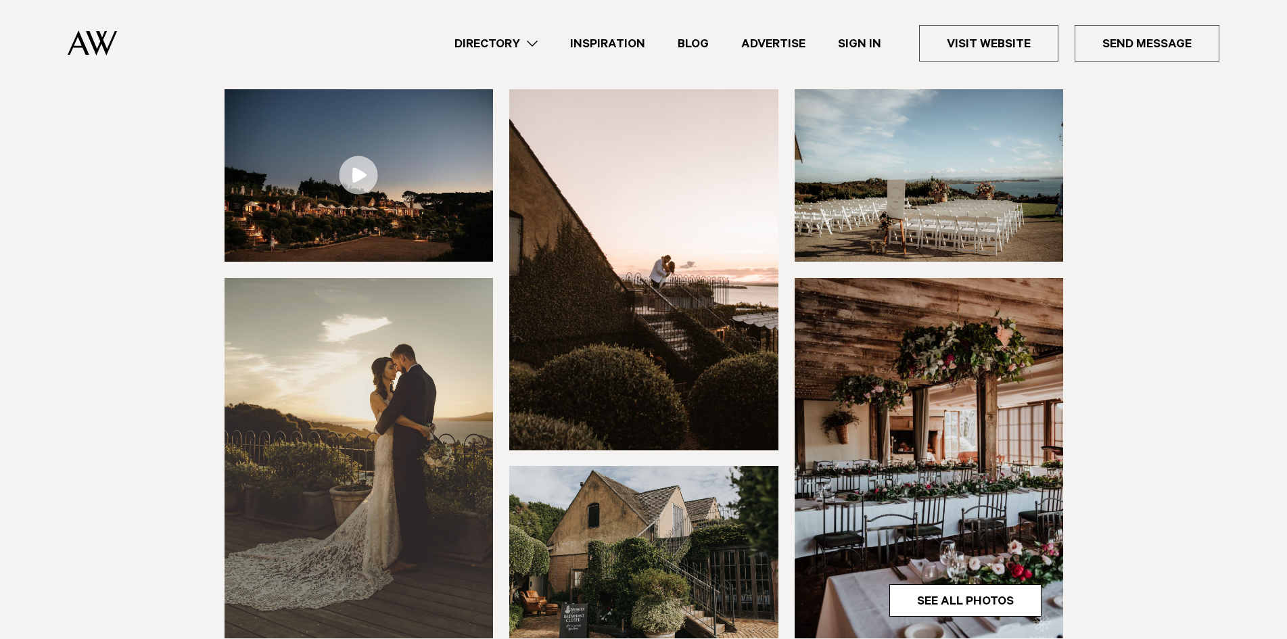
scroll to position [541, 0]
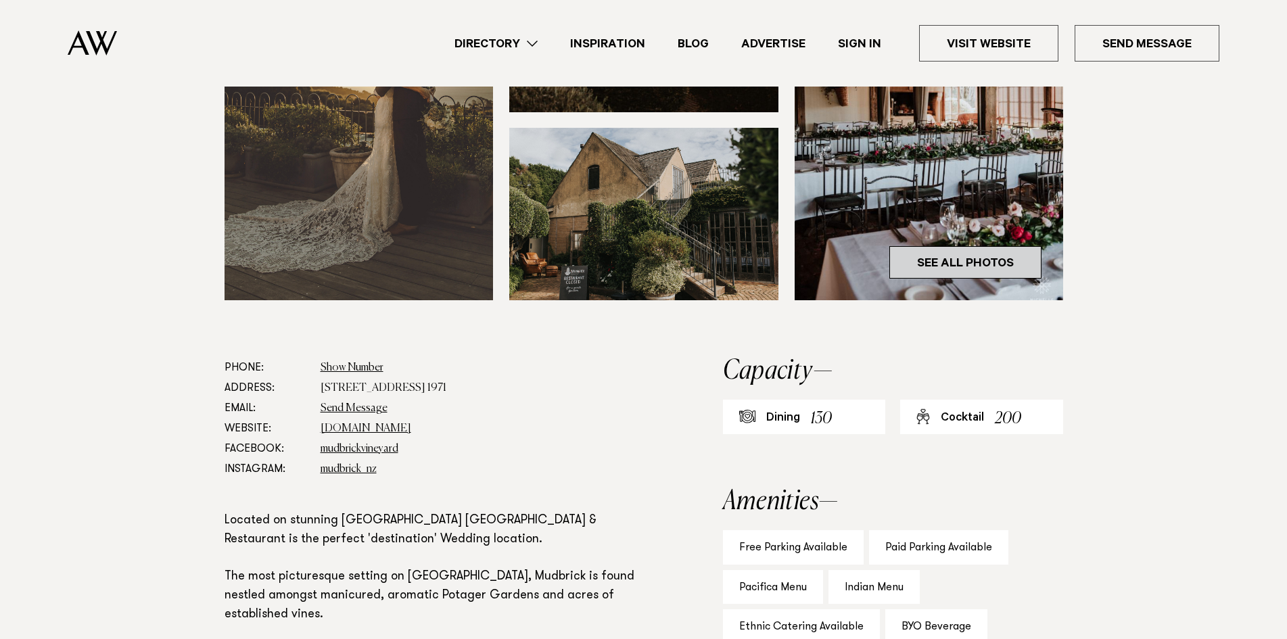
click at [995, 264] on link "See All Photos" at bounding box center [965, 262] width 152 height 32
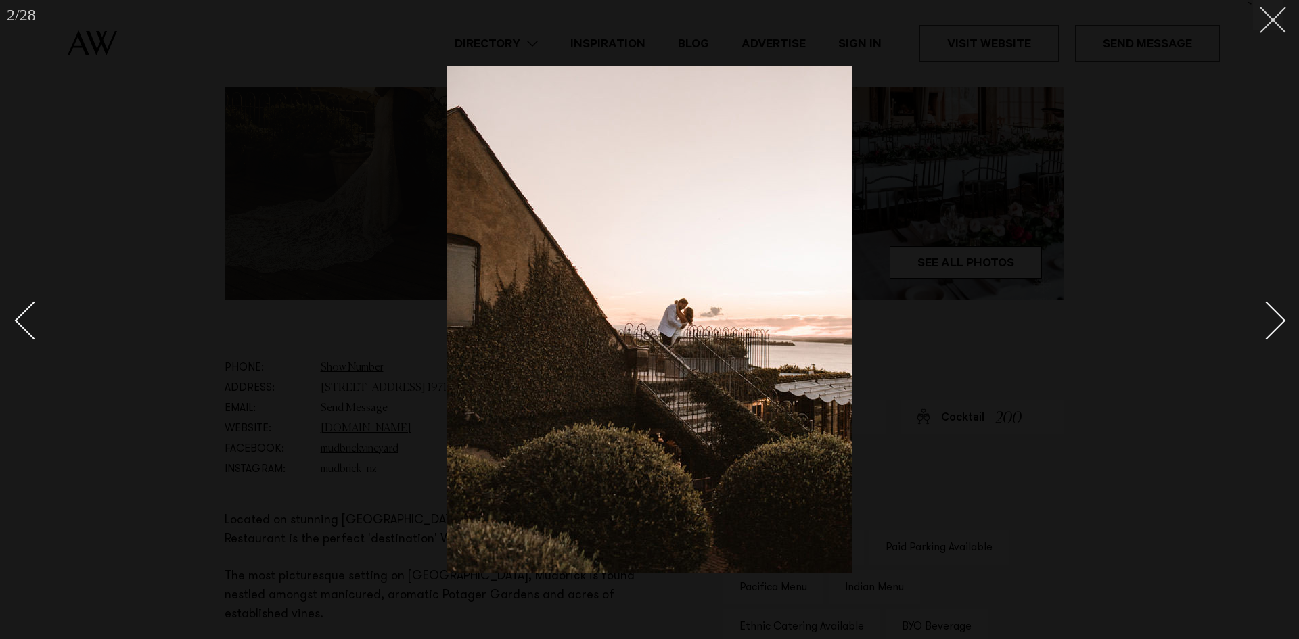
click at [1270, 24] on button at bounding box center [1268, 15] width 30 height 30
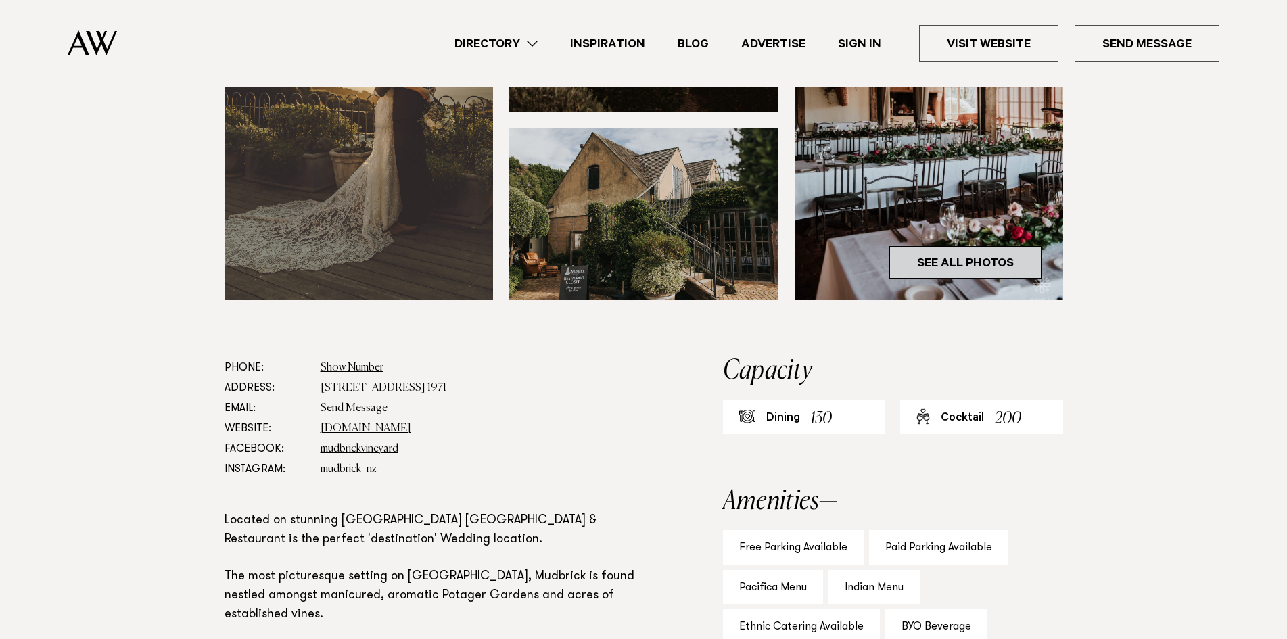
click at [977, 255] on link "See All Photos" at bounding box center [965, 262] width 152 height 32
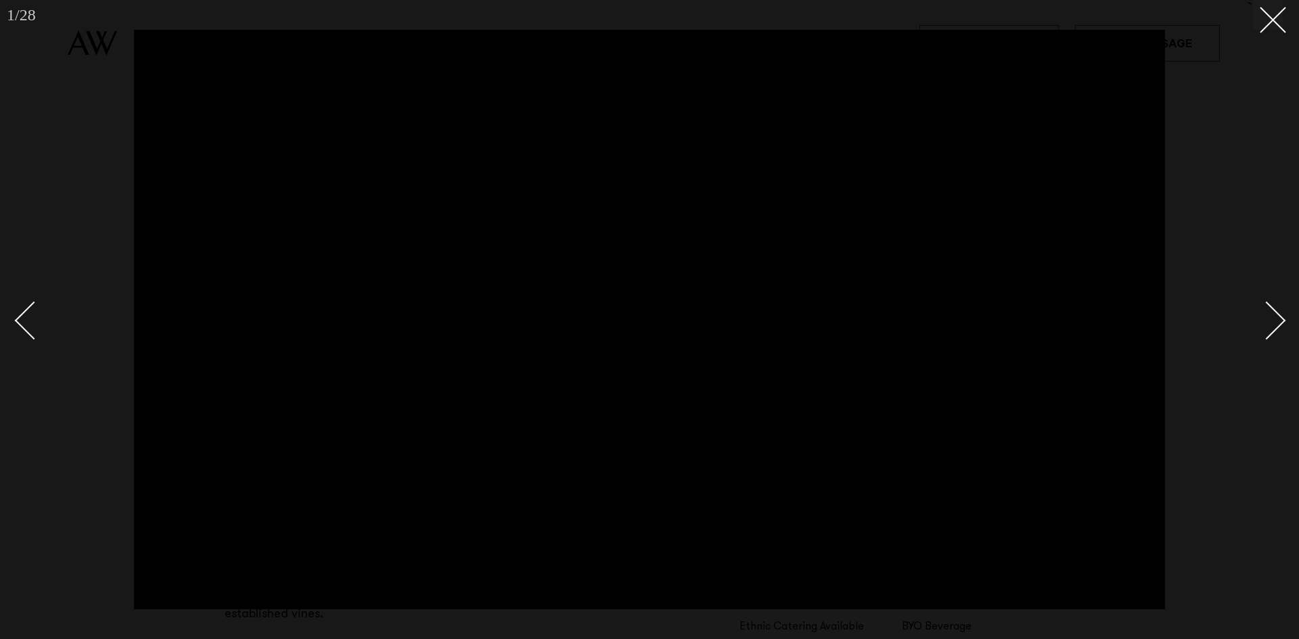
click at [1284, 317] on div at bounding box center [649, 319] width 1299 height 639
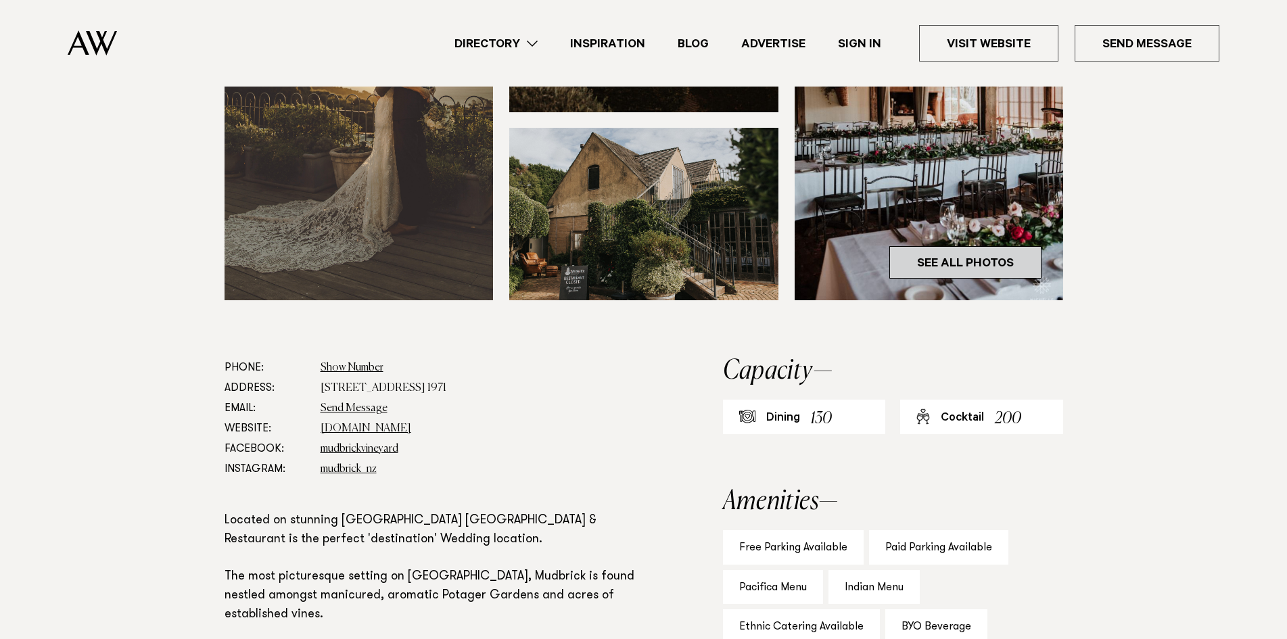
click at [993, 264] on link "See All Photos" at bounding box center [965, 262] width 152 height 32
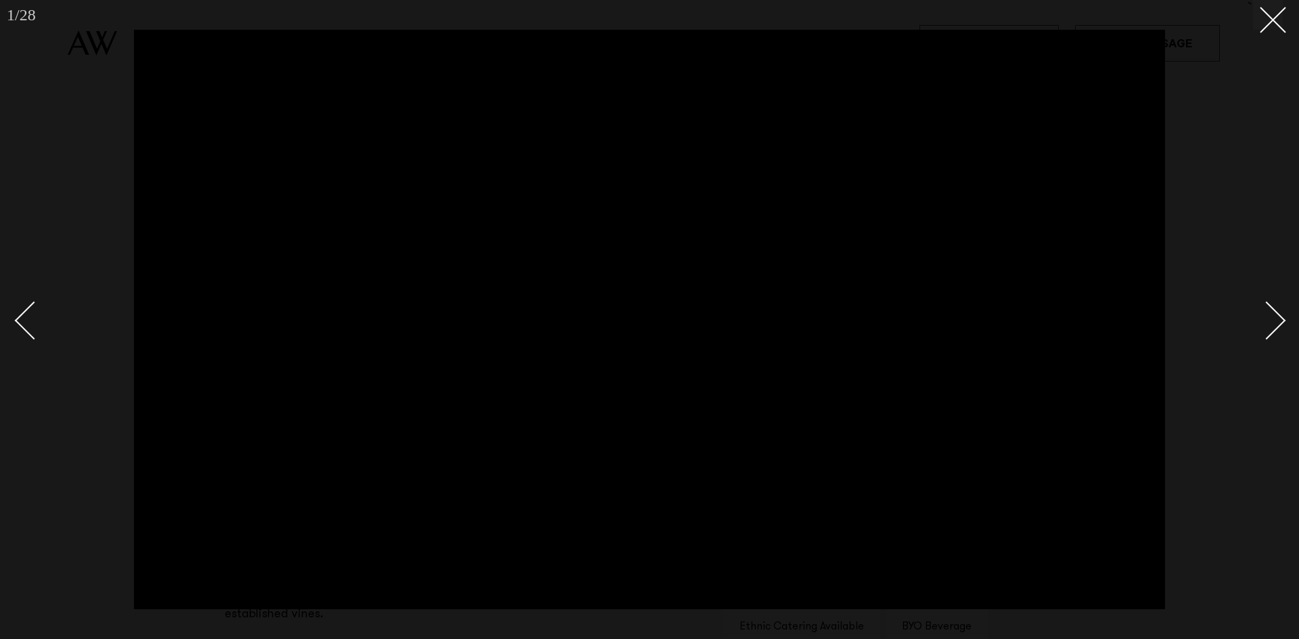
click at [1285, 315] on div at bounding box center [649, 319] width 1299 height 639
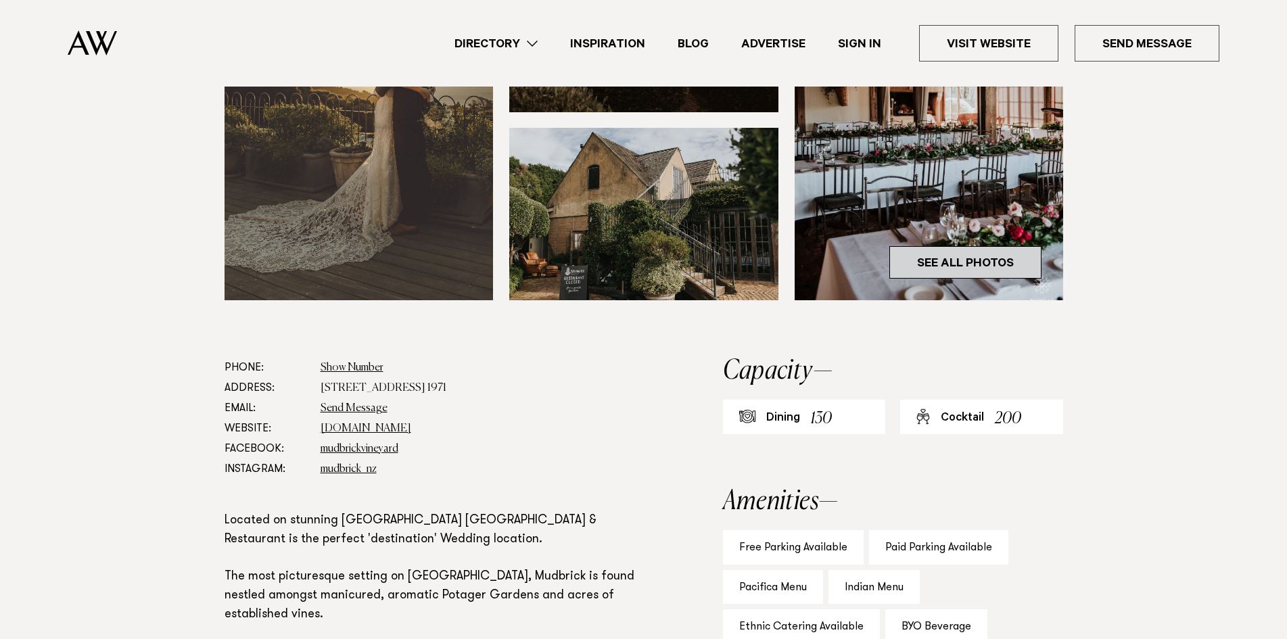
click at [981, 262] on link "See All Photos" at bounding box center [965, 262] width 152 height 32
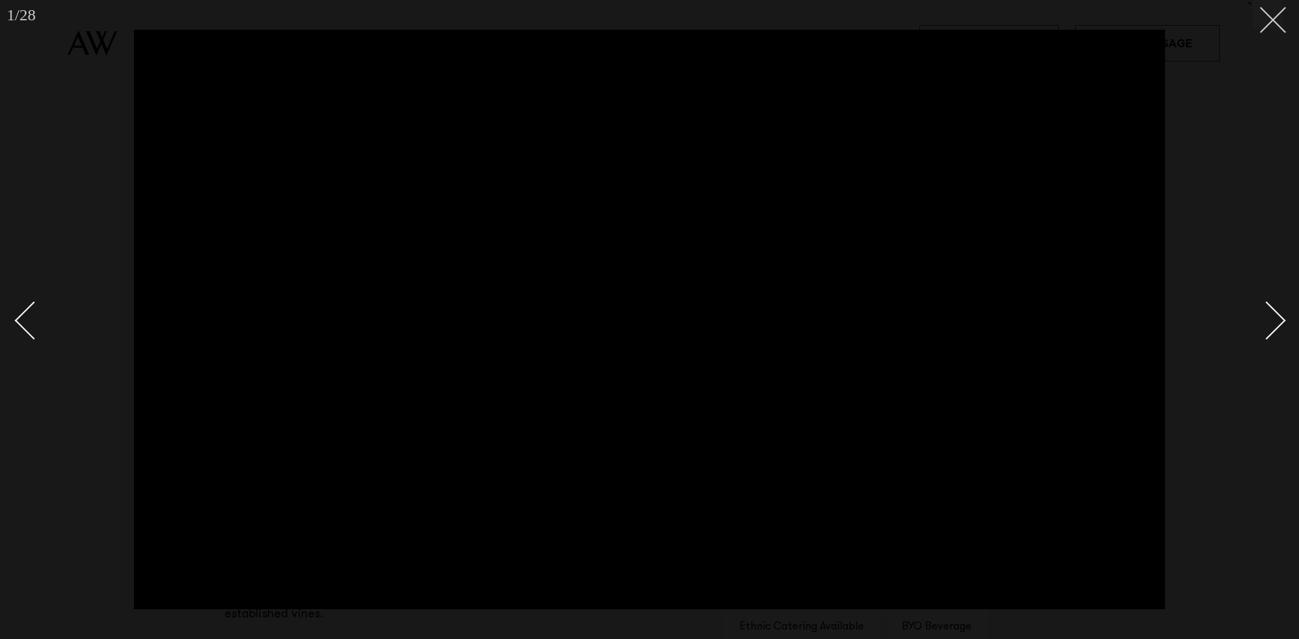
drag, startPoint x: 1255, startPoint y: 18, endPoint x: 1267, endPoint y: 21, distance: 12.5
click at [1257, 18] on button at bounding box center [1268, 15] width 30 height 30
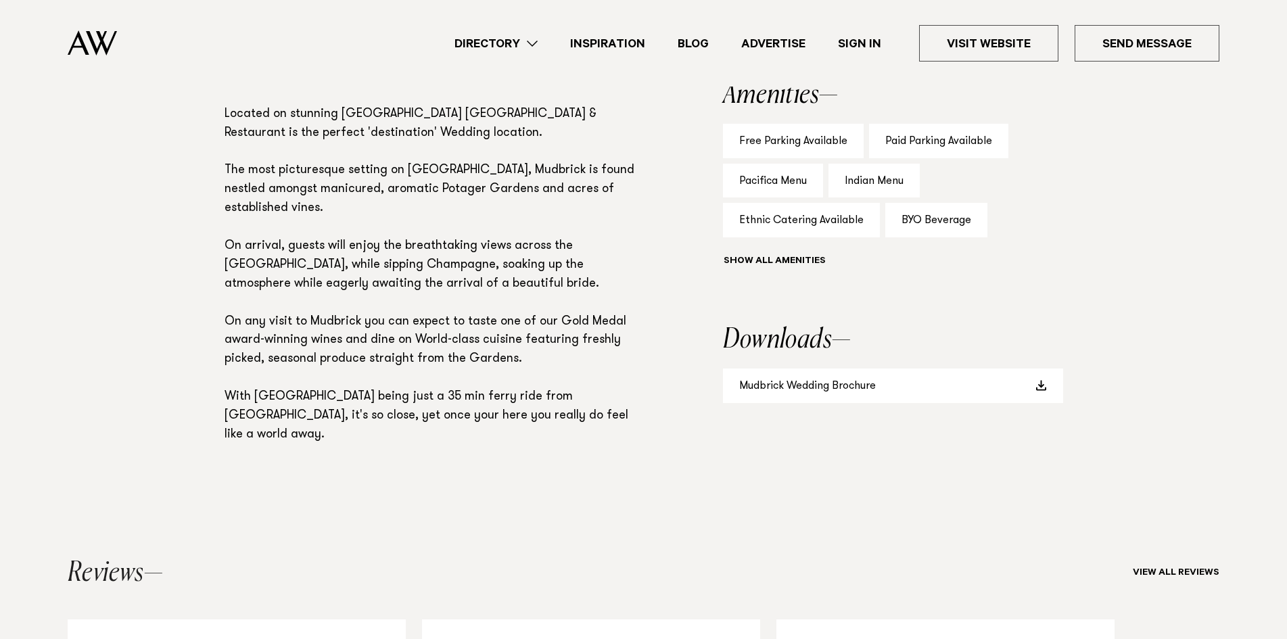
scroll to position [947, 0]
click at [841, 387] on link "Mudbrick Wedding Brochure" at bounding box center [893, 386] width 340 height 34
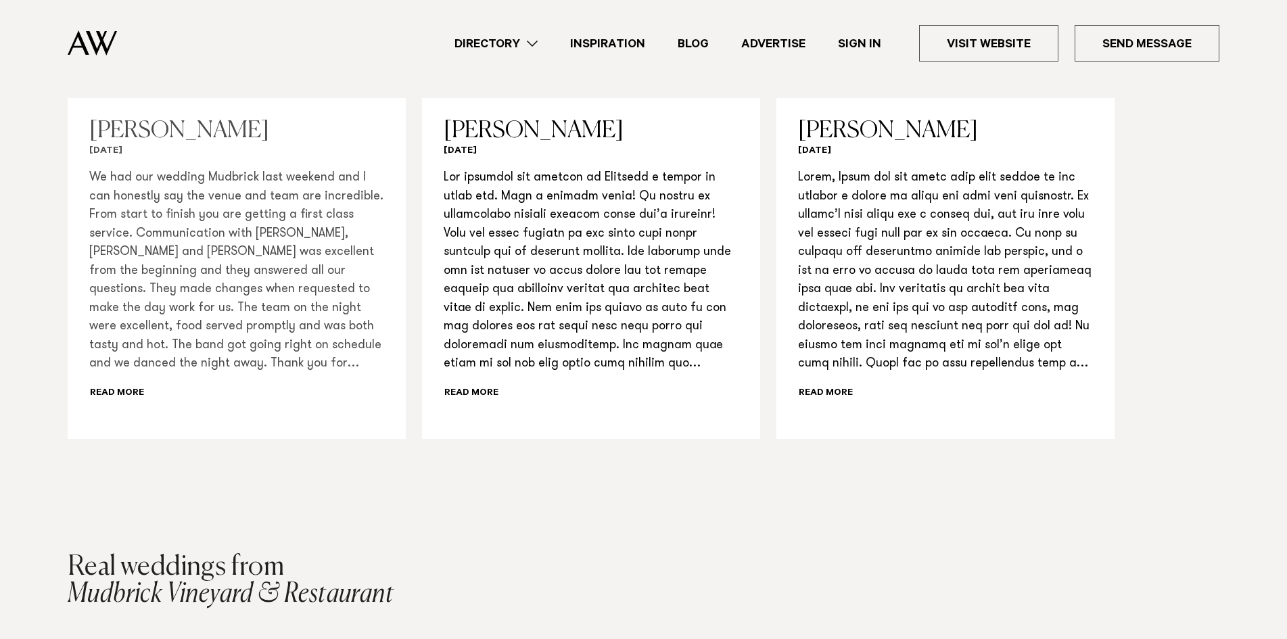
scroll to position [1285, 0]
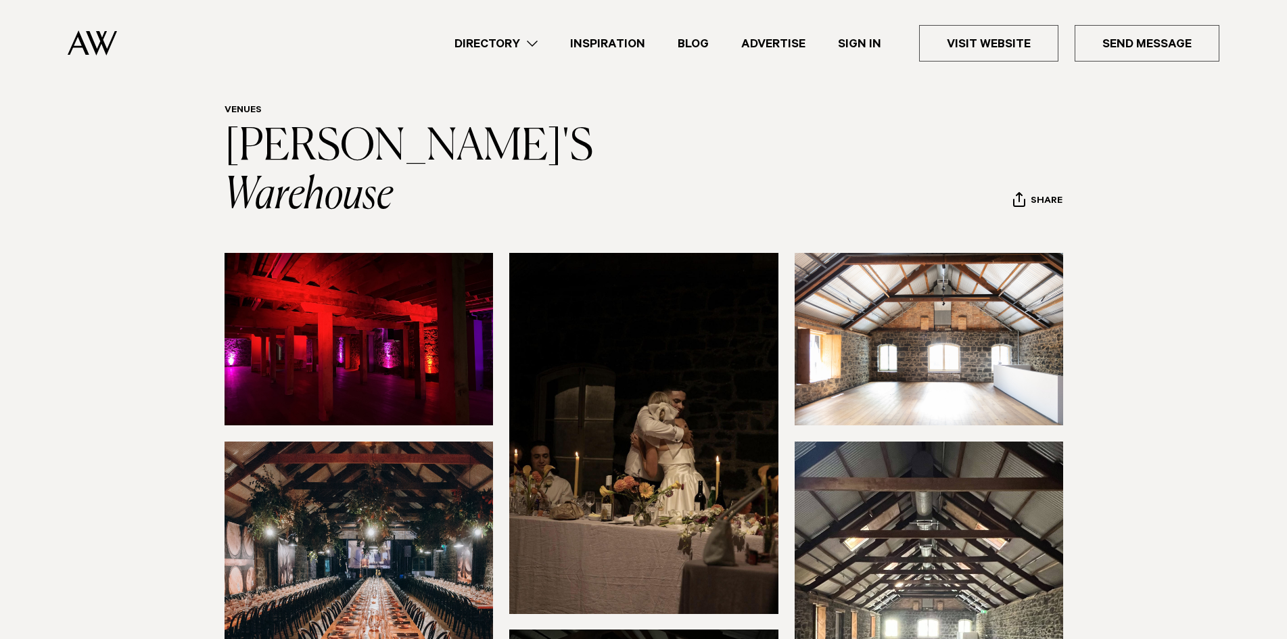
scroll to position [203, 0]
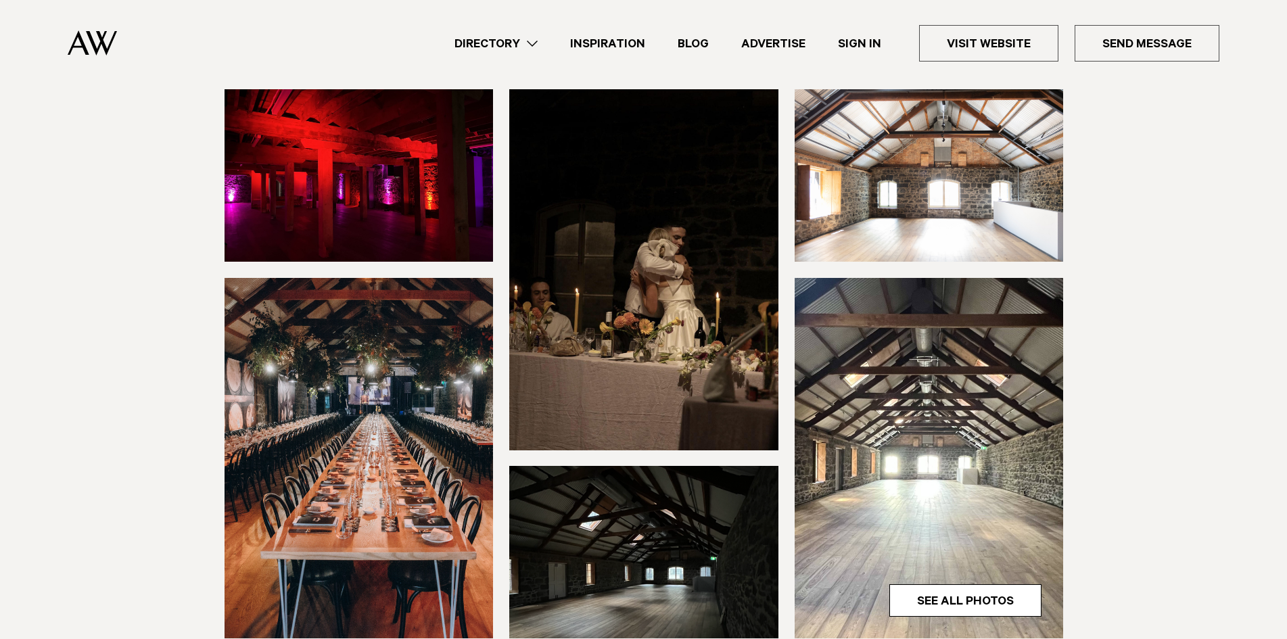
click at [379, 369] on img at bounding box center [359, 458] width 269 height 361
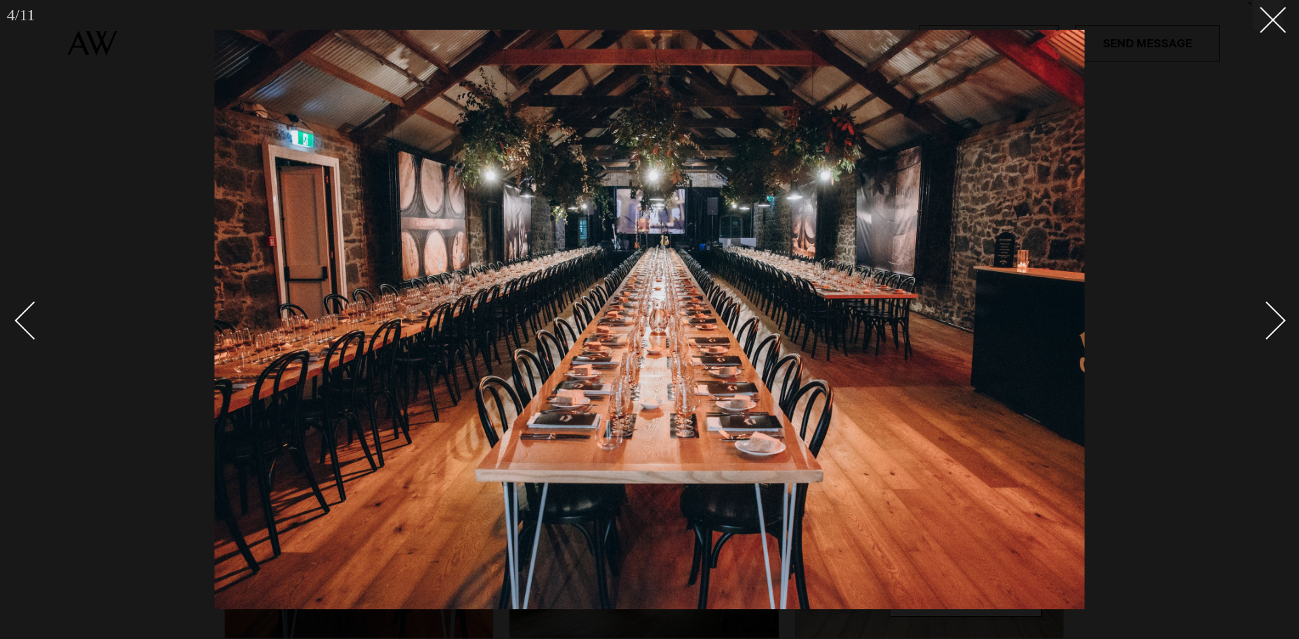
click at [1285, 320] on div "Next slide" at bounding box center [1266, 320] width 39 height 39
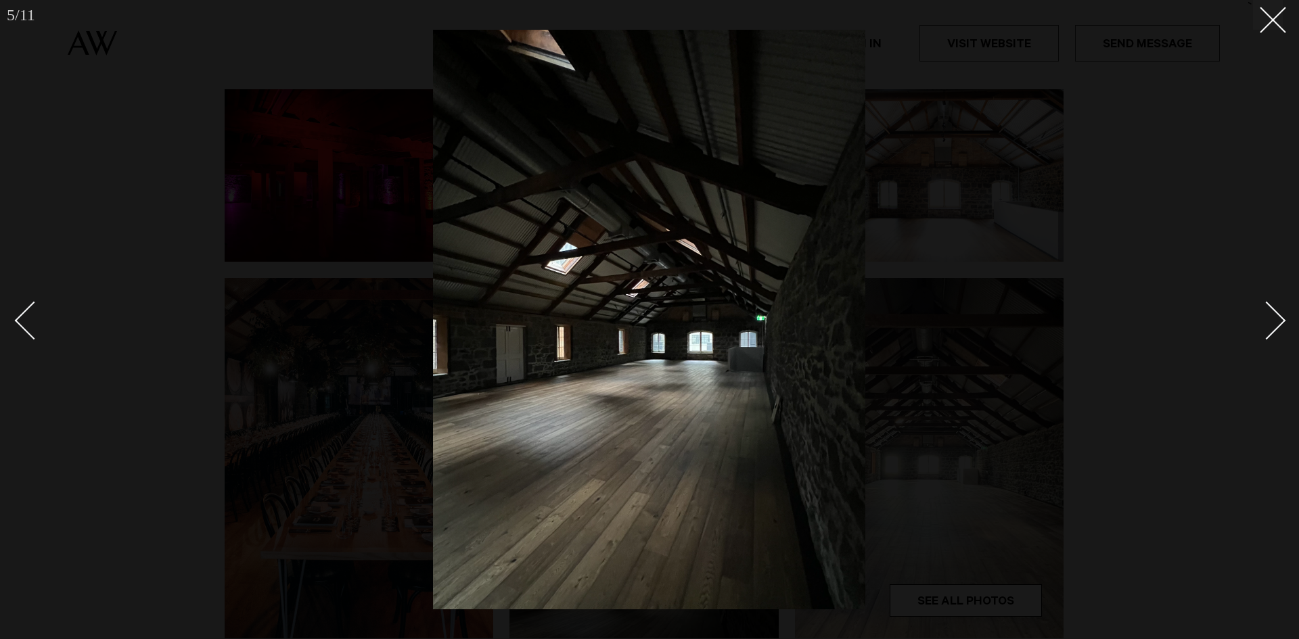
click at [1284, 320] on div "Next slide" at bounding box center [1266, 320] width 39 height 39
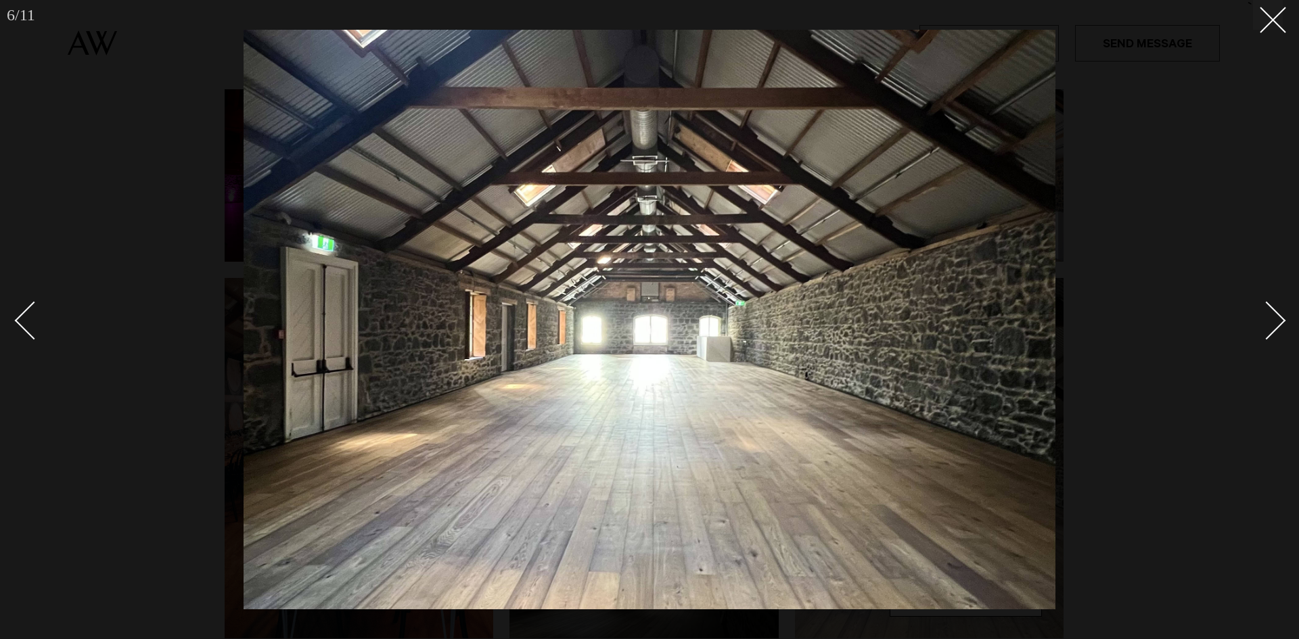
click at [1283, 320] on div "Next slide" at bounding box center [1266, 320] width 39 height 39
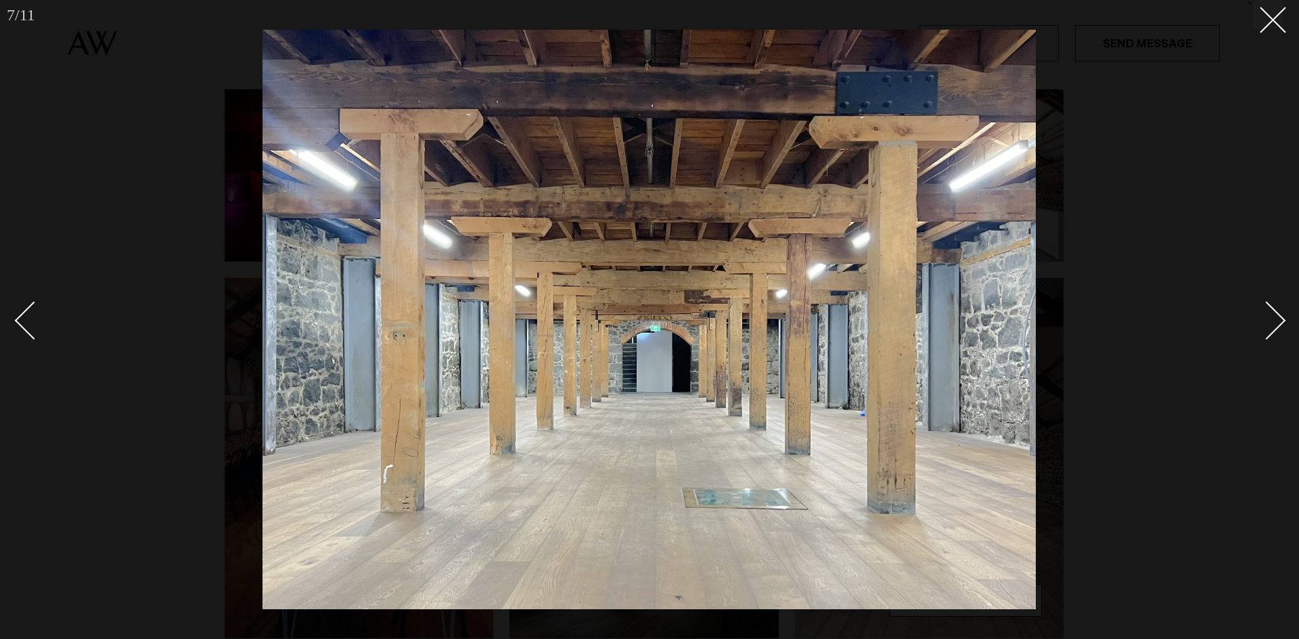
click at [1282, 320] on div "Next slide" at bounding box center [1266, 320] width 39 height 39
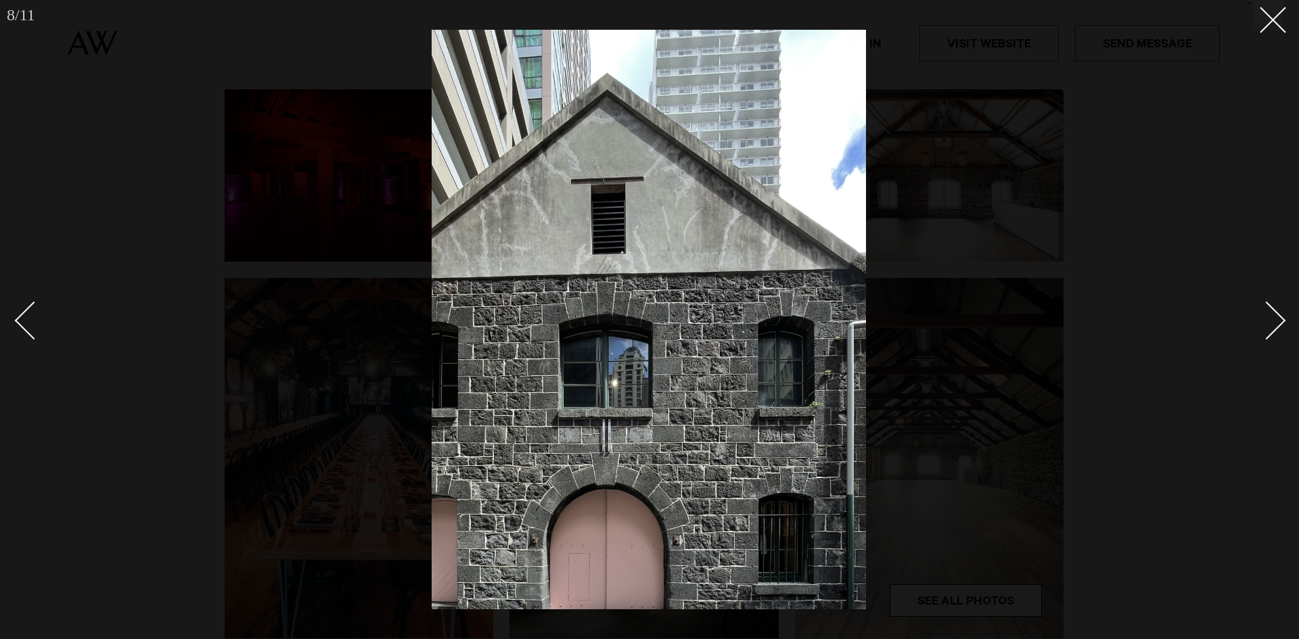
click at [1281, 320] on div "Next slide" at bounding box center [1266, 320] width 39 height 39
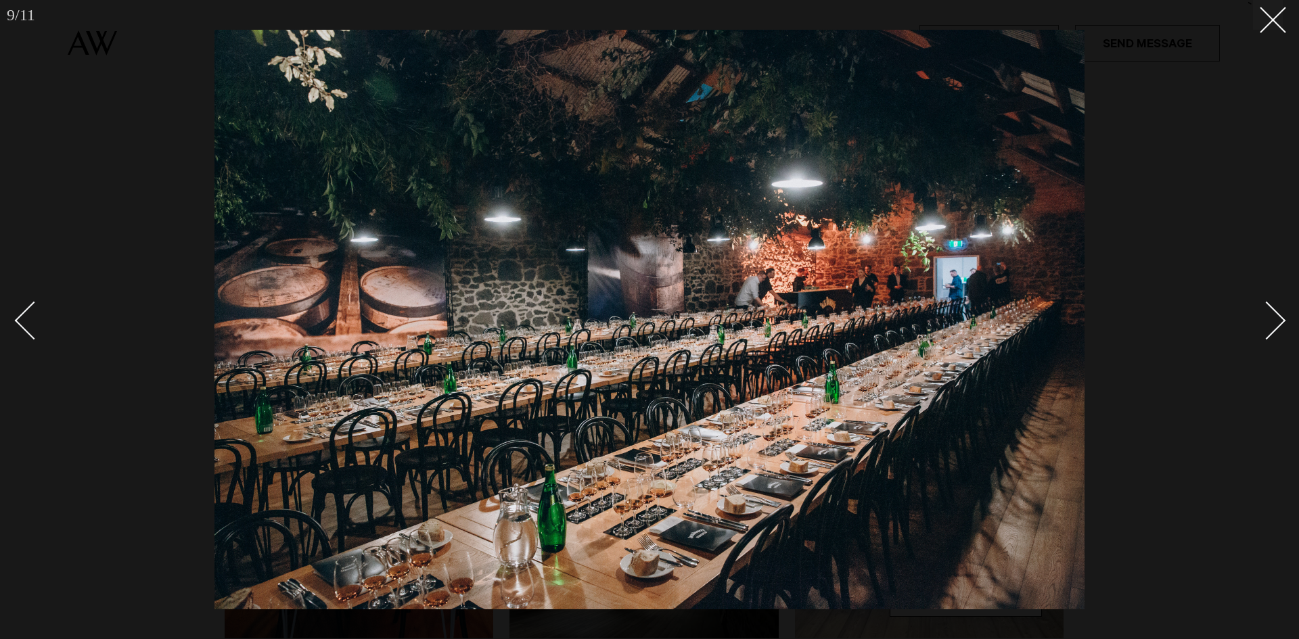
click at [1281, 320] on div "Next slide" at bounding box center [1266, 320] width 39 height 39
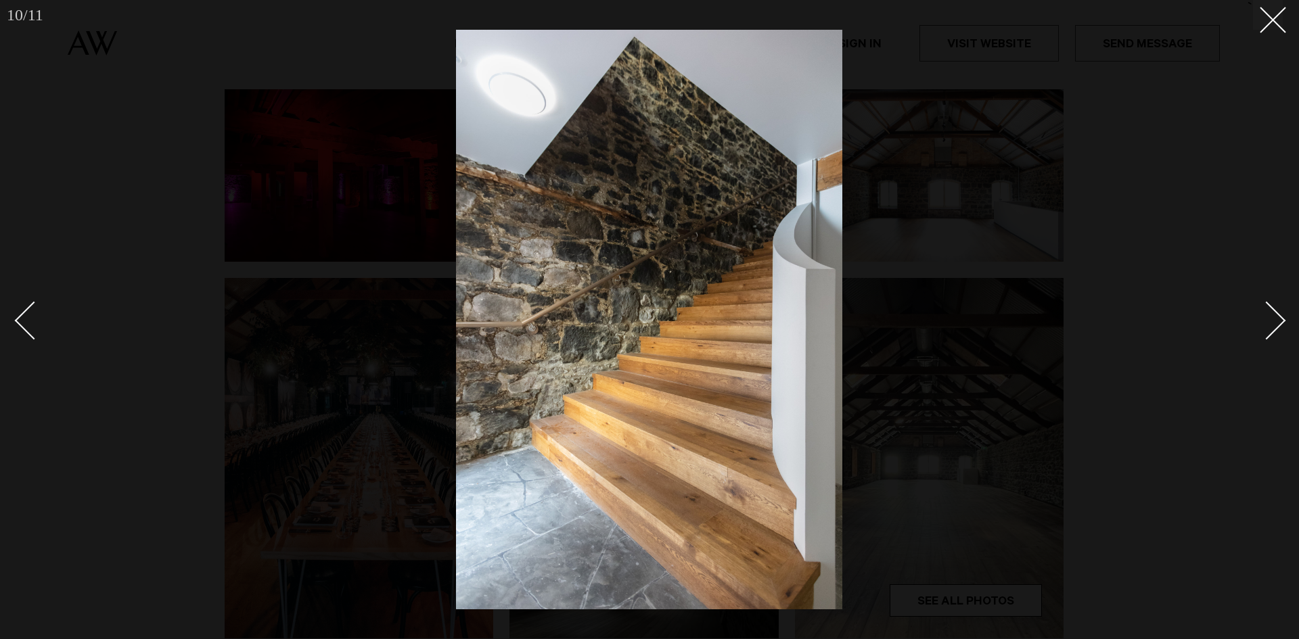
click at [1280, 321] on div "Next slide" at bounding box center [1266, 320] width 39 height 39
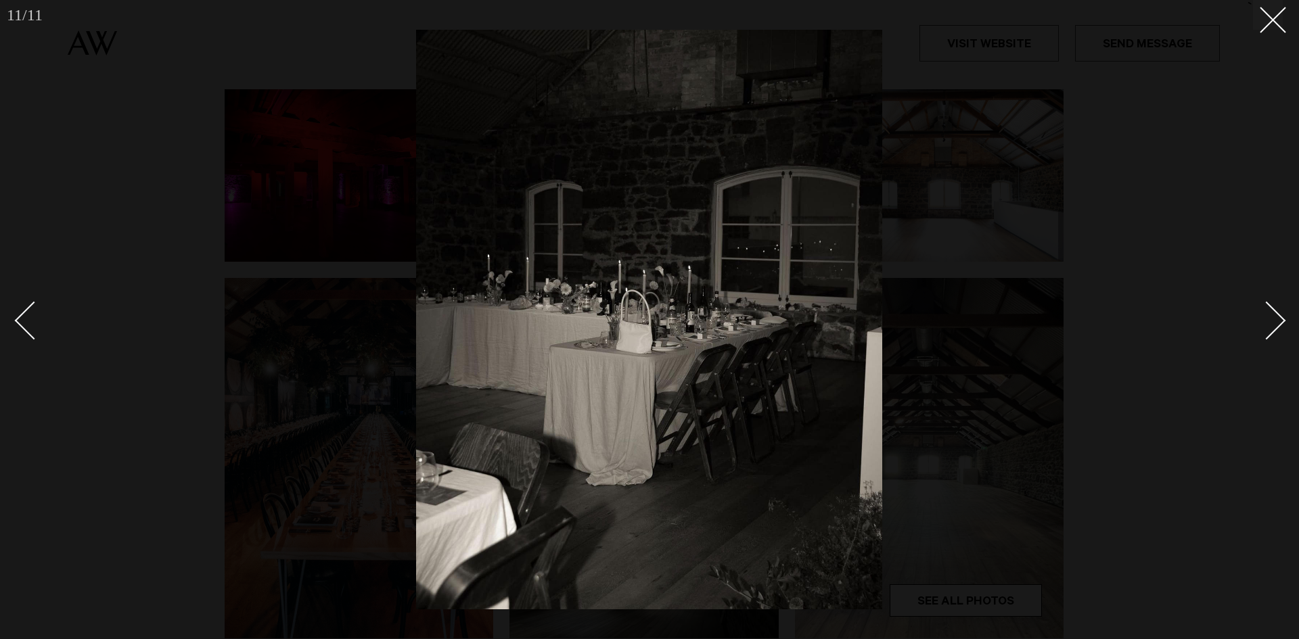
click at [1286, 24] on div at bounding box center [649, 319] width 1299 height 639
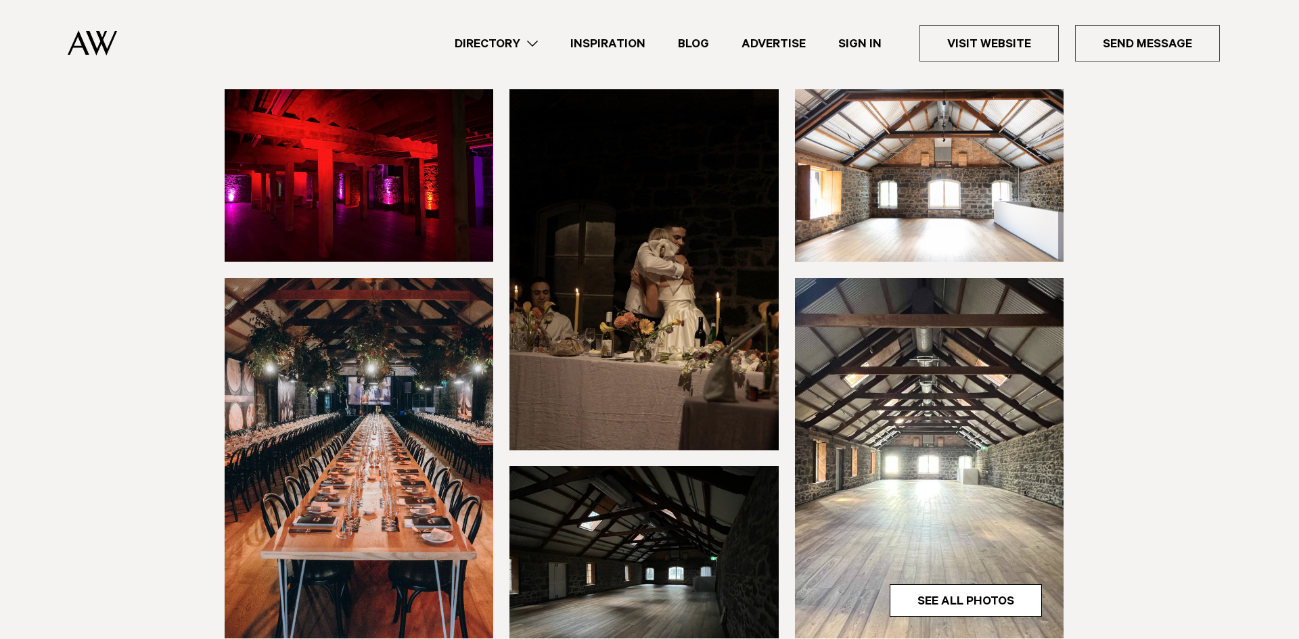
click at [1274, 21] on div at bounding box center [649, 319] width 1299 height 639
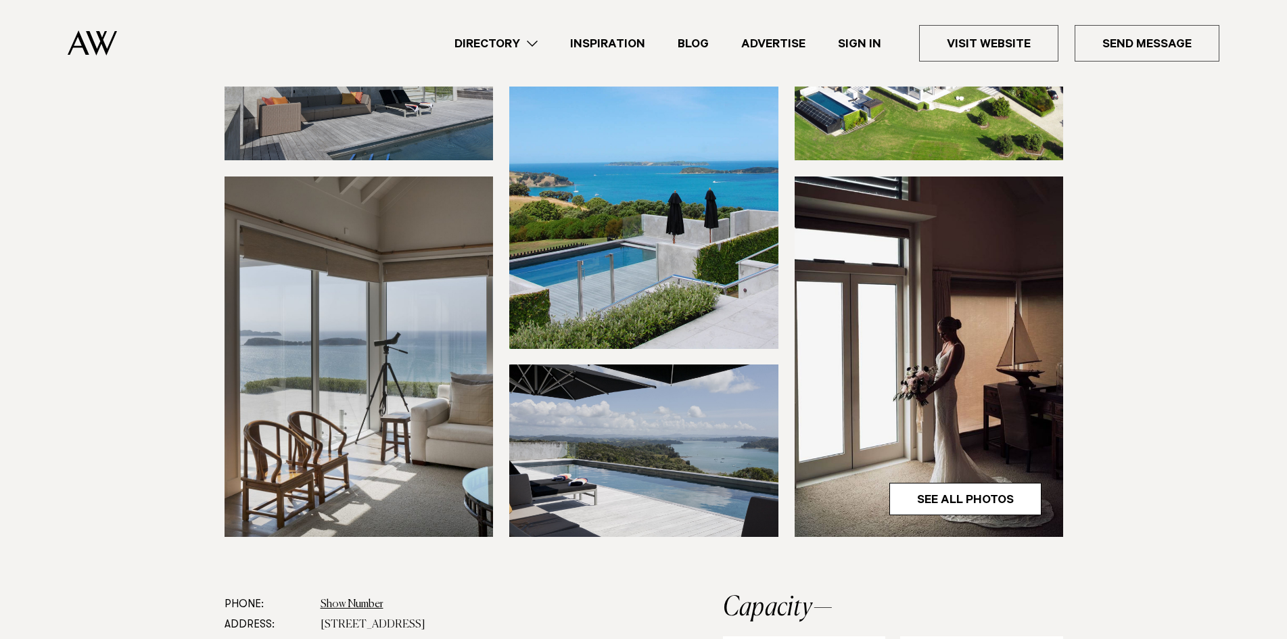
scroll to position [338, 0]
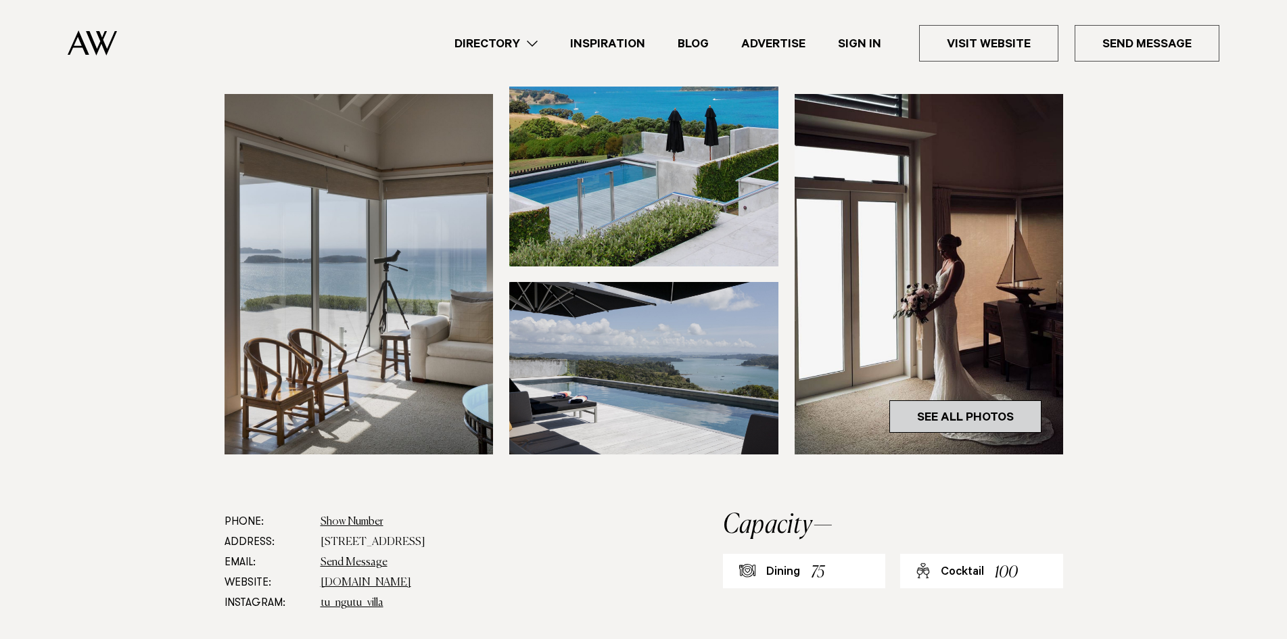
click at [988, 419] on link "See All Photos" at bounding box center [965, 416] width 152 height 32
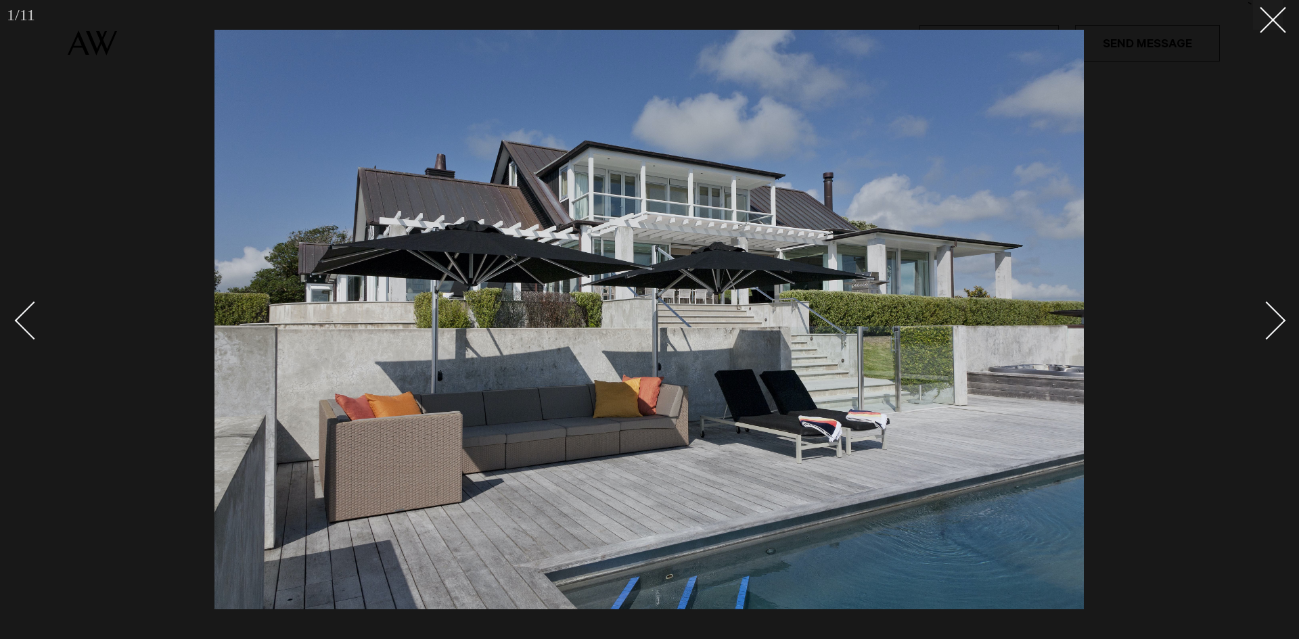
click at [1283, 317] on div at bounding box center [649, 319] width 1299 height 639
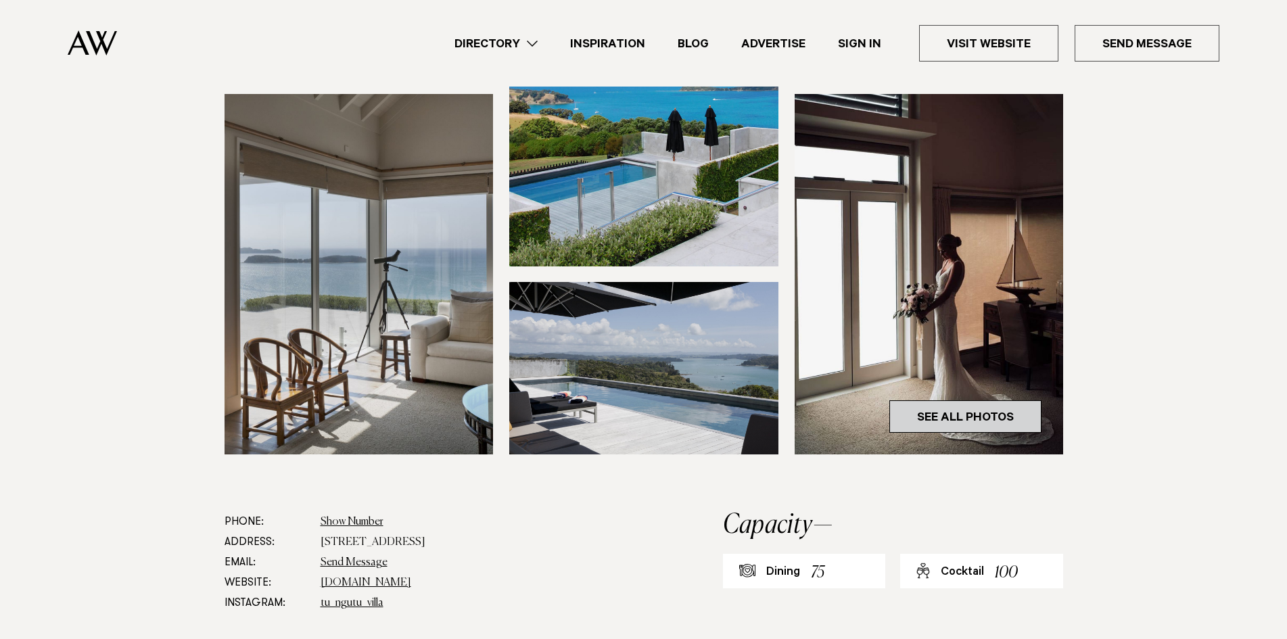
click at [992, 415] on link "See All Photos" at bounding box center [965, 416] width 152 height 32
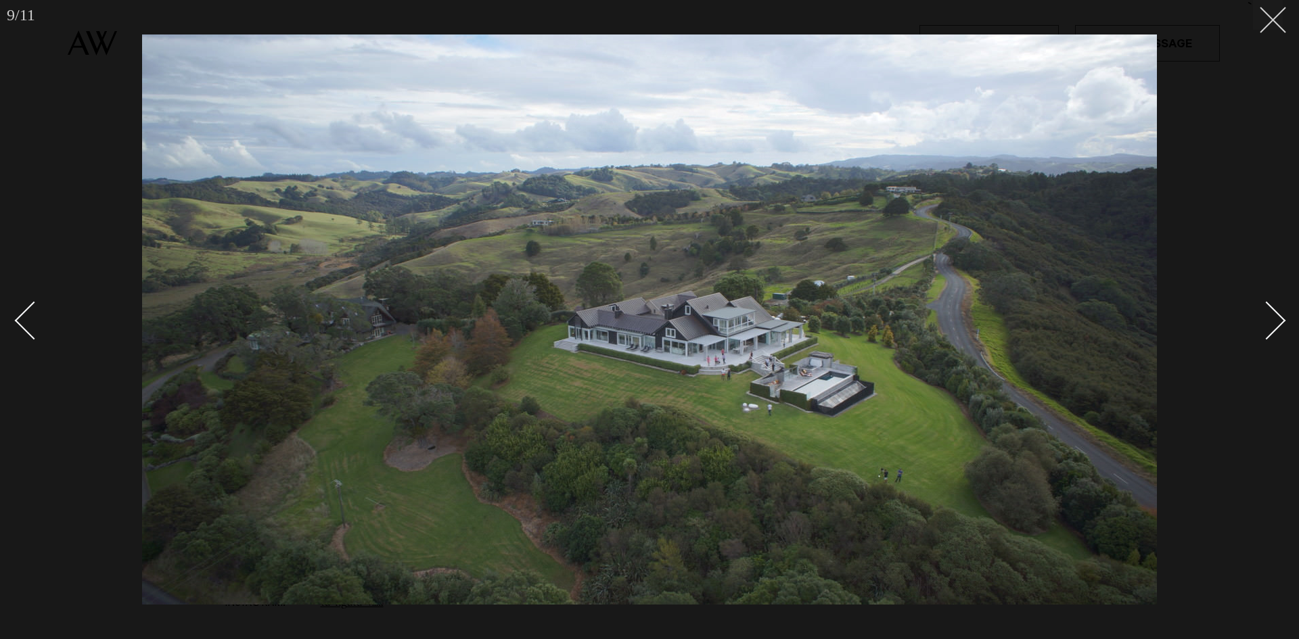
click at [1270, 21] on icon at bounding box center [1267, 15] width 16 height 16
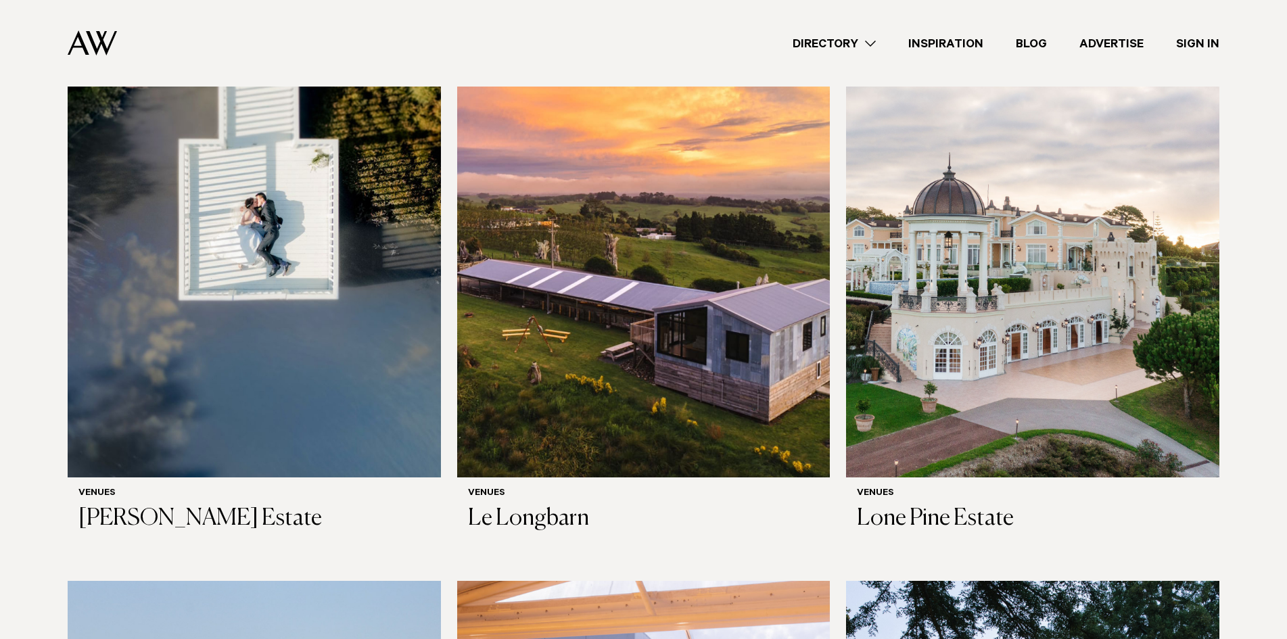
scroll to position [1150, 0]
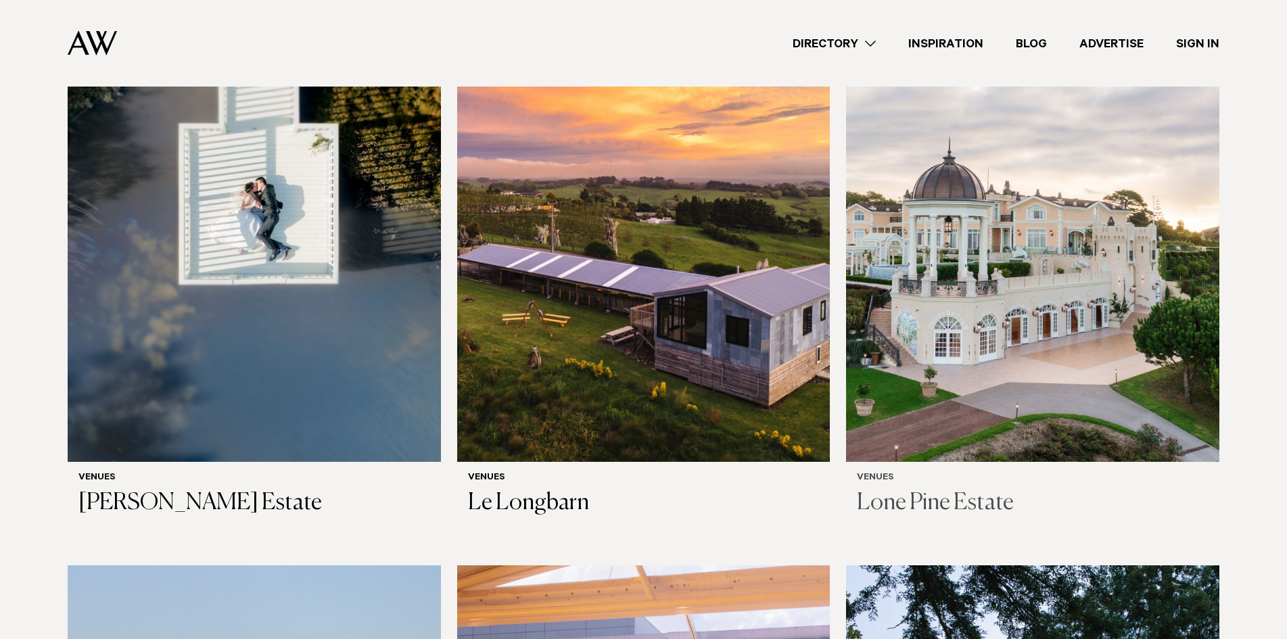
click at [1063, 256] on img at bounding box center [1032, 211] width 373 height 501
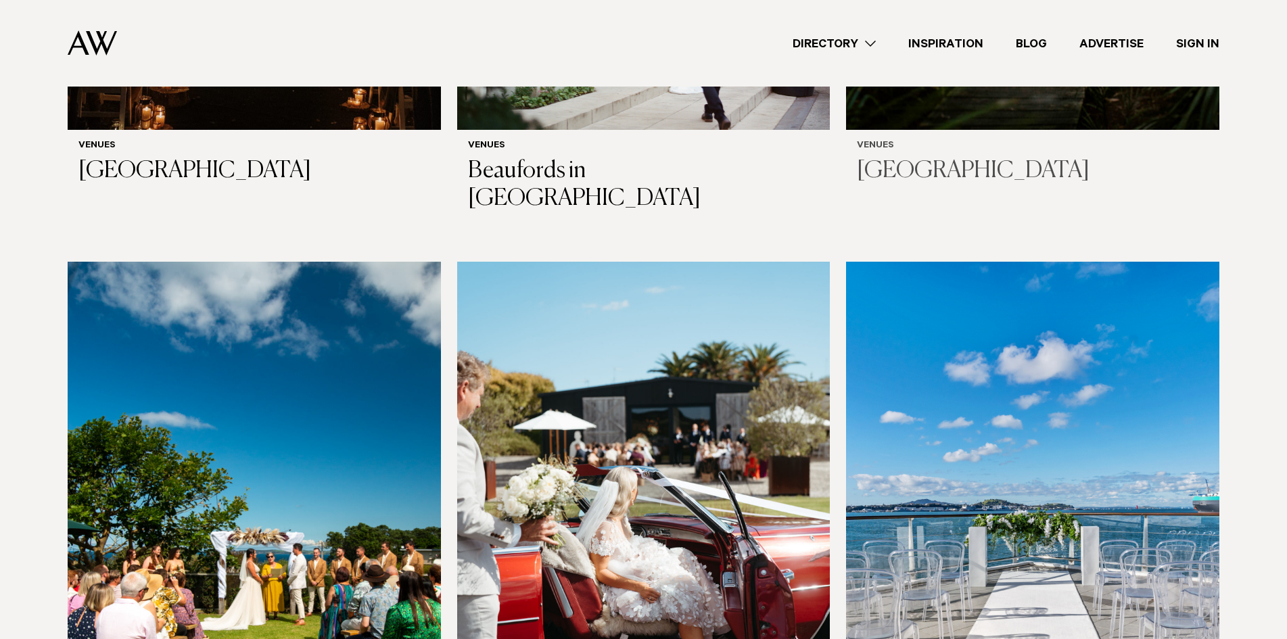
scroll to position [4662, 0]
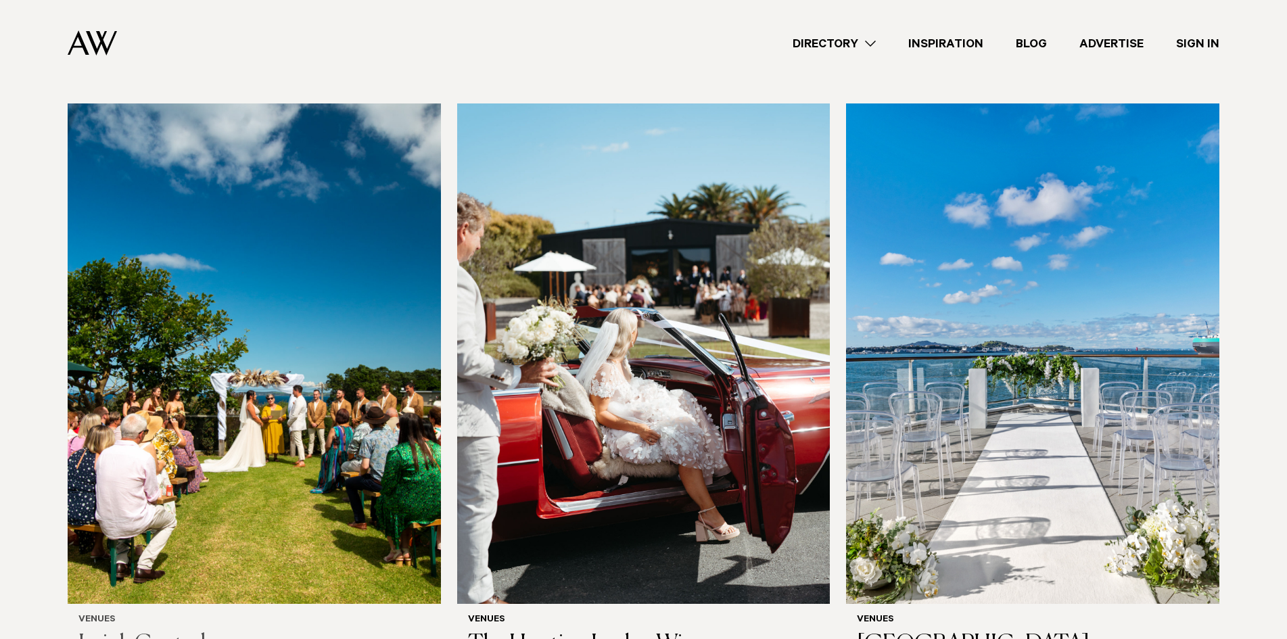
click at [332, 304] on img at bounding box center [254, 353] width 373 height 501
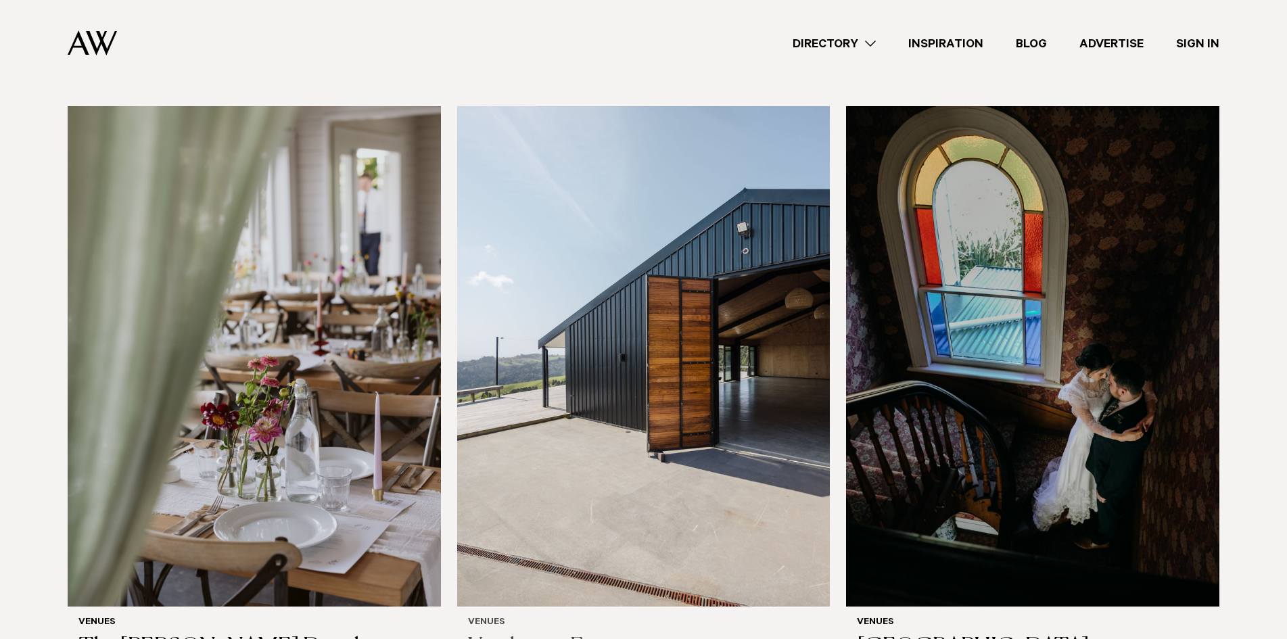
scroll to position [5263, 0]
click at [647, 328] on img at bounding box center [643, 357] width 373 height 501
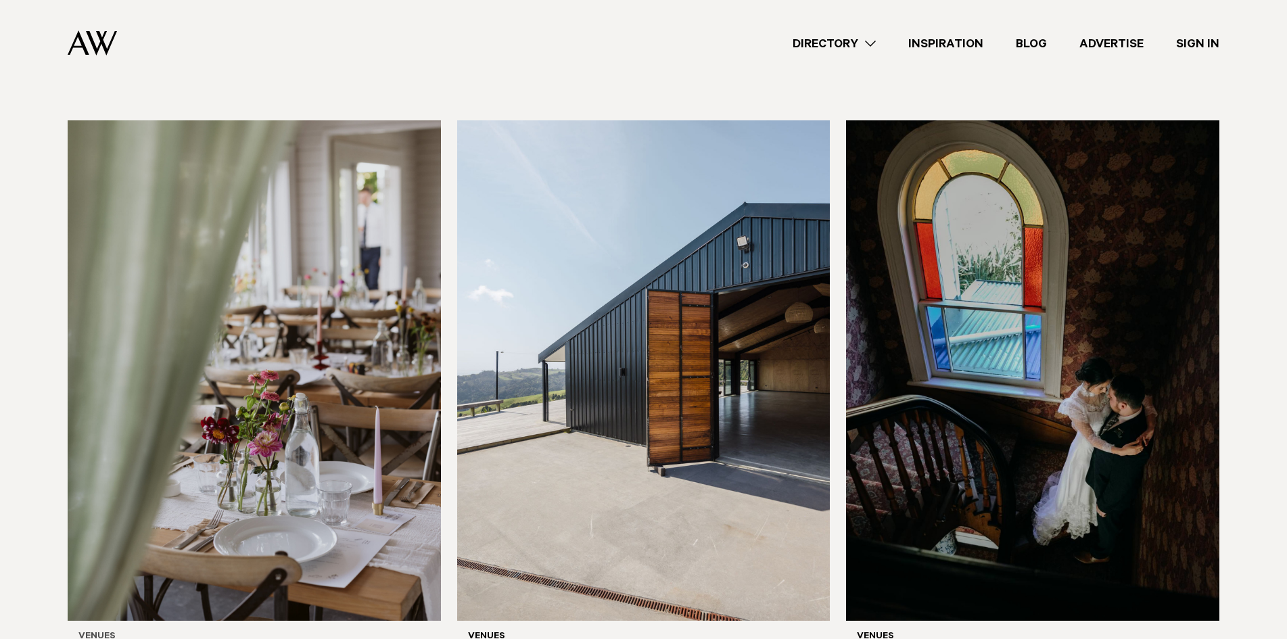
click at [350, 366] on img at bounding box center [254, 370] width 373 height 501
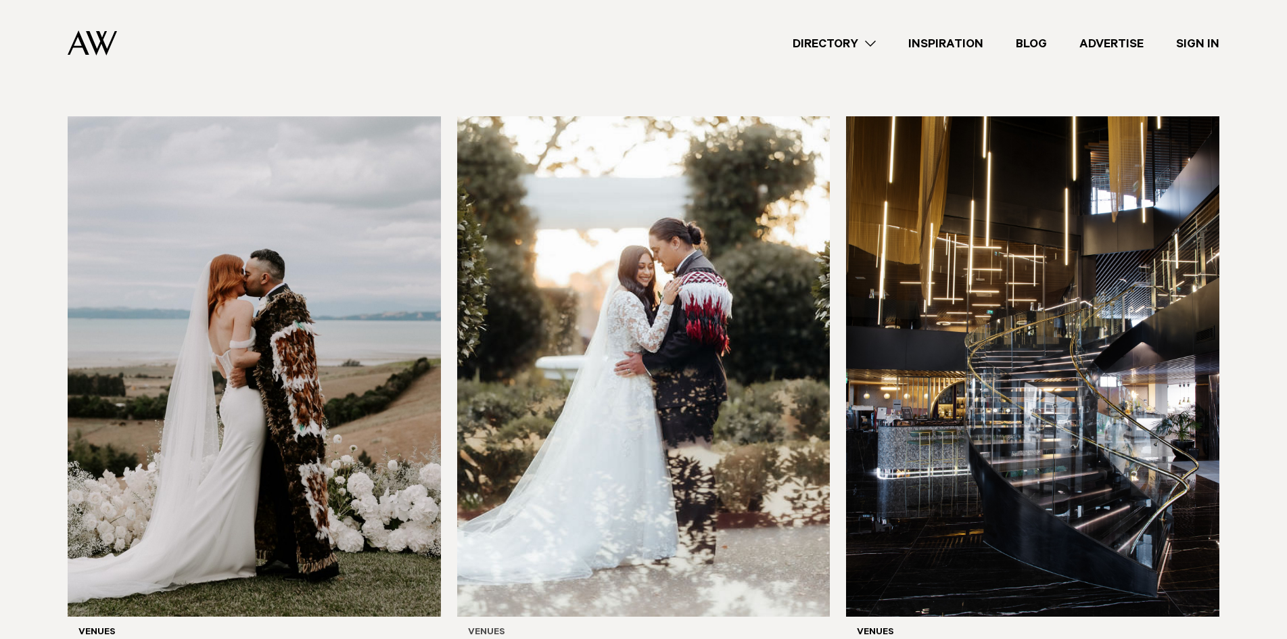
scroll to position [7671, 0]
click at [322, 278] on img at bounding box center [254, 367] width 373 height 501
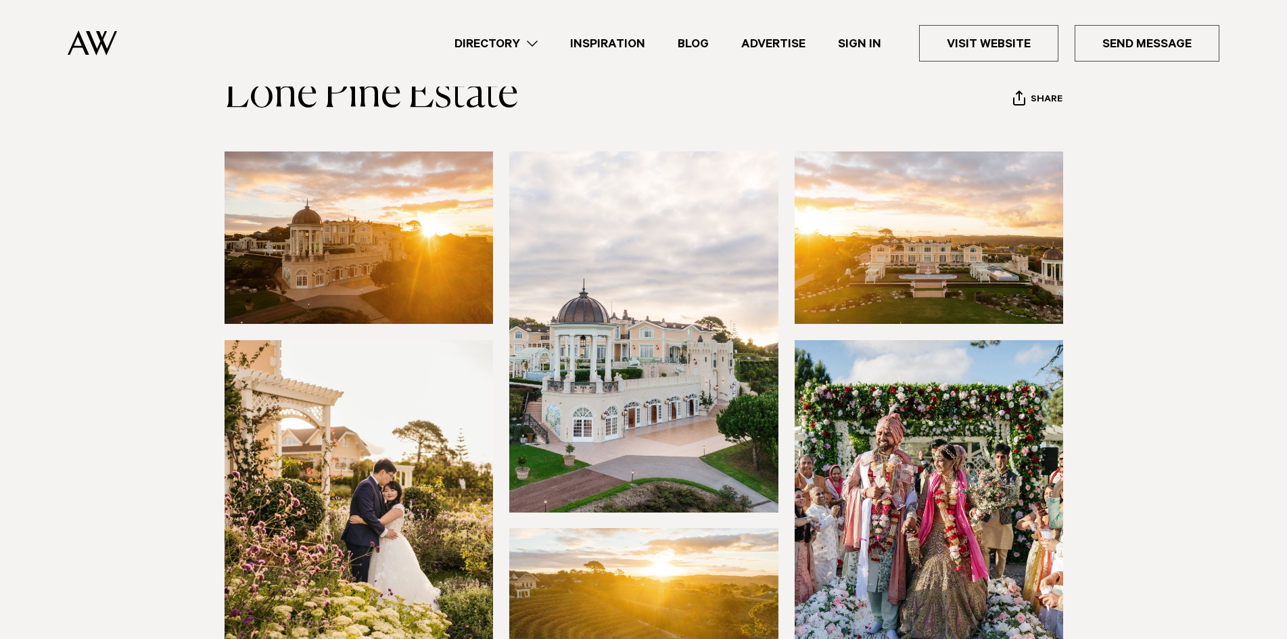
scroll to position [68, 0]
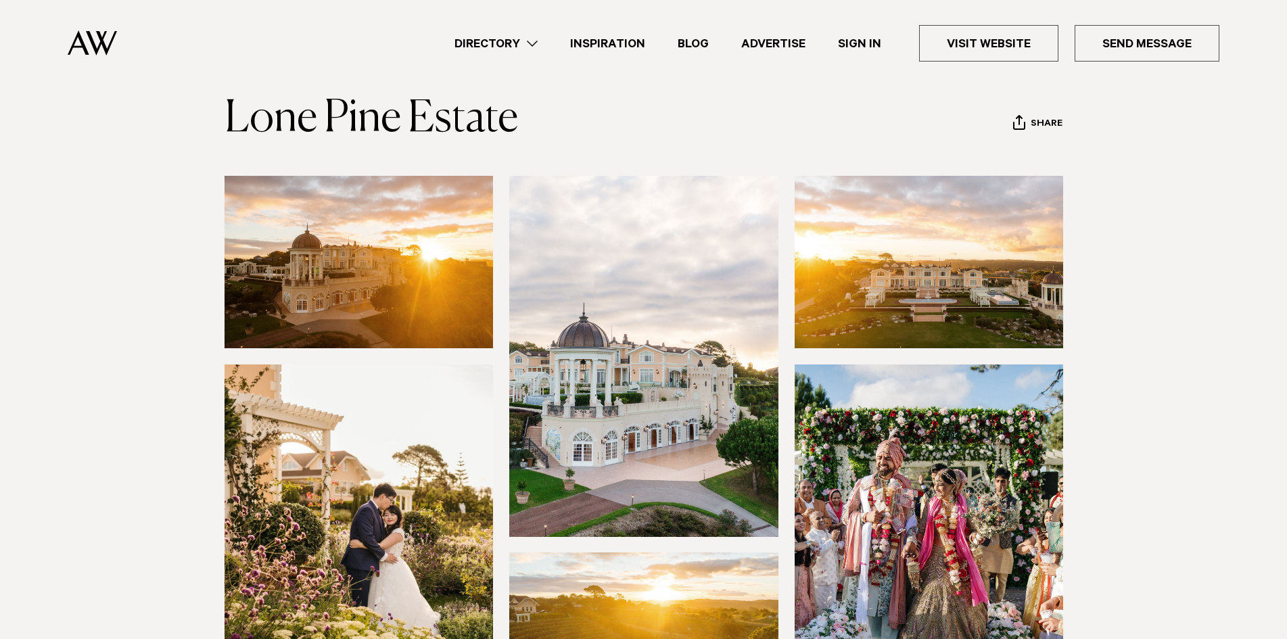
click at [442, 260] on img at bounding box center [359, 262] width 269 height 172
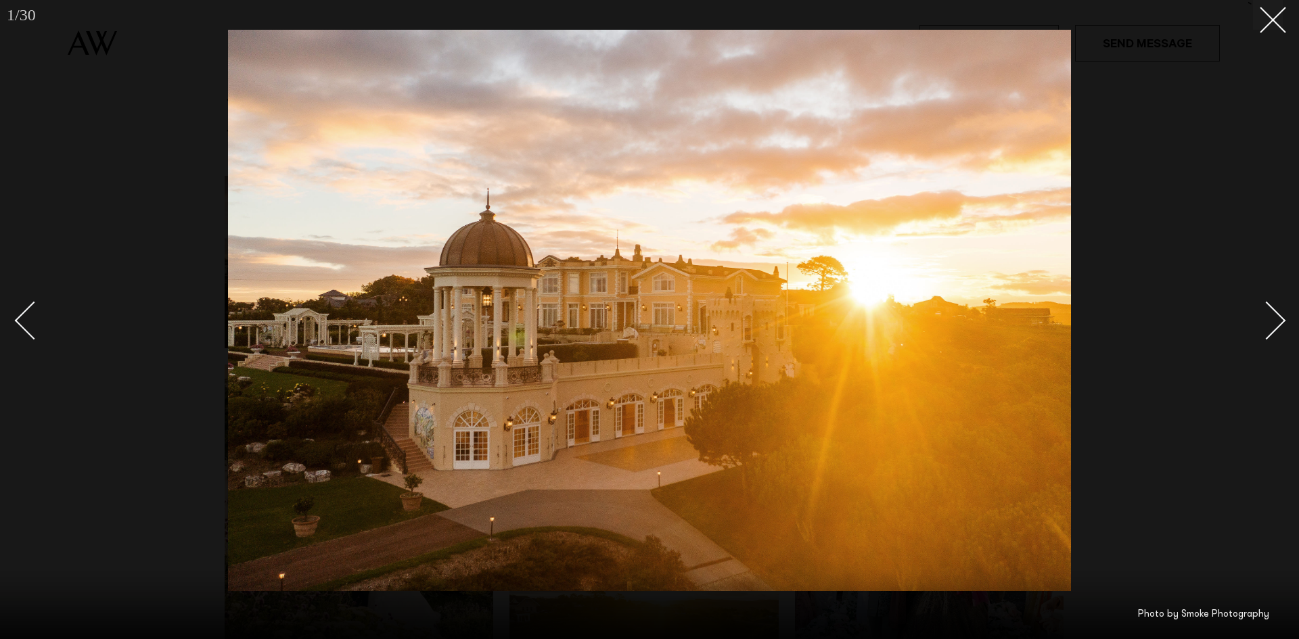
click at [1277, 319] on div "Next slide" at bounding box center [1266, 320] width 39 height 39
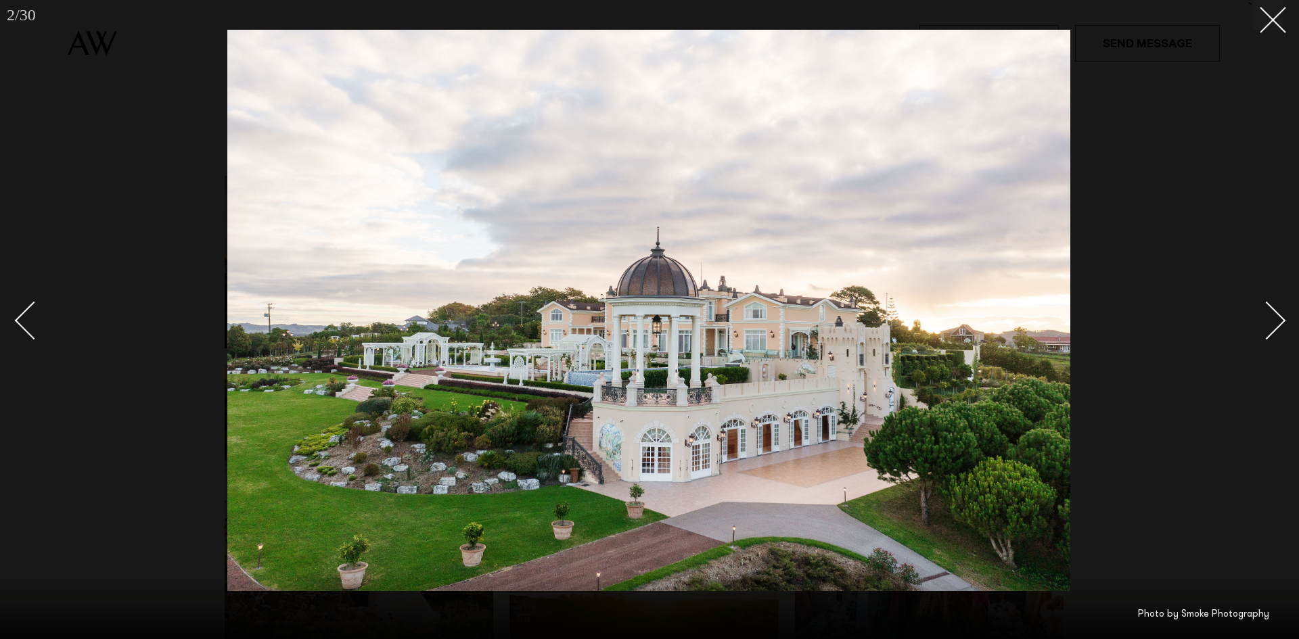
click at [1276, 324] on div "Next slide" at bounding box center [1266, 320] width 39 height 39
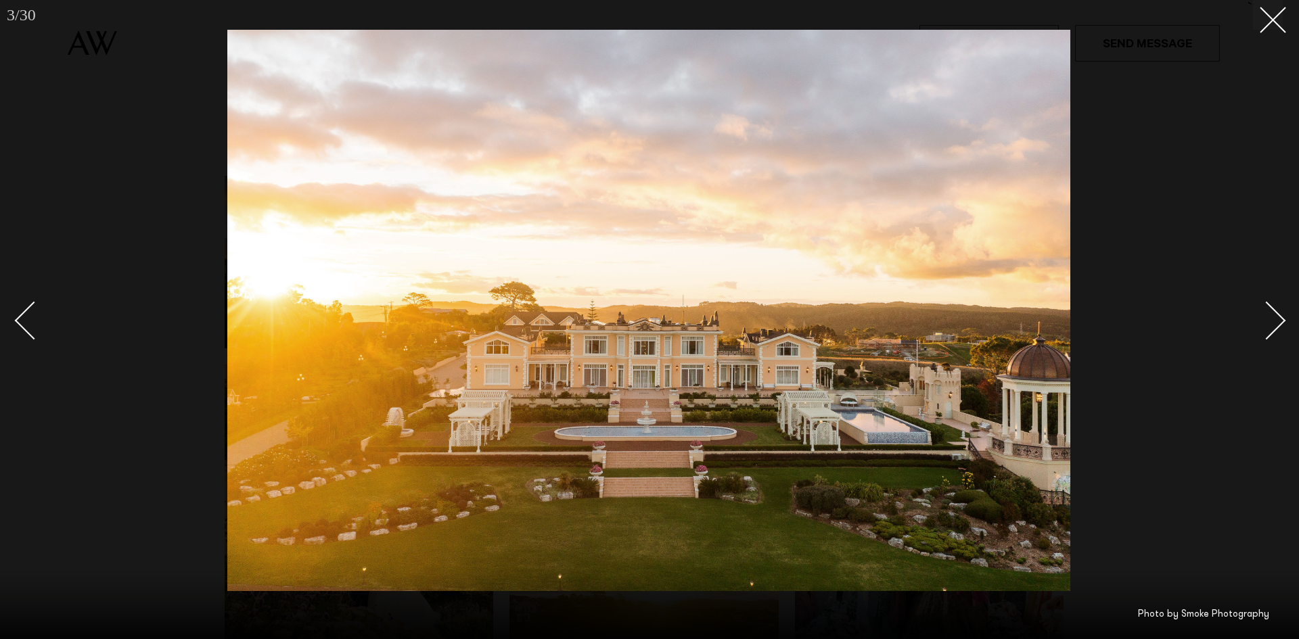
click at [1276, 324] on div "Next slide" at bounding box center [1266, 320] width 39 height 39
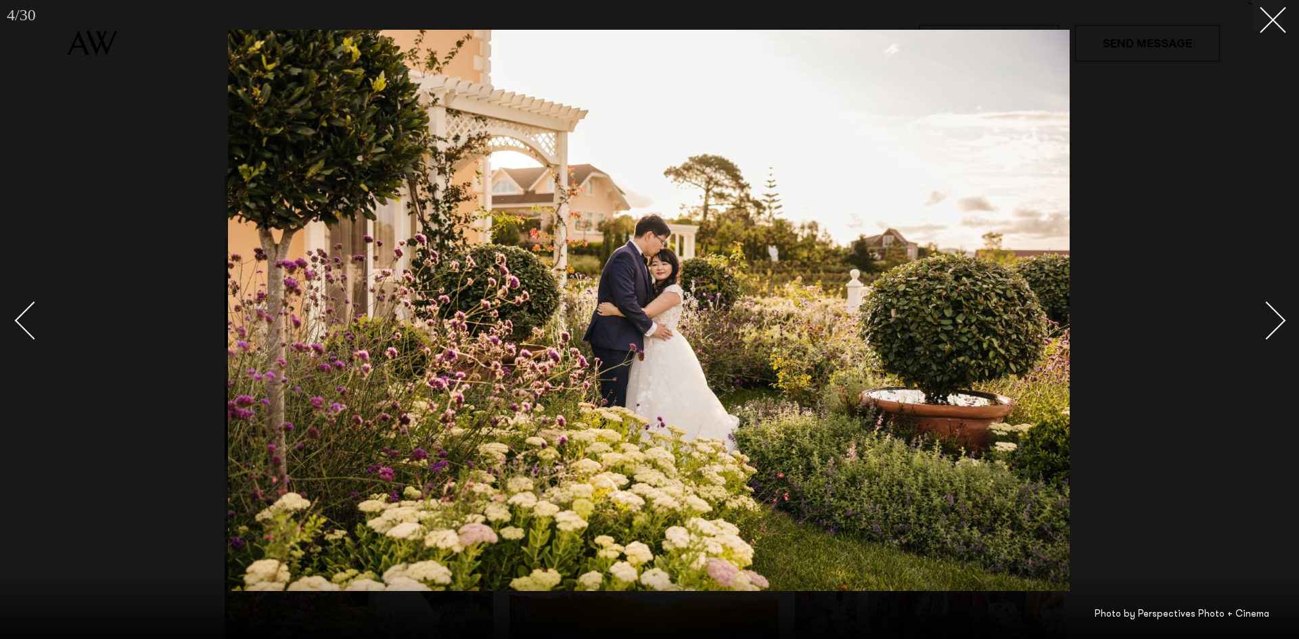
click at [1276, 324] on div "Next slide" at bounding box center [1266, 320] width 39 height 39
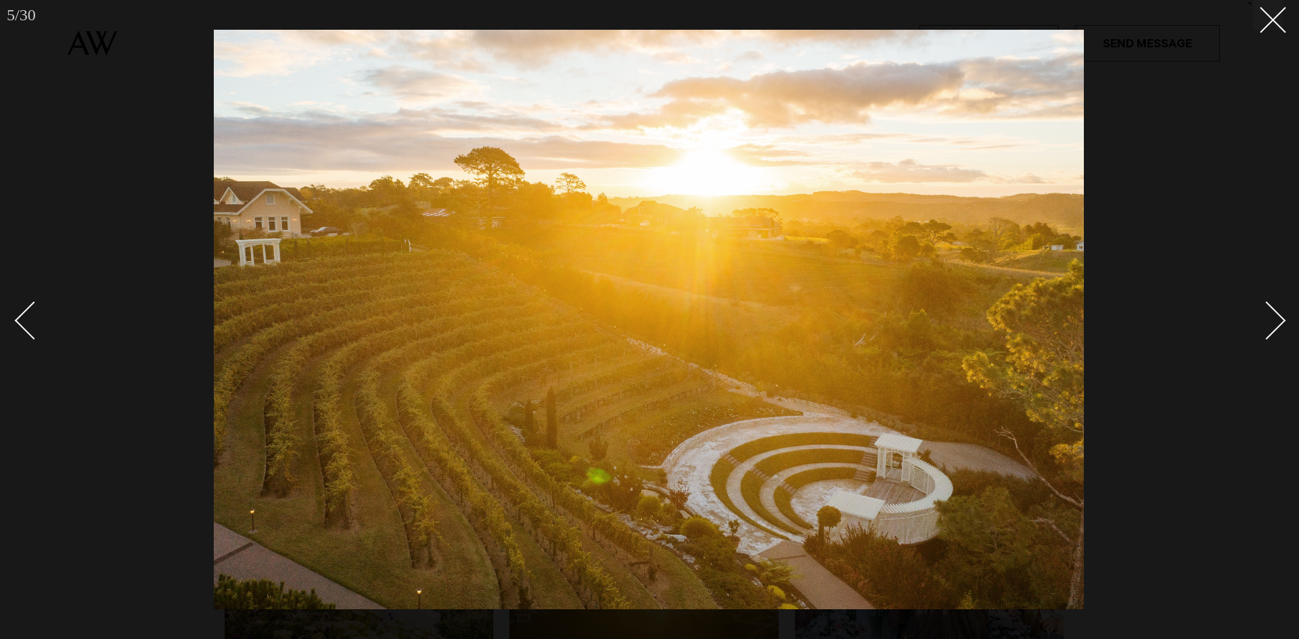
click at [1276, 325] on div "Next slide" at bounding box center [1266, 320] width 39 height 39
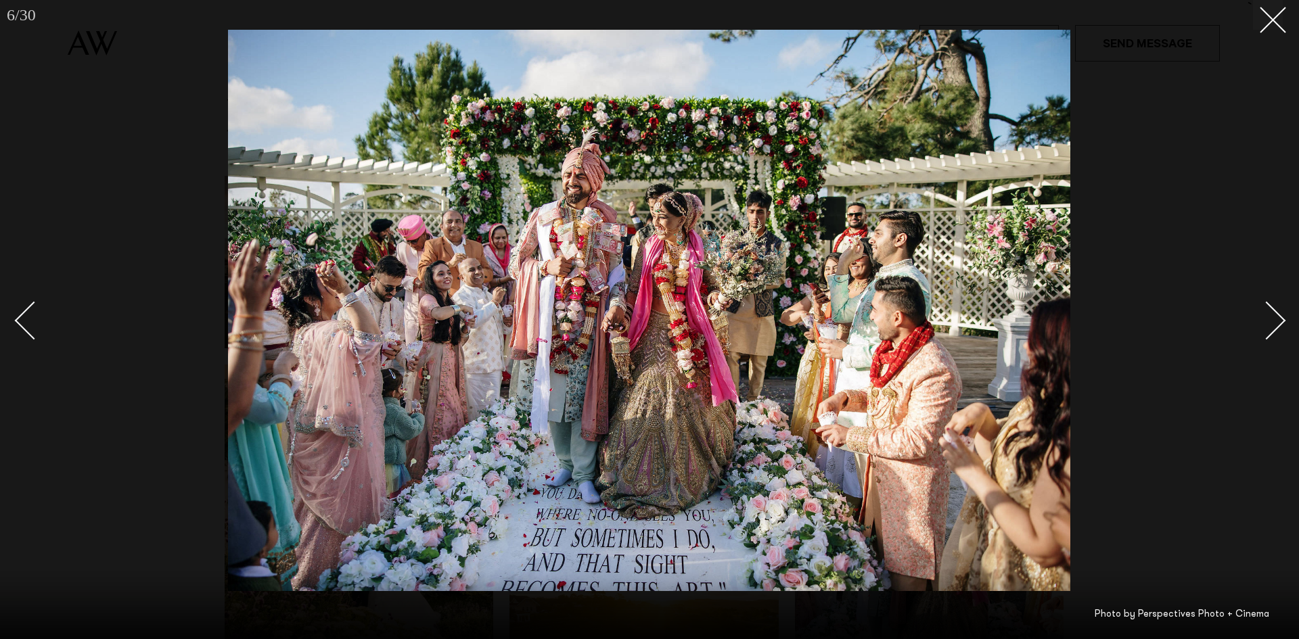
click at [1276, 325] on div "Next slide" at bounding box center [1266, 320] width 39 height 39
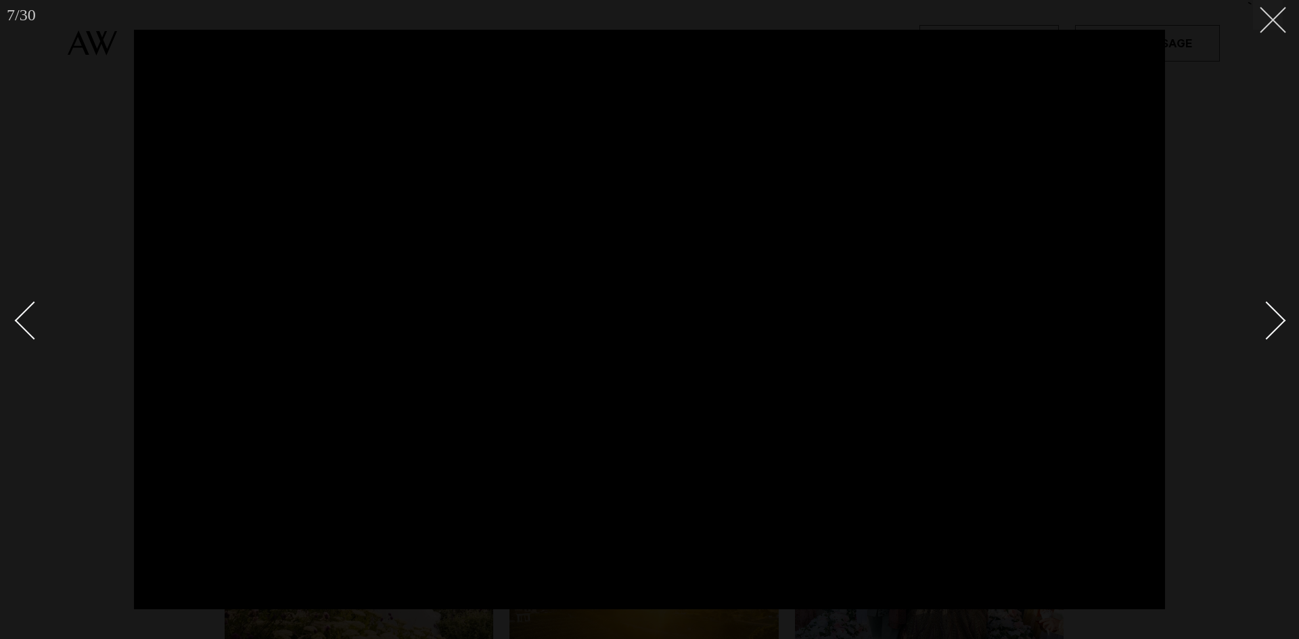
click at [1280, 17] on button at bounding box center [1268, 15] width 30 height 30
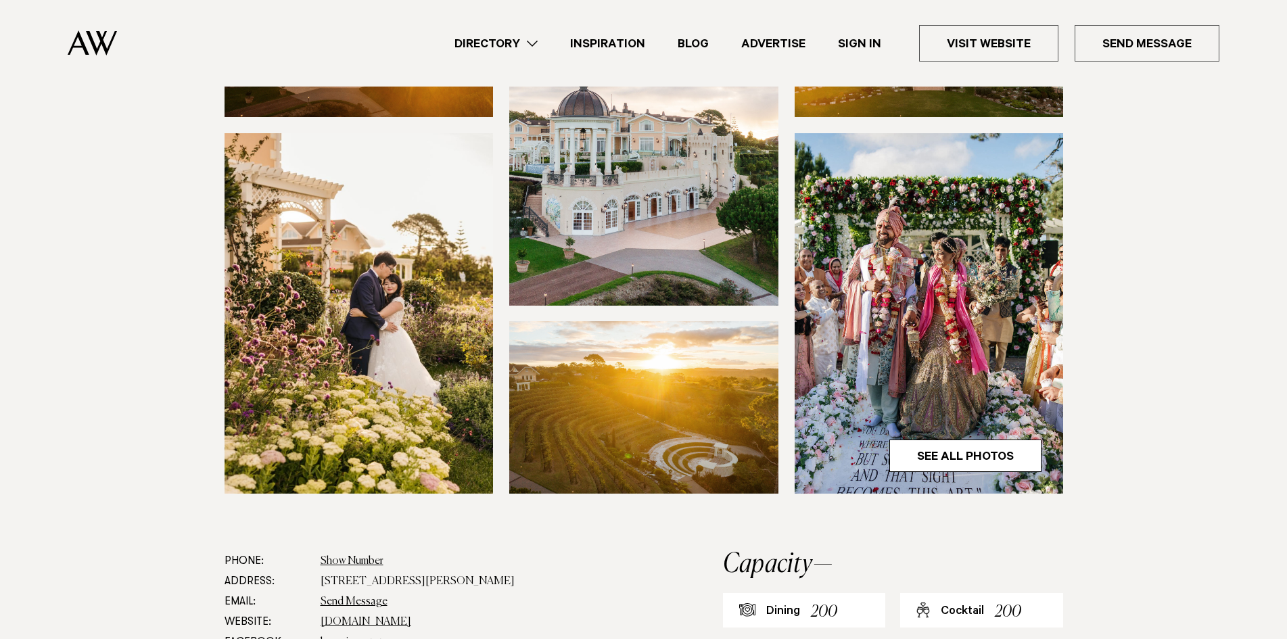
scroll to position [135, 0]
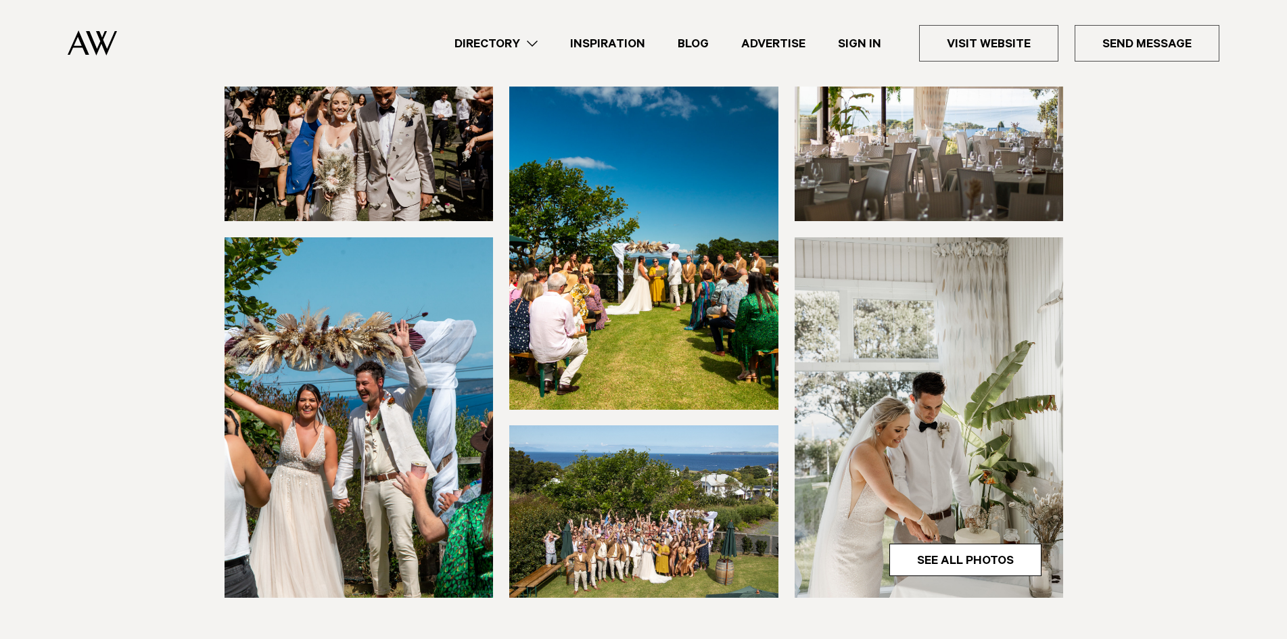
scroll to position [203, 0]
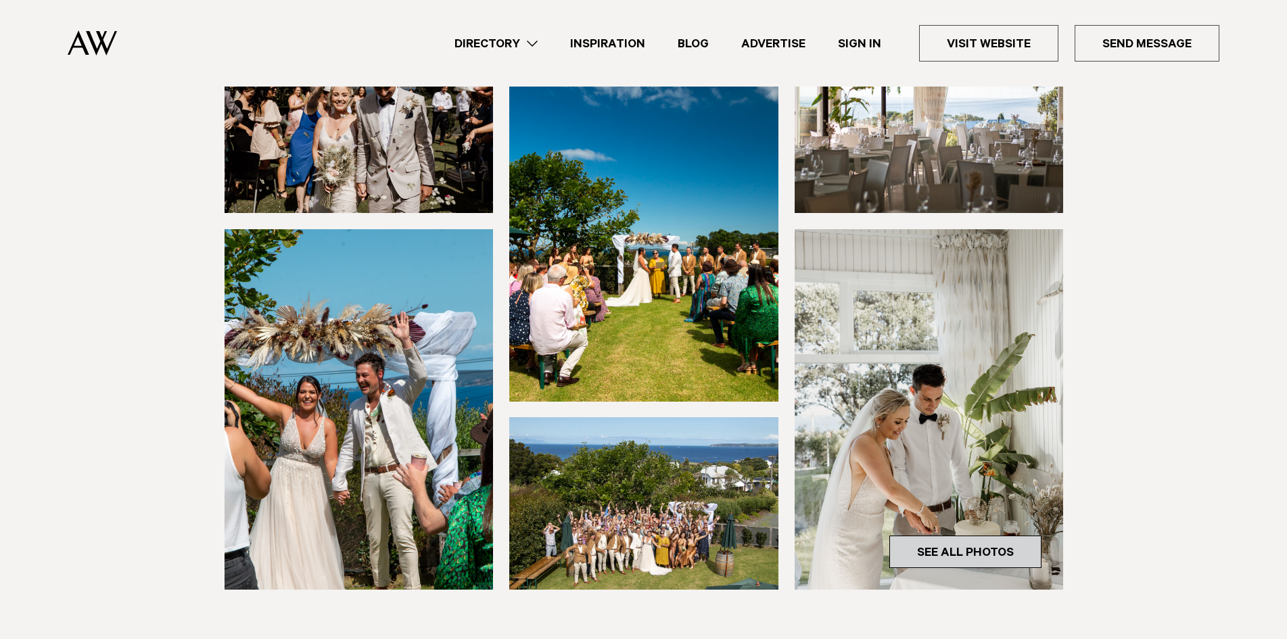
click at [967, 550] on link "See All Photos" at bounding box center [965, 552] width 152 height 32
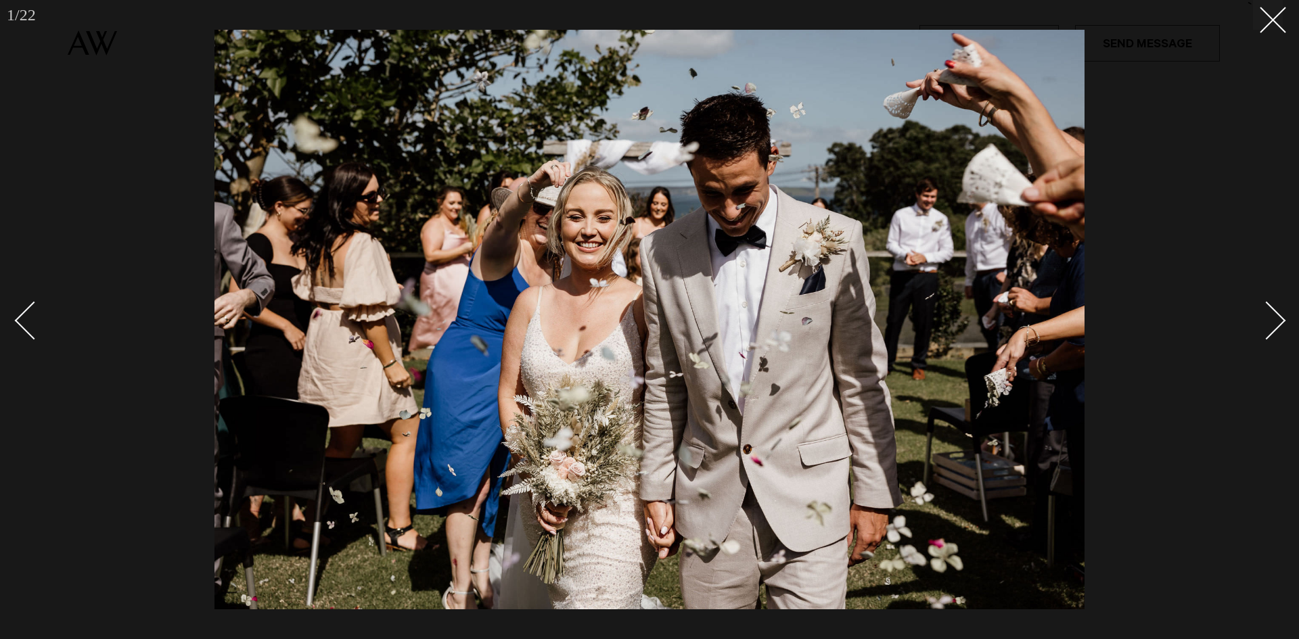
click at [1273, 323] on div "Next slide" at bounding box center [1266, 320] width 39 height 39
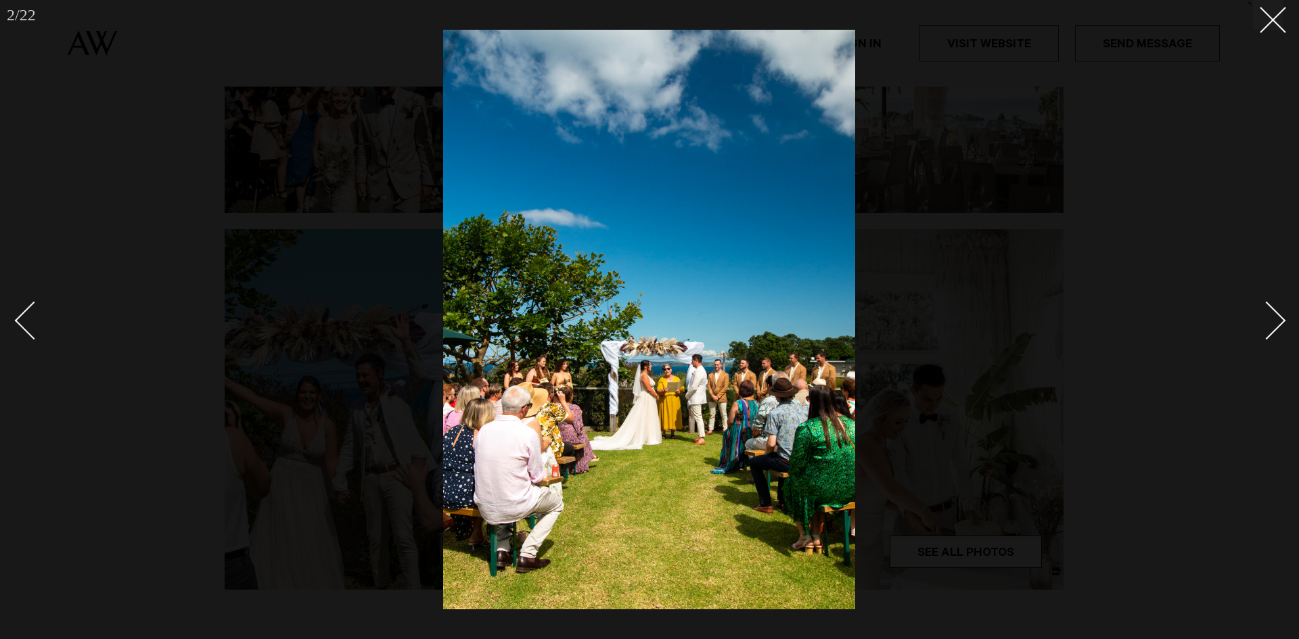
click at [1273, 323] on div "Next slide" at bounding box center [1266, 320] width 39 height 39
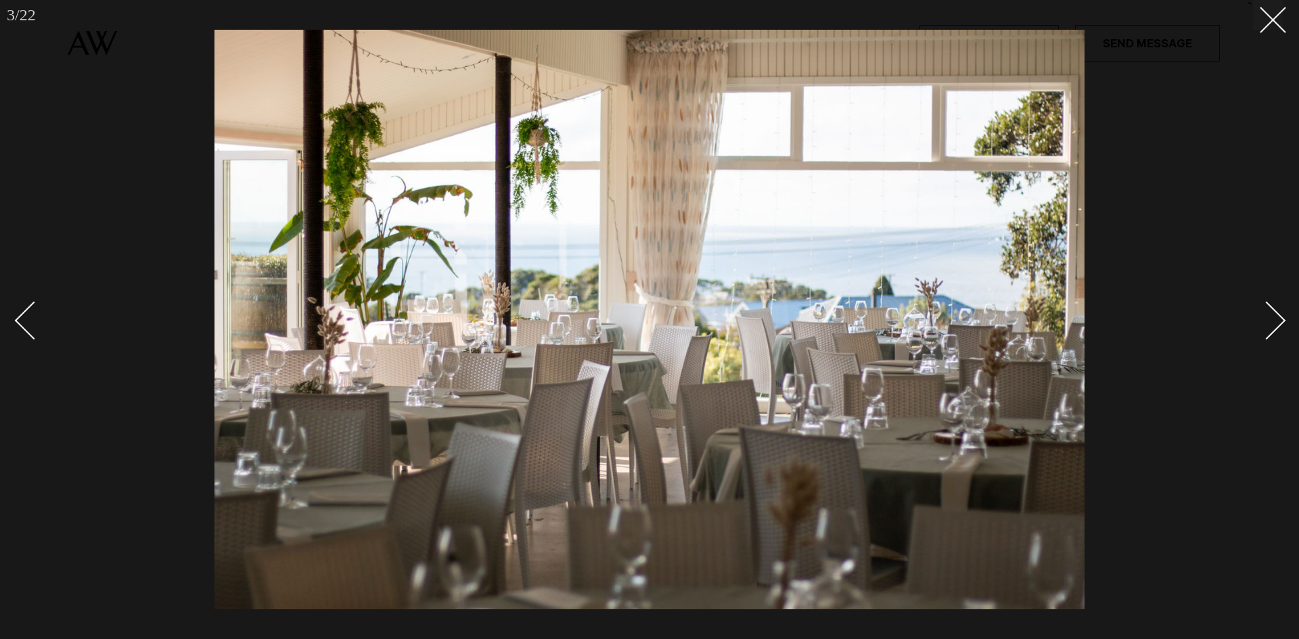
click at [1273, 323] on div "Next slide" at bounding box center [1266, 320] width 39 height 39
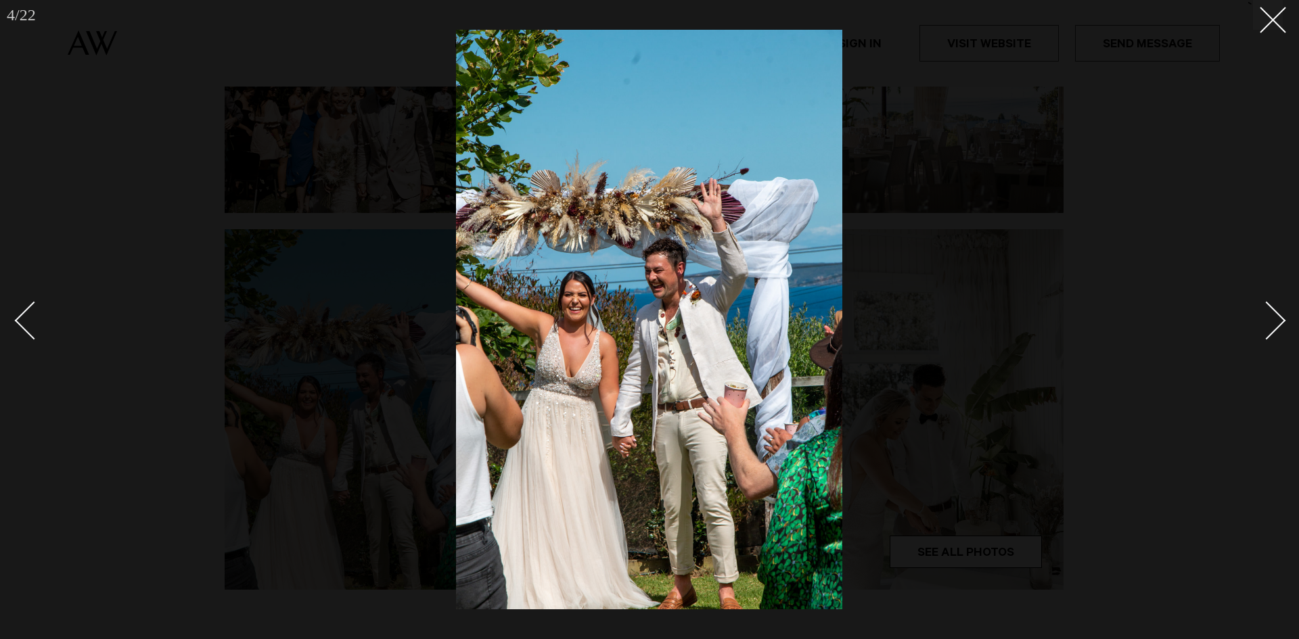
click at [1273, 323] on div "Next slide" at bounding box center [1266, 320] width 39 height 39
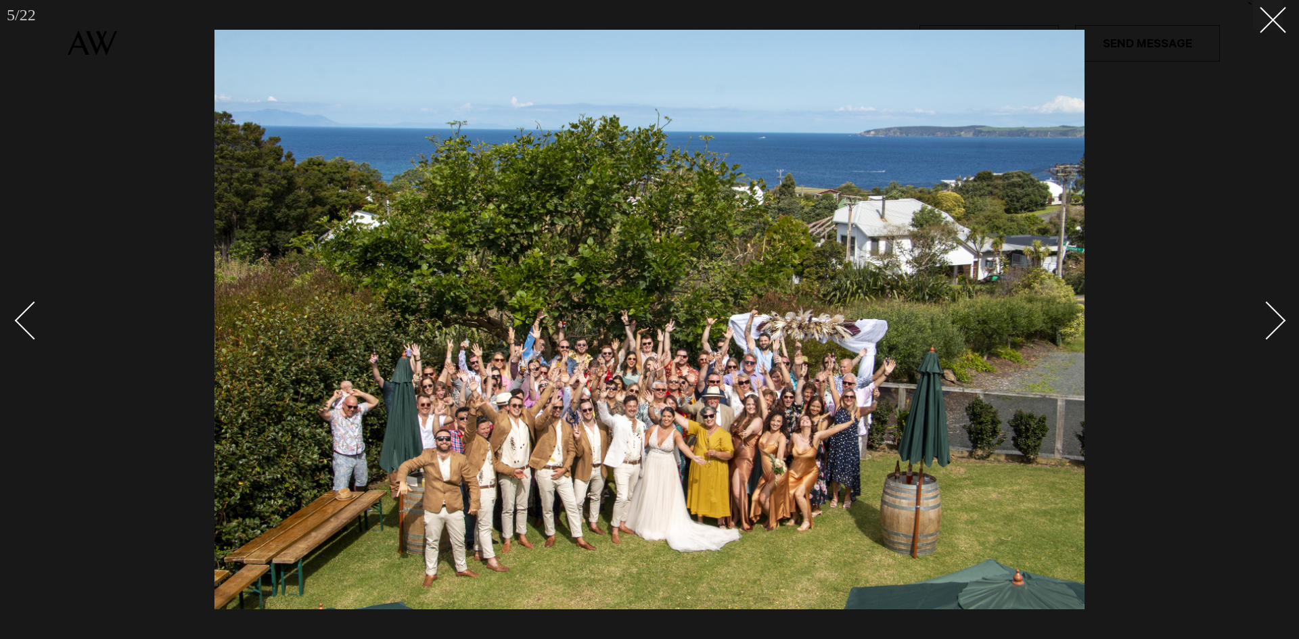
click at [1273, 323] on div "Next slide" at bounding box center [1266, 320] width 39 height 39
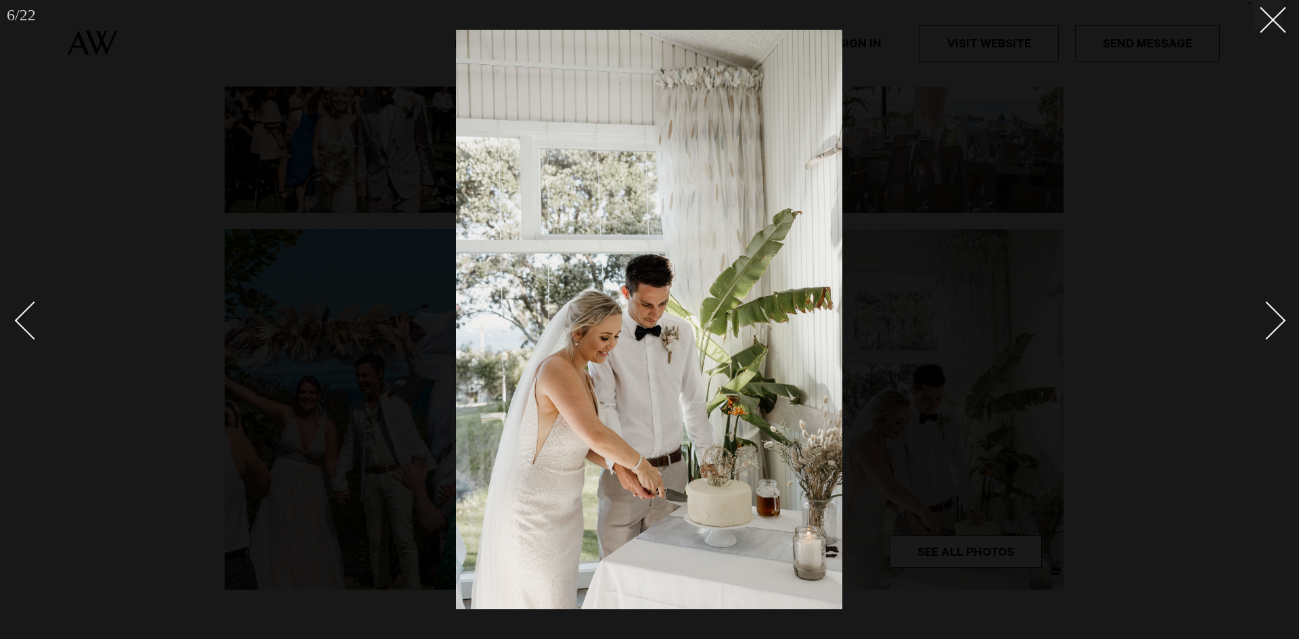
click at [1273, 323] on div "Next slide" at bounding box center [1266, 320] width 39 height 39
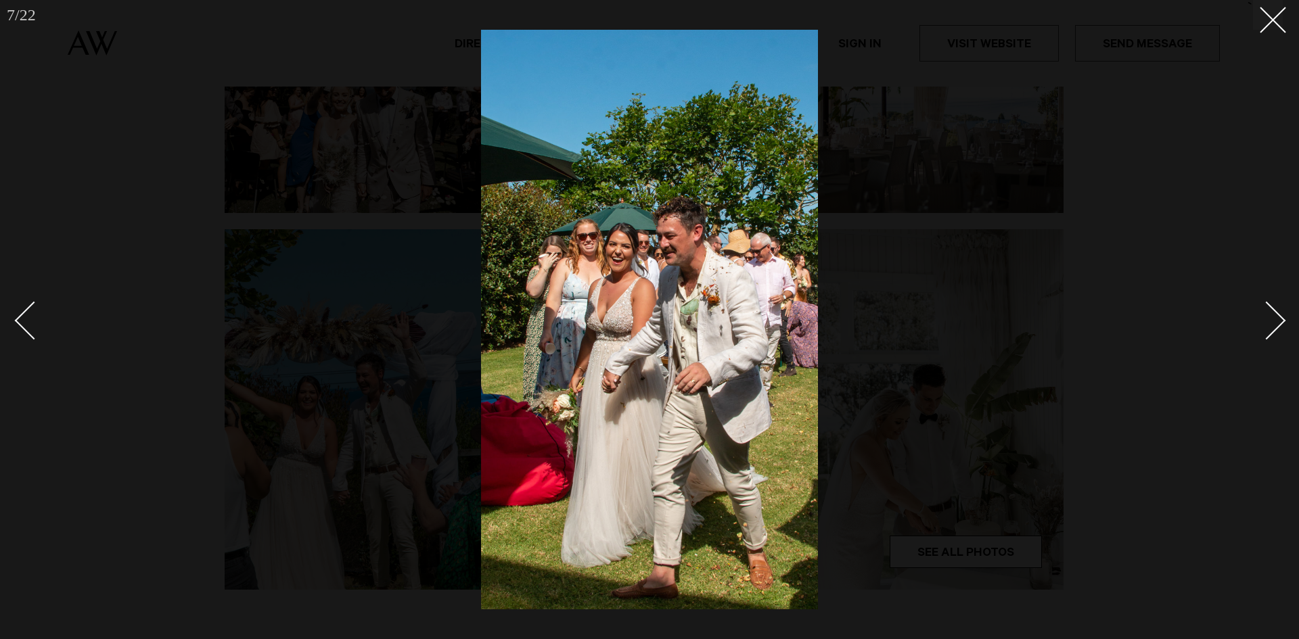
click at [1273, 323] on div "Next slide" at bounding box center [1266, 320] width 39 height 39
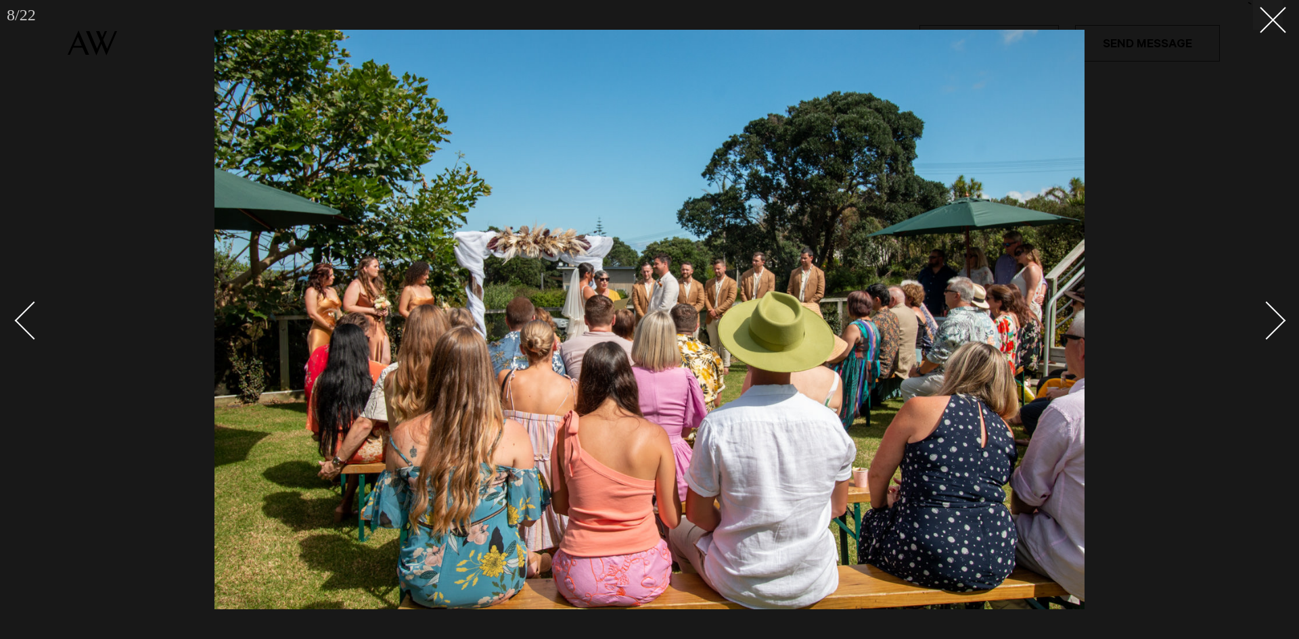
click at [1273, 323] on div "Next slide" at bounding box center [1266, 320] width 39 height 39
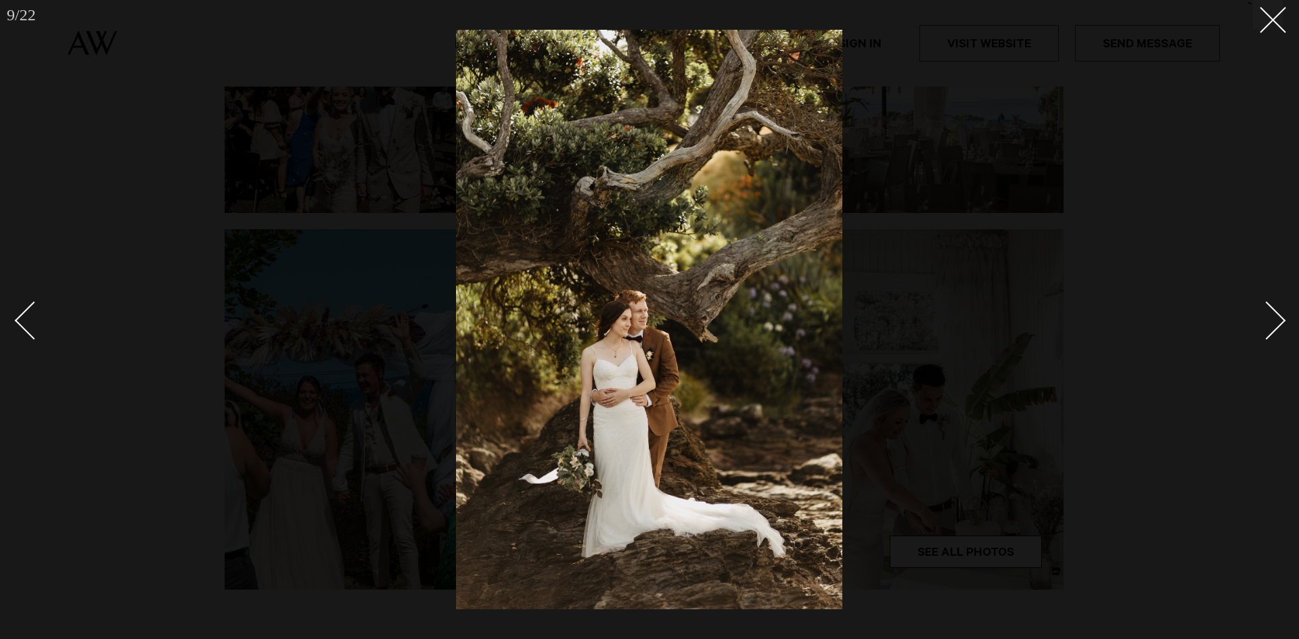
click at [1273, 323] on div "Next slide" at bounding box center [1266, 320] width 39 height 39
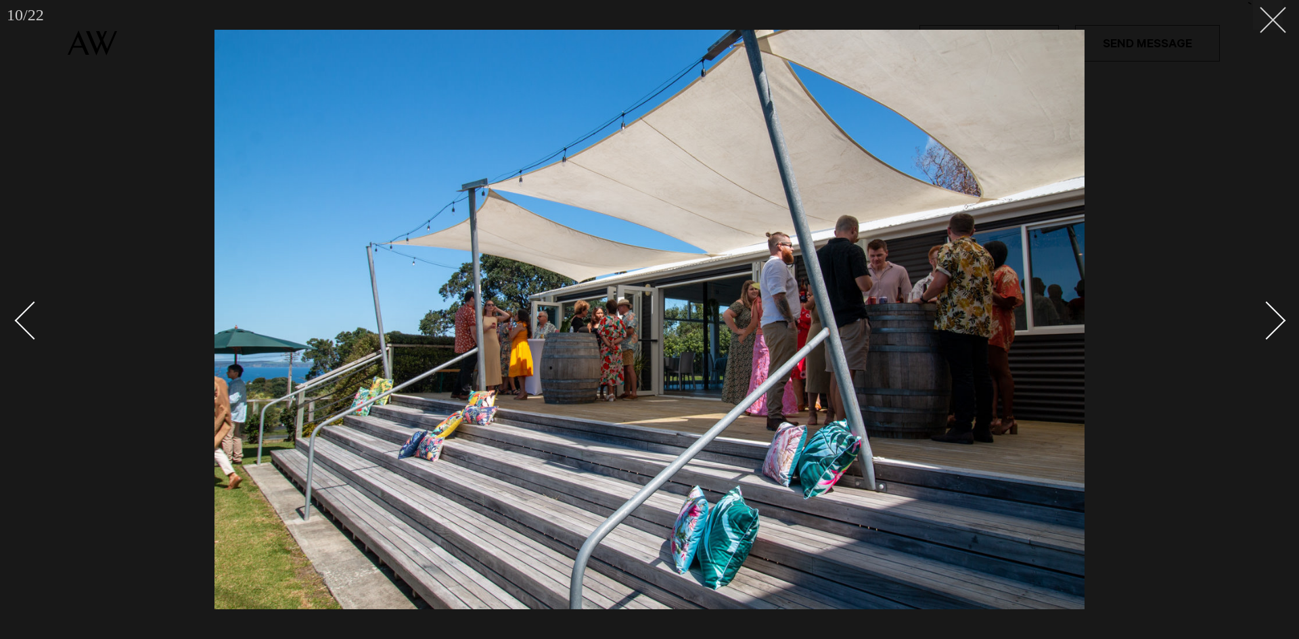
click at [1259, 16] on icon at bounding box center [1267, 15] width 16 height 16
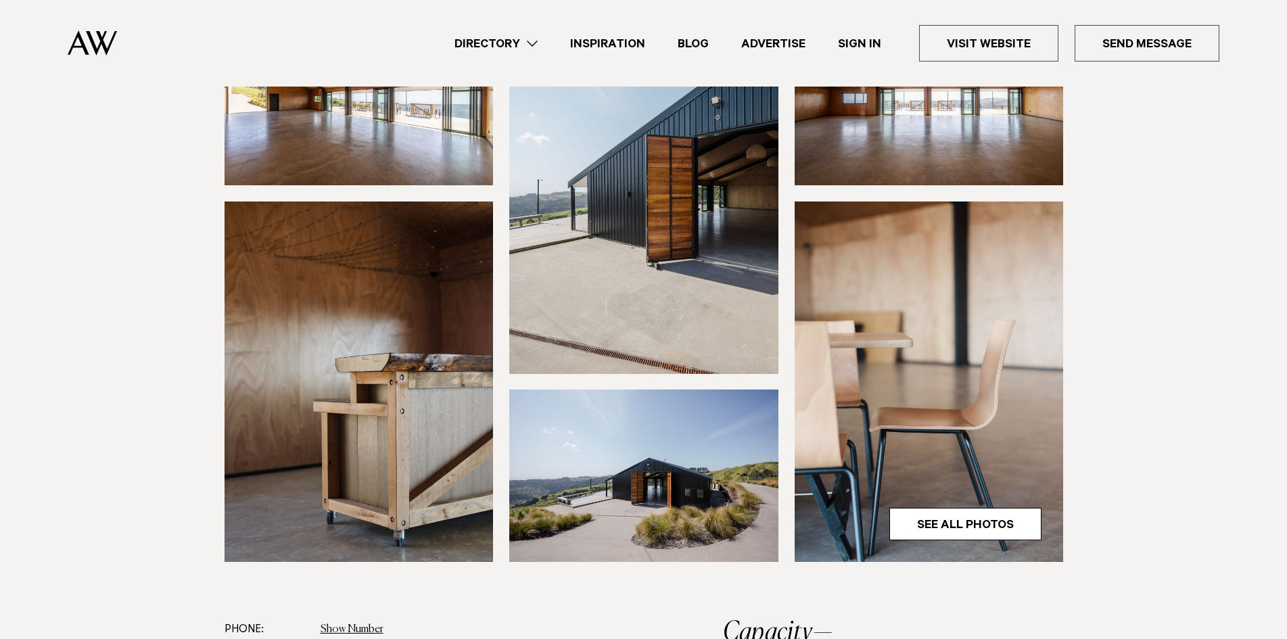
scroll to position [271, 0]
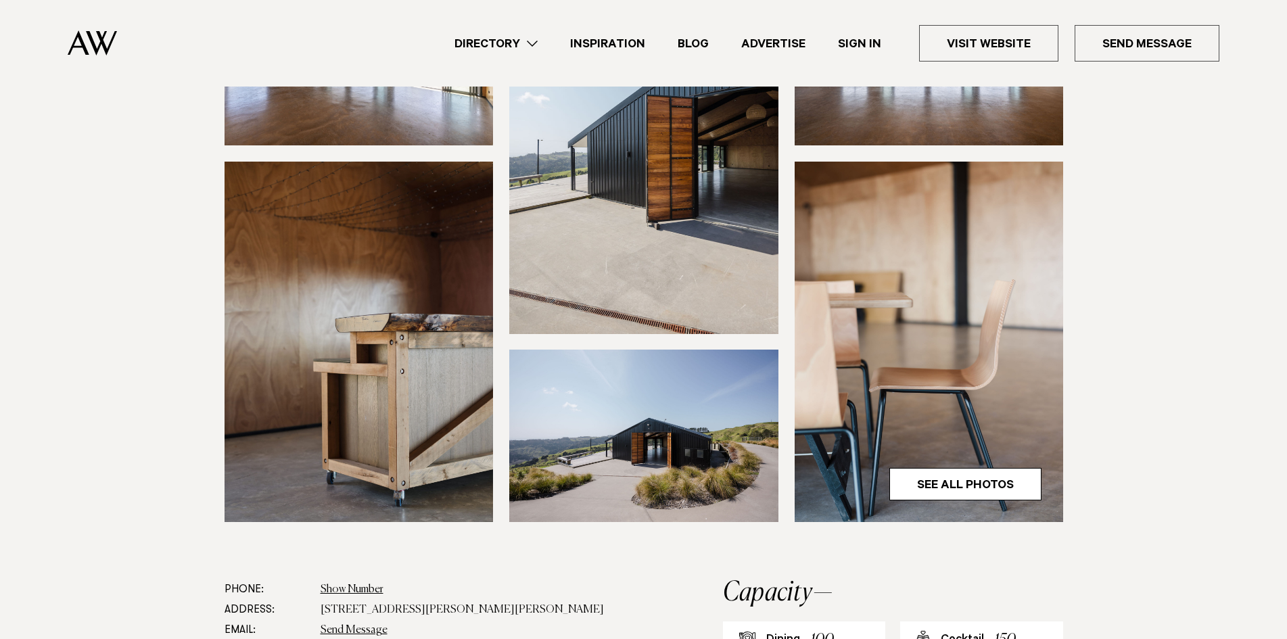
drag, startPoint x: 942, startPoint y: 394, endPoint x: 933, endPoint y: 392, distance: 8.2
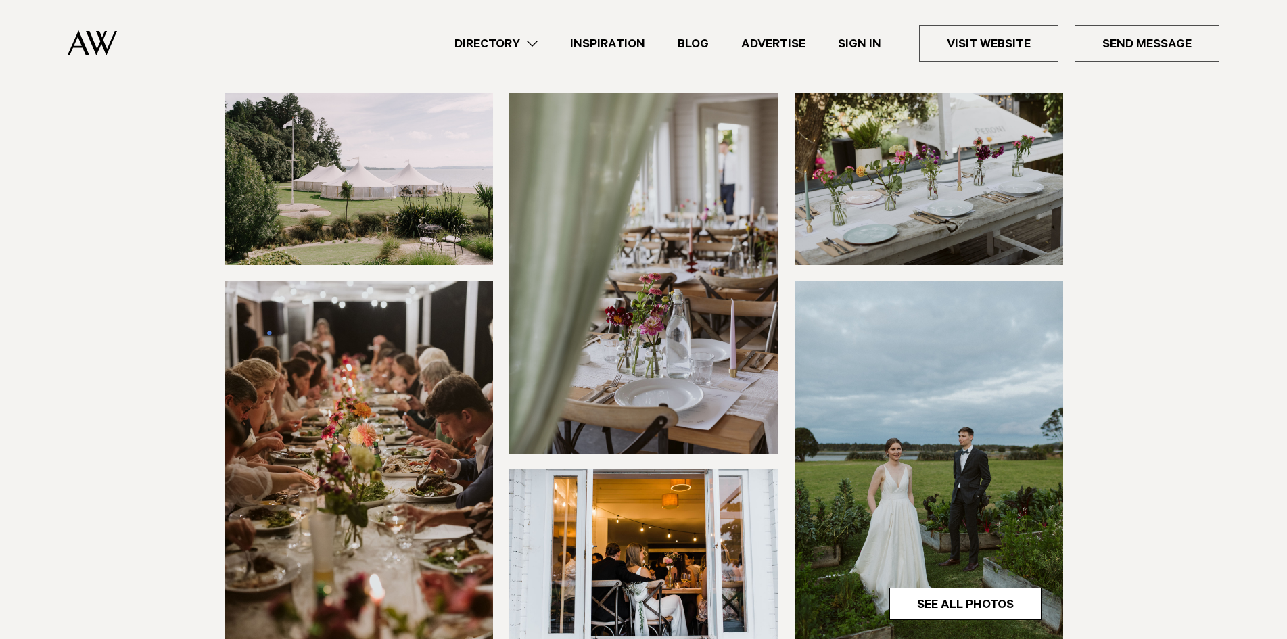
scroll to position [203, 0]
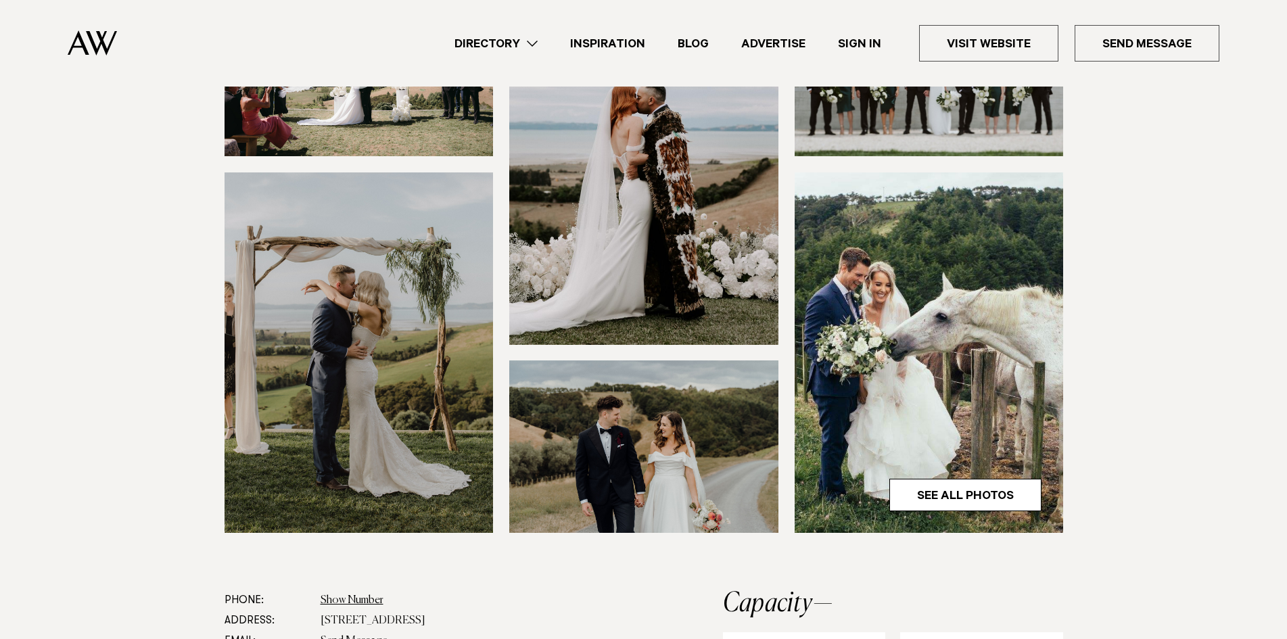
scroll to position [271, 0]
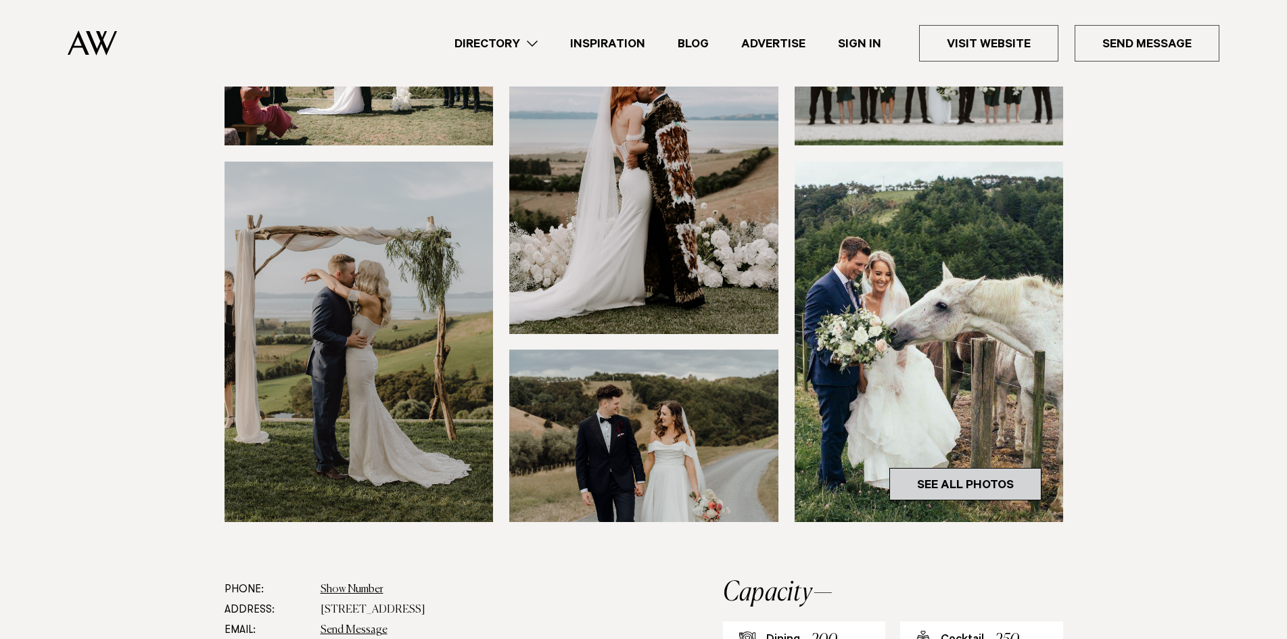
click at [1000, 475] on link "See All Photos" at bounding box center [965, 484] width 152 height 32
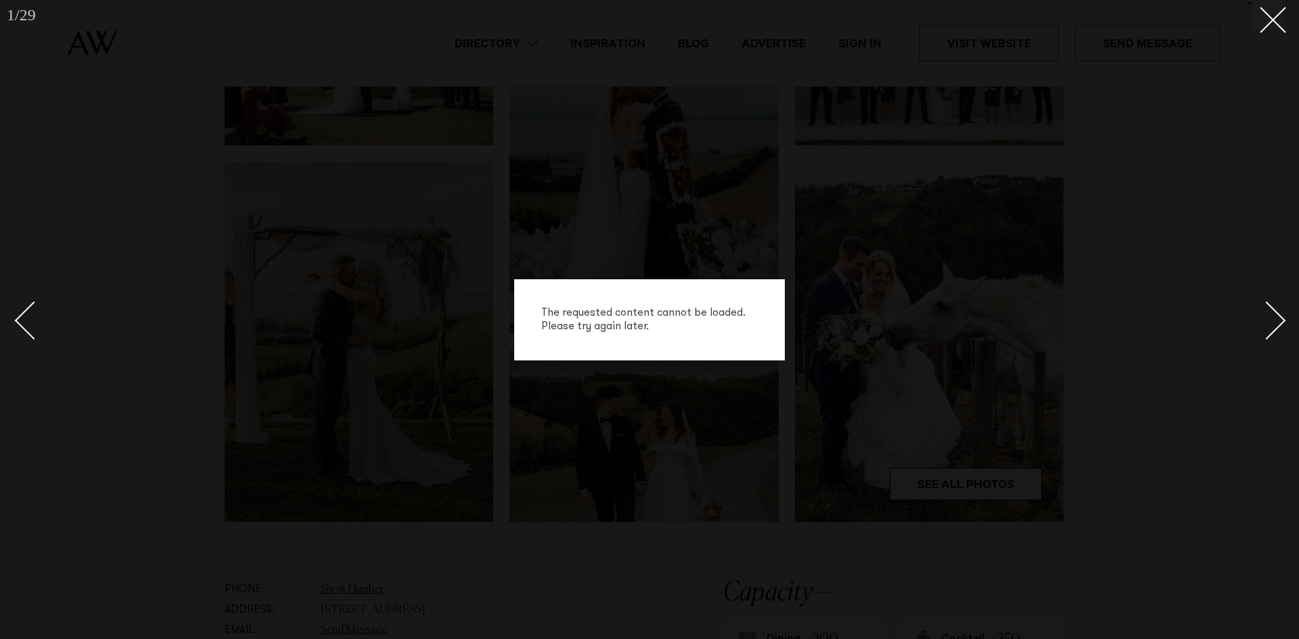
click at [1197, 321] on div "The requested content cannot be loaded. Please try again later." at bounding box center [649, 319] width 1299 height 639
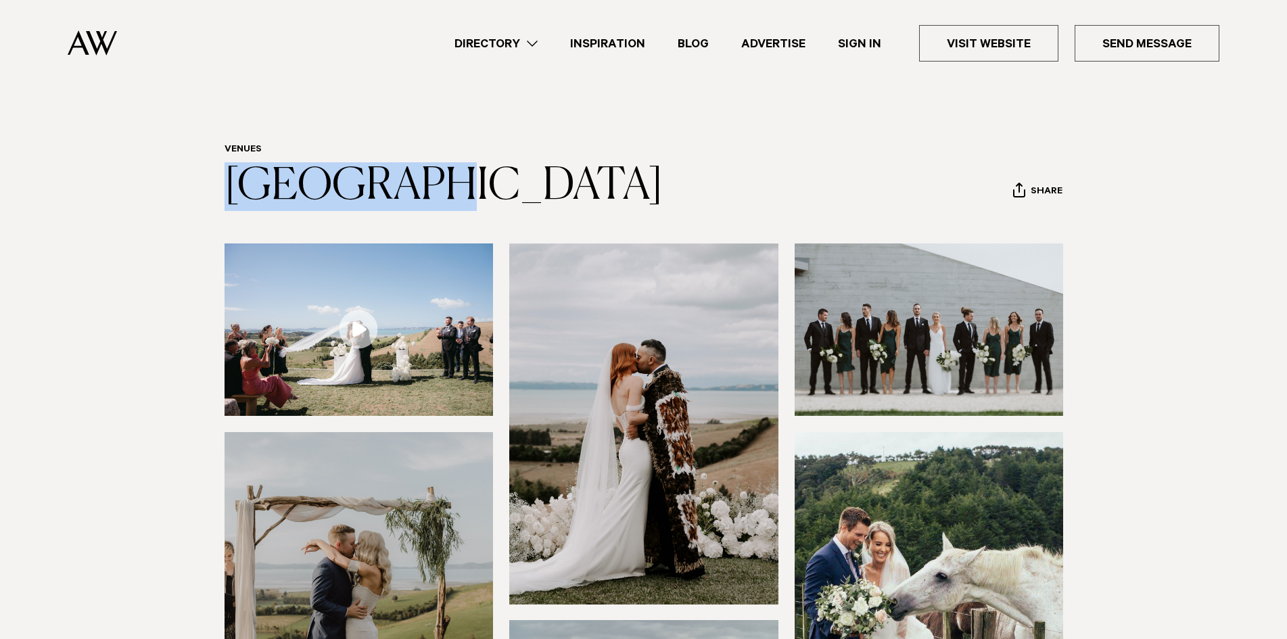
drag, startPoint x: 221, startPoint y: 183, endPoint x: 440, endPoint y: 189, distance: 219.2
click at [440, 189] on div "Venues Kauri Bay Share Copy Link Email twitter" at bounding box center [644, 177] width 952 height 67
copy link "[GEOGRAPHIC_DATA]"
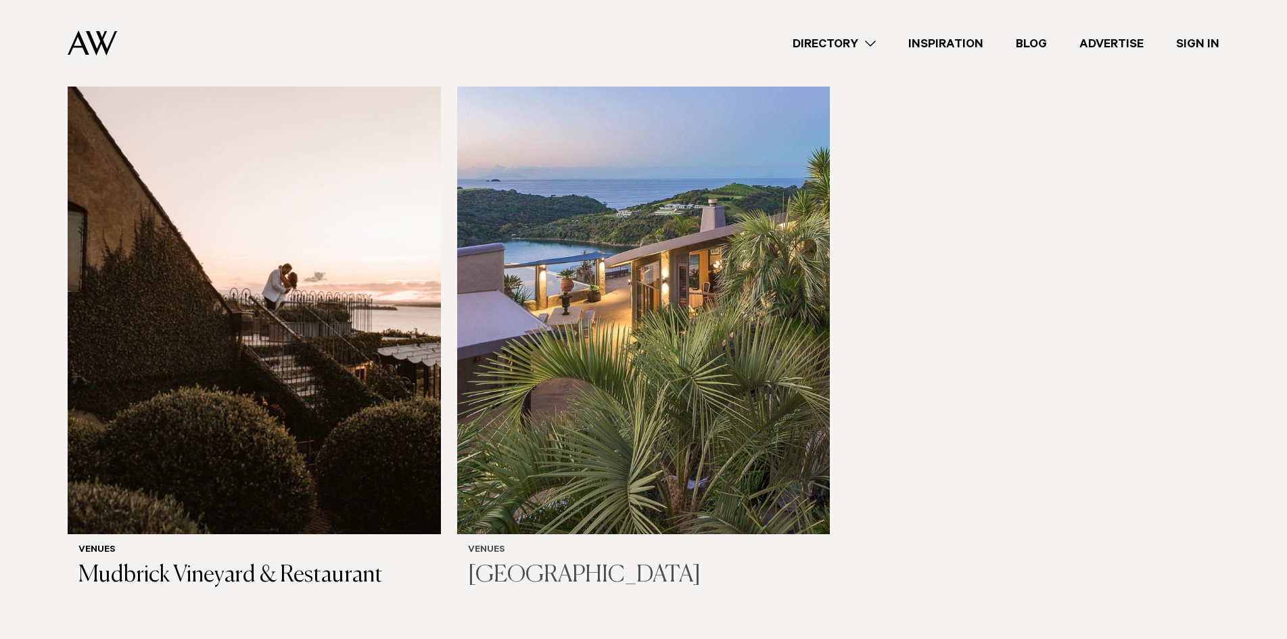
scroll to position [271, 0]
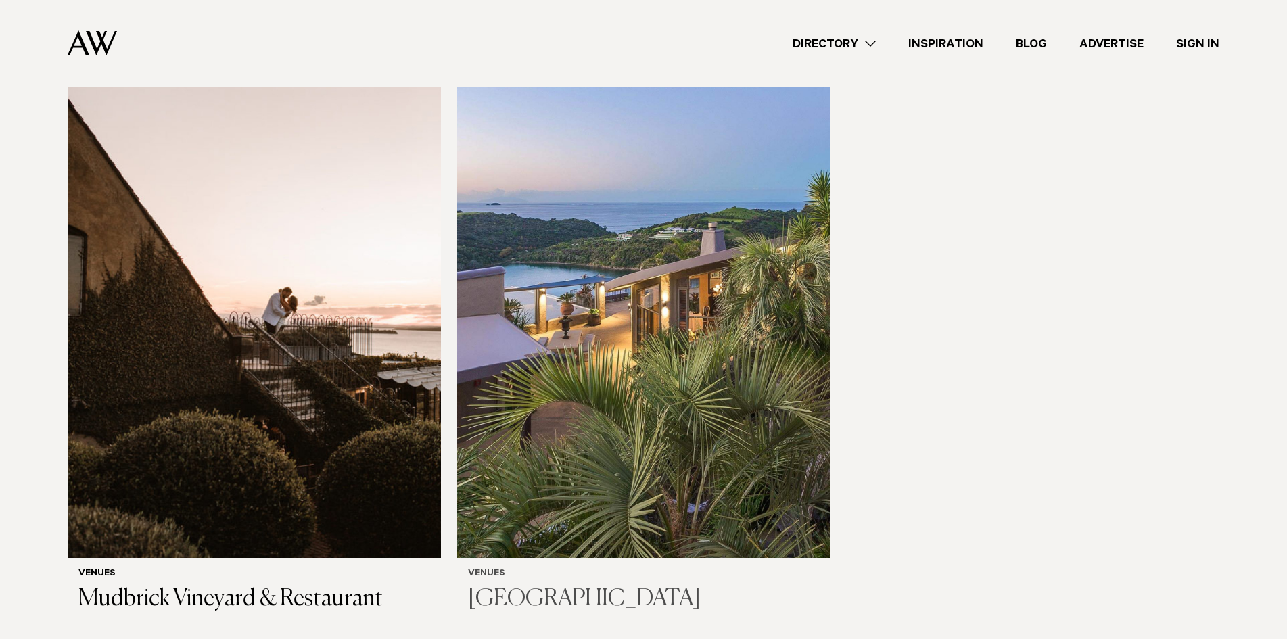
click at [639, 291] on img at bounding box center [643, 307] width 373 height 501
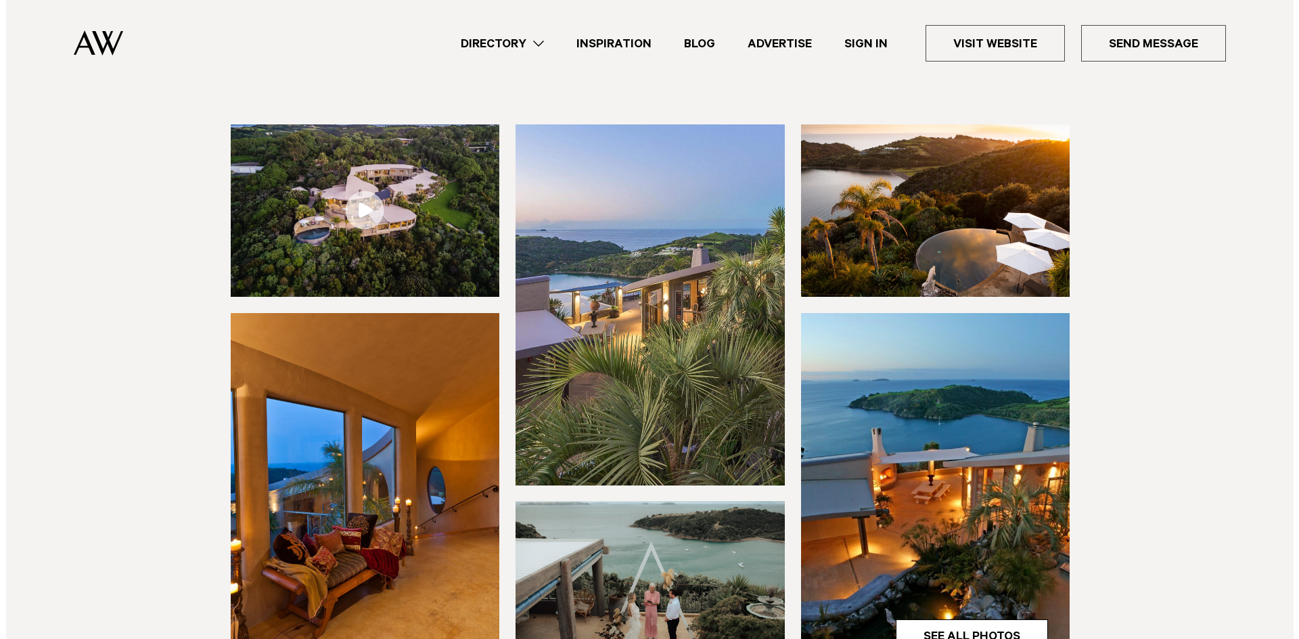
scroll to position [135, 0]
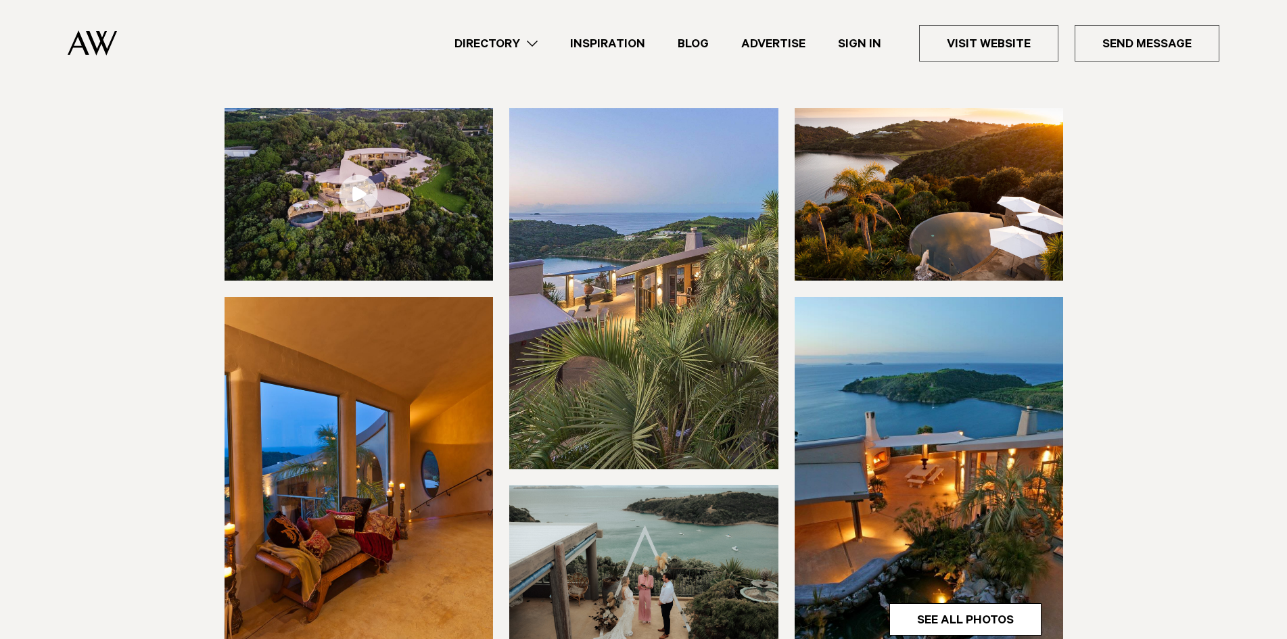
click at [363, 194] on link at bounding box center [359, 194] width 269 height 172
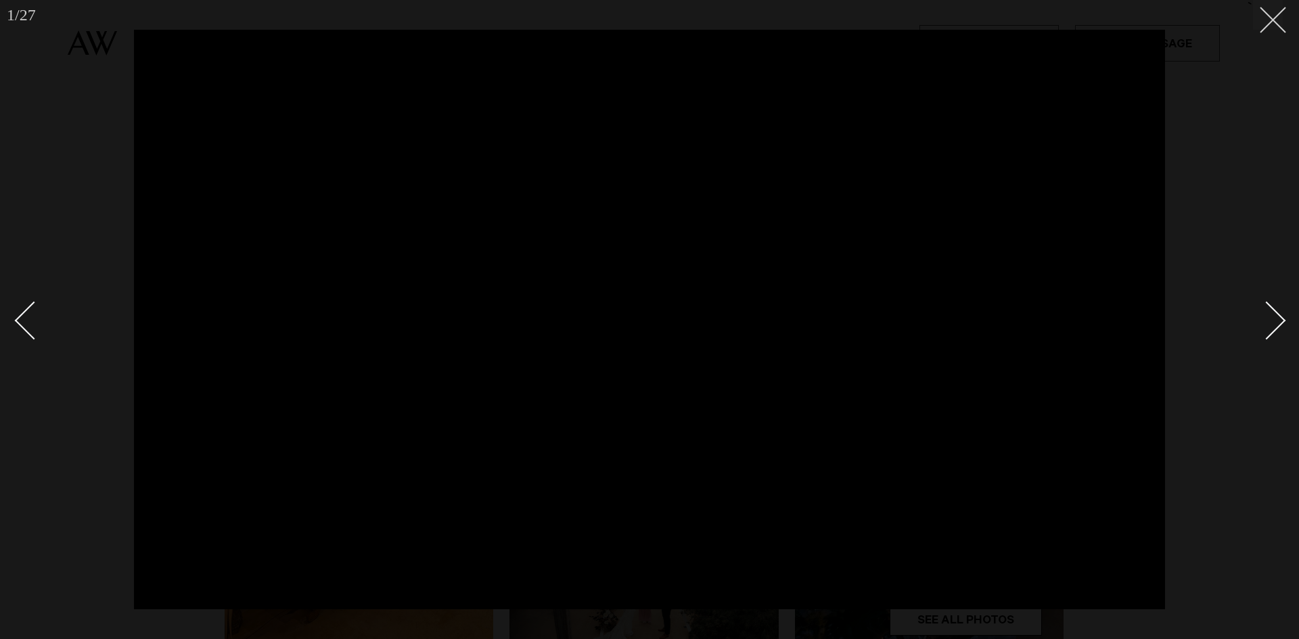
click at [1270, 22] on icon at bounding box center [1267, 15] width 16 height 16
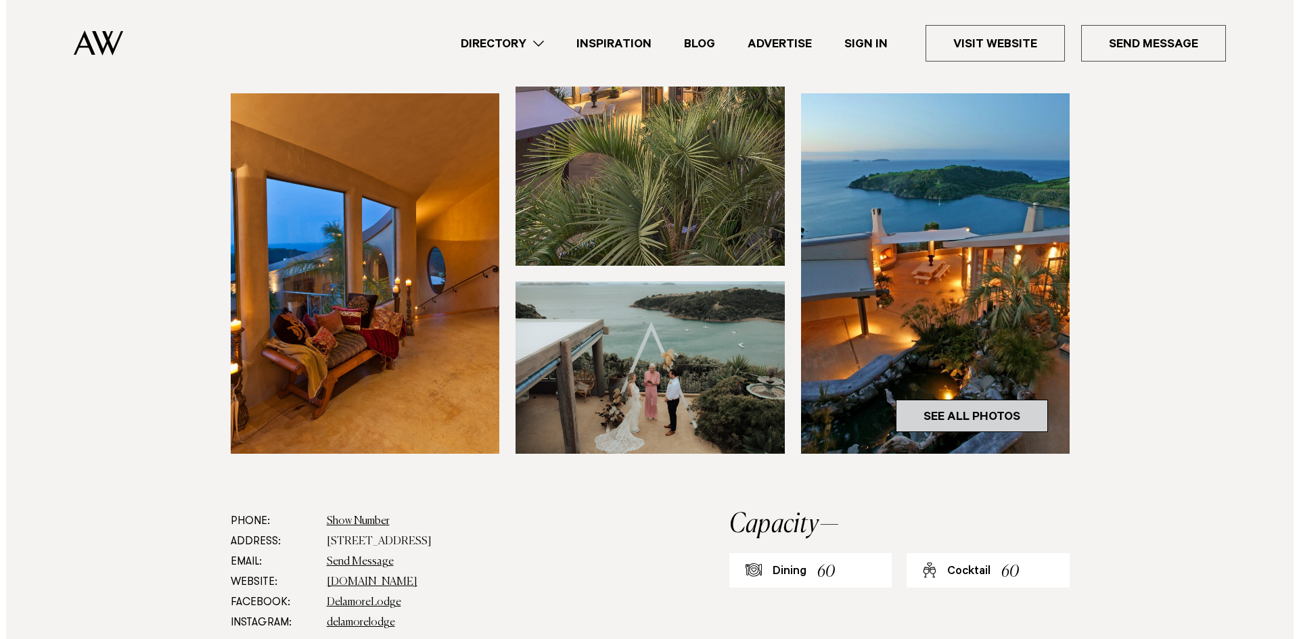
scroll to position [338, 0]
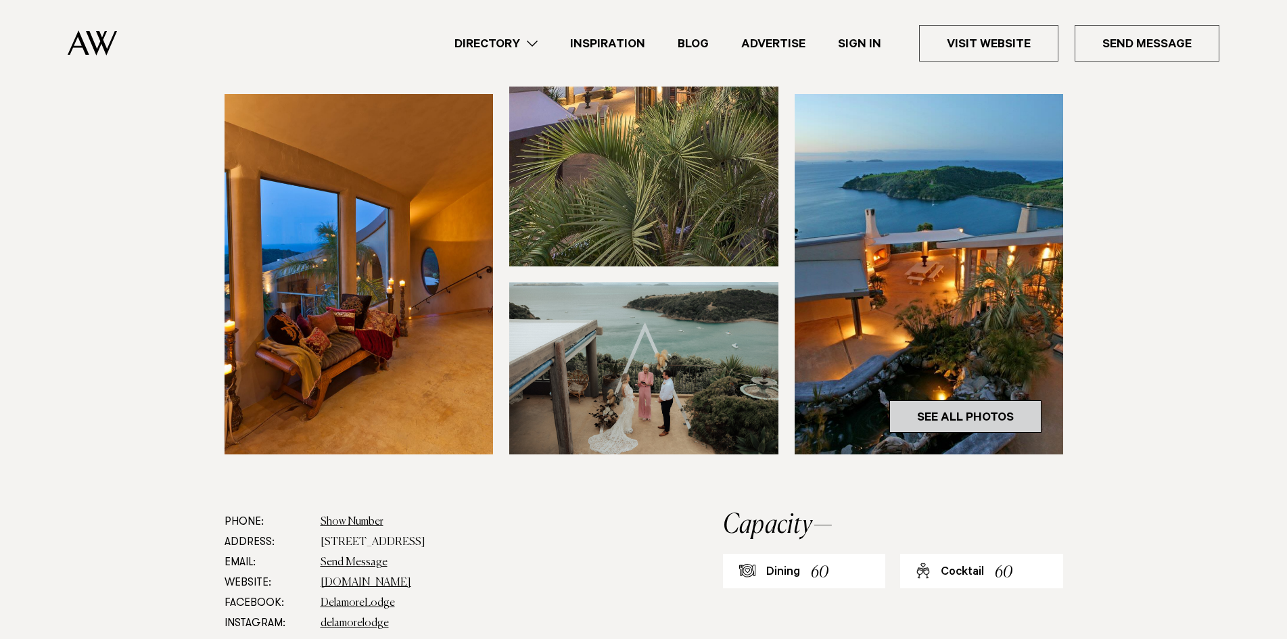
click at [990, 415] on link "See All Photos" at bounding box center [965, 416] width 152 height 32
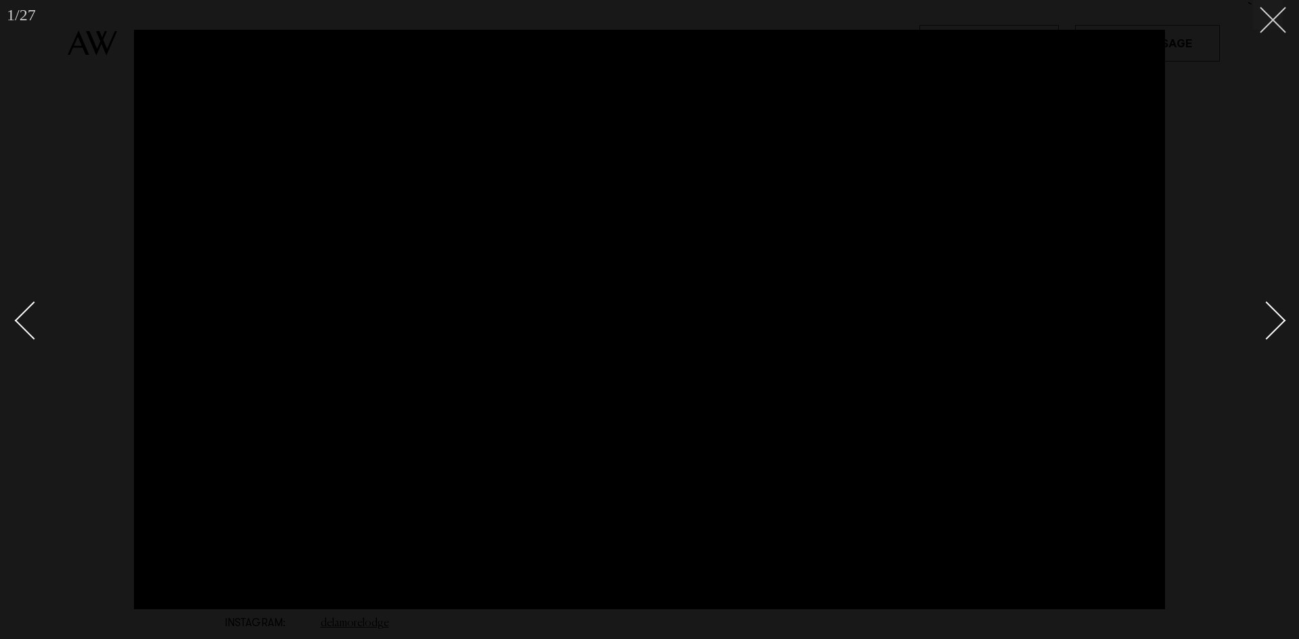
click at [1268, 9] on icon at bounding box center [1267, 15] width 16 height 16
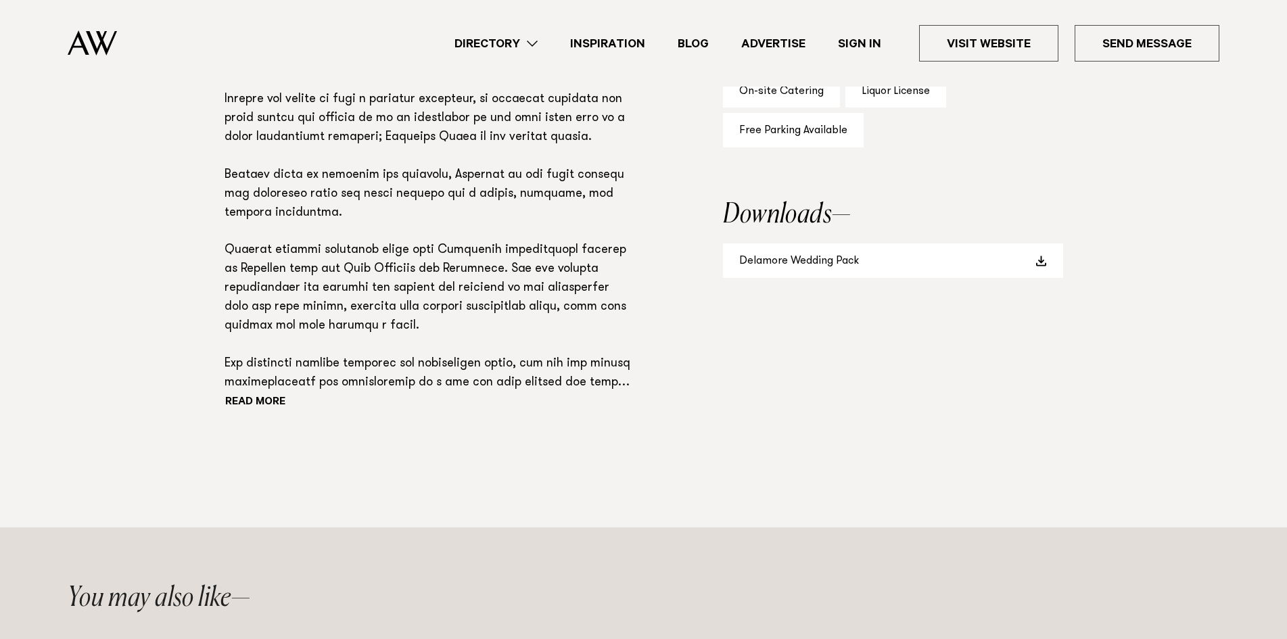
scroll to position [812, 0]
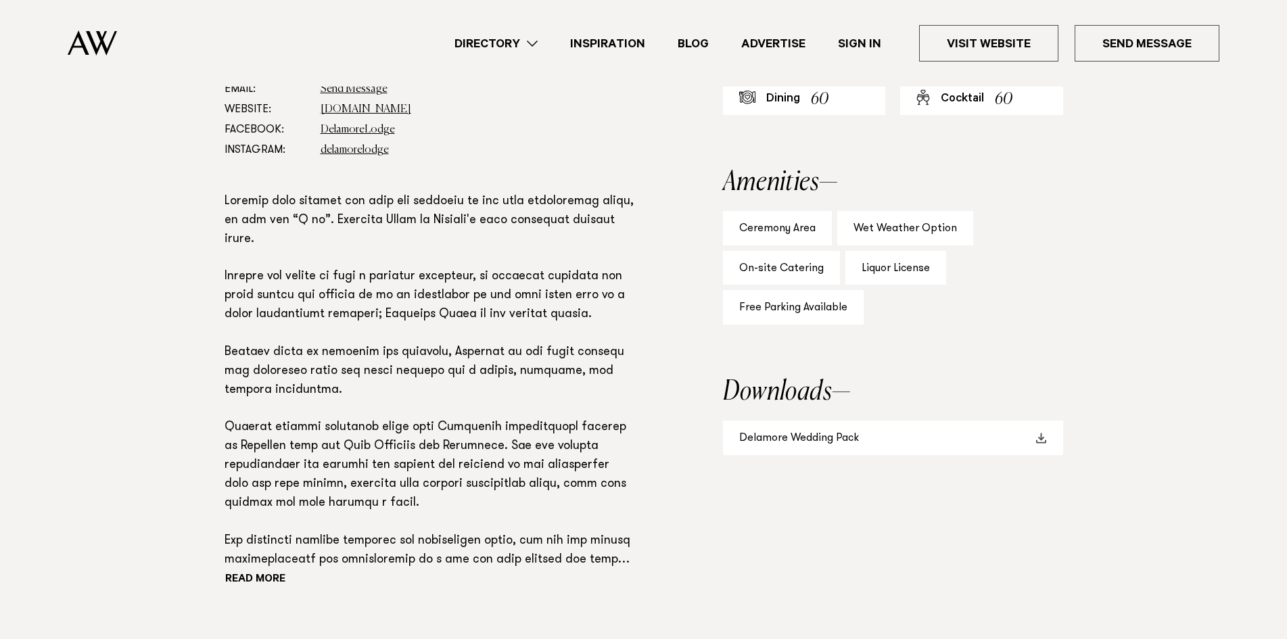
click at [837, 435] on link "Delamore Wedding Pack" at bounding box center [893, 438] width 340 height 34
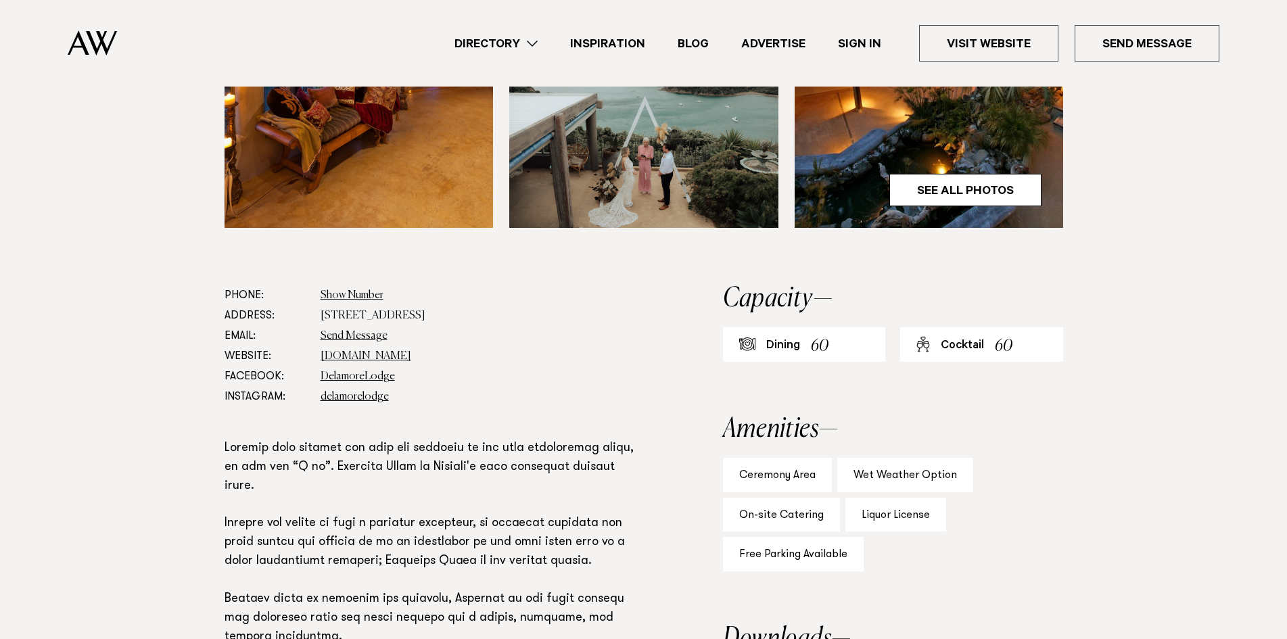
scroll to position [541, 0]
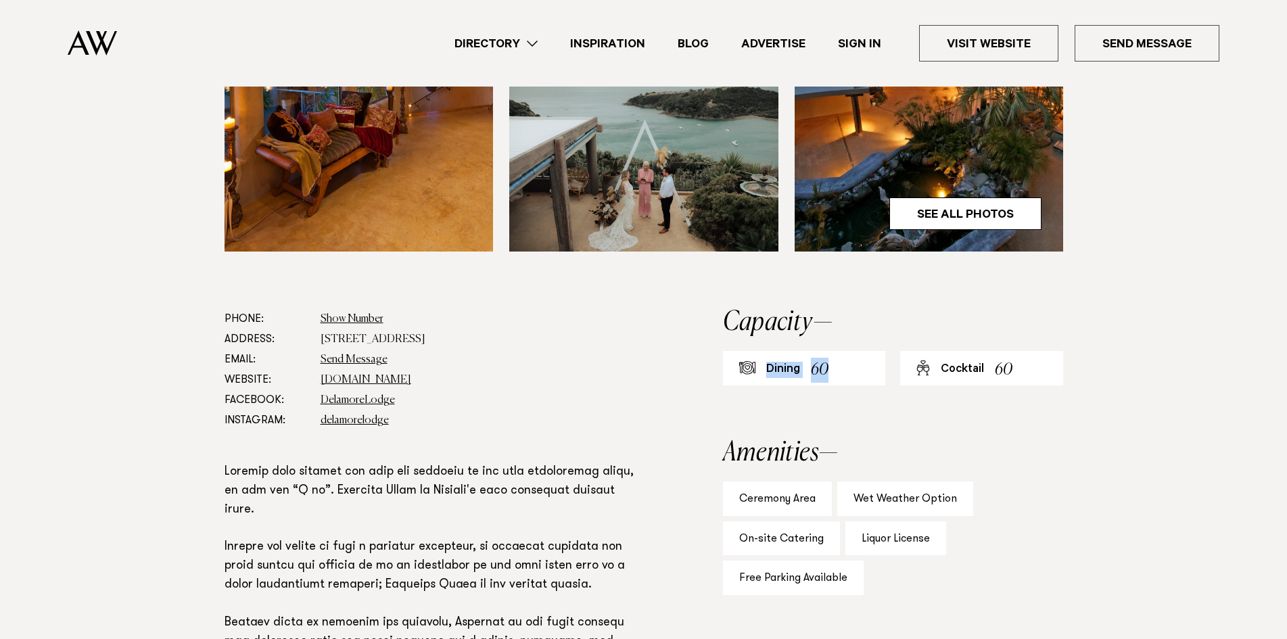
drag, startPoint x: 765, startPoint y: 373, endPoint x: 871, endPoint y: 375, distance: 106.2
click at [871, 375] on div "Dining 60" at bounding box center [804, 368] width 163 height 34
click at [983, 383] on div "Cocktail 60" at bounding box center [981, 368] width 163 height 34
drag, startPoint x: 1022, startPoint y: 374, endPoint x: 945, endPoint y: 371, distance: 77.2
click at [945, 371] on div "Cocktail 60" at bounding box center [981, 368] width 163 height 34
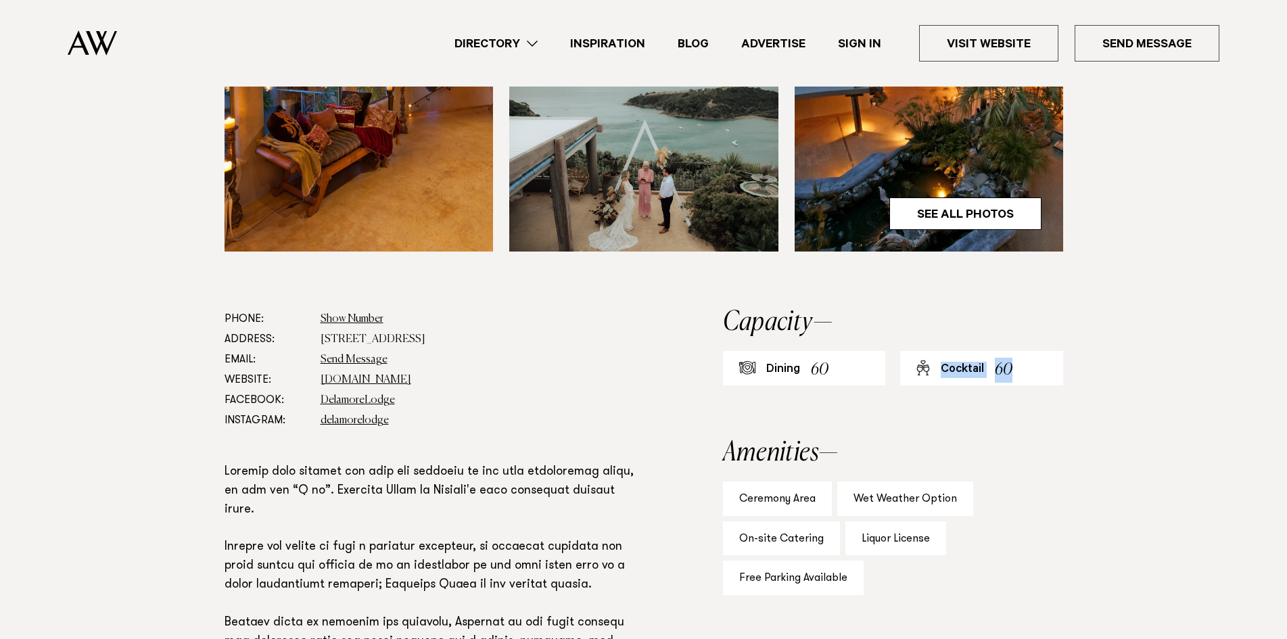
click at [945, 371] on div "Cocktail" at bounding box center [962, 370] width 43 height 16
drag, startPoint x: 832, startPoint y: 369, endPoint x: 814, endPoint y: 370, distance: 17.6
click at [814, 370] on div "Dining 60" at bounding box center [804, 368] width 163 height 34
click at [814, 370] on div "60" at bounding box center [820, 370] width 18 height 25
click at [690, 353] on div "Phone: Show Number [PHONE_NUMBER] Address: [STREET_ADDRESS] Email: Send Message…" at bounding box center [644, 613] width 952 height 609
